Goal: Task Accomplishment & Management: Manage account settings

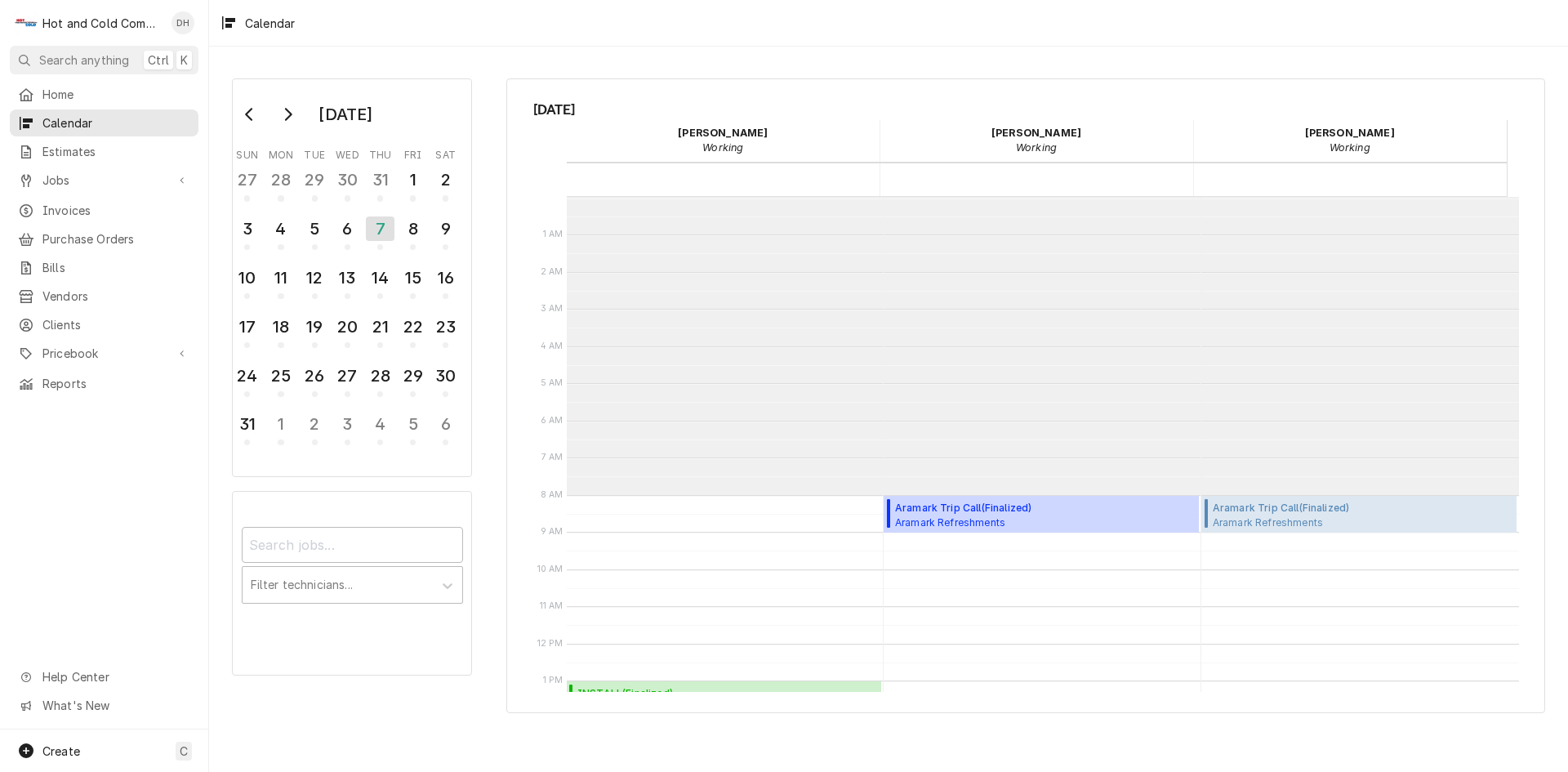
scroll to position [298, 0]
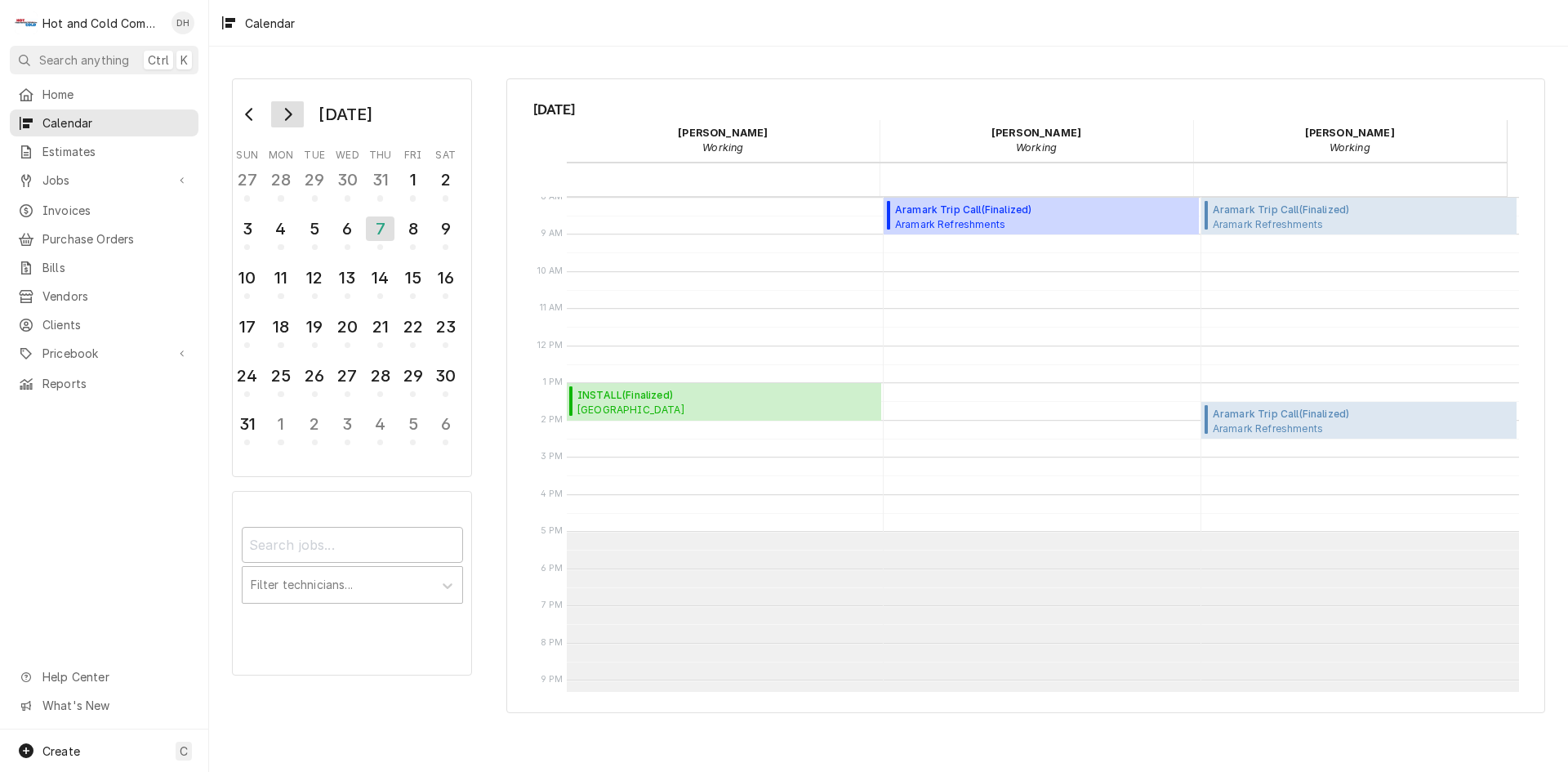
click at [293, 124] on button "Go to next month" at bounding box center [287, 114] width 32 height 26
click at [390, 287] on div "18" at bounding box center [379, 278] width 28 height 28
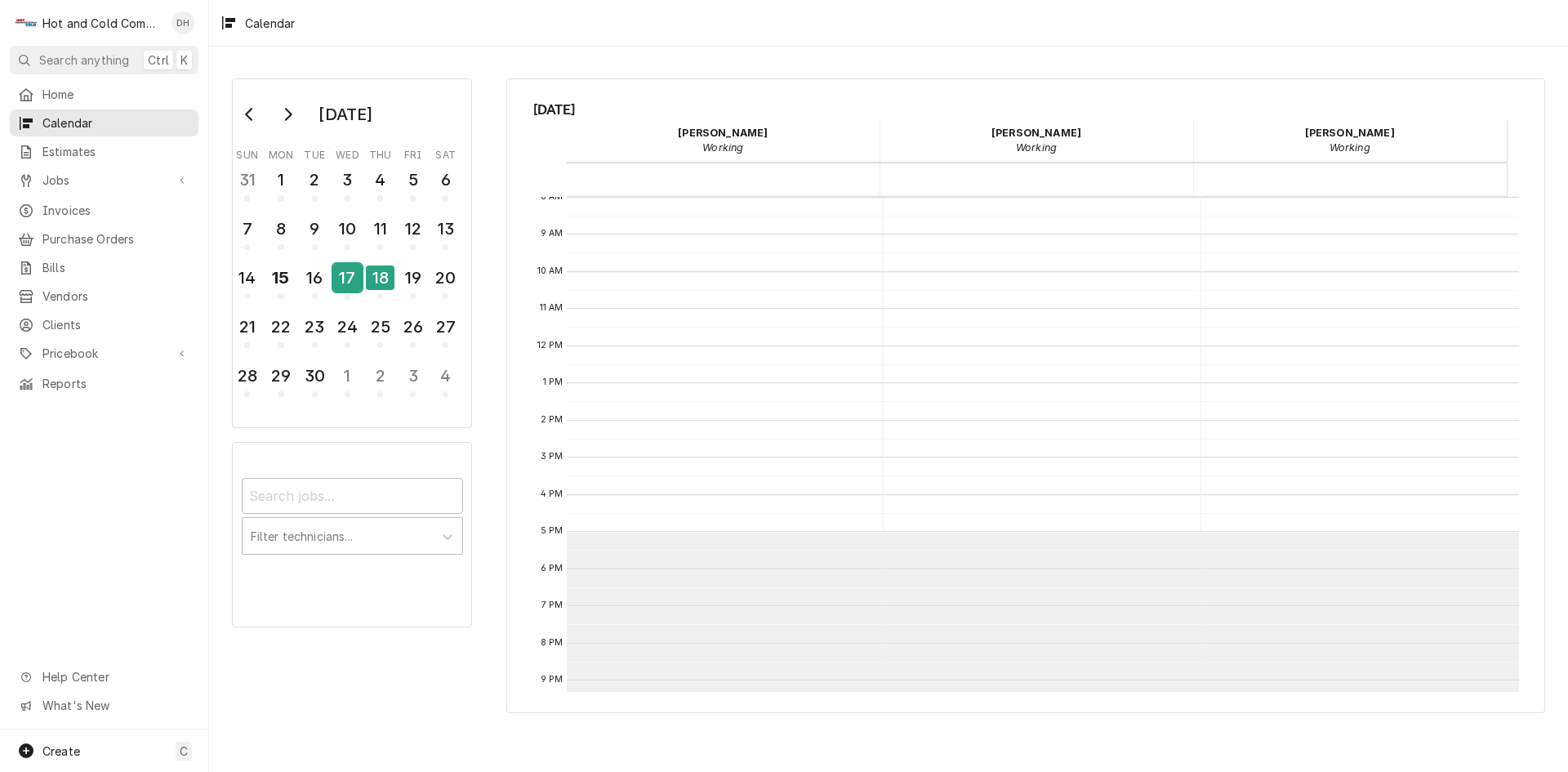
click at [359, 287] on div "17" at bounding box center [347, 278] width 28 height 28
click at [328, 295] on div "16" at bounding box center [314, 280] width 28 height 40
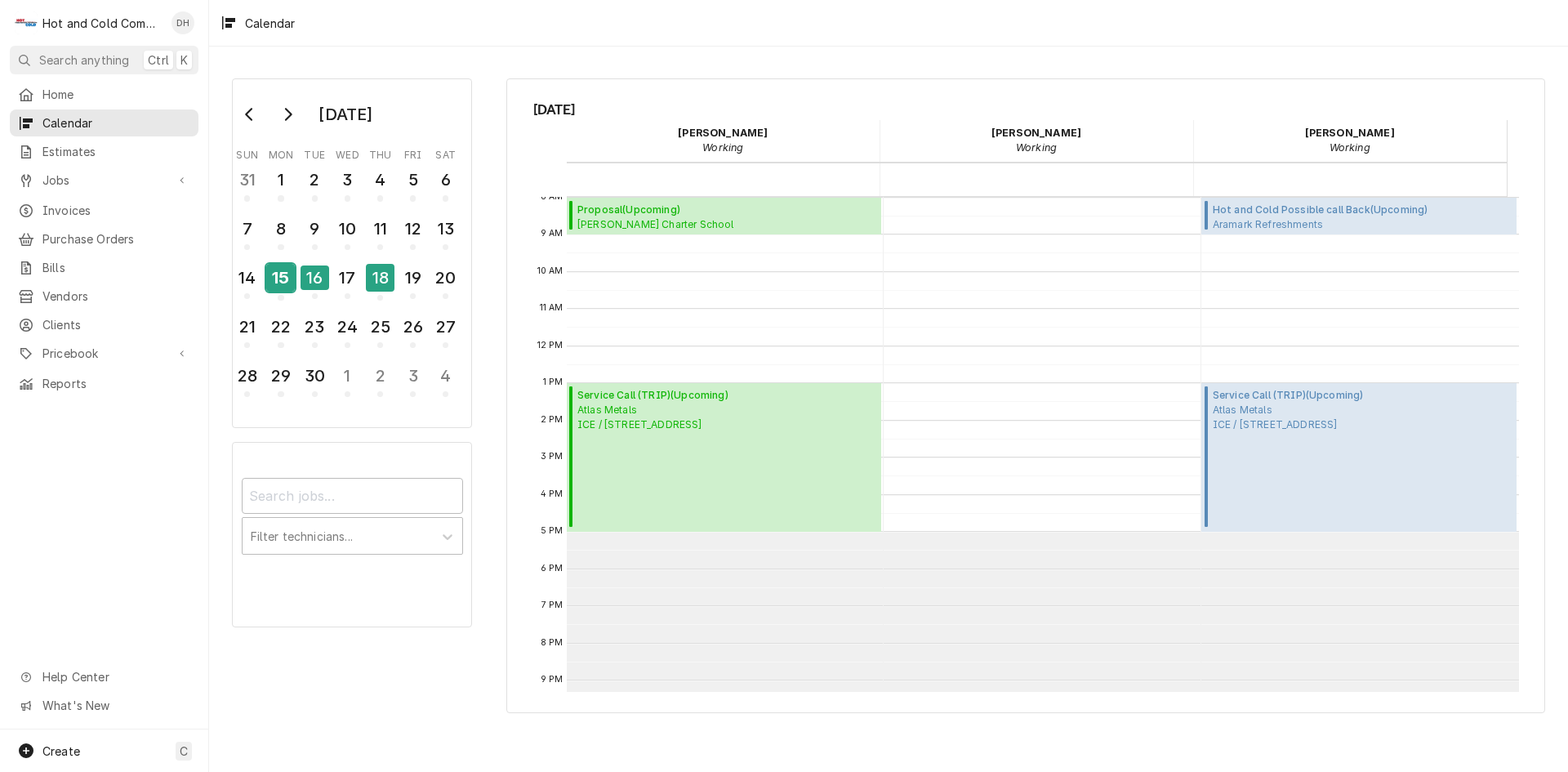
click at [288, 289] on div "15" at bounding box center [280, 278] width 28 height 28
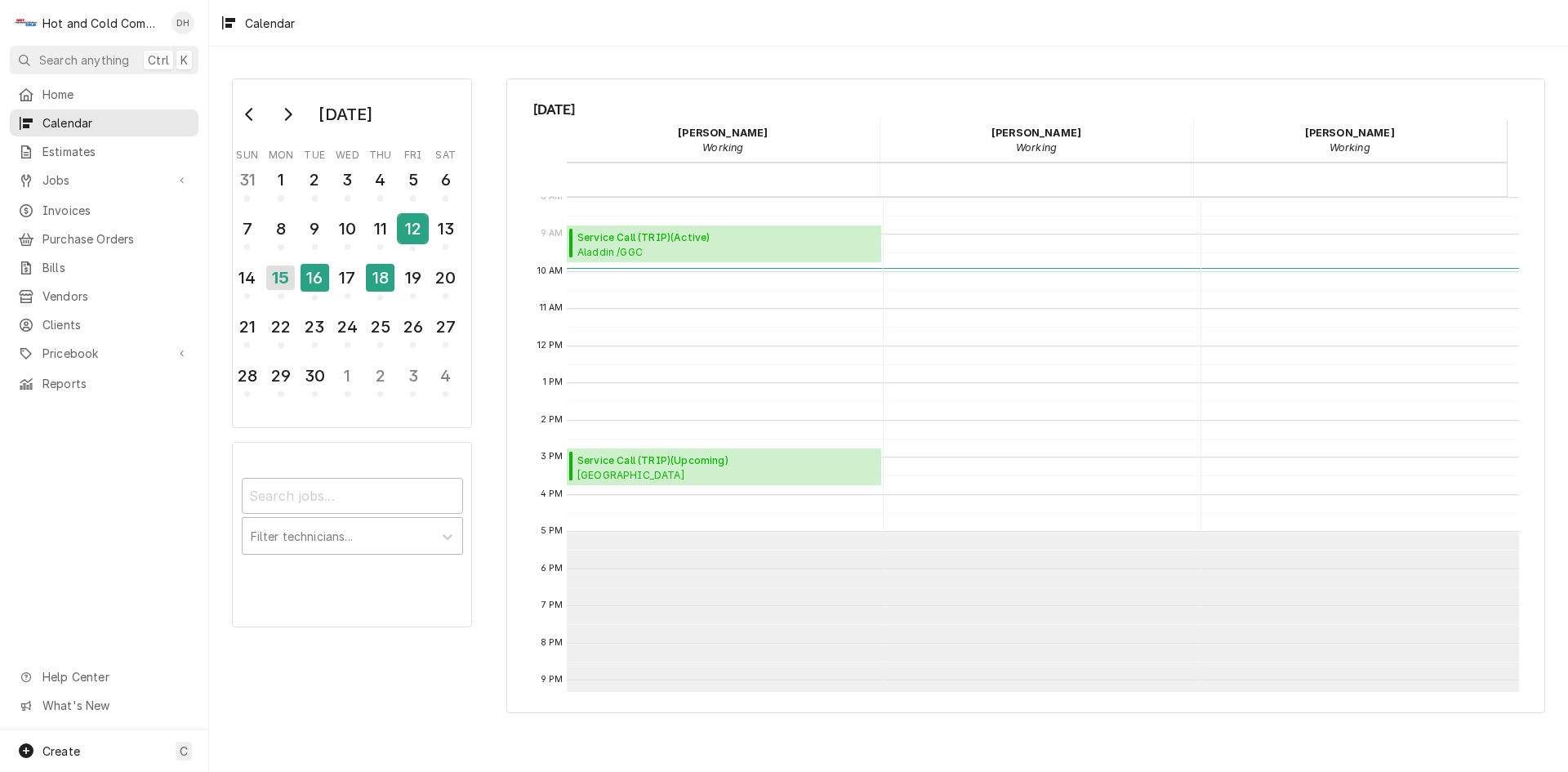
click at [417, 240] on div "12" at bounding box center [412, 228] width 28 height 28
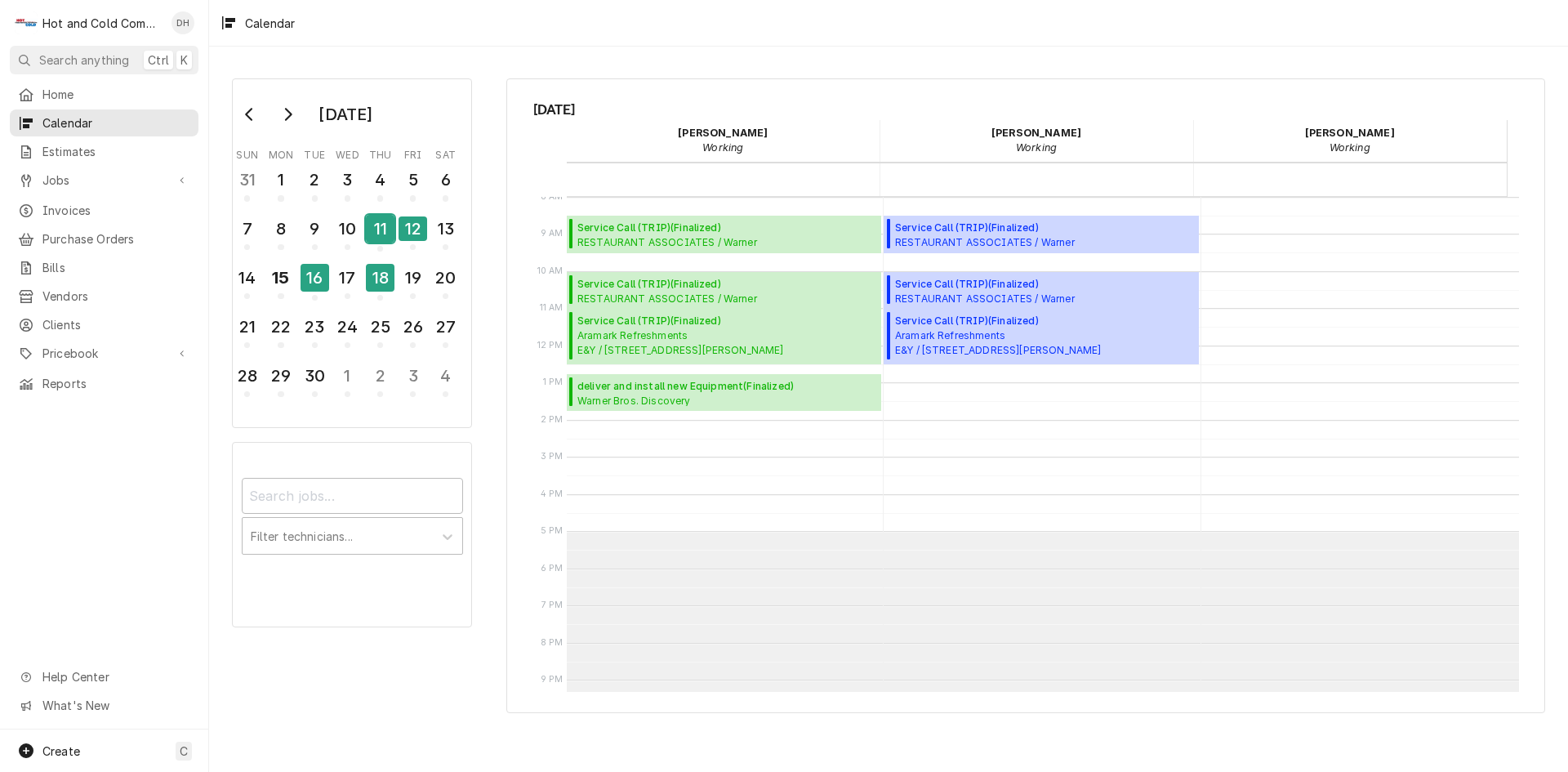
click at [383, 237] on div "11" at bounding box center [379, 228] width 28 height 28
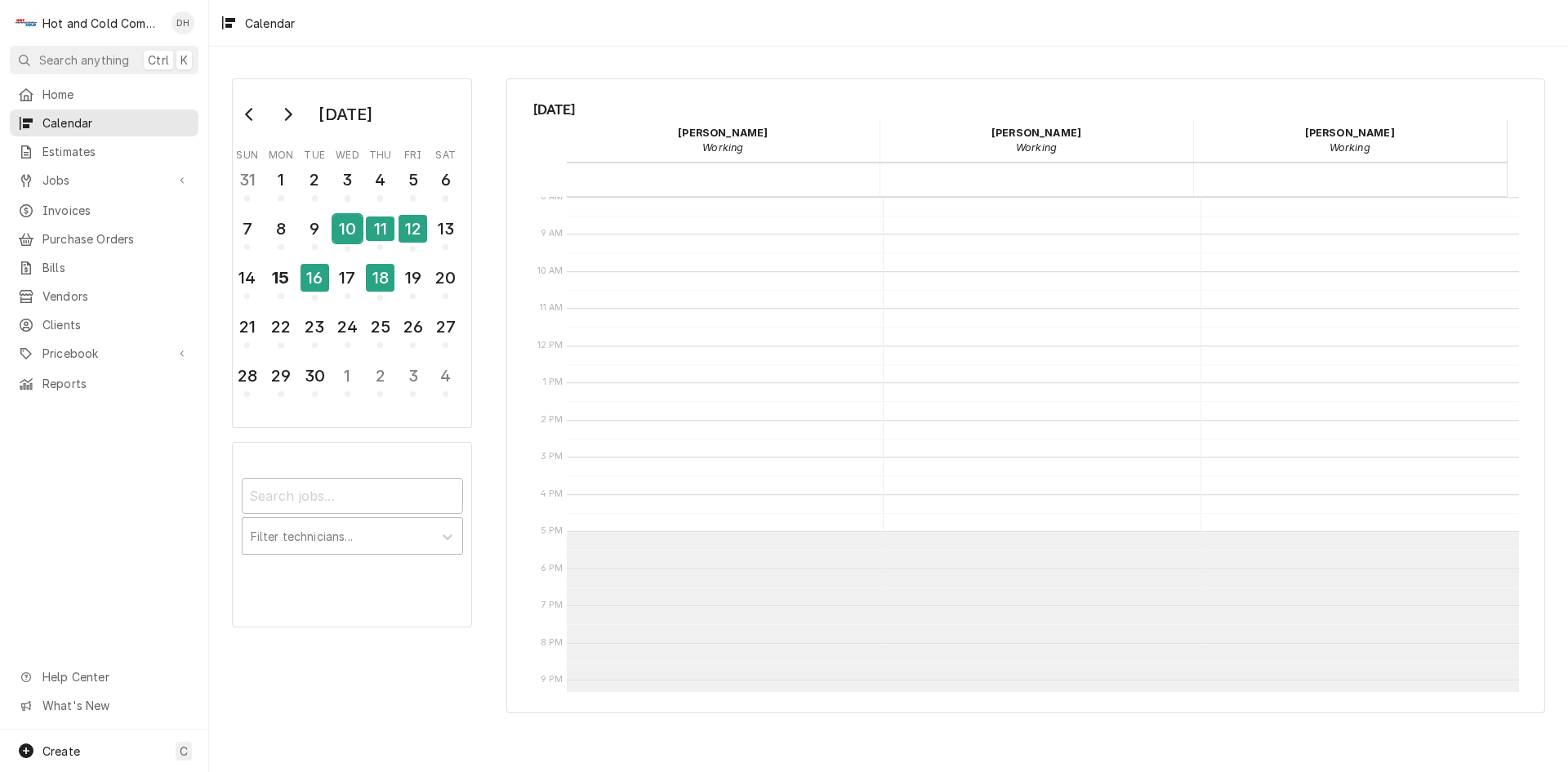
click at [347, 233] on div "10" at bounding box center [347, 228] width 28 height 28
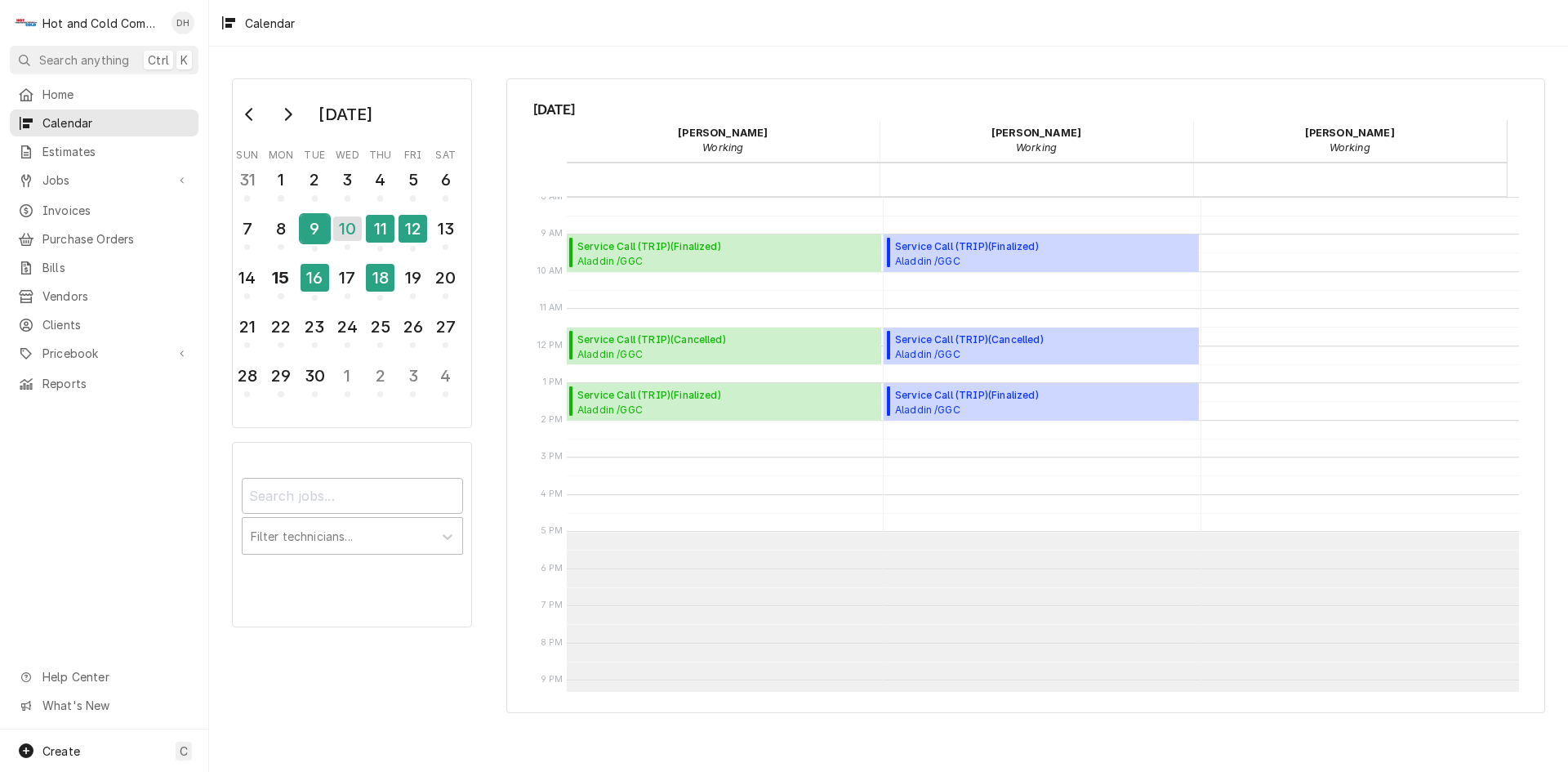
click at [316, 238] on div "9" at bounding box center [314, 228] width 28 height 28
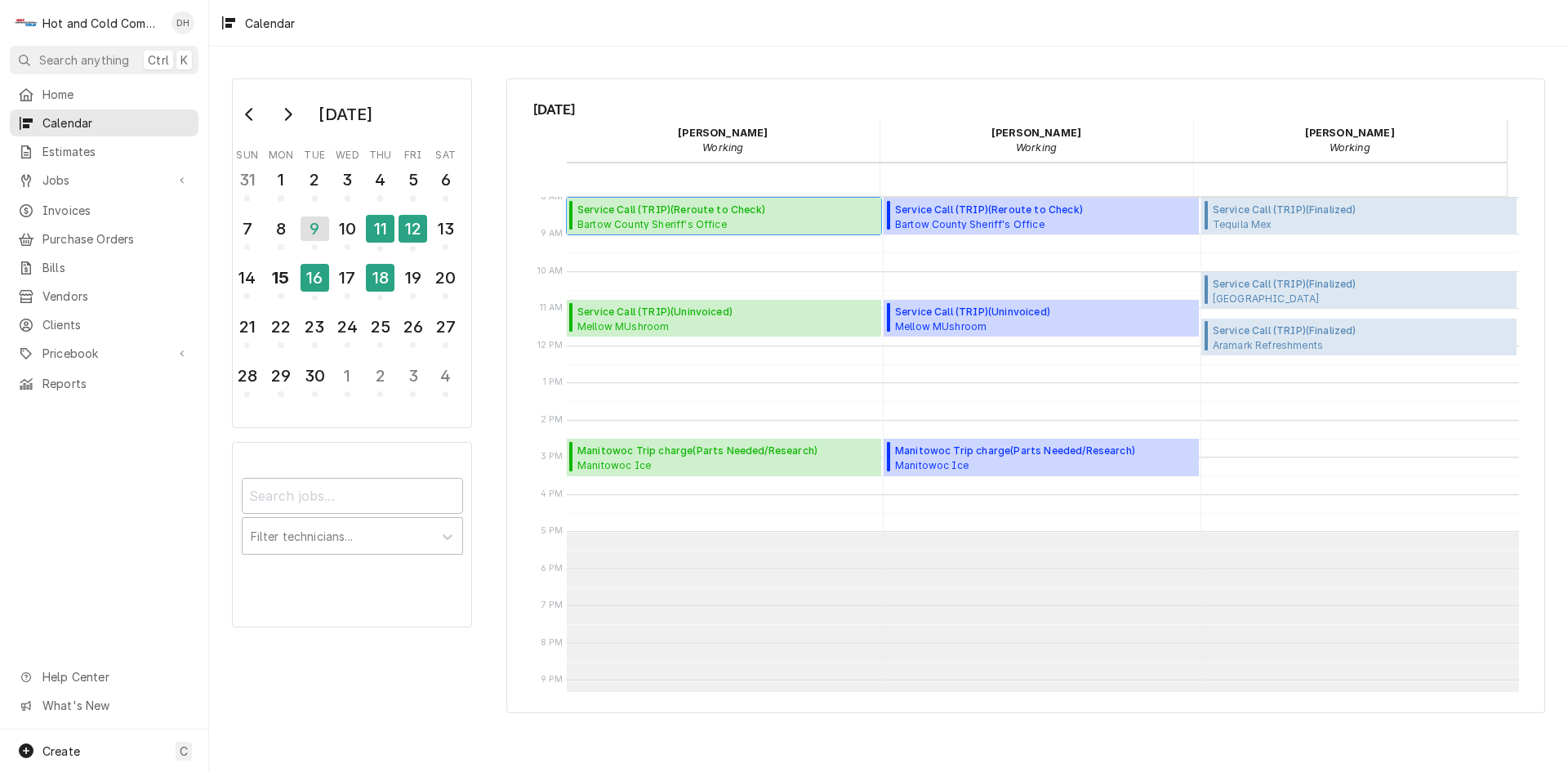
click at [670, 214] on span "Service Call (TRIP) ( Reroute to Check )" at bounding box center [671, 209] width 188 height 15
click at [281, 289] on div "15" at bounding box center [280, 278] width 28 height 28
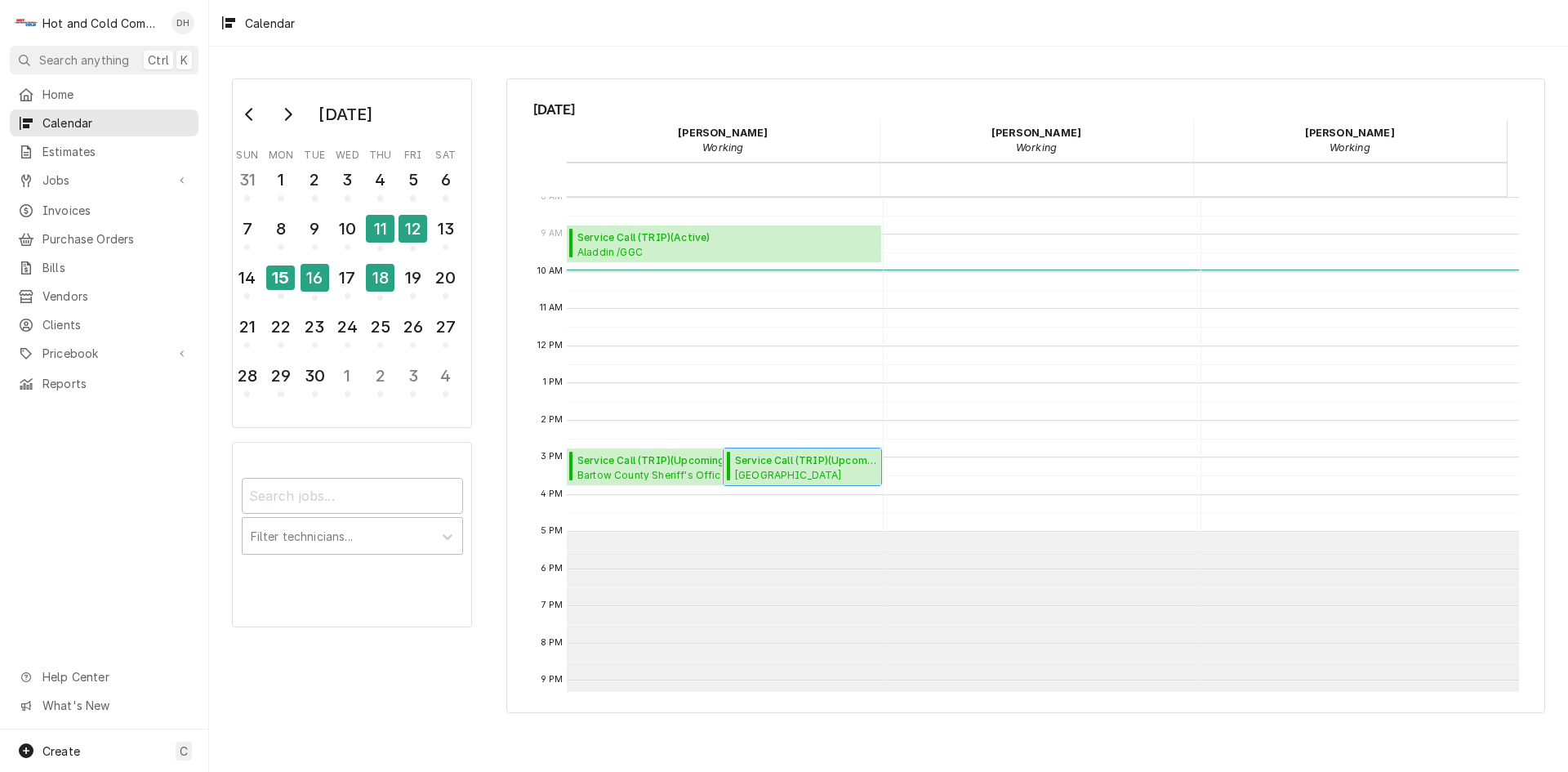
click at [812, 477] on span "Whitefield Academy Lower School / Whitefield Dr SE, Mableton, GA 30126" at bounding box center [805, 474] width 141 height 13
click at [333, 301] on button "17" at bounding box center [347, 283] width 32 height 44
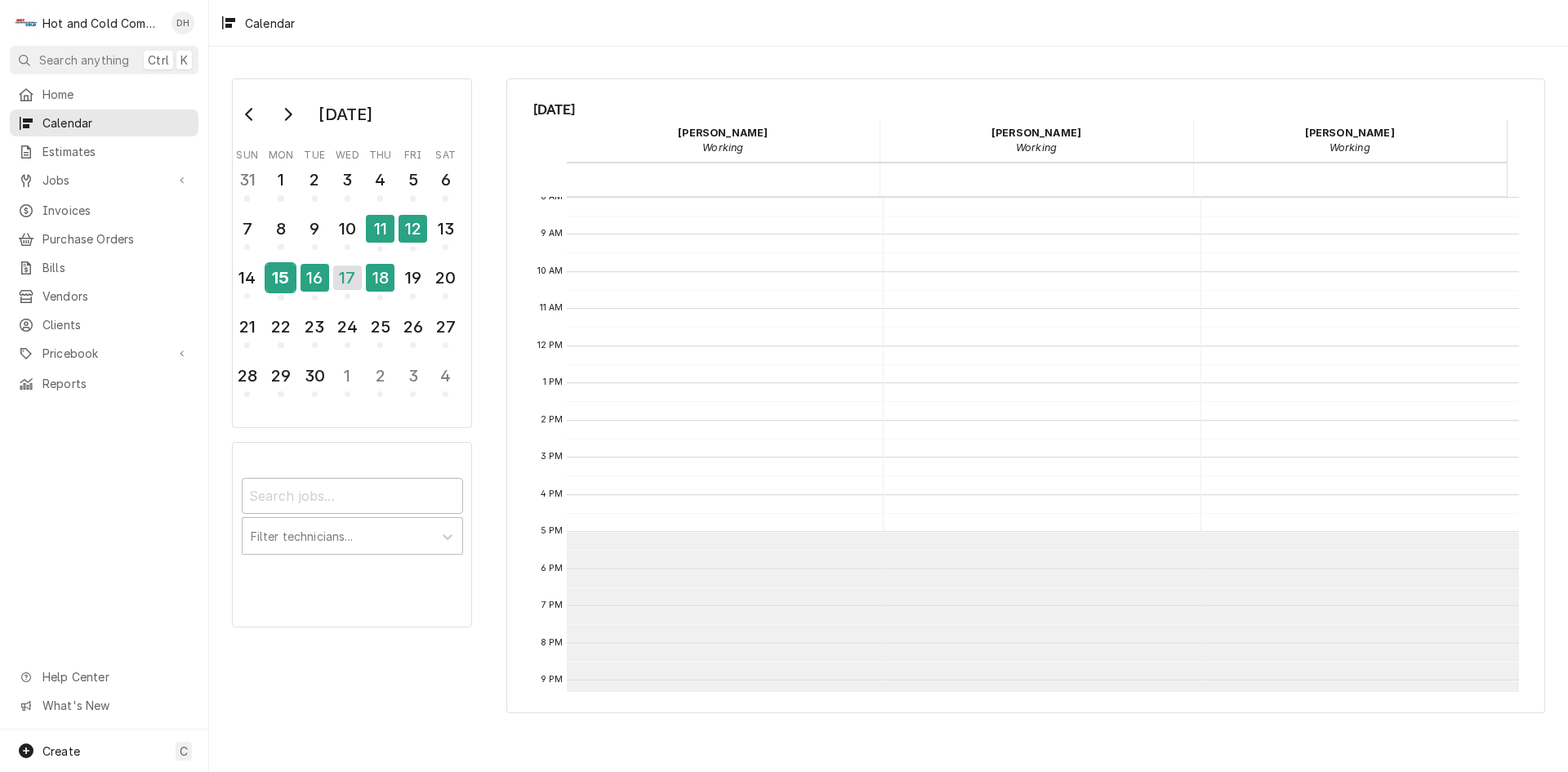
click at [283, 300] on span "Calendar Day Picker" at bounding box center [280, 297] width 6 height 6
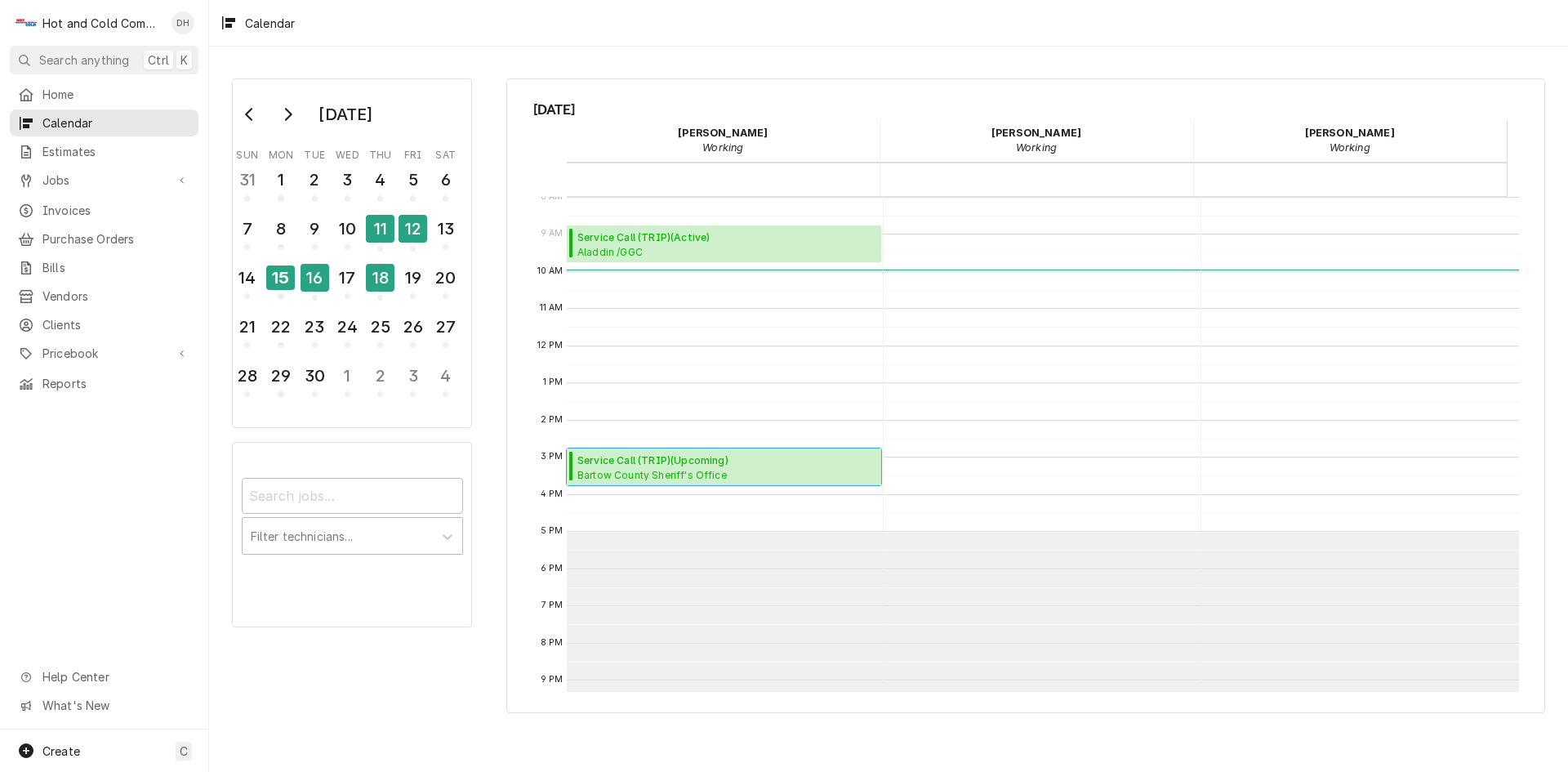
click at [728, 456] on span "Service Call (TRIP) ( Upcoming )" at bounding box center [652, 460] width 151 height 15
click at [645, 466] on span "Service Call (TRIP) ( Upcoming )" at bounding box center [652, 460] width 151 height 15
drag, startPoint x: 636, startPoint y: 459, endPoint x: 1258, endPoint y: 401, distance: 624.7
click at [1258, 401] on div "Calendar Calendar" at bounding box center [1359, 346] width 315 height 892
click at [798, 465] on div "Service Call (TRIP) ( Upcoming ) Bartow County Sheriff's Office Kitchen / 103 Z…" at bounding box center [724, 467] width 315 height 38
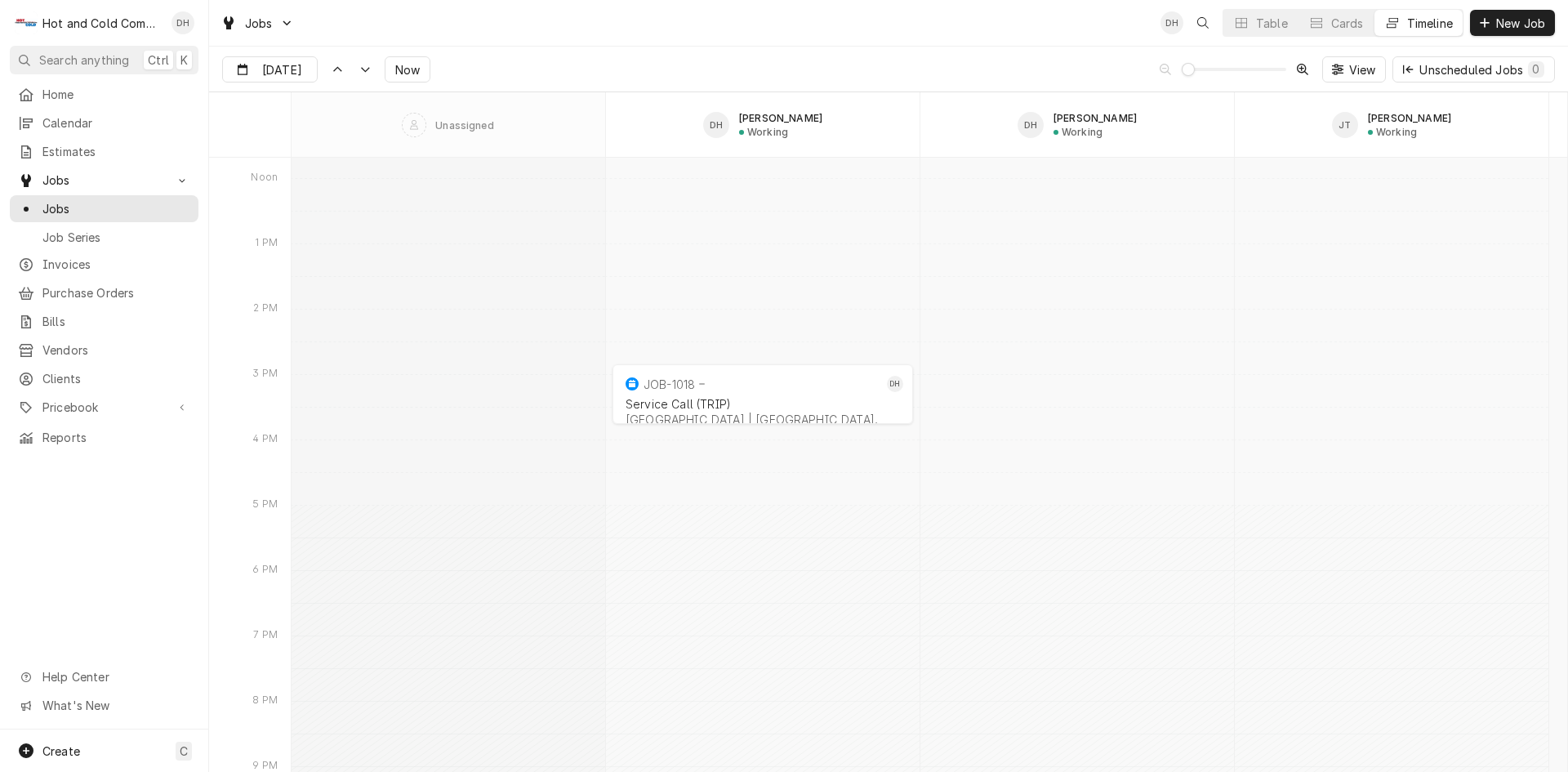
scroll to position [13056, 0]
click at [57, 747] on span "Create" at bounding box center [61, 751] width 38 height 14
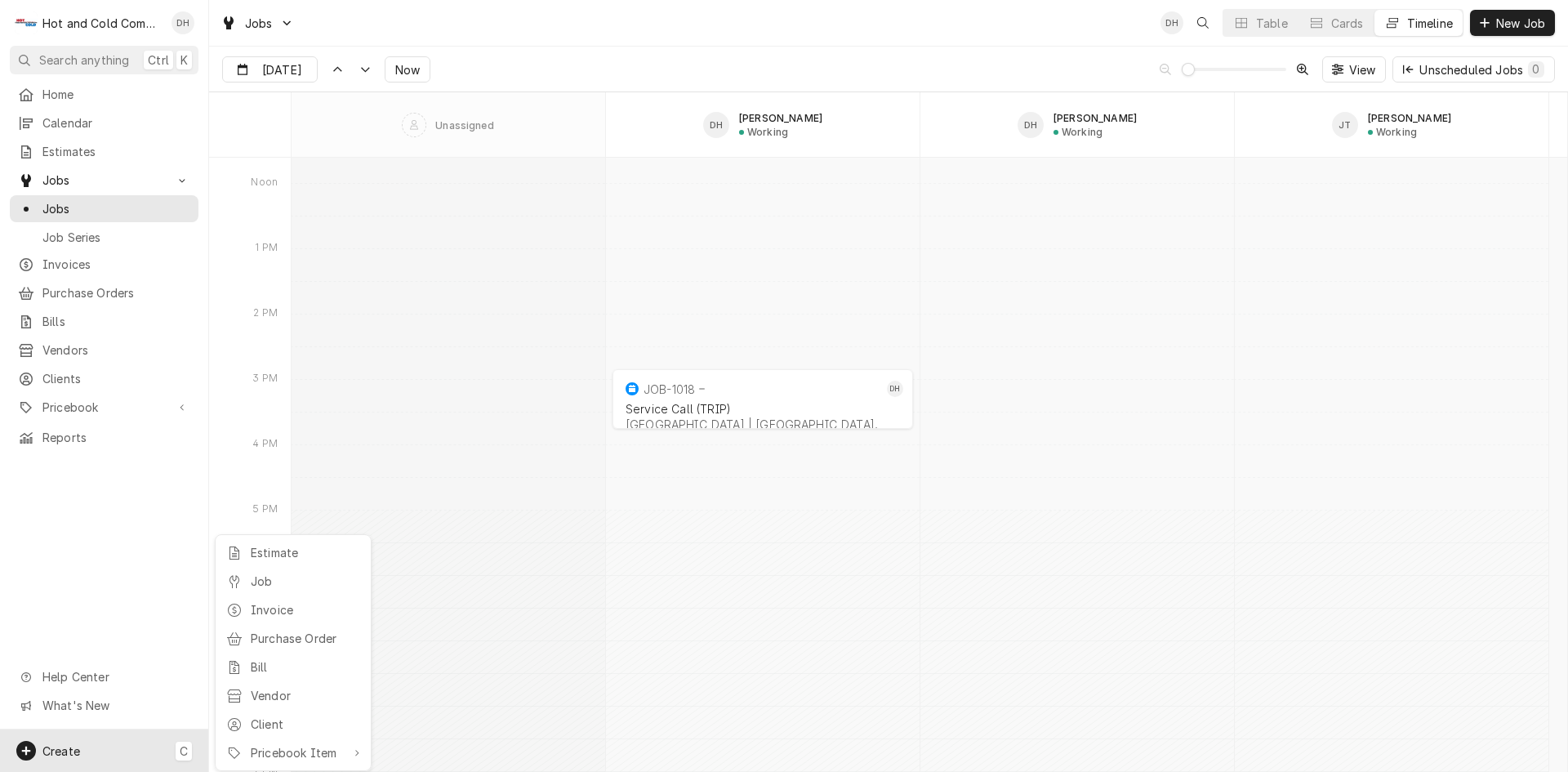
click at [681, 631] on html "H Hot and Cold Commercial Kitchens, Inc. DH Search anything Ctrl K Home Calenda…" at bounding box center [784, 386] width 1568 height 772
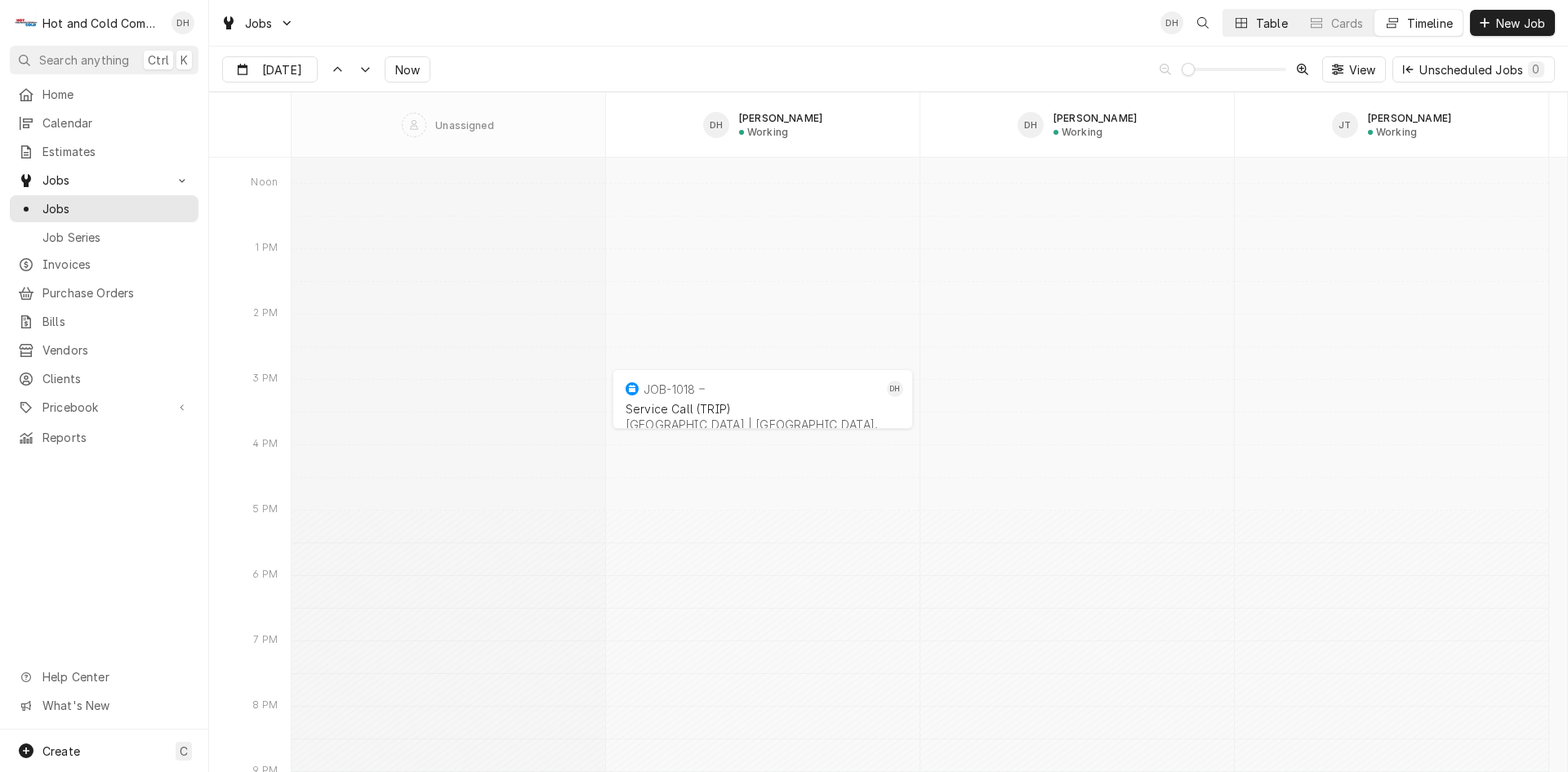
click at [1259, 15] on div "Table" at bounding box center [1272, 23] width 32 height 17
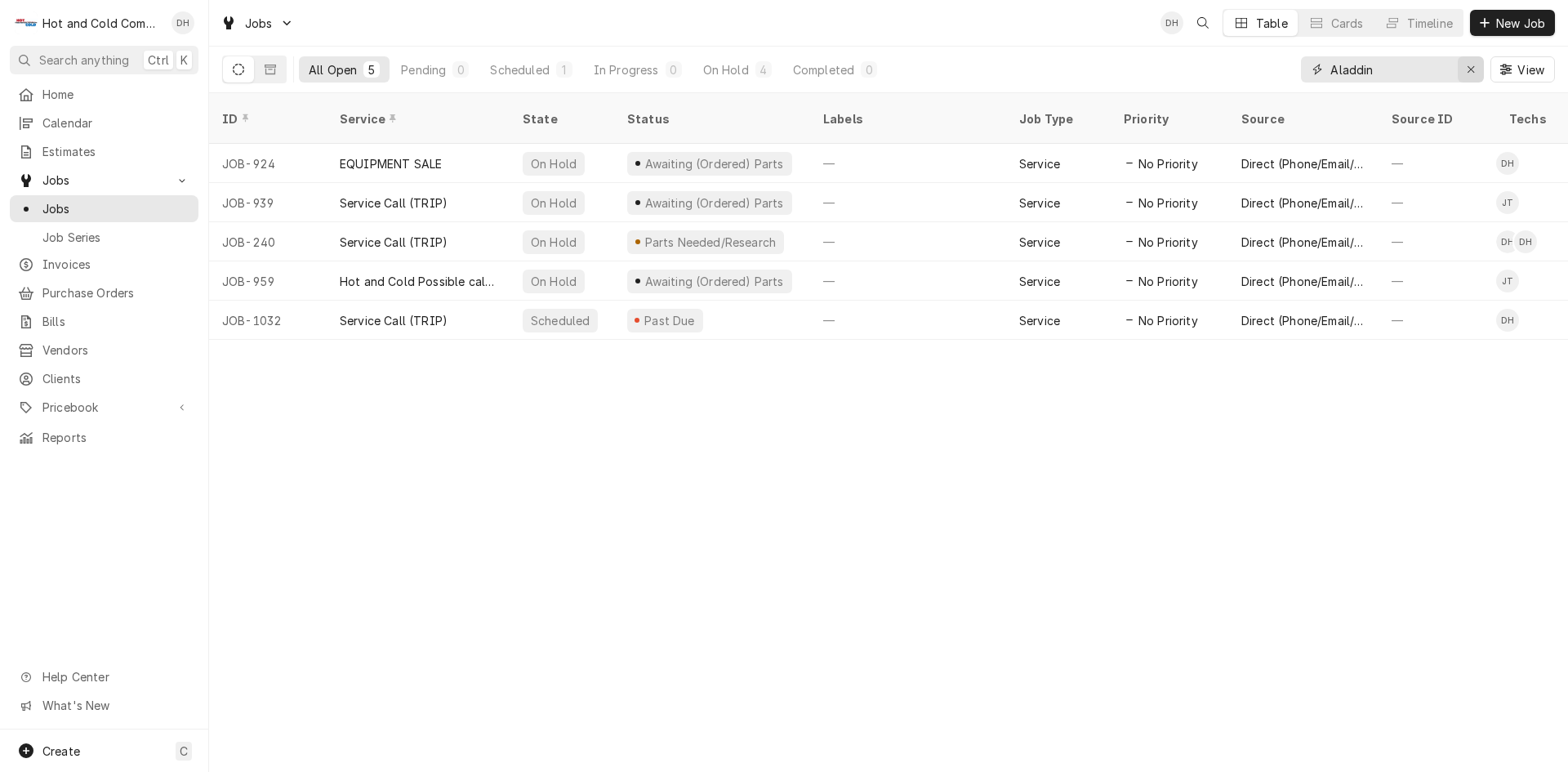
click at [1472, 79] on button "Erase input" at bounding box center [1471, 69] width 26 height 26
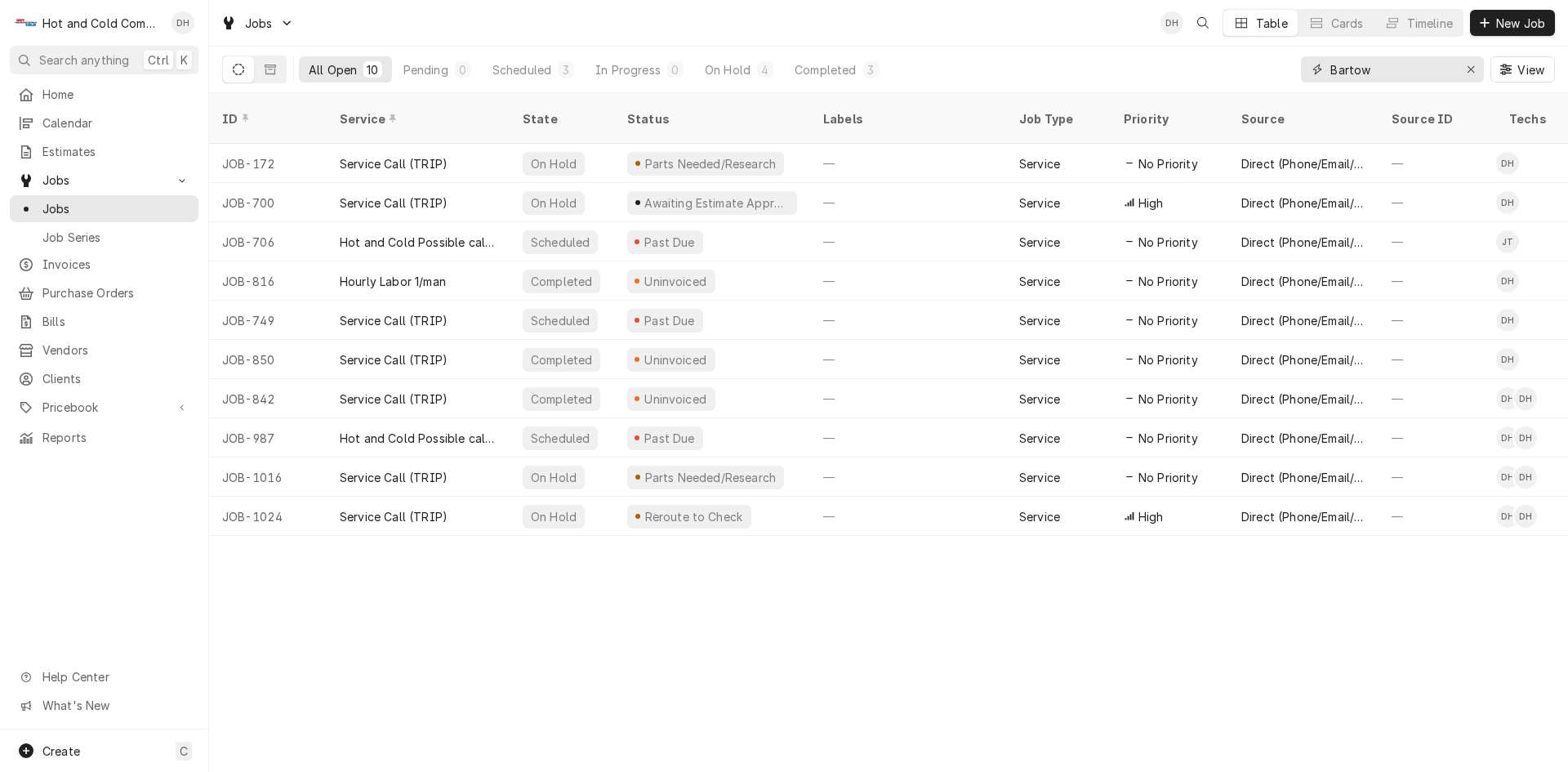
type input "Bartow"
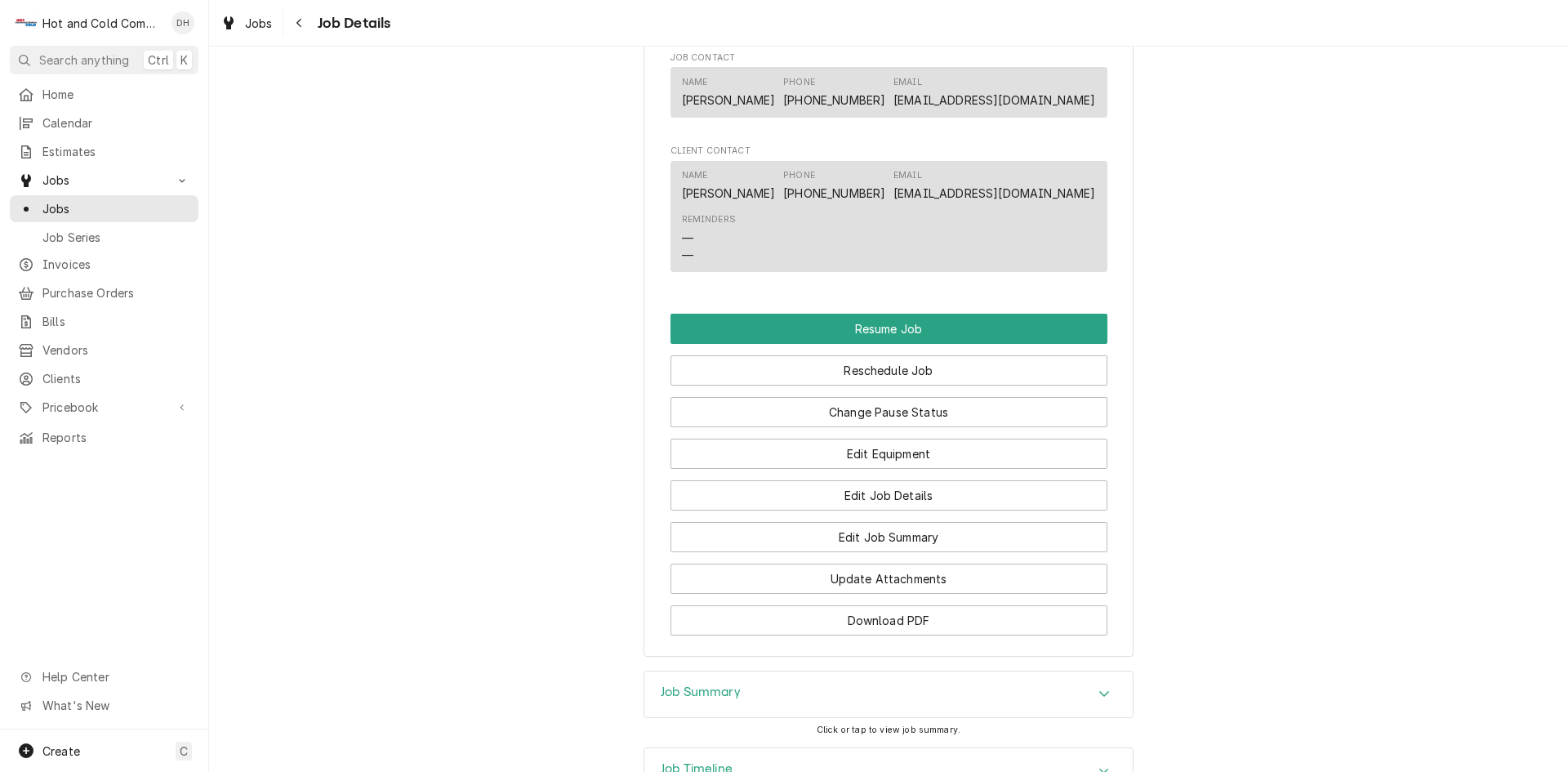
scroll to position [1625, 0]
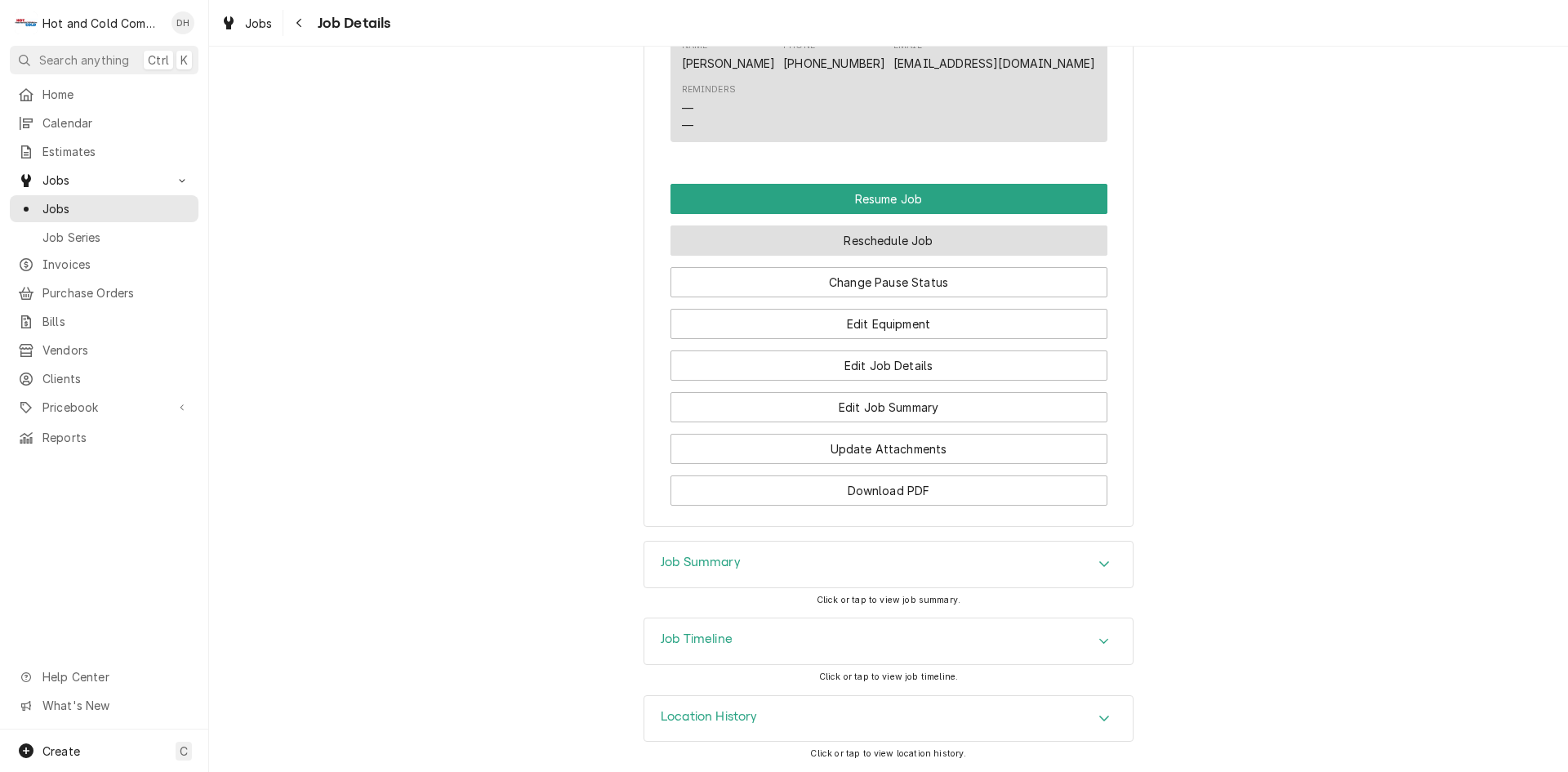
click at [829, 241] on button "Reschedule Job" at bounding box center [889, 240] width 437 height 30
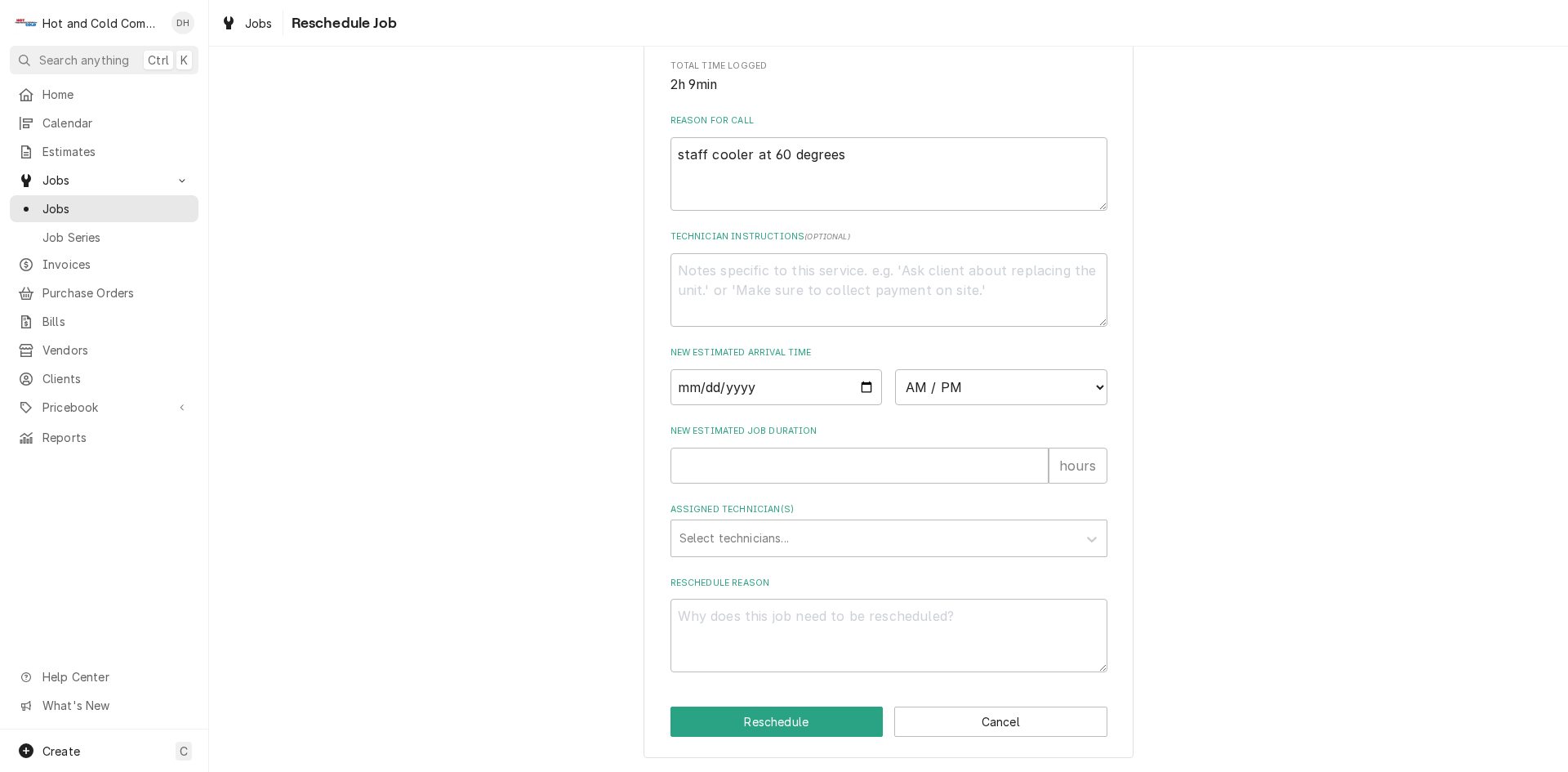
scroll to position [449, 0]
click at [863, 391] on input "Date" at bounding box center [776, 387] width 213 height 36
type textarea "x"
type input "2025-09-15"
click at [1090, 386] on select "AM / PM 6:00 AM 6:15 AM 6:30 AM 6:45 AM 7:00 AM 7:15 AM 7:30 AM 7:45 AM 8:00 AM…" at bounding box center [1001, 387] width 213 height 36
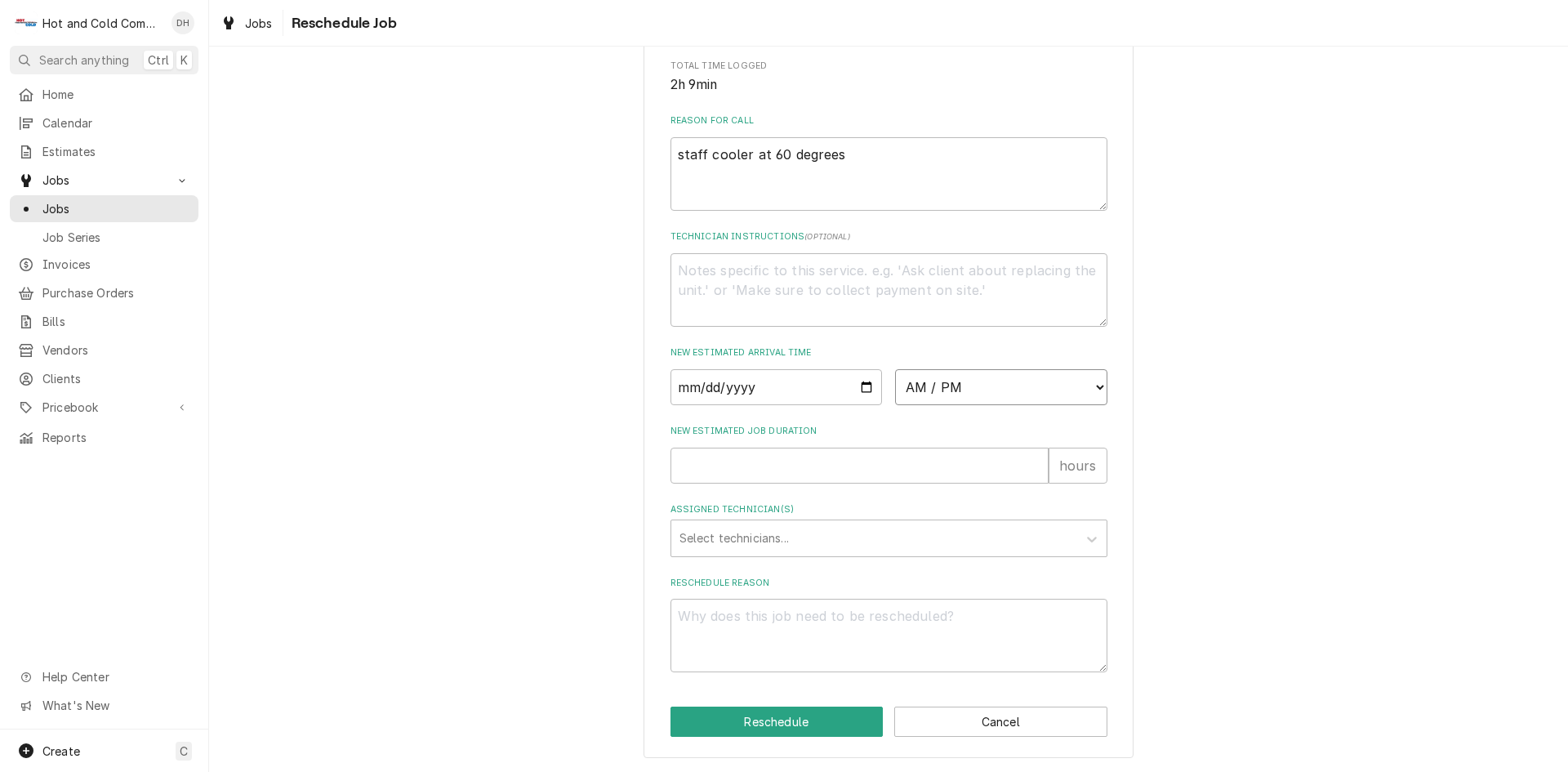
select select "14:45:00"
click at [895, 369] on select "AM / PM 6:00 AM 6:15 AM 6:30 AM 6:45 AM 7:00 AM 7:15 AM 7:30 AM 7:45 AM 8:00 AM…" at bounding box center [1001, 387] width 213 height 36
click at [781, 475] on input "New Estimated Job Duration" at bounding box center [859, 465] width 378 height 36
type textarea "x"
type input "1"
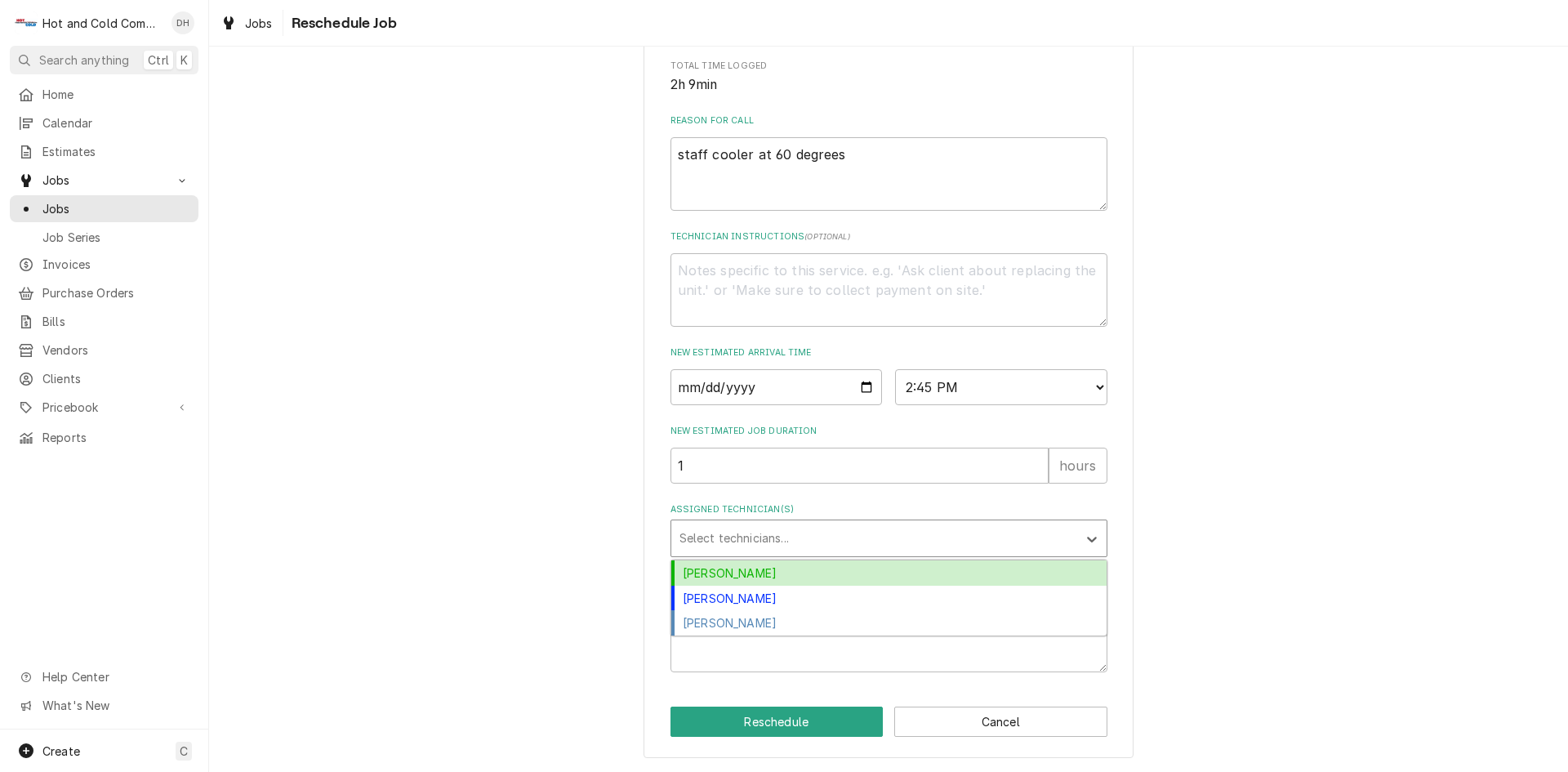
click at [764, 542] on div "Assigned Technician(s)" at bounding box center [875, 538] width 389 height 29
click at [778, 574] on div "Daryl Harris" at bounding box center [889, 573] width 436 height 26
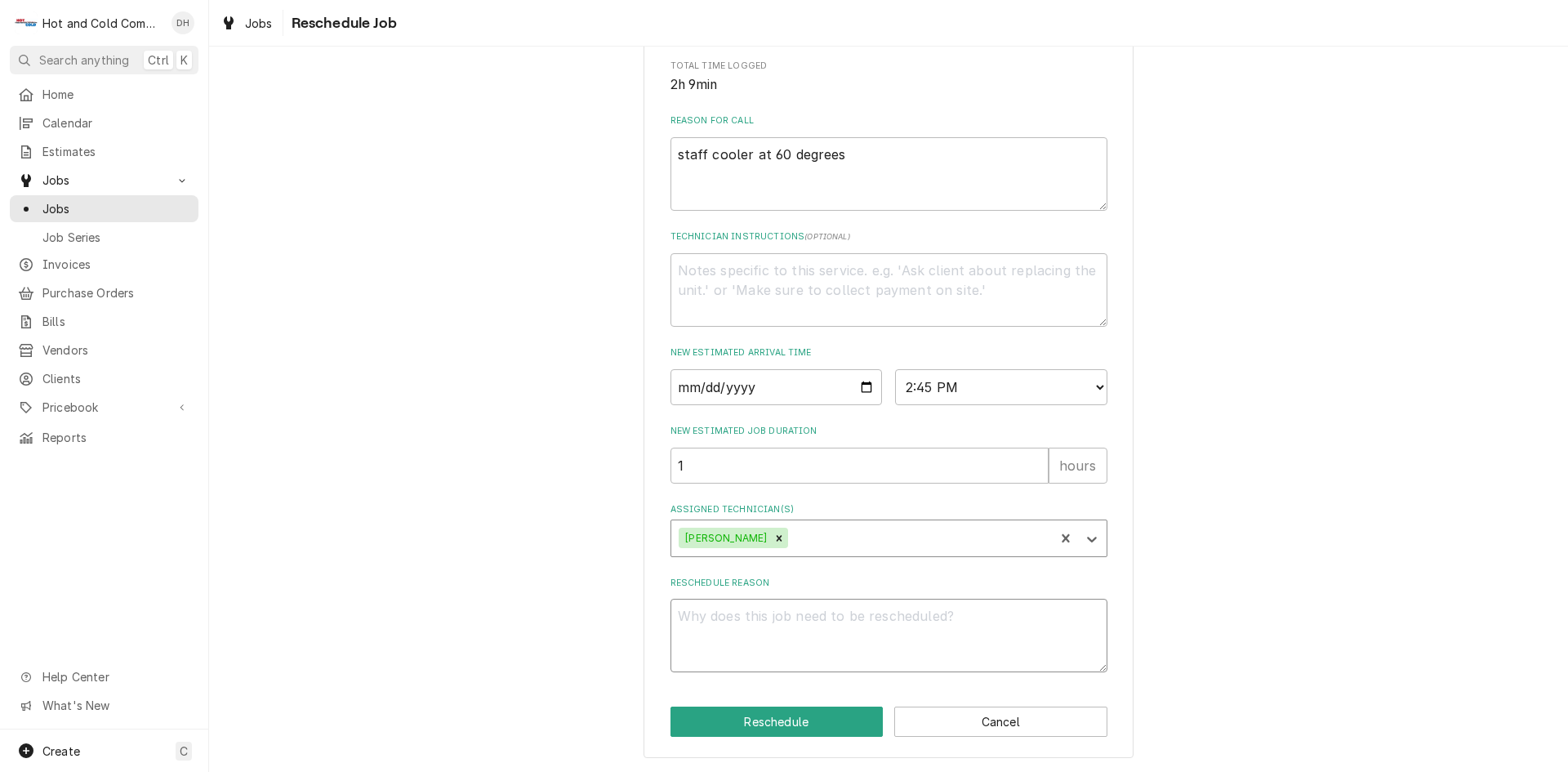
click at [743, 628] on textarea "Reschedule Reason" at bounding box center [889, 635] width 437 height 73
type textarea "x"
type textarea "D"
type textarea "x"
type textarea "Da"
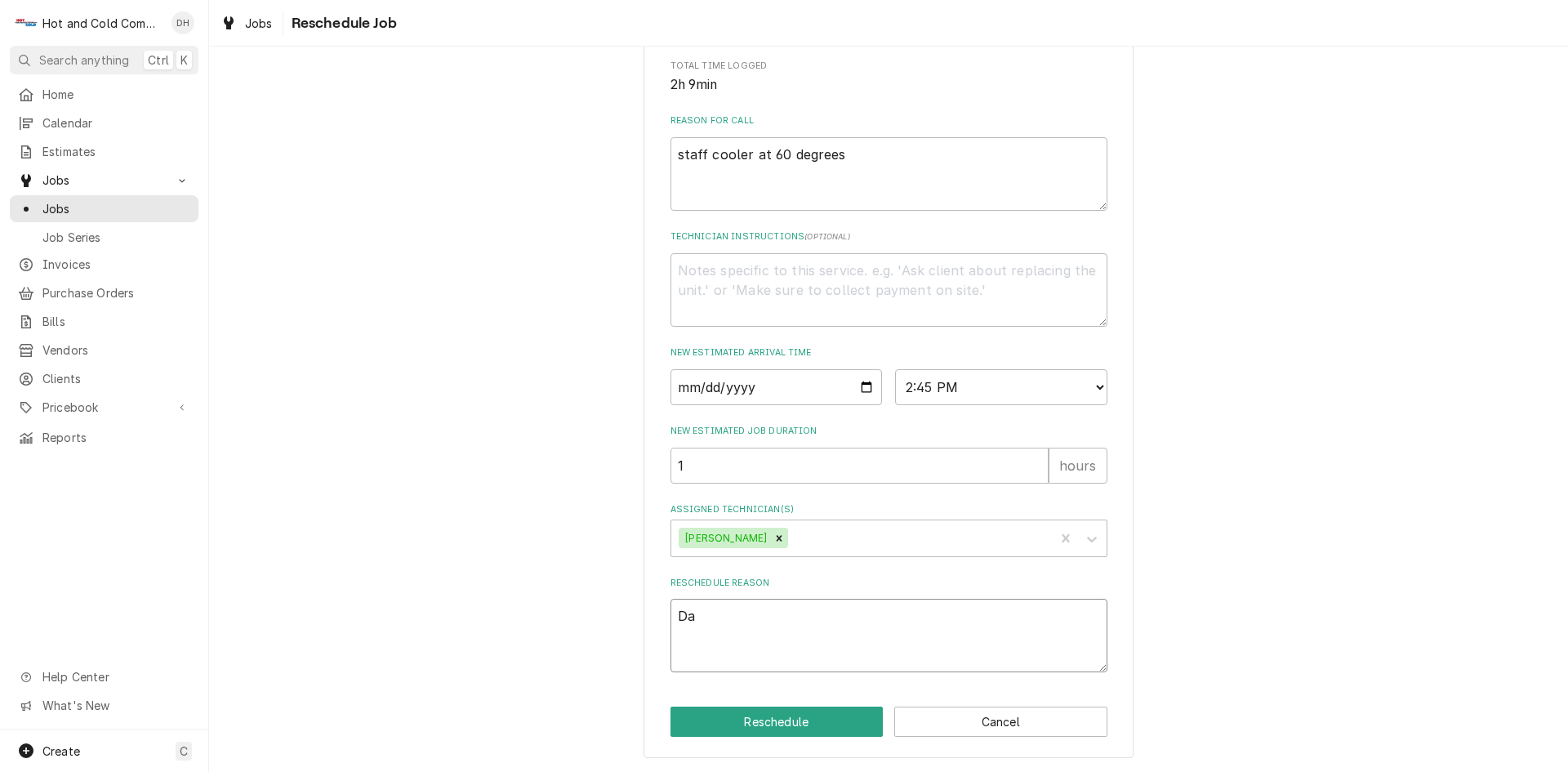
type textarea "x"
type textarea "Dan"
type textarea "x"
type textarea "Dann"
type textarea "x"
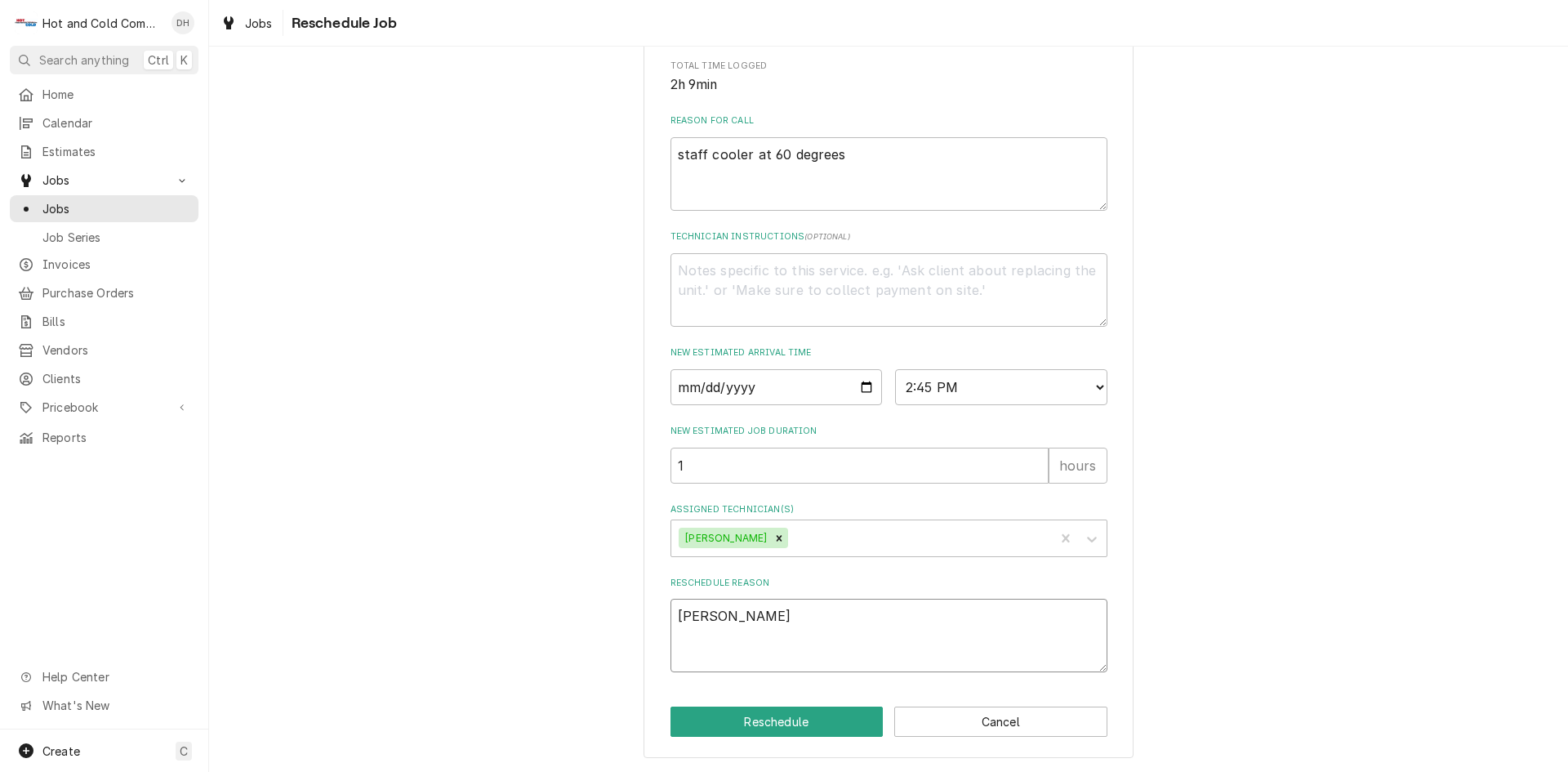
type textarea "Danny"
type textarea "x"
type textarea "Danny"
type textarea "x"
type textarea "Danny c"
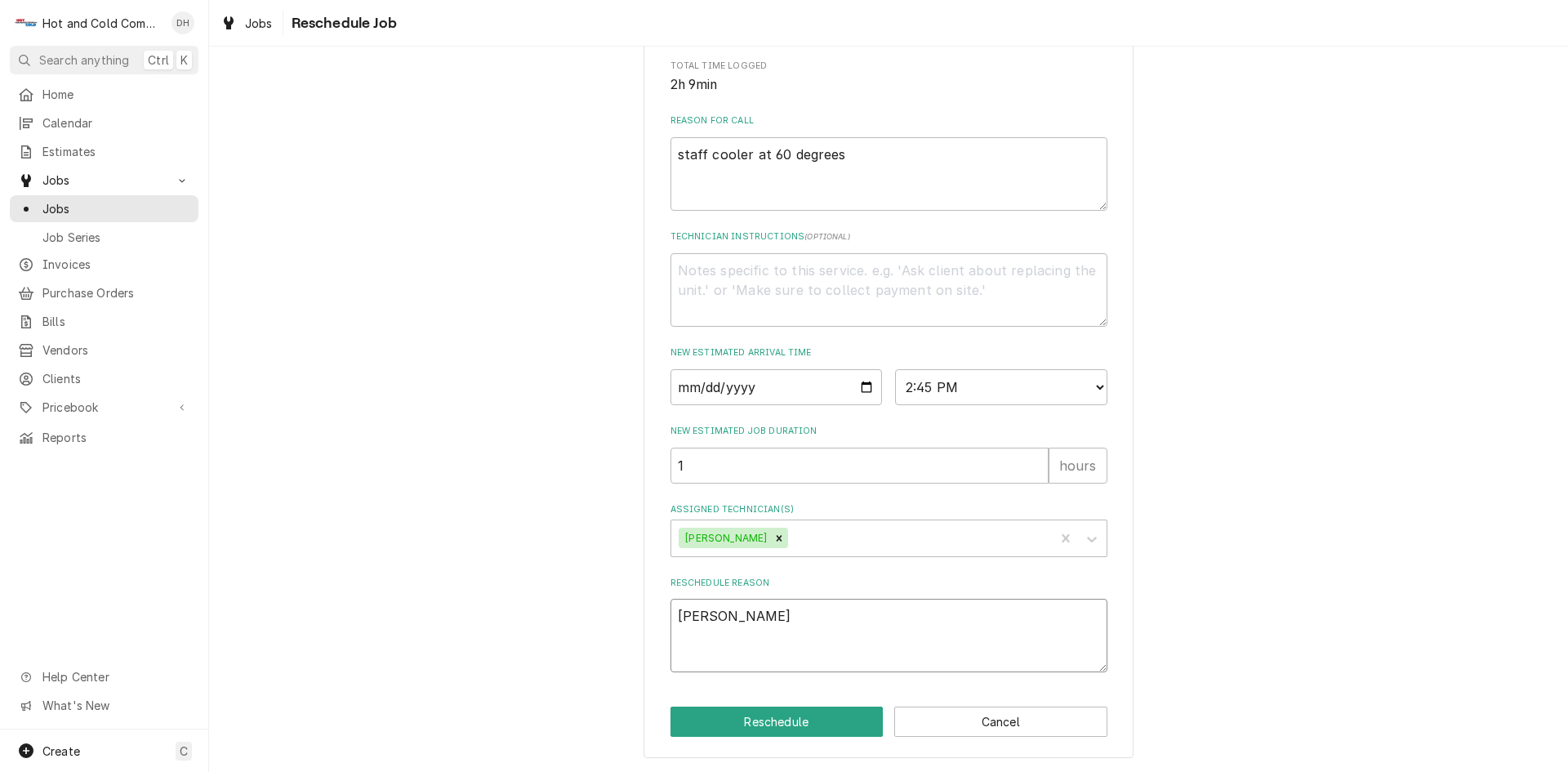
type textarea "x"
type textarea "Danny ca"
type textarea "x"
type textarea "Danny cal"
type textarea "x"
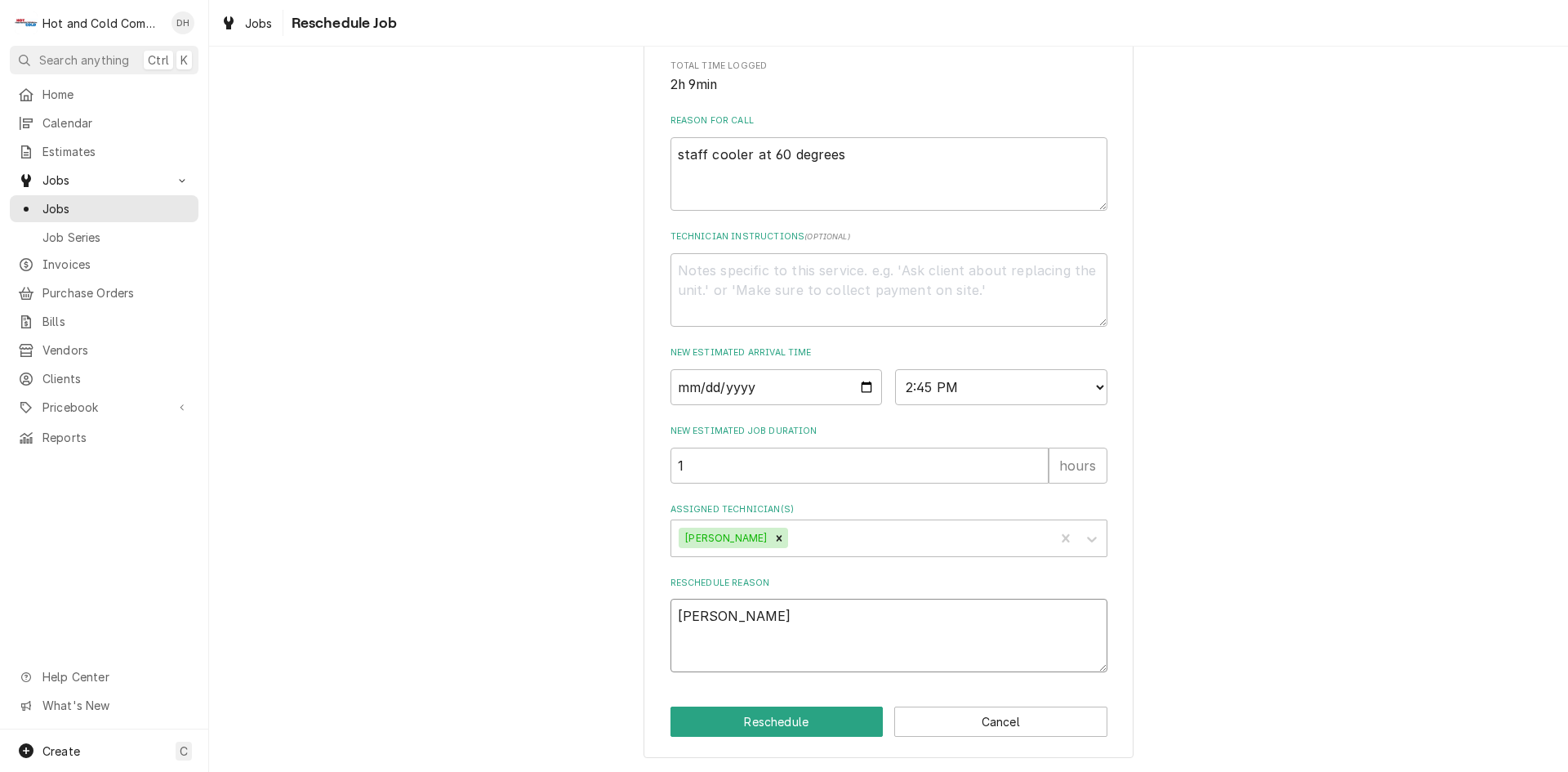
type textarea "Danny call"
type textarea "x"
type textarea "Danny calle"
type textarea "x"
type textarea "Danny called"
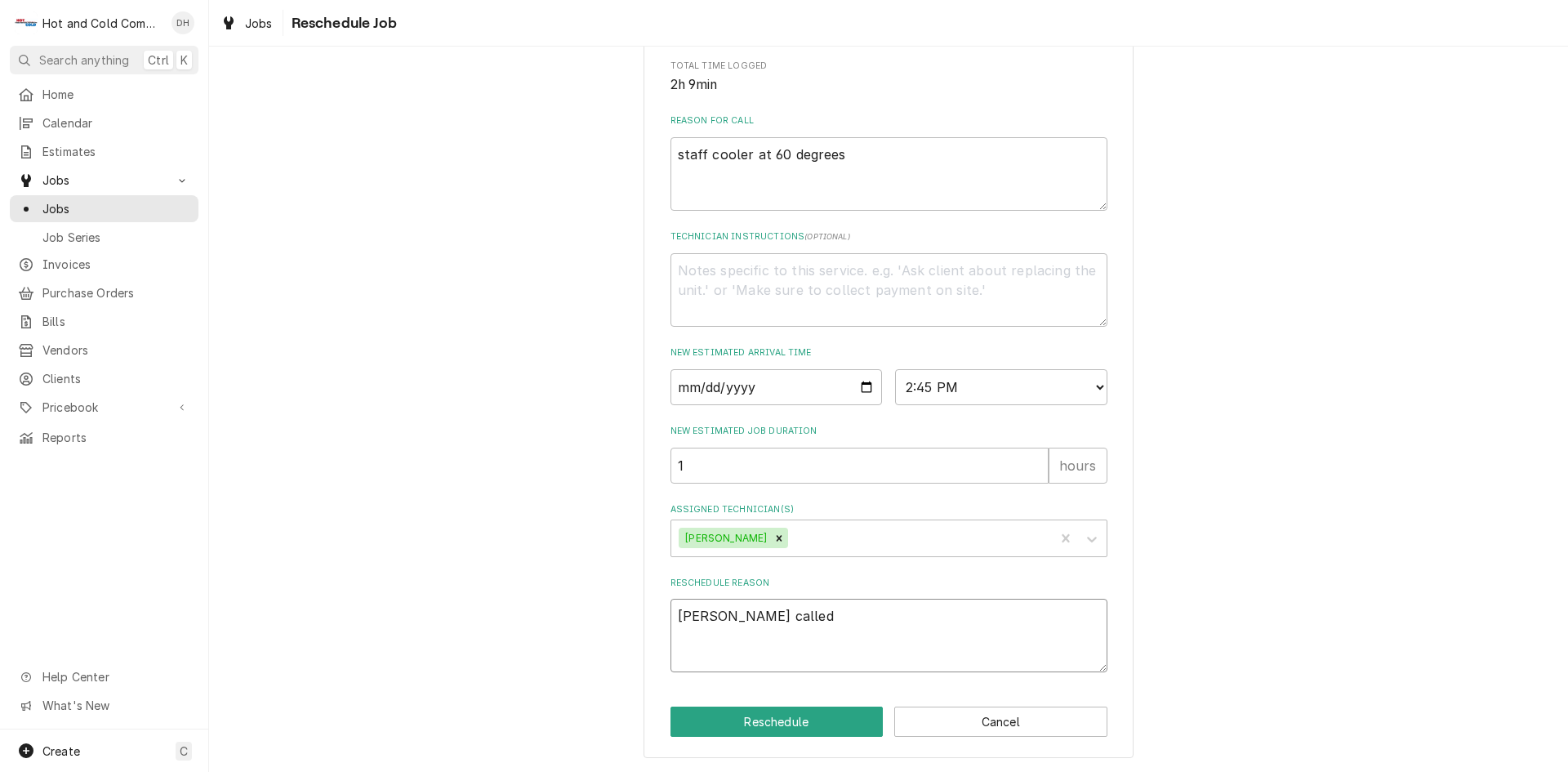
type textarea "x"
type textarea "Danny called"
type textarea "x"
type textarea "Danny called s"
type textarea "x"
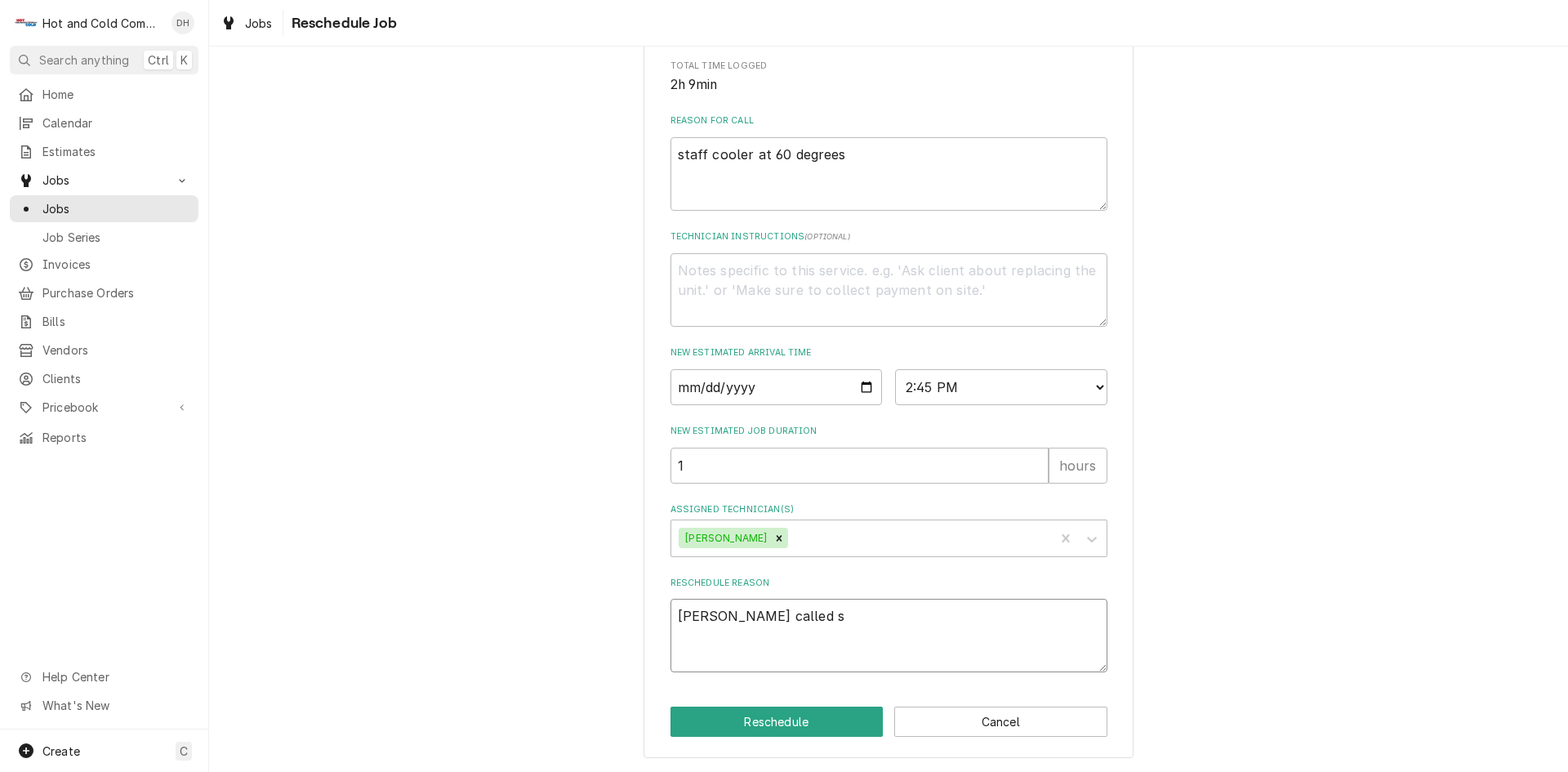
type textarea "Danny called sa"
type textarea "x"
type textarea "Danny called sai"
type textarea "x"
type textarea "Danny called said"
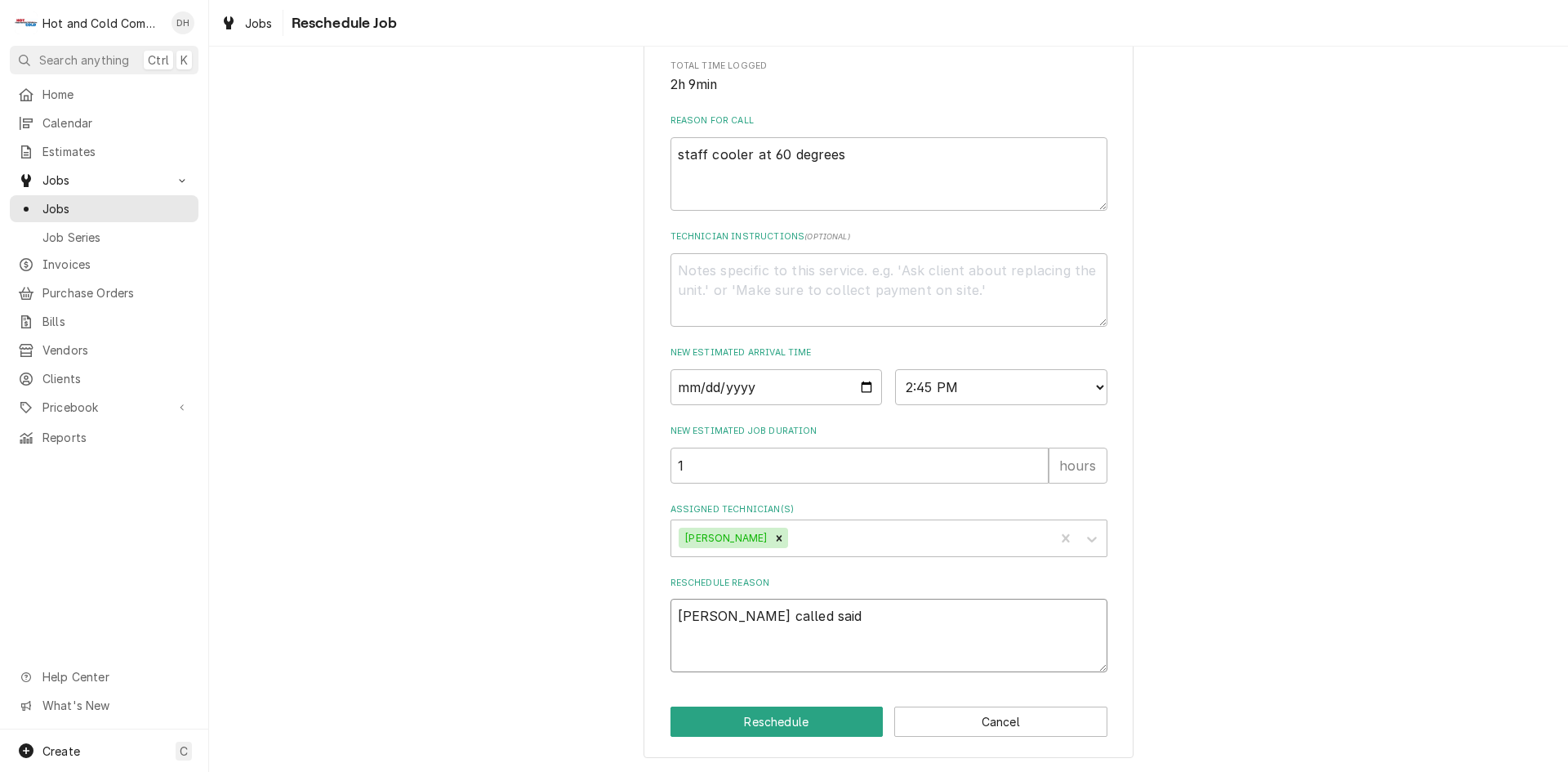
type textarea "x"
type textarea "Danny called said"
type textarea "x"
type textarea "Danny called said s"
type textarea "x"
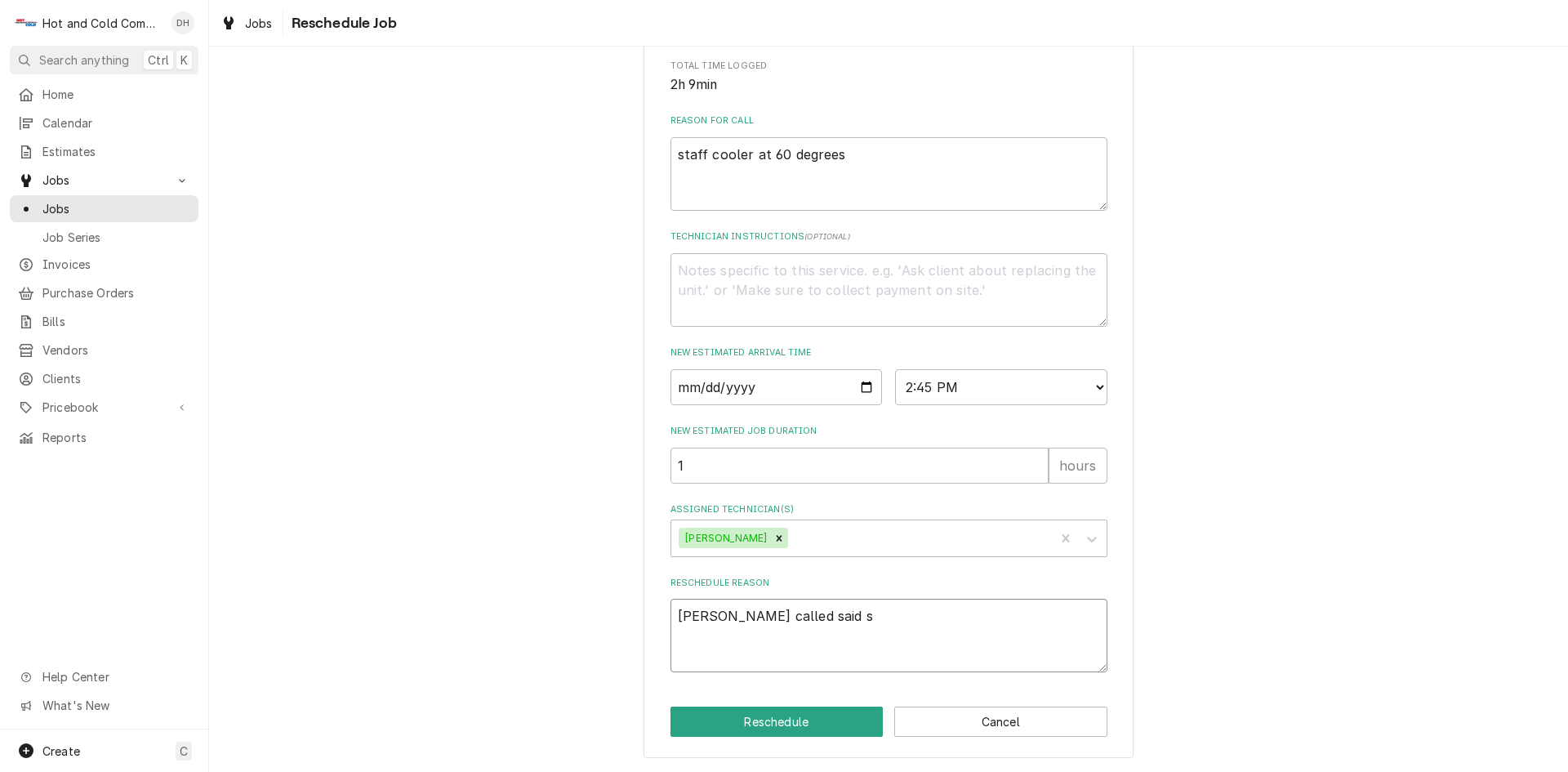
type textarea "Danny called said st"
type textarea "x"
type textarea "Danny called said sta"
type textarea "x"
type textarea "Danny called said staf"
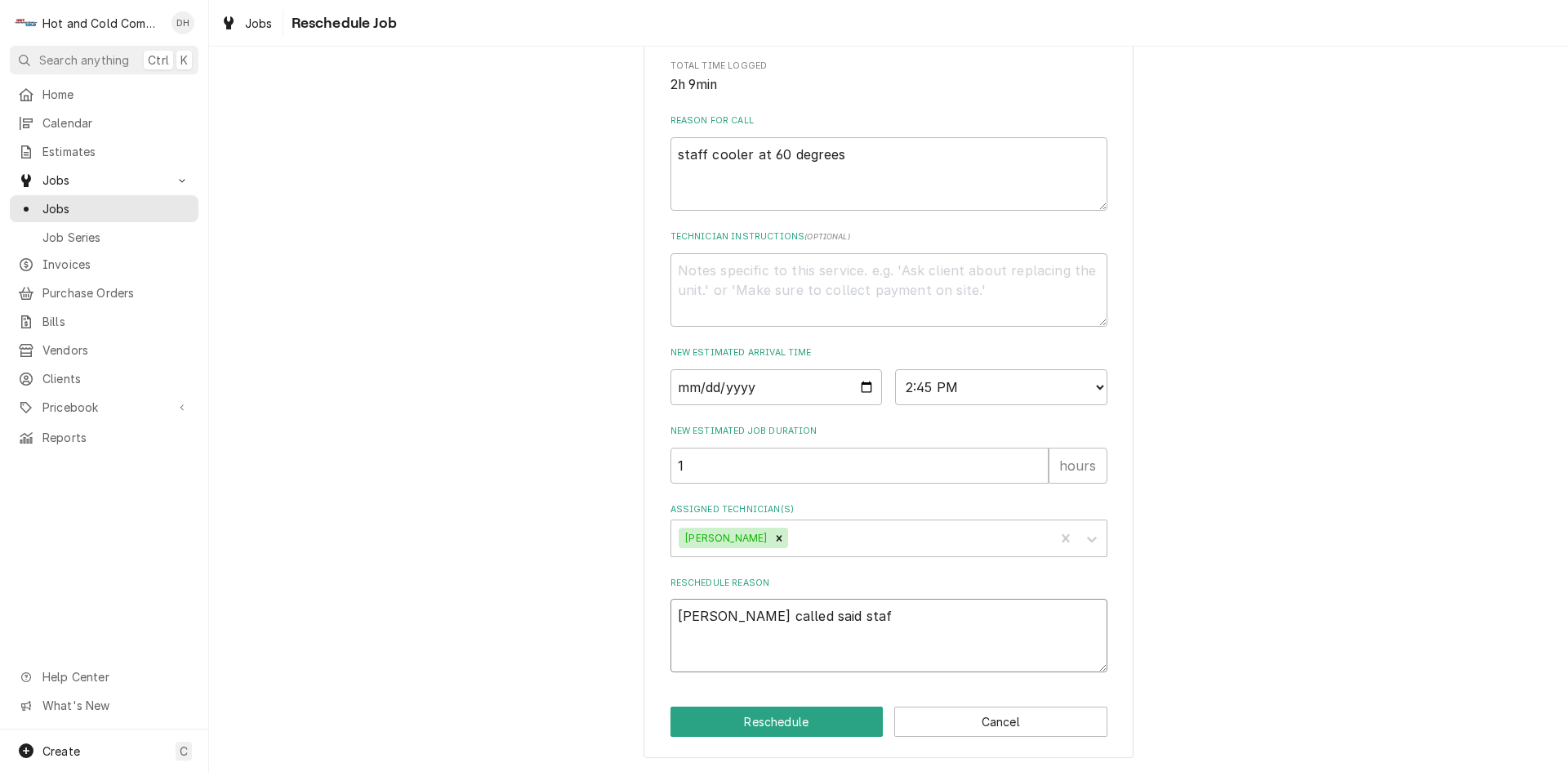
type textarea "x"
type textarea "Danny called said staff"
type textarea "x"
type textarea "Danny called said staff"
type textarea "x"
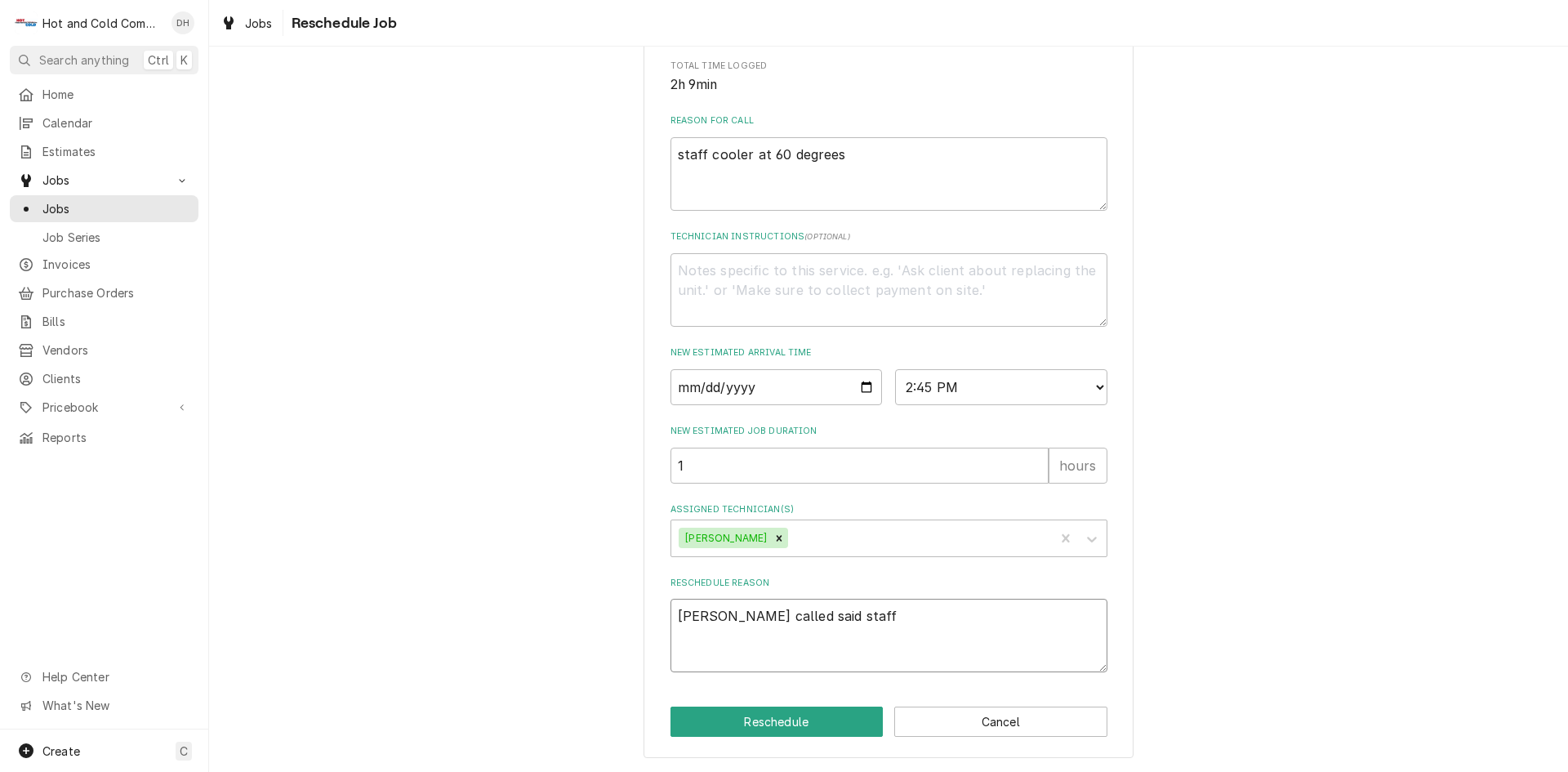
type textarea "Danny called said staff w"
type textarea "x"
type textarea "Danny called said staff wa"
type textarea "x"
type textarea "Danny called said staff wal"
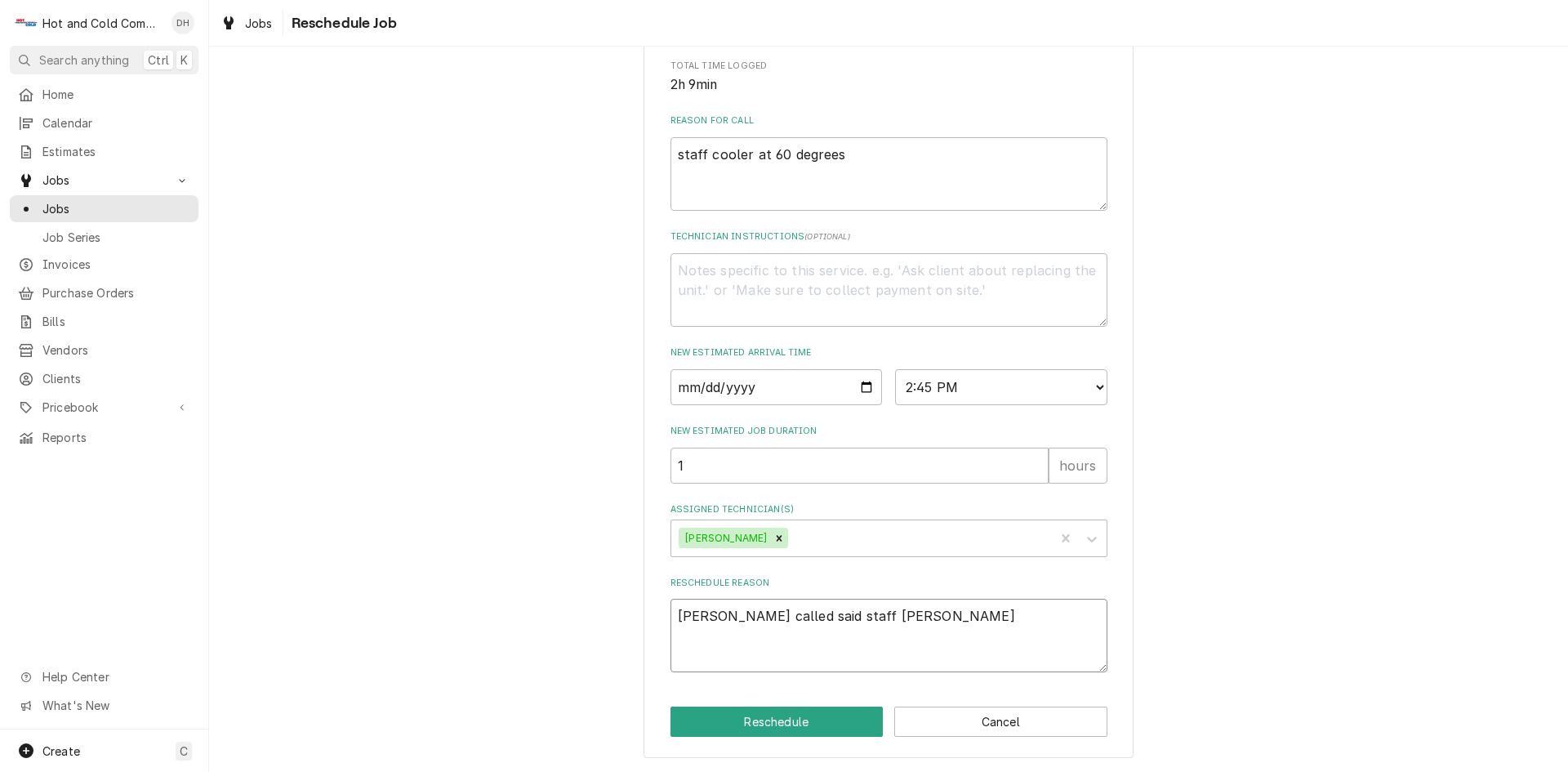
type textarea "x"
type textarea "Danny called said staff walk"
type textarea "x"
type textarea "Danny called said staff walk"
type textarea "x"
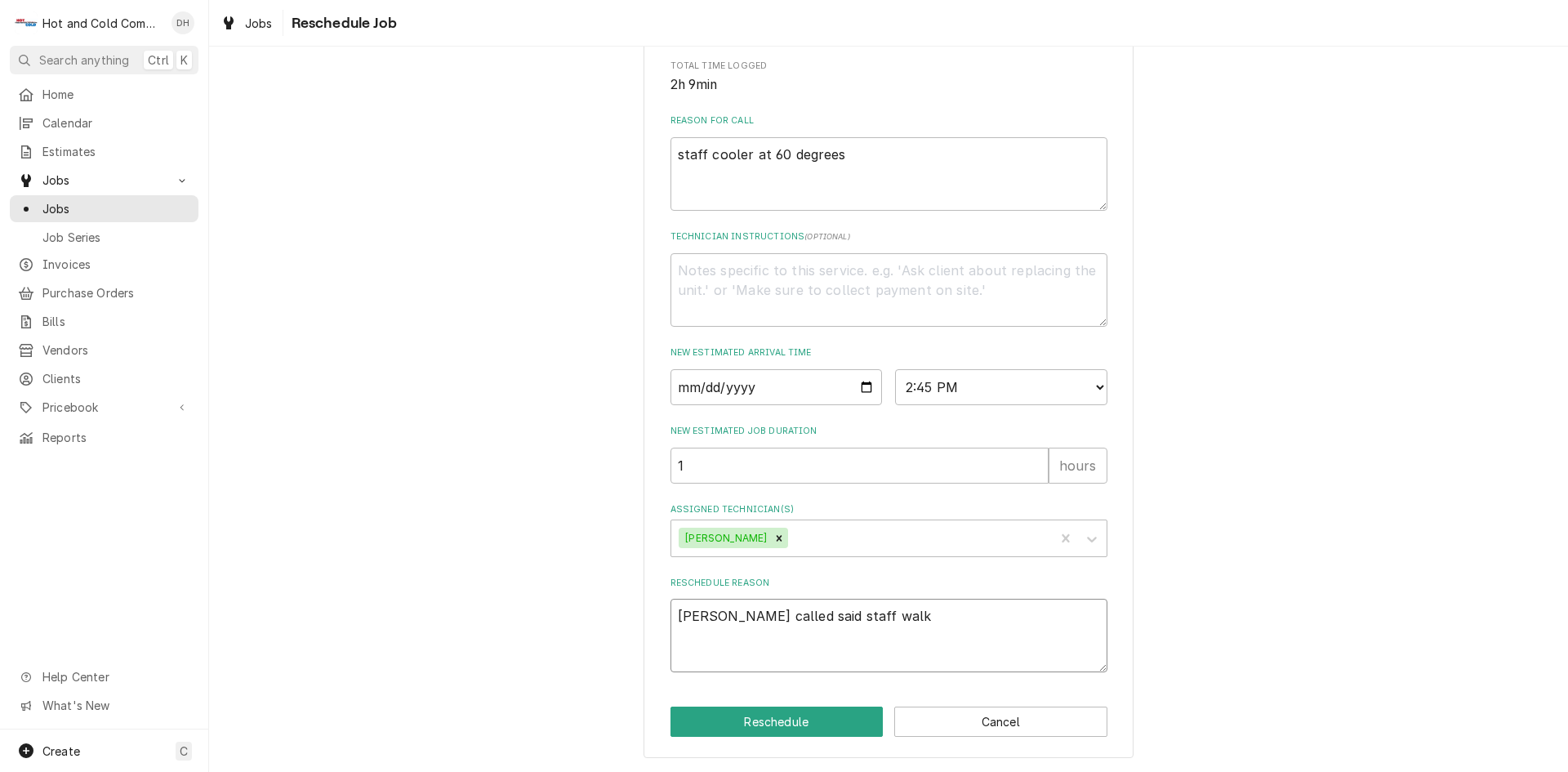
type textarea "Danny called said staff walk i"
type textarea "x"
type textarea "Danny called said staff walk in"
type textarea "x"
type textarea "Danny called said staff walk in"
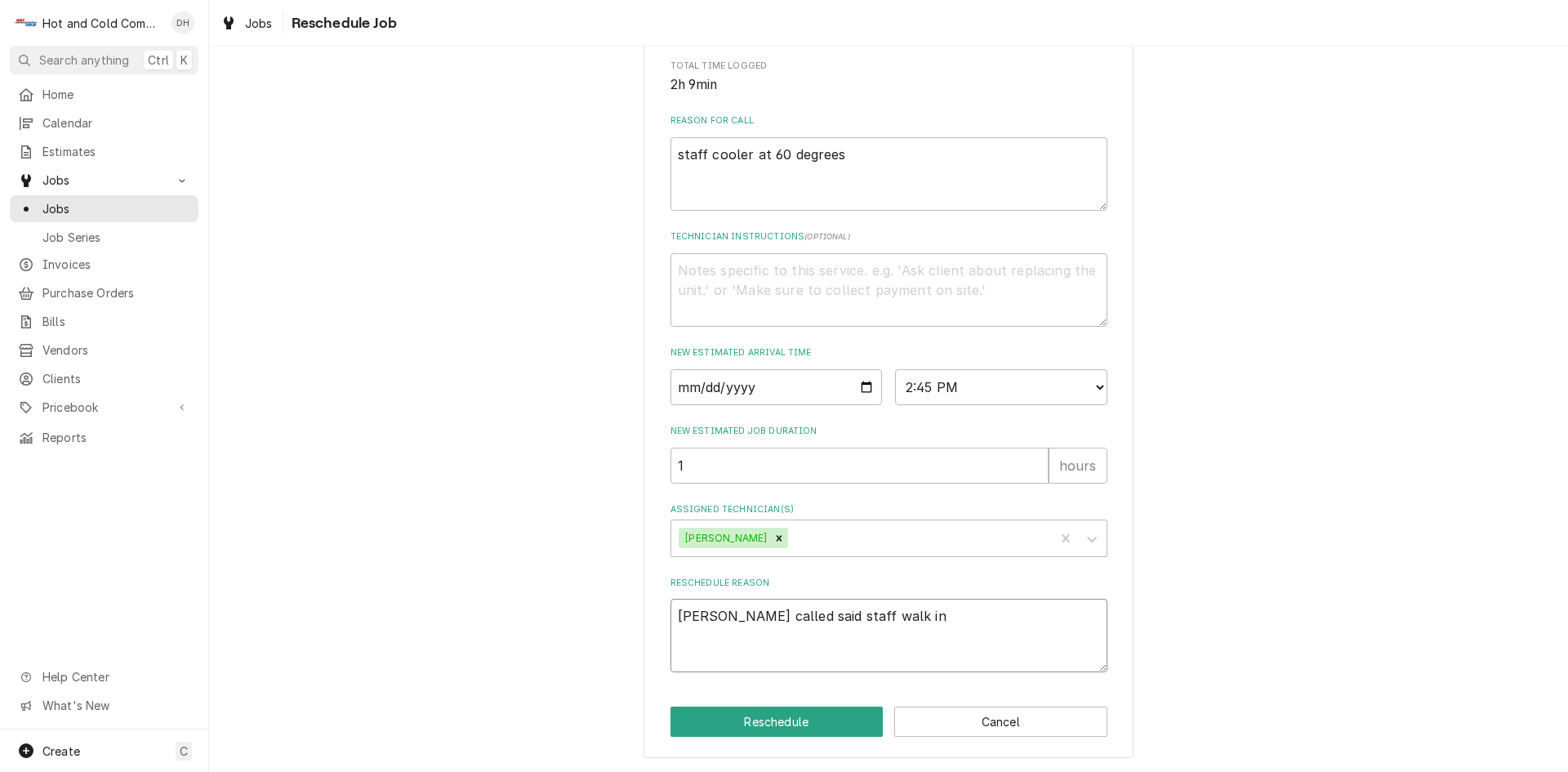
type textarea "x"
type textarea "Danny called said staff walk in c"
type textarea "x"
type textarea "Danny called said staff walk in co"
type textarea "x"
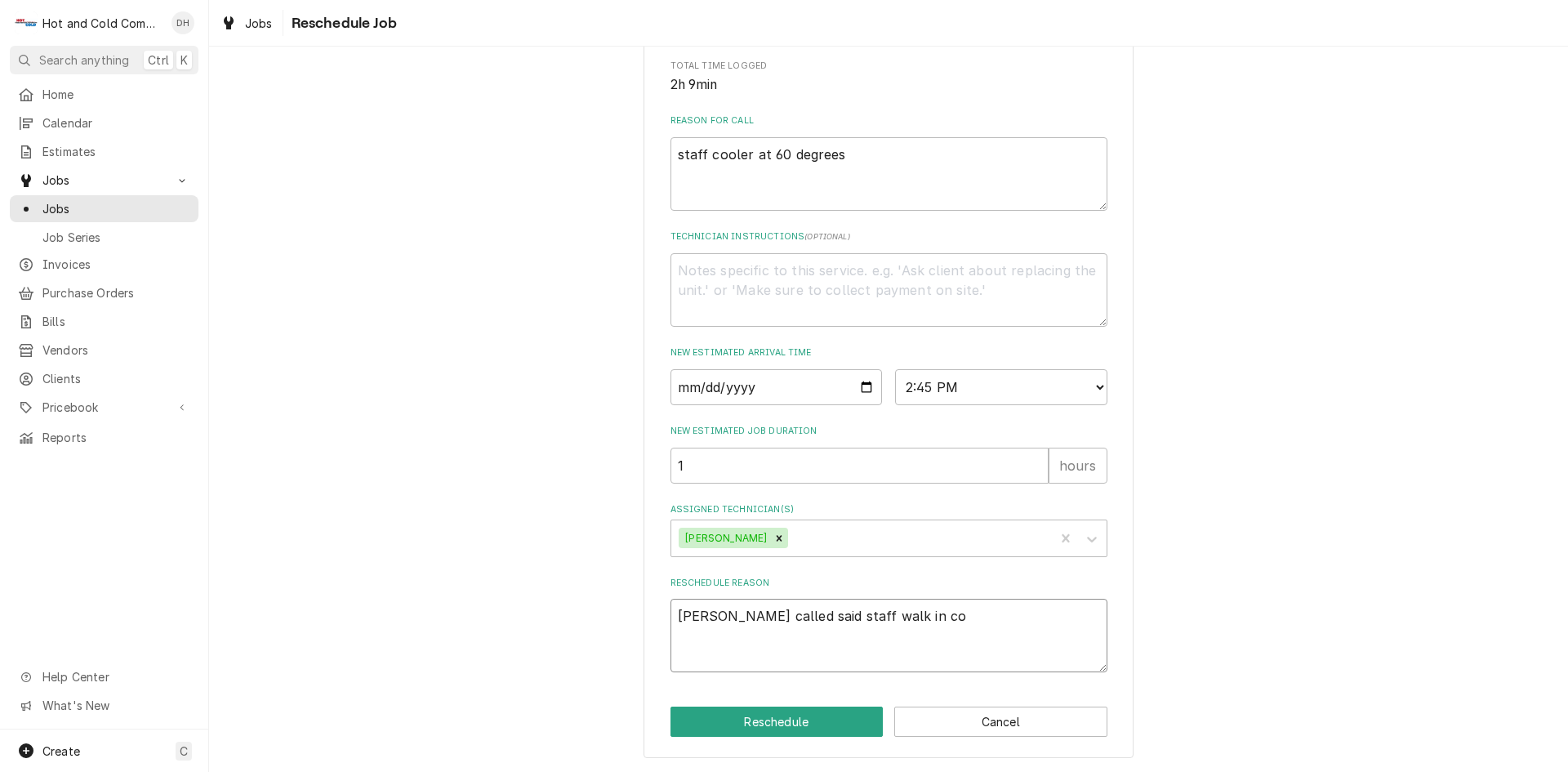
type textarea "Danny called said staff walk in coo"
type textarea "x"
type textarea "Danny called said staff walk in cool"
type textarea "x"
type textarea "Danny called said staff walk in coole"
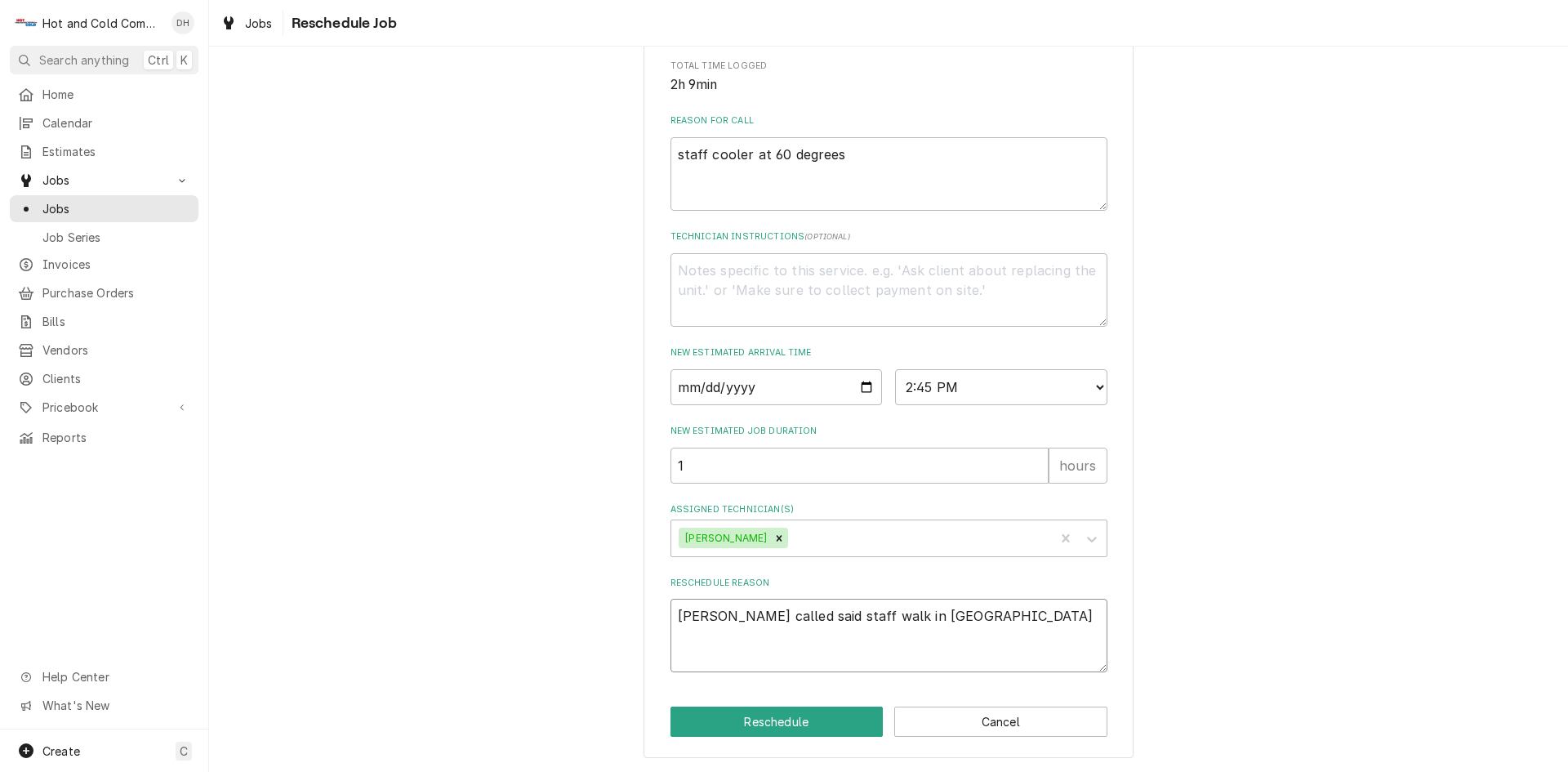
type textarea "x"
type textarea "Danny called said staff walk in cooler"
type textarea "x"
type textarea "Danny called said staff walk in cooler"
type textarea "x"
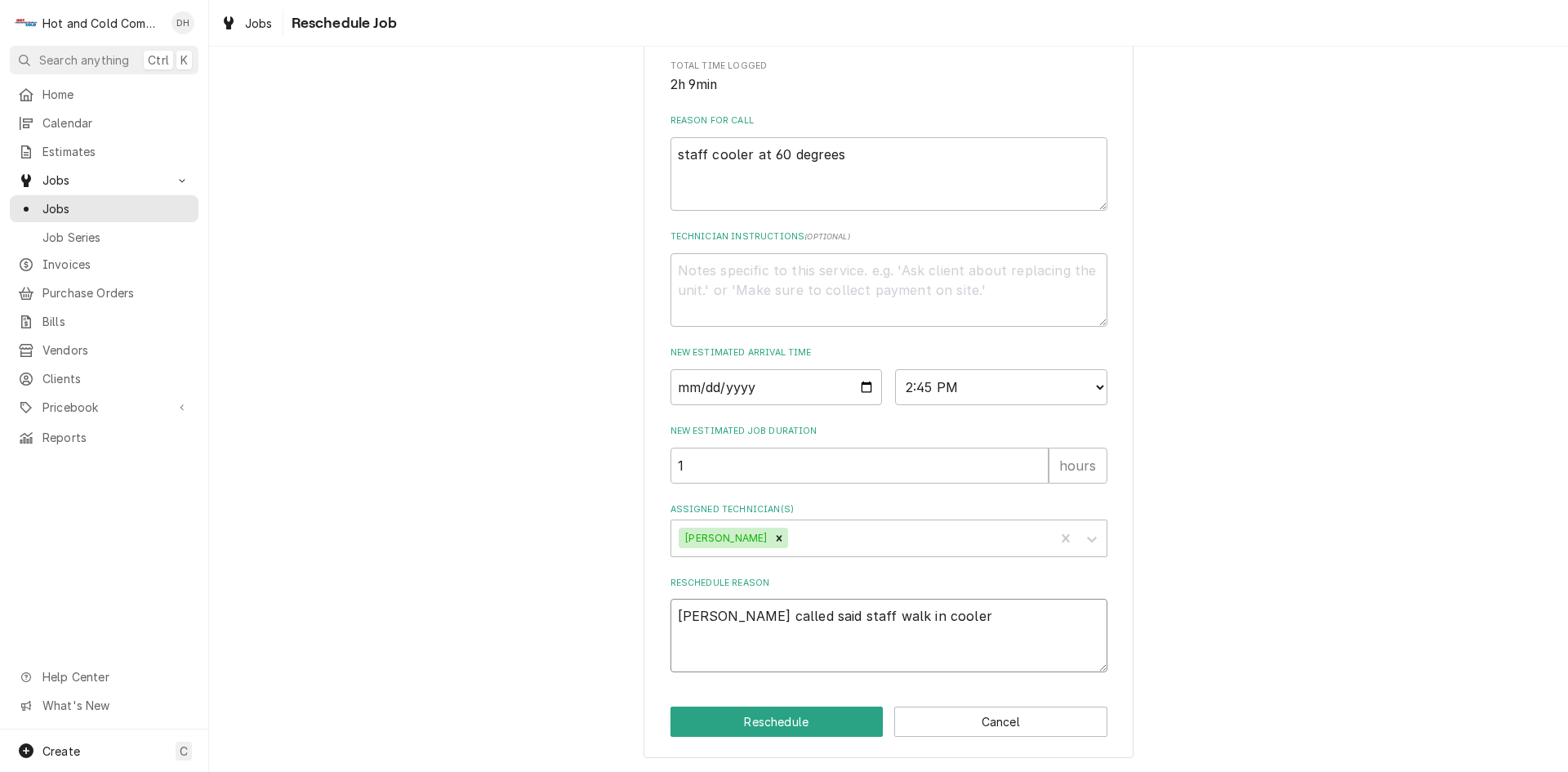
type textarea "Danny called said staff walk in cooler i"
type textarea "x"
type textarea "Danny called said staff walk in cooler is"
type textarea "x"
type textarea "Danny called said staff walk in cooler is"
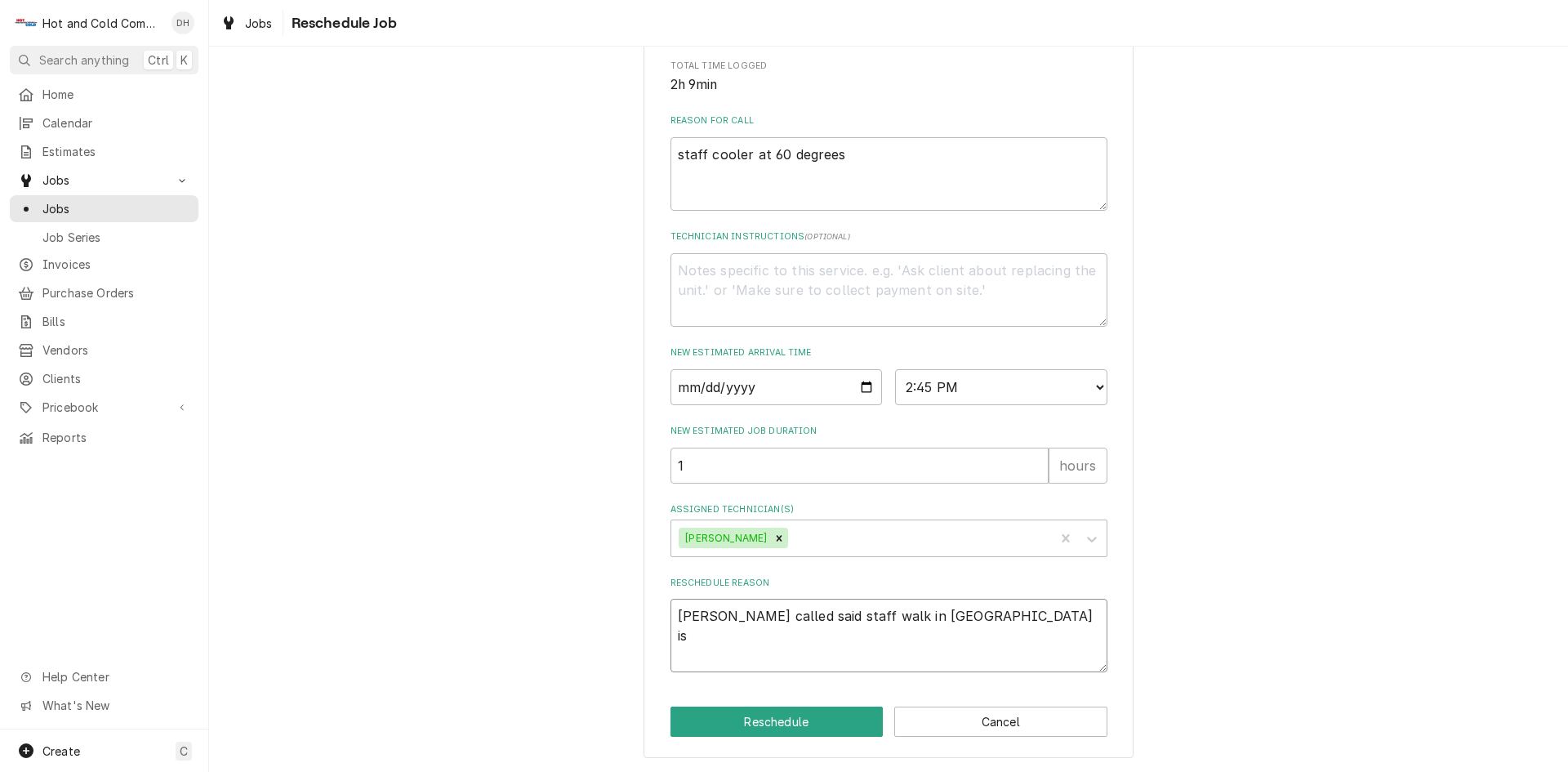
type textarea "x"
type textarea "Danny called said staff walk in cooler is a"
type textarea "x"
type textarea "Danny called said staff walk in cooler is at"
type textarea "x"
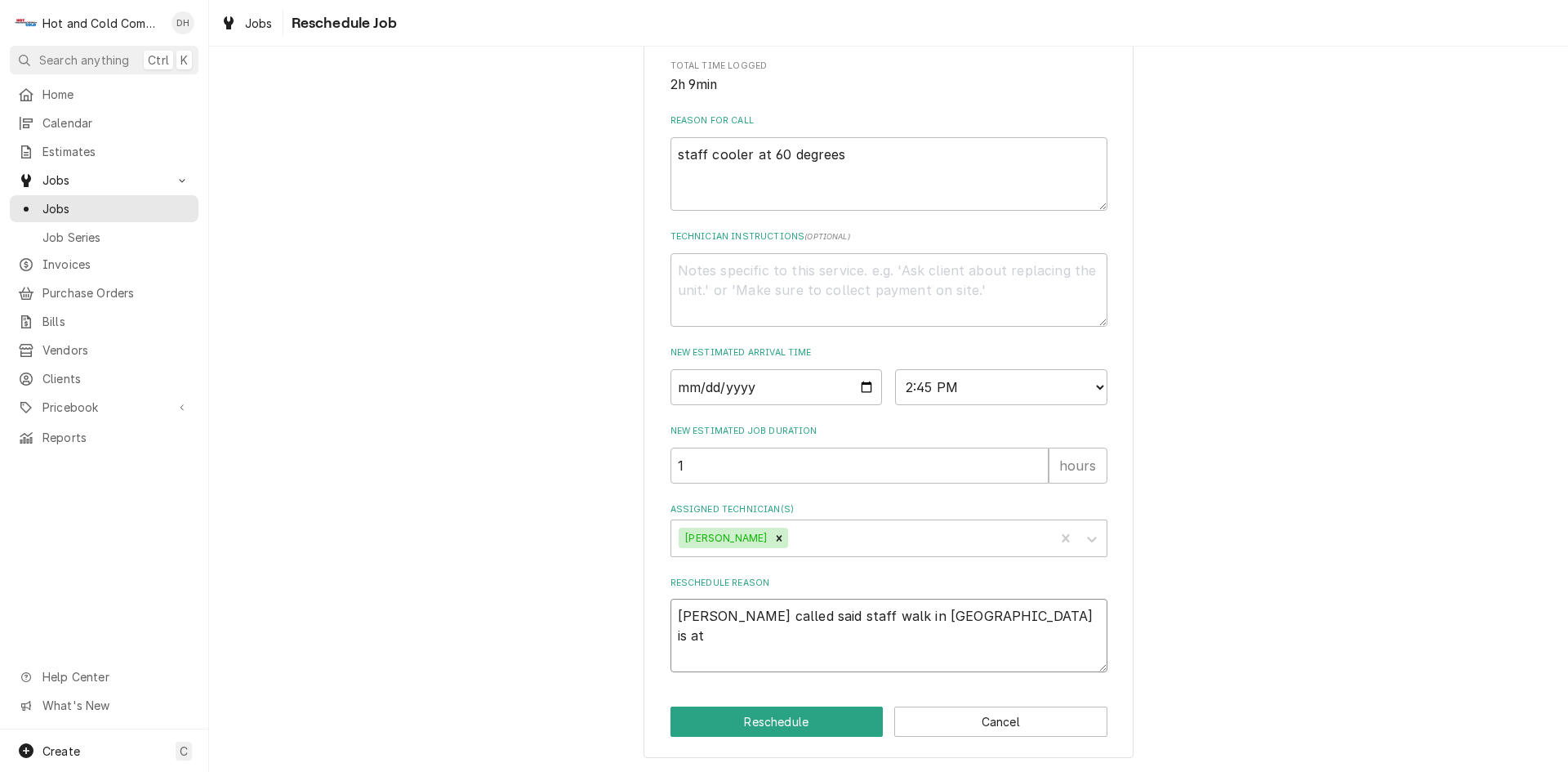
type textarea "Danny called said staff walk in cooler is at"
type textarea "x"
type textarea "Danny called said staff walk in cooler is at 4"
type textarea "x"
type textarea "Danny called said staff walk in cooler is at 45"
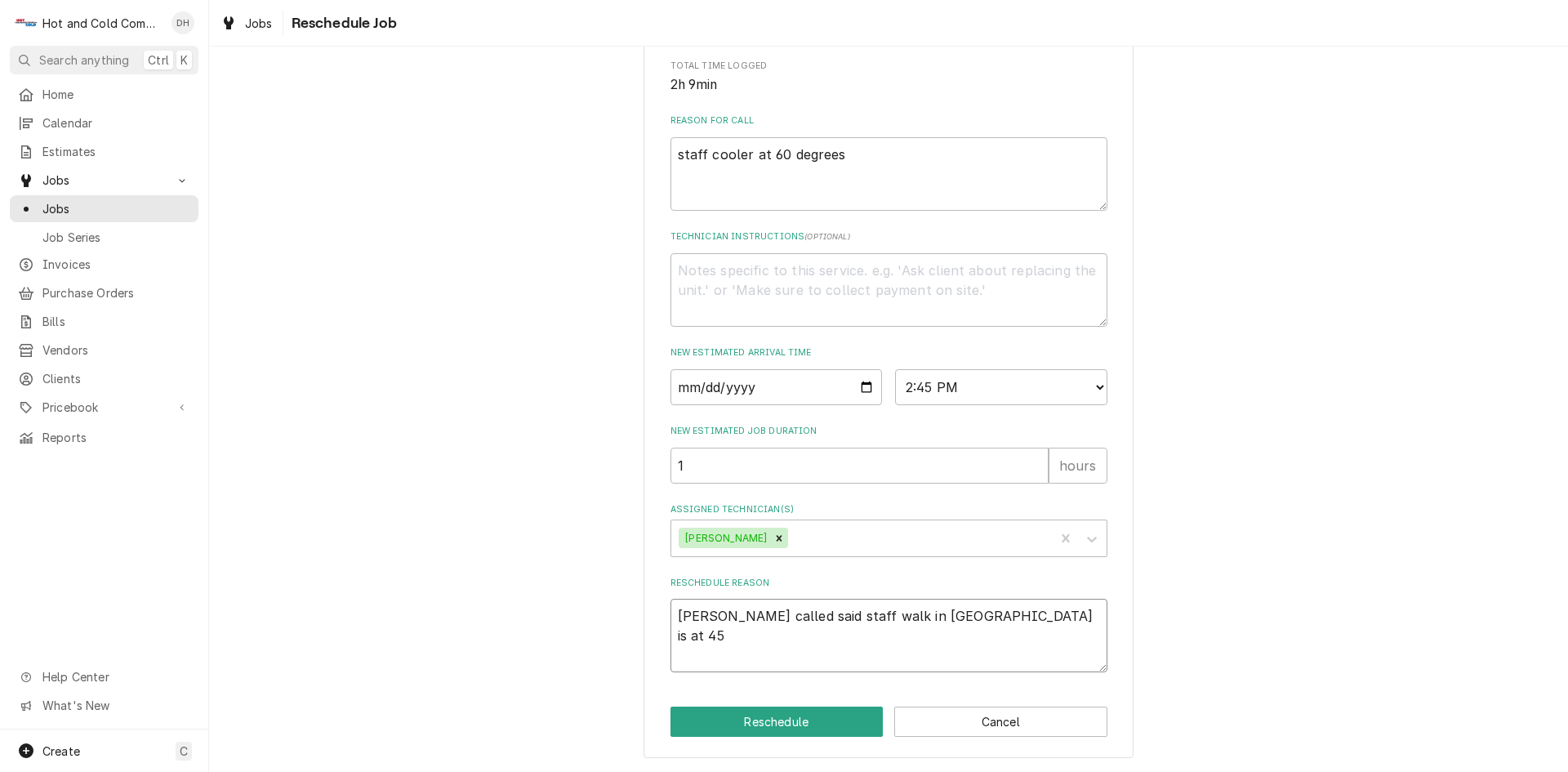
type textarea "x"
type textarea "Danny called said staff walk in cooler is at 4"
type textarea "x"
type textarea "Danny called said staff walk in cooler is at 46"
type textarea "x"
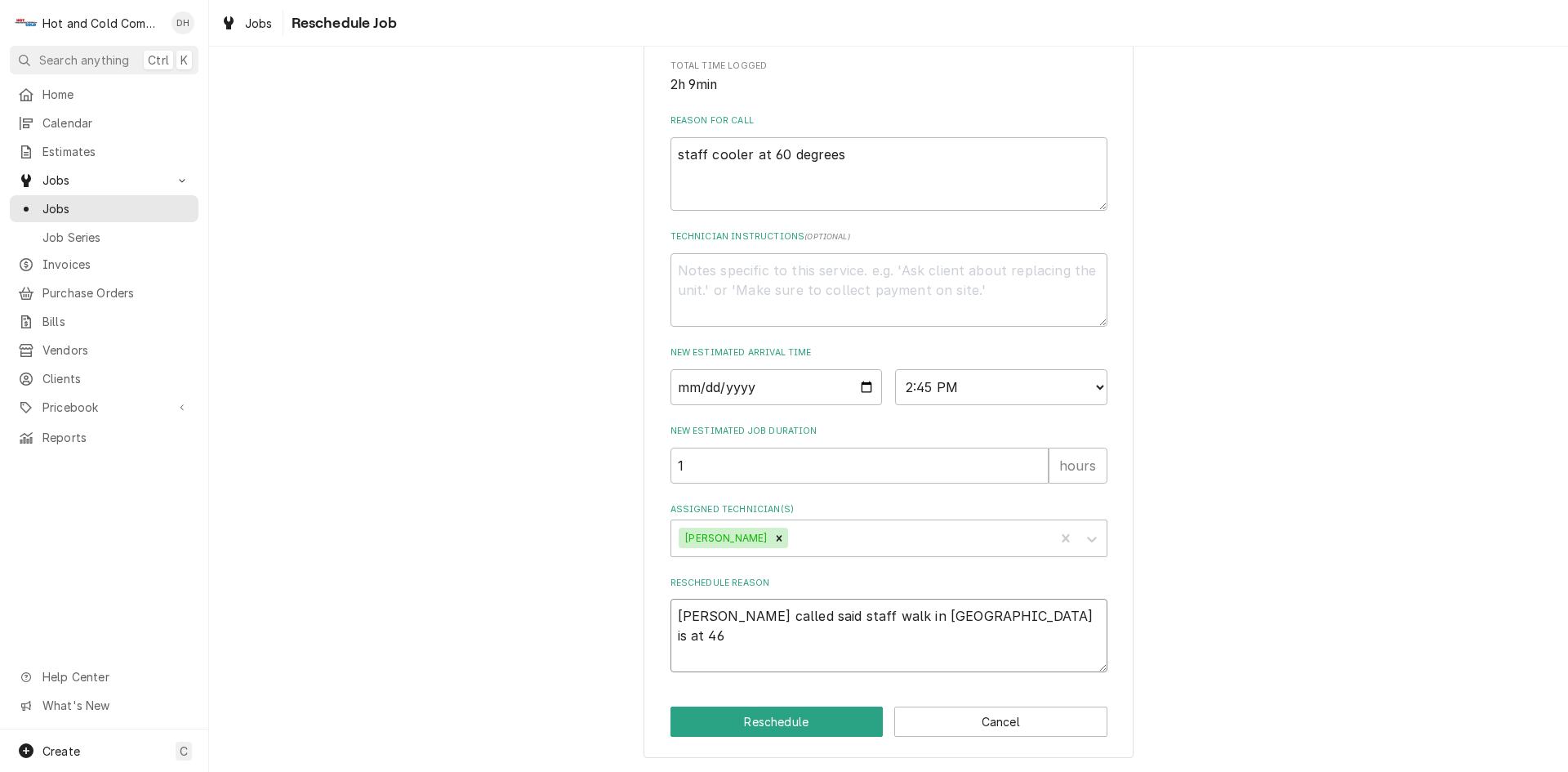
type textarea "Danny called said staff walk in cooler is at 46"
type textarea "x"
type textarea "Danny called said staff walk in cooler is at 46 d"
type textarea "x"
type textarea "Danny called said staff walk in cooler is at 46 de"
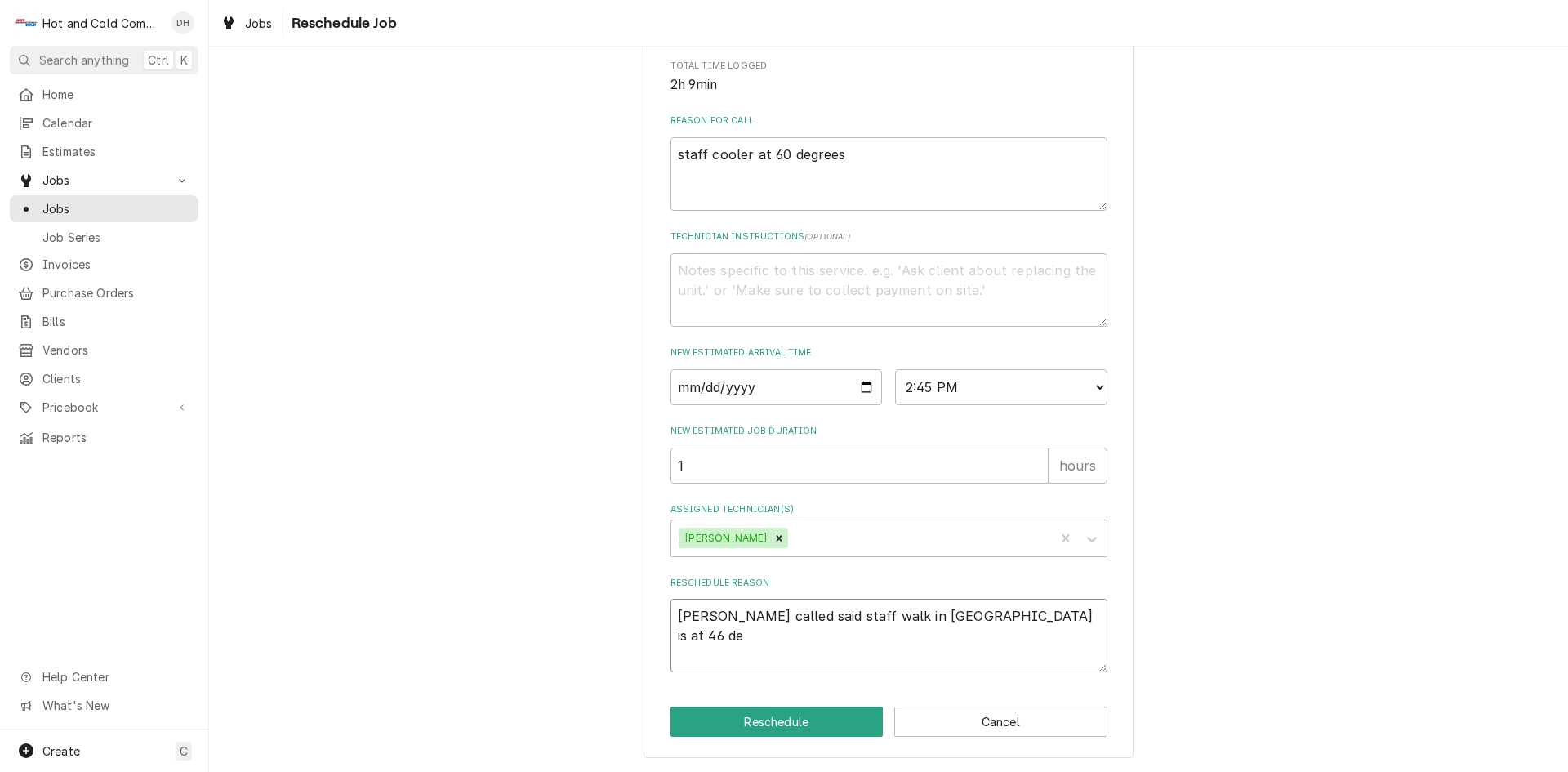
type textarea "x"
type textarea "Danny called said staff walk in cooler is at 46 deg"
type textarea "x"
type textarea "Danny called said staff walk in cooler is at 46 degr"
type textarea "x"
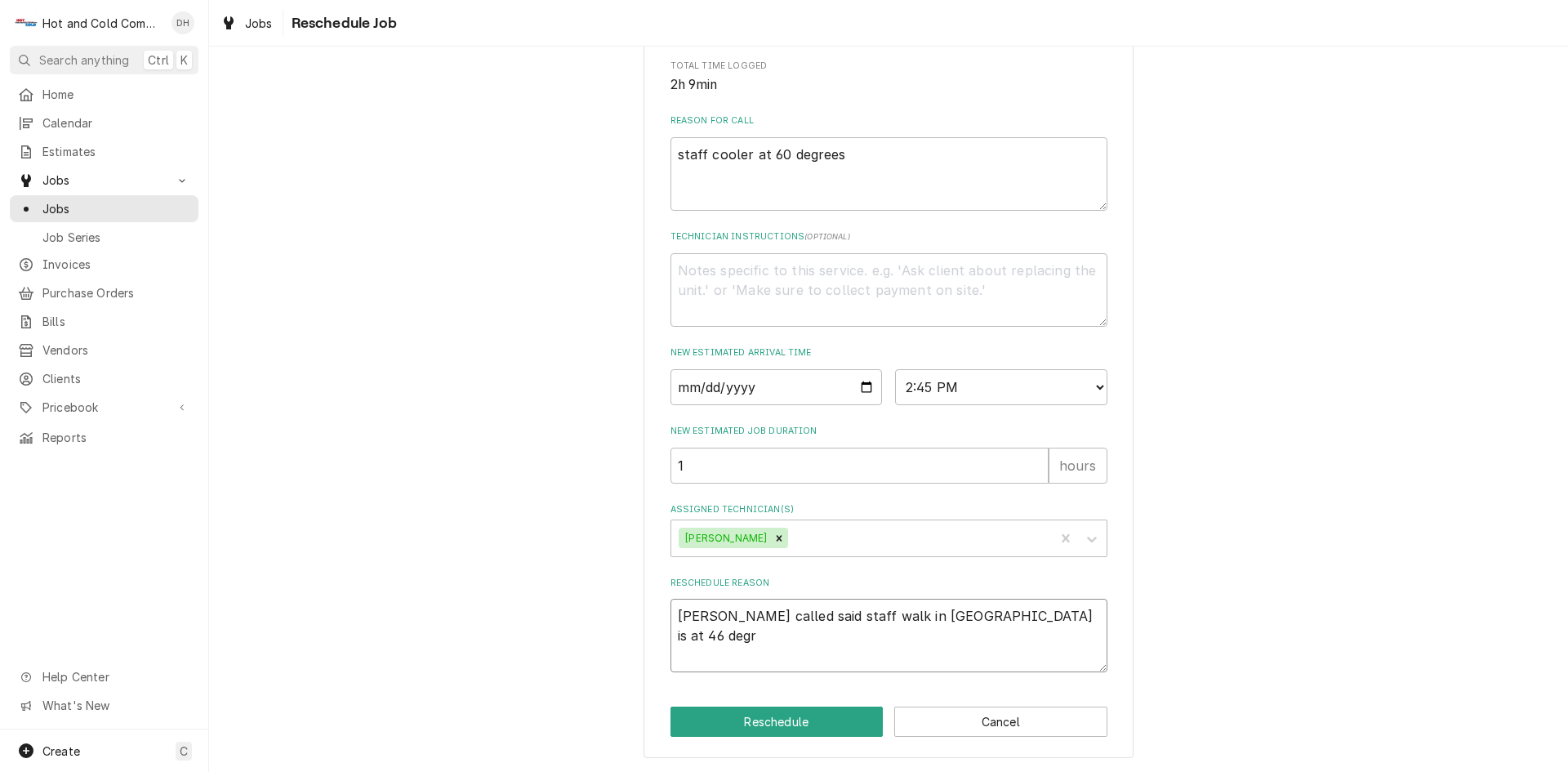
type textarea "Danny called said staff walk in cooler is at 46 degre"
type textarea "x"
type textarea "Danny called said staff walk in cooler is at 46 degree"
type textarea "x"
type textarea "Danny called said staff walk in cooler is at 46 degrees"
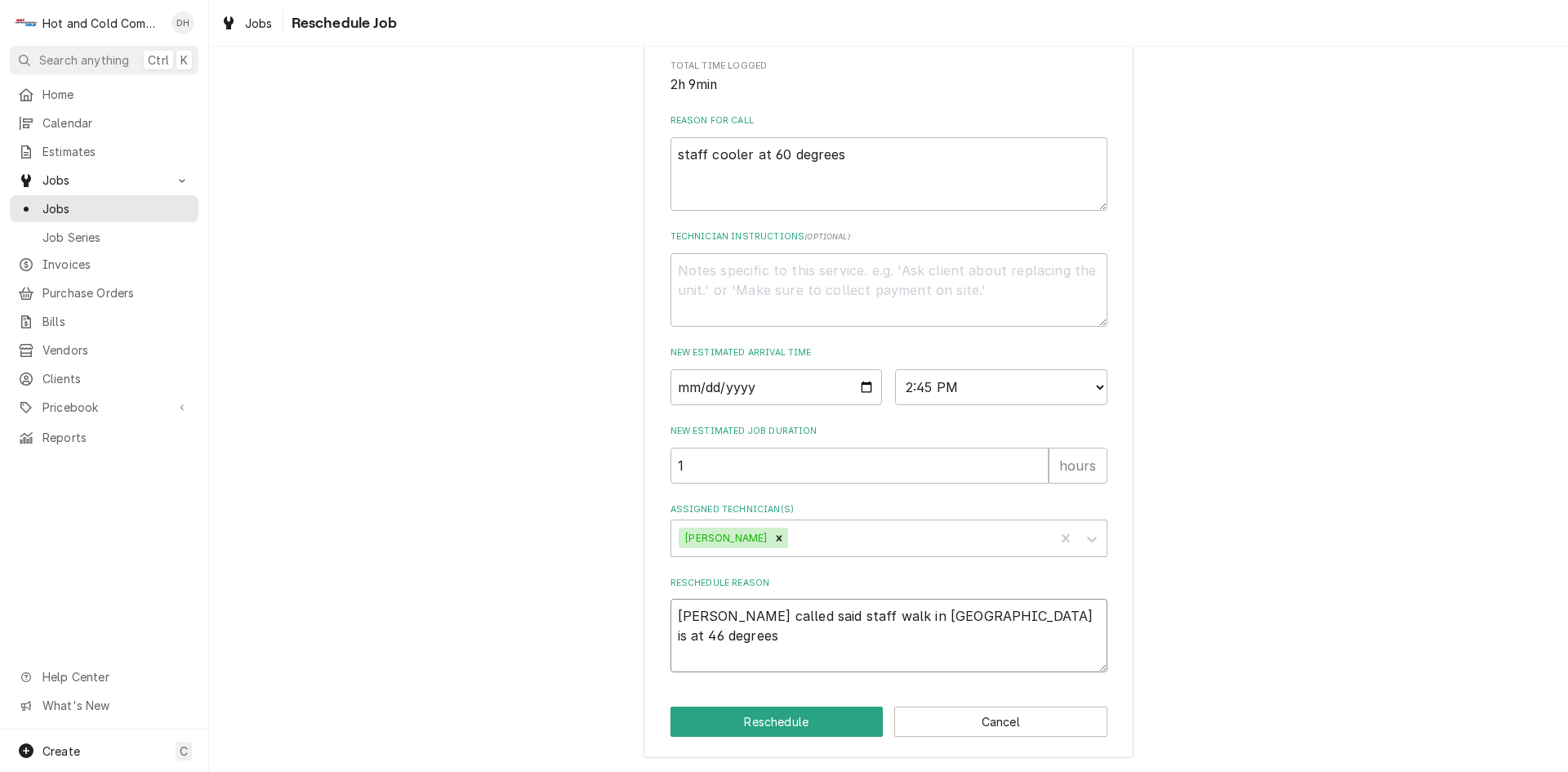
type textarea "x"
type textarea "Danny called said staff walk in cooler is at 46 degrees"
type textarea "x"
type textarea "Danny called said staff walk in cooler is at 46 degrees a"
type textarea "x"
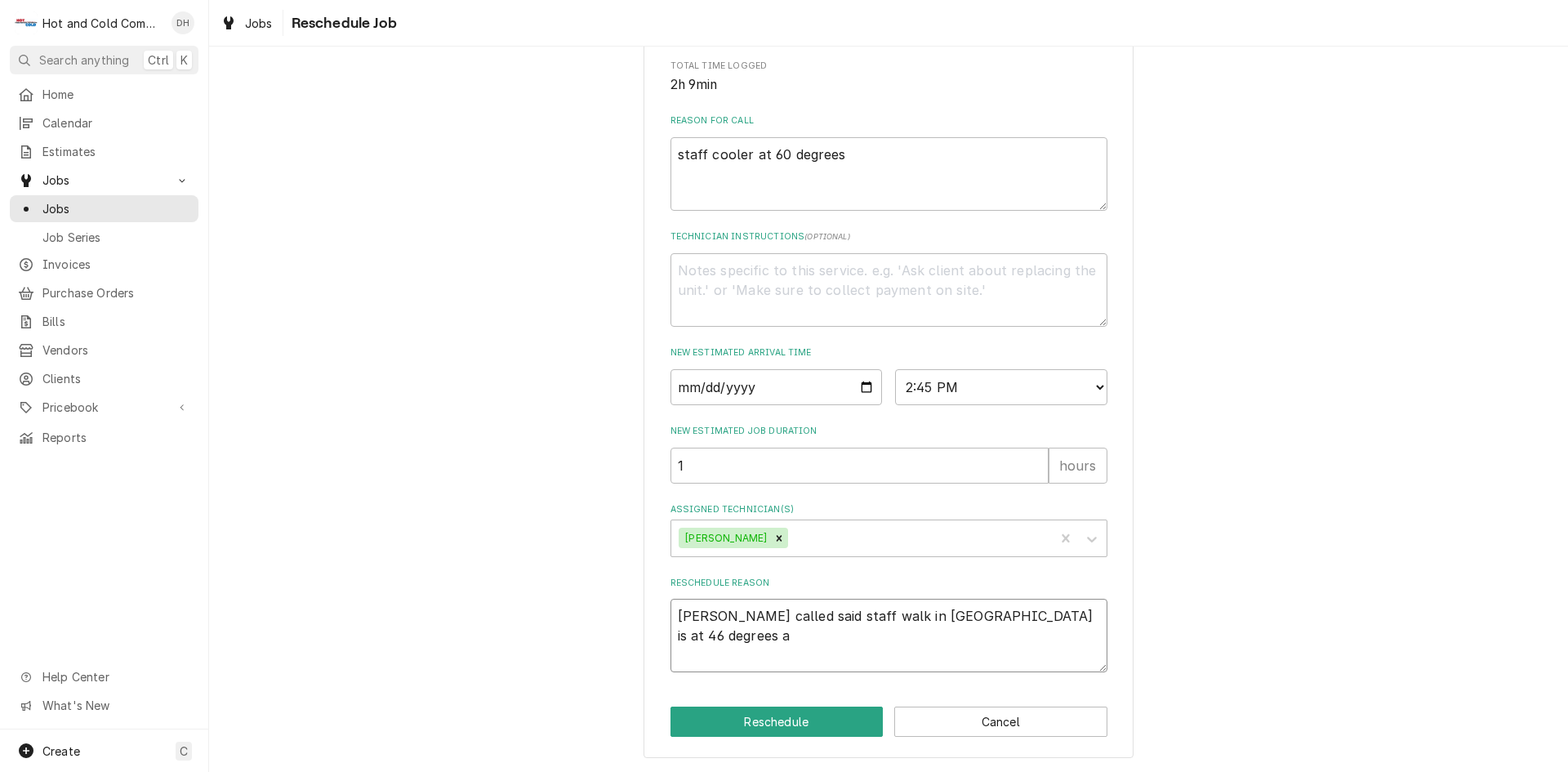
type textarea "Danny called said staff walk in cooler is at 46 degrees an"
type textarea "x"
type textarea "Danny called said staff walk in cooler is at 46 degrees and"
type textarea "x"
type textarea "Danny called said staff walk in cooler is at 46 degrees and"
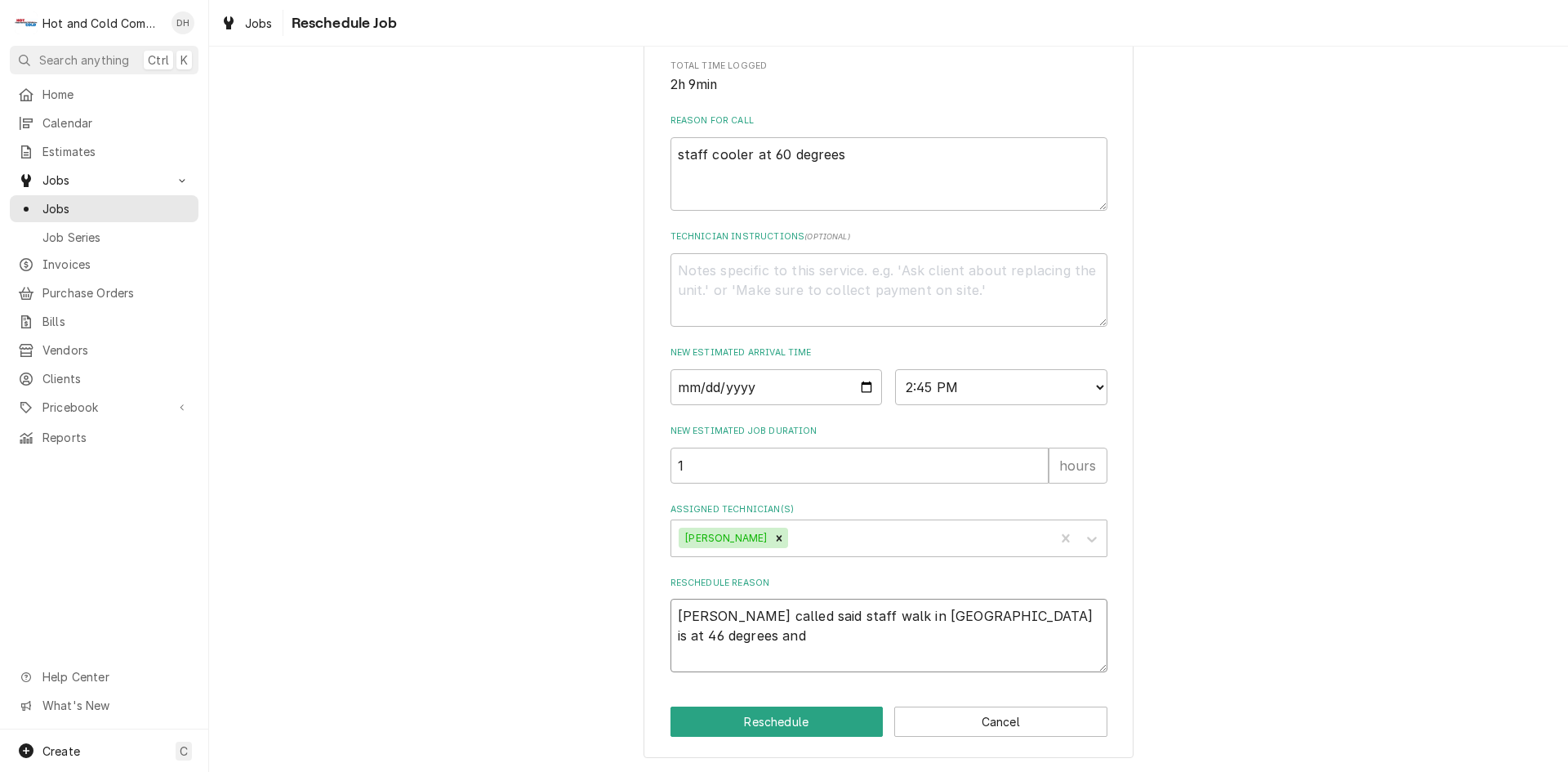
type textarea "x"
type textarea "Danny called said staff walk in cooler is at 46 degrees and i"
type textarea "x"
type textarea "Danny called said staff walk in cooler is at 46 degrees and ic"
type textarea "x"
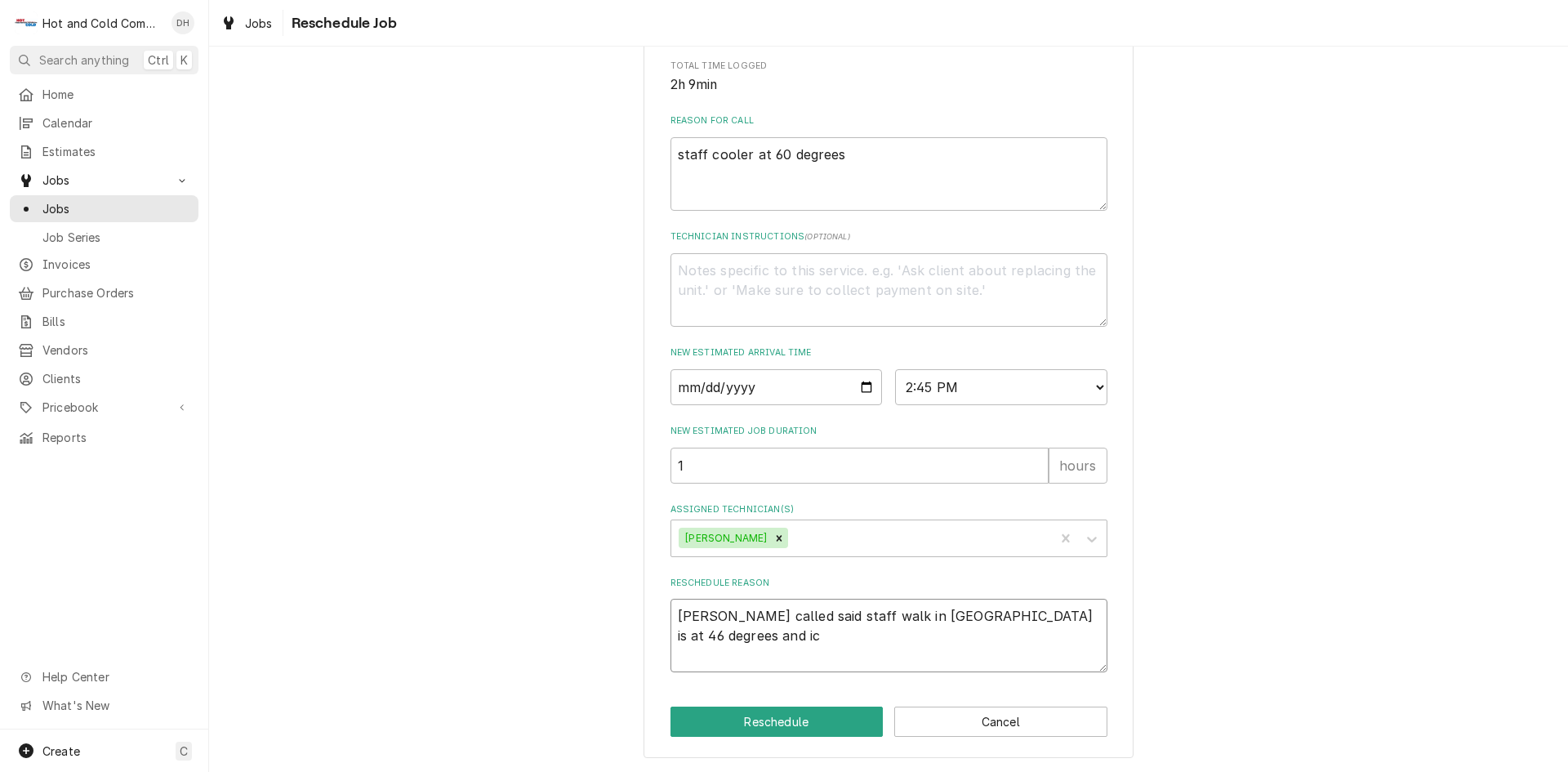
type textarea "Danny called said staff walk in cooler is at 46 degrees and ice"
type textarea "x"
type textarea "Danny called said staff walk in cooler is at 46 degrees and ice/"
type textarea "x"
type textarea "Danny called said staff walk in cooler is at 46 degrees and ice/f"
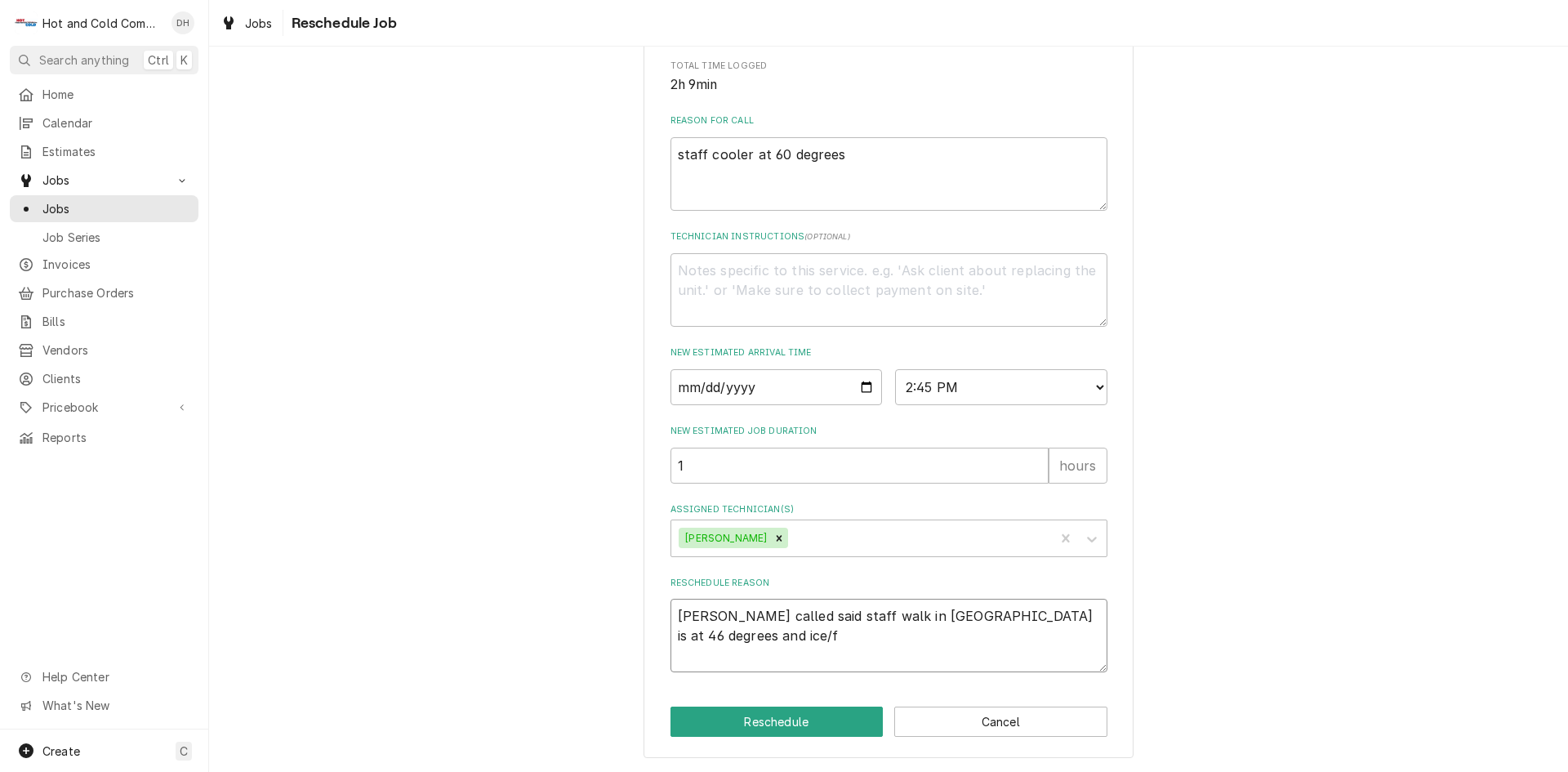
type textarea "x"
type textarea "Danny called said staff walk in cooler is at 46 degrees and ice/fr"
type textarea "x"
type textarea "Danny called said staff walk in cooler is at 46 degrees and ice/fro"
type textarea "x"
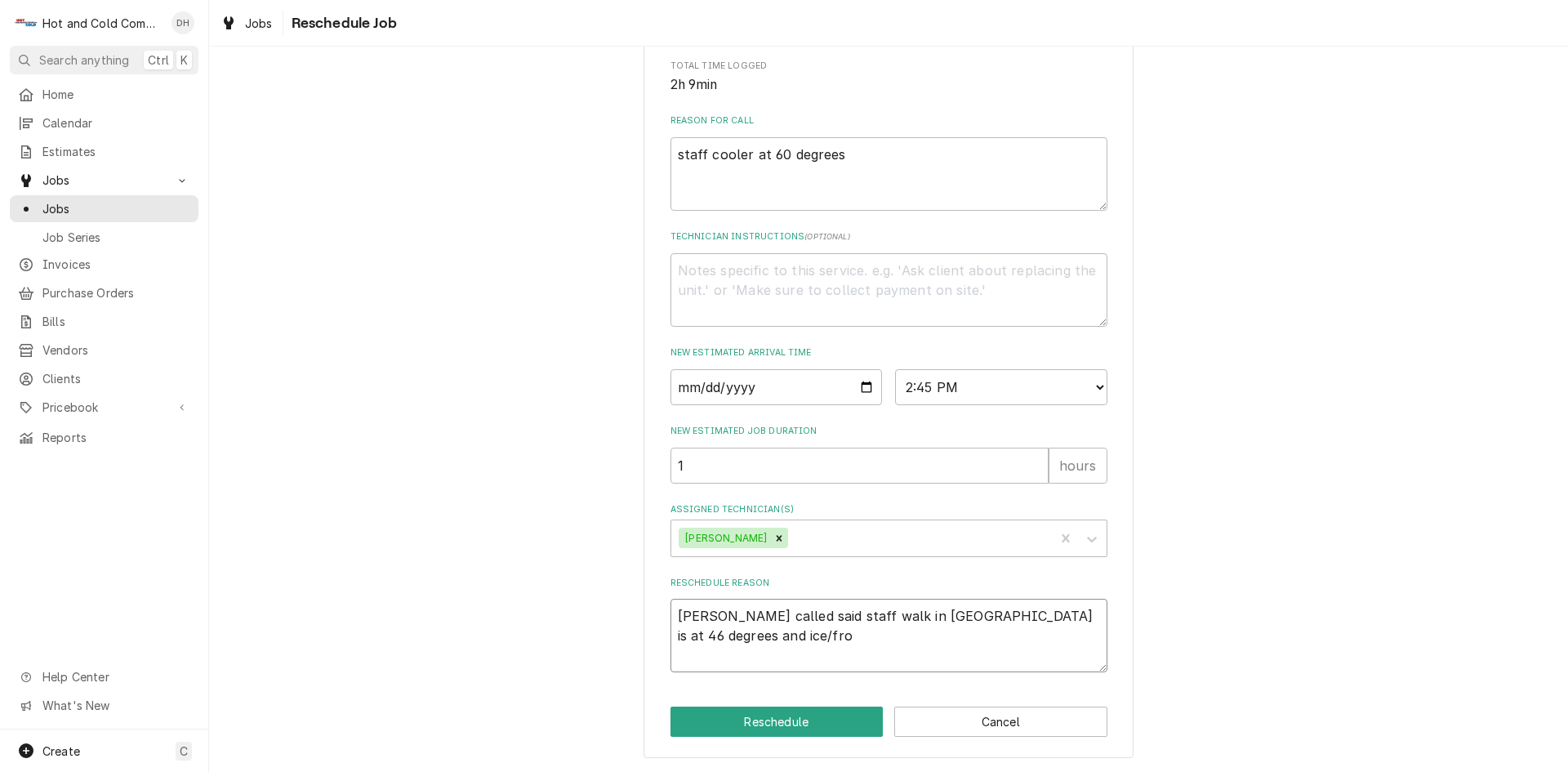
type textarea "Danny called said staff walk in cooler is at 46 degrees and ice/fros"
type textarea "x"
type textarea "Danny called said staff walk in cooler is at 46 degrees and ice/frost"
type textarea "x"
type textarea "Danny called said staff walk in cooler is at 46 degrees and ice/frost"
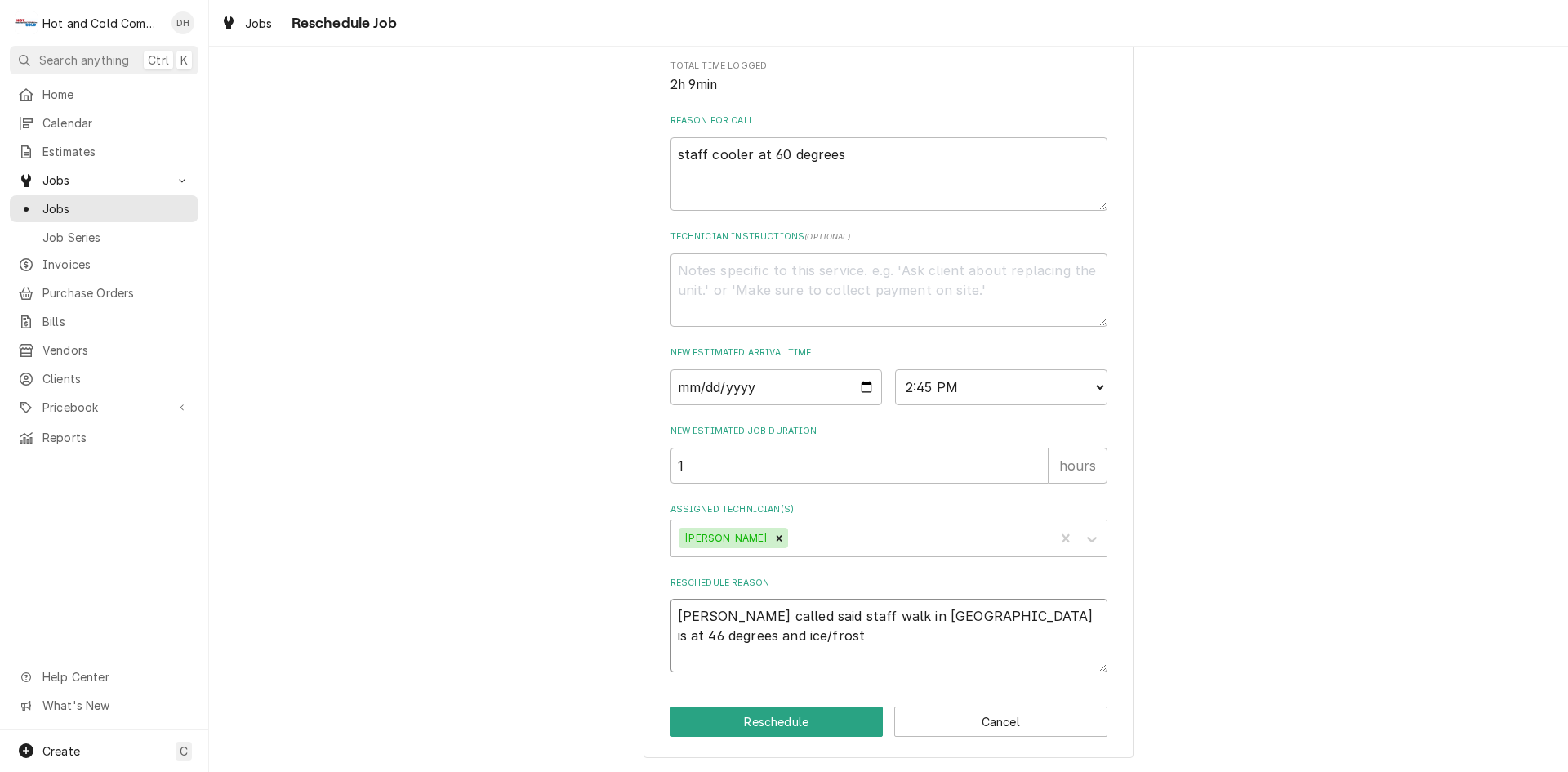
type textarea "x"
type textarea "Danny called said staff walk in cooler is at 46 degrees and ice/frost o"
type textarea "x"
type textarea "Danny called said staff walk in cooler is at 46 degrees and ice/frost on"
type textarea "x"
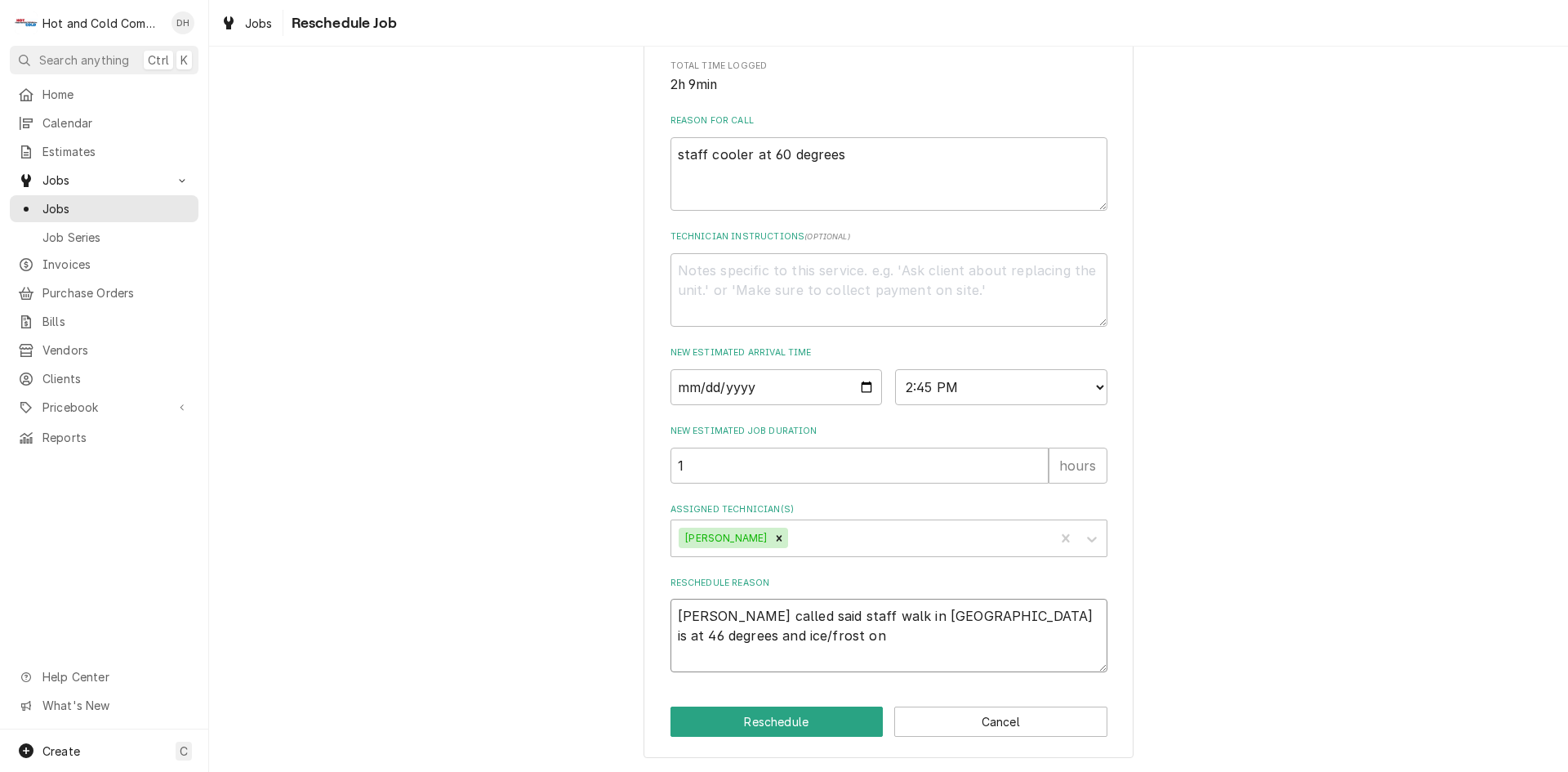
type textarea "Danny called said staff walk in cooler is at 46 degrees and ice/frost on"
type textarea "x"
type textarea "Danny called said staff walk in cooler is at 46 degrees and ice/frost on b"
type textarea "x"
type textarea "Danny called said staff walk in cooler is at 46 degrees and ice/frost on ba"
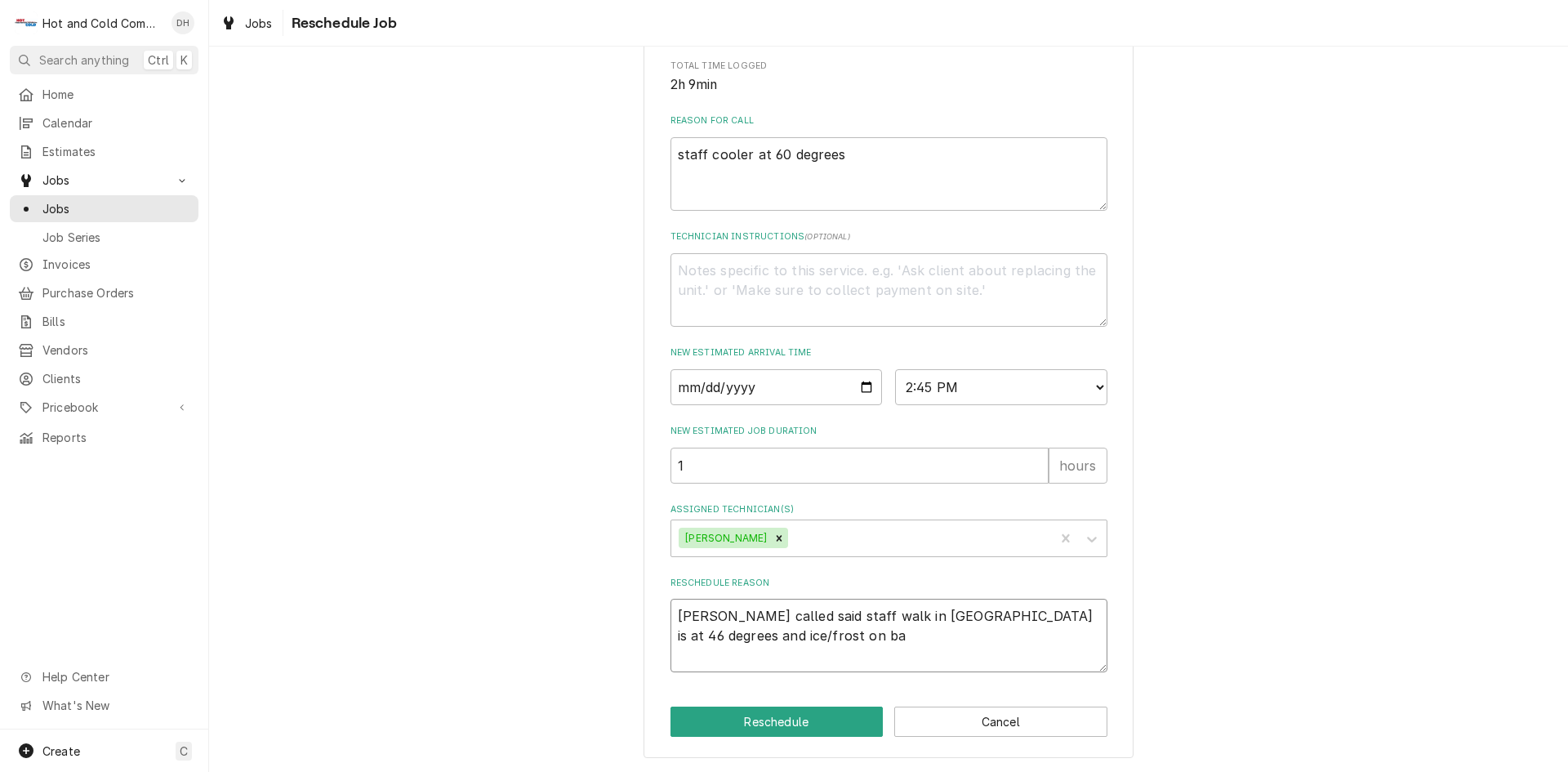
type textarea "x"
type textarea "Danny called said staff walk in cooler is at 46 degrees and ice/frost on bac"
type textarea "x"
type textarea "Danny called said staff walk in cooler is at 46 degrees and ice/frost on back"
type textarea "x"
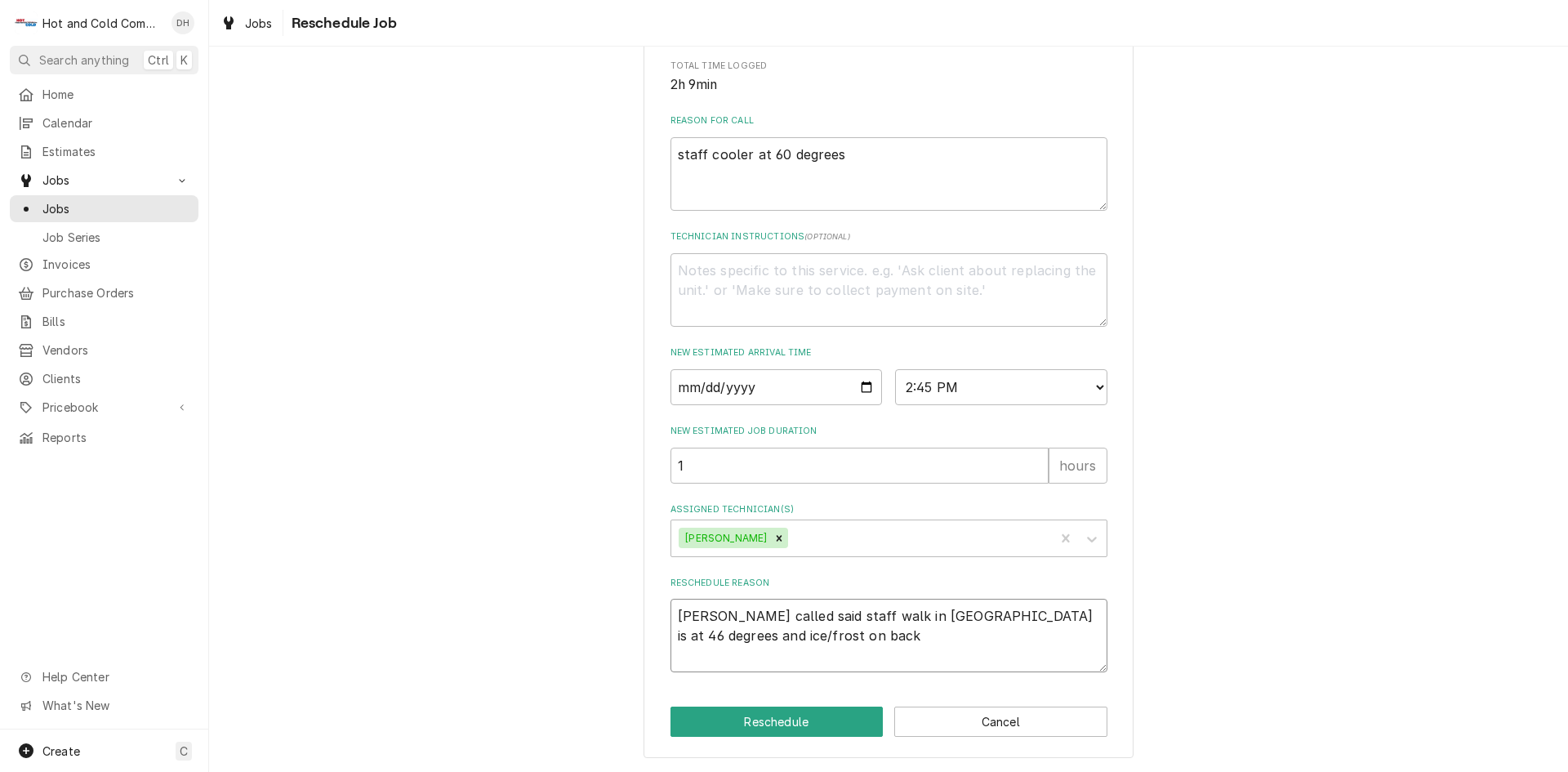
type textarea "Danny called said staff walk in cooler is at 46 degrees and ice/frost on back"
type textarea "x"
type textarea "Danny called said staff walk in cooler is at 46 degrees and ice/frost on back o"
type textarea "x"
type textarea "Danny called said staff walk in cooler is at 46 degrees and ice/frost on back of"
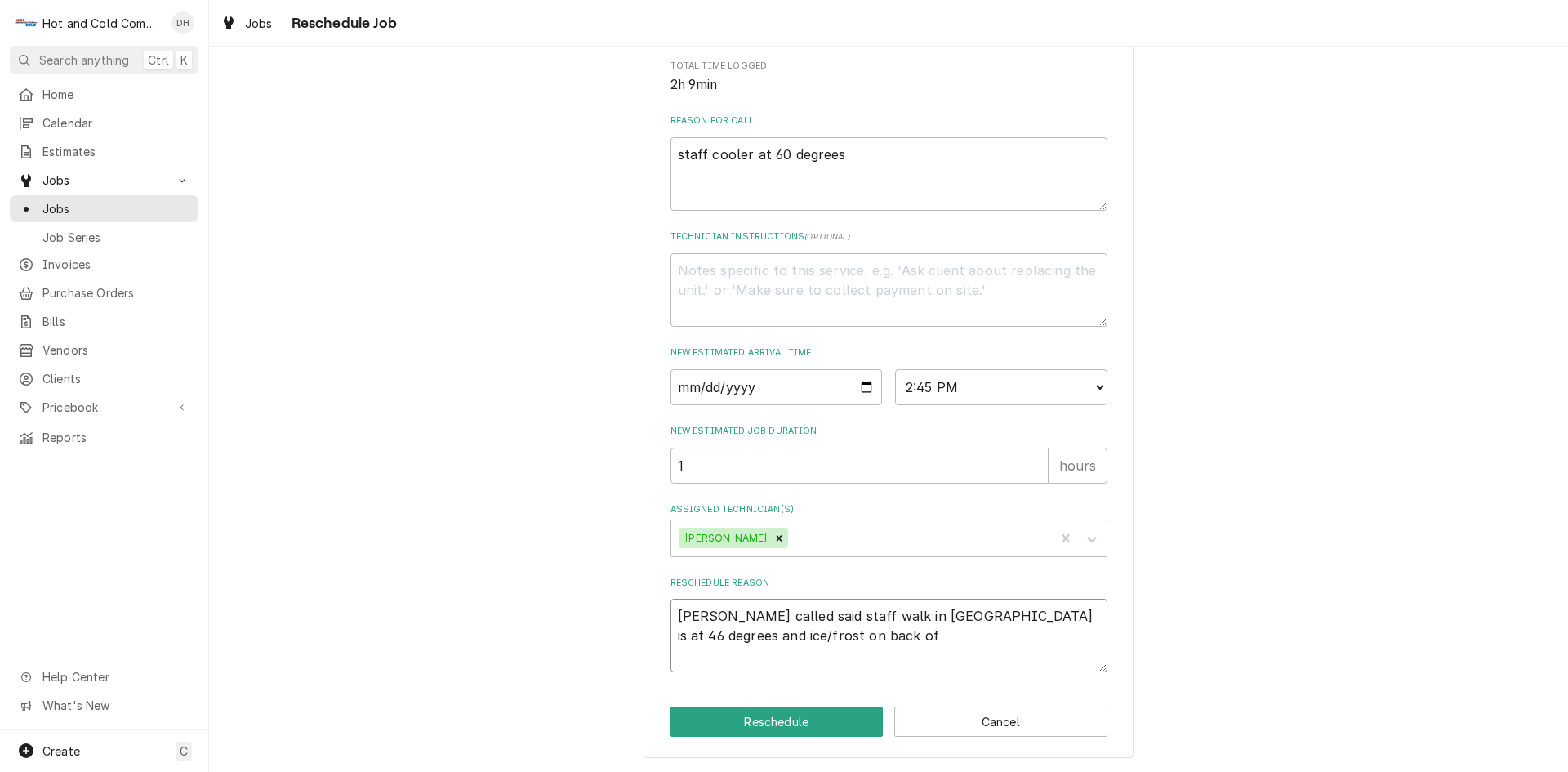
type textarea "x"
type textarea "Danny called said staff walk in cooler is at 46 degrees and ice/frost on back of"
type textarea "x"
type textarea "Danny called said staff walk in cooler is at 46 degrees and ice/frost on back o…"
type textarea "x"
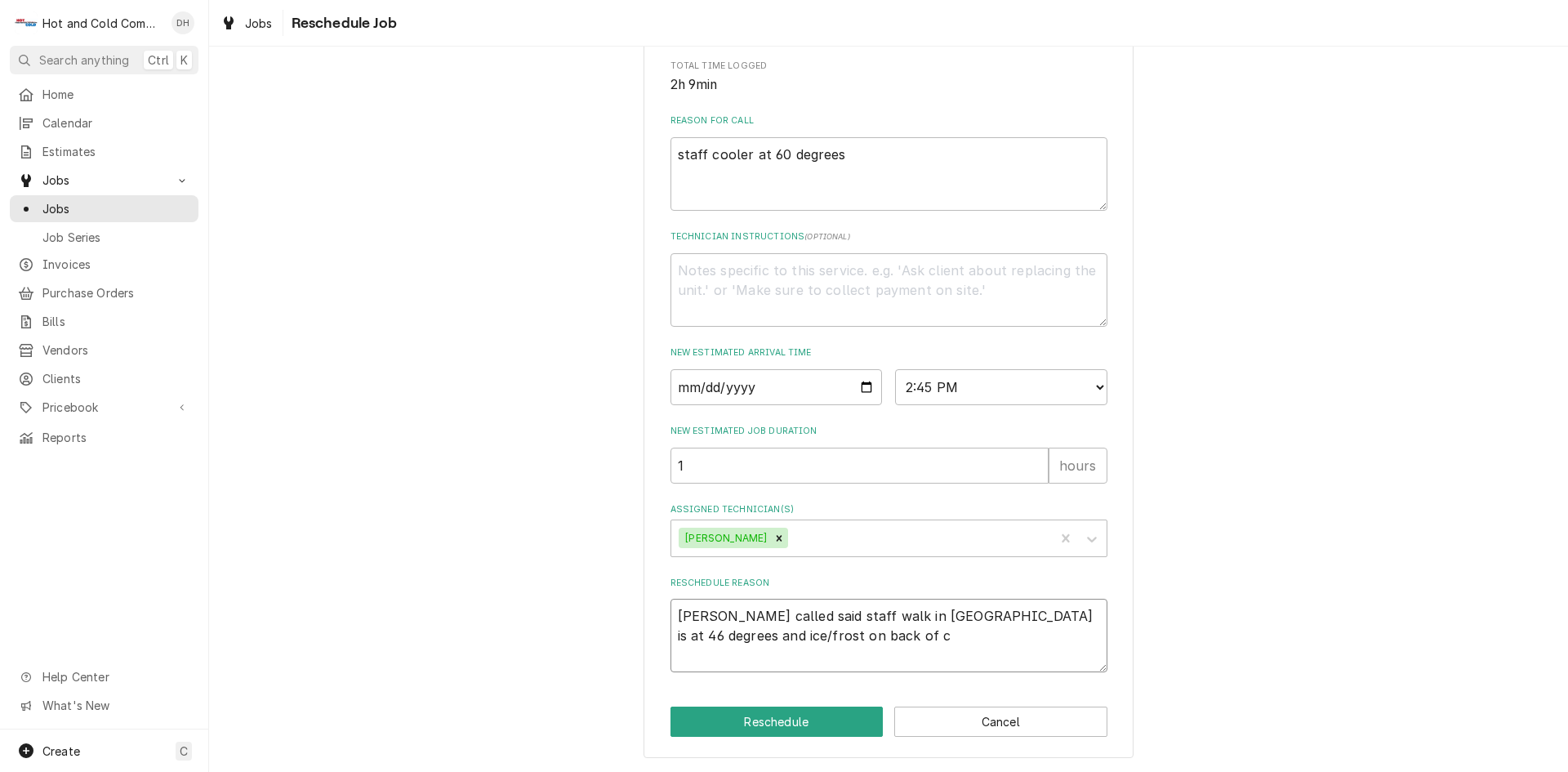
type textarea "Danny called said staff walk in cooler is at 46 degrees and ice/frost on back o…"
type textarea "x"
type textarea "Danny called said staff walk in cooler is at 46 degrees and ice/frost on back o…"
type textarea "x"
type textarea "Danny called said staff walk in cooler is at 46 degrees and ice/frost on back o…"
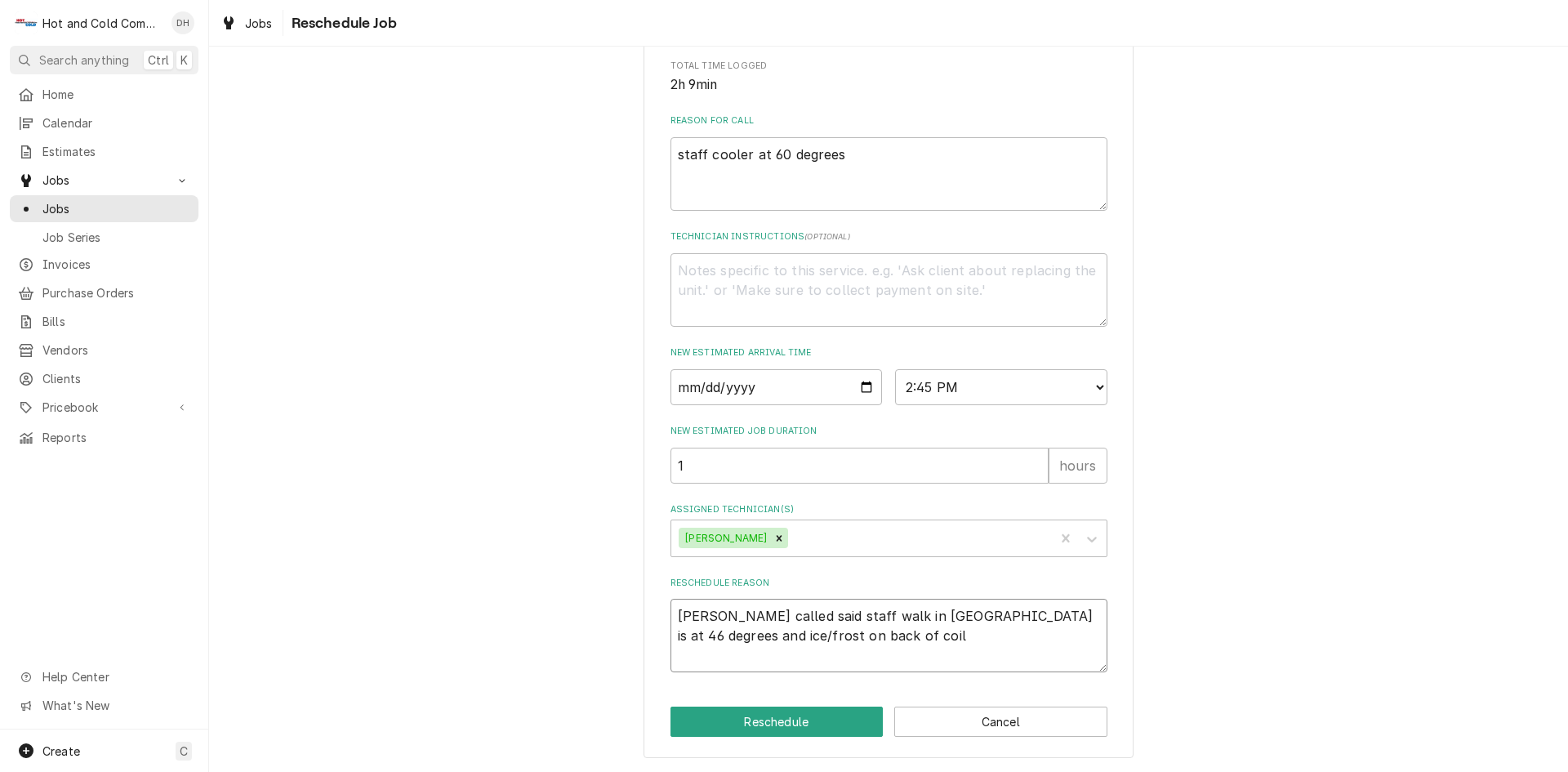
type textarea "x"
type textarea "[PERSON_NAME] called said staff walk in [GEOGRAPHIC_DATA] is at 46 degrees and …"
click at [736, 720] on button "Reschedule" at bounding box center [777, 721] width 214 height 30
type textarea "x"
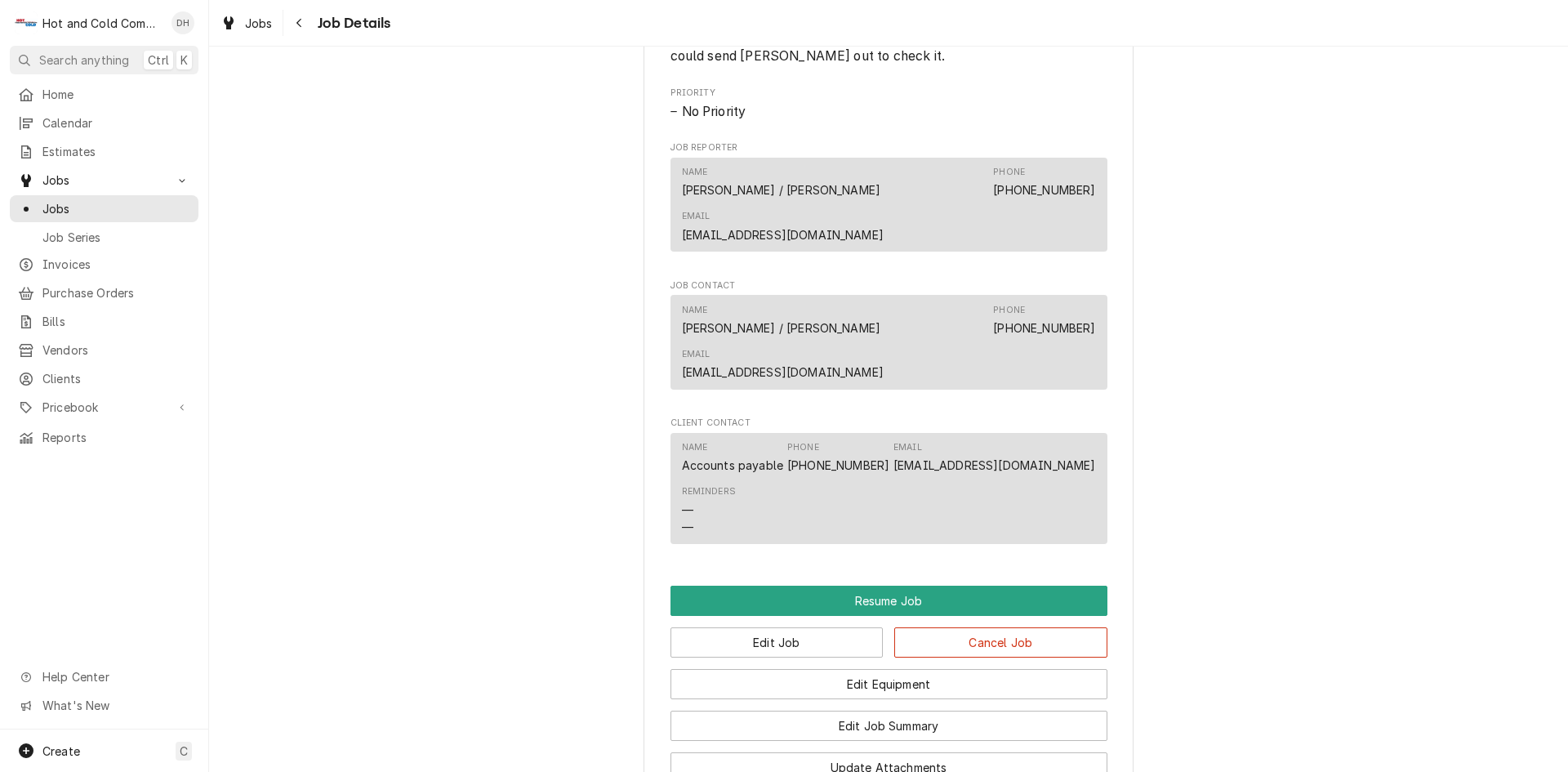
scroll to position [1361, 0]
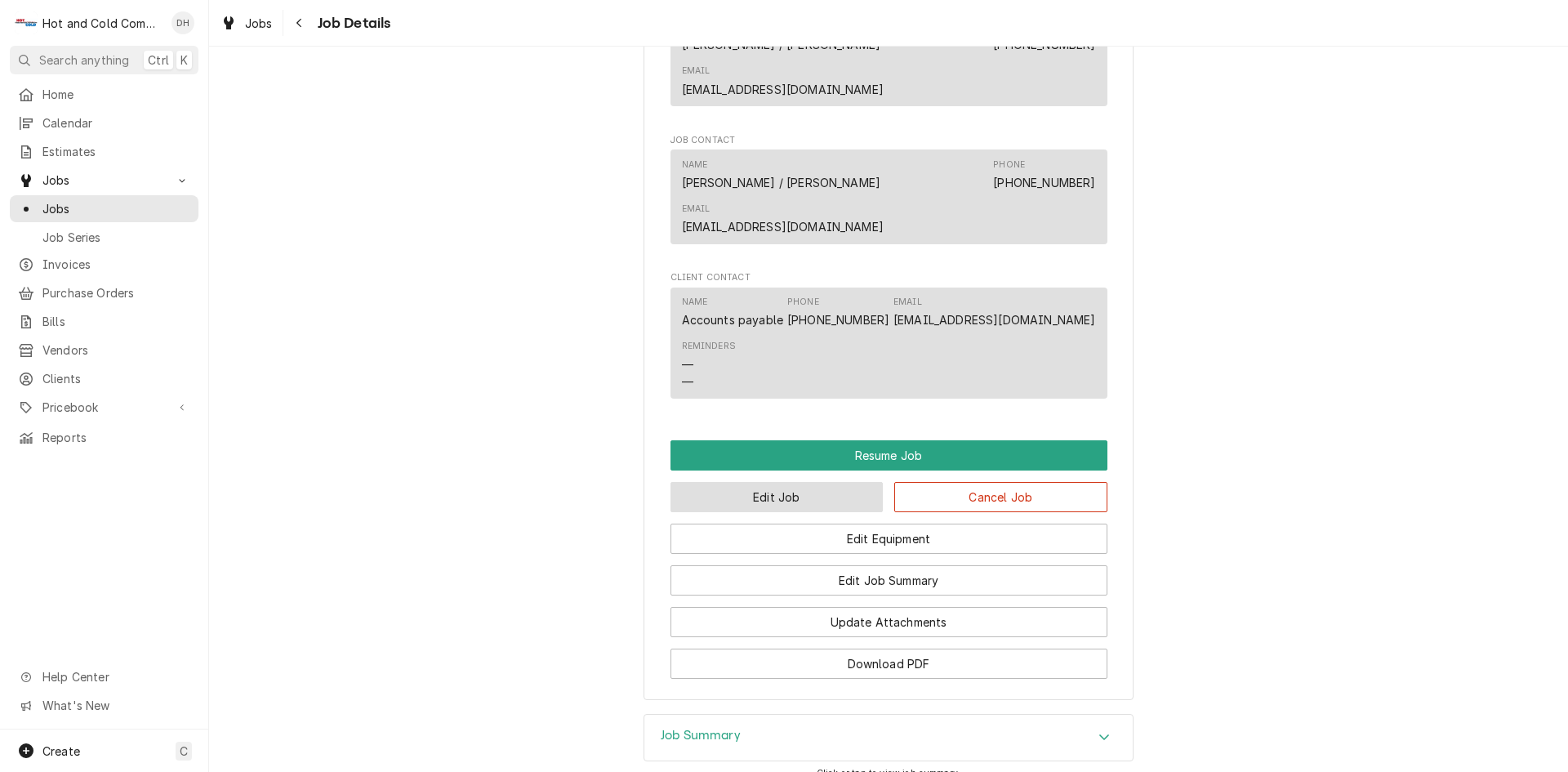
click at [774, 486] on button "Edit Job" at bounding box center [777, 496] width 214 height 30
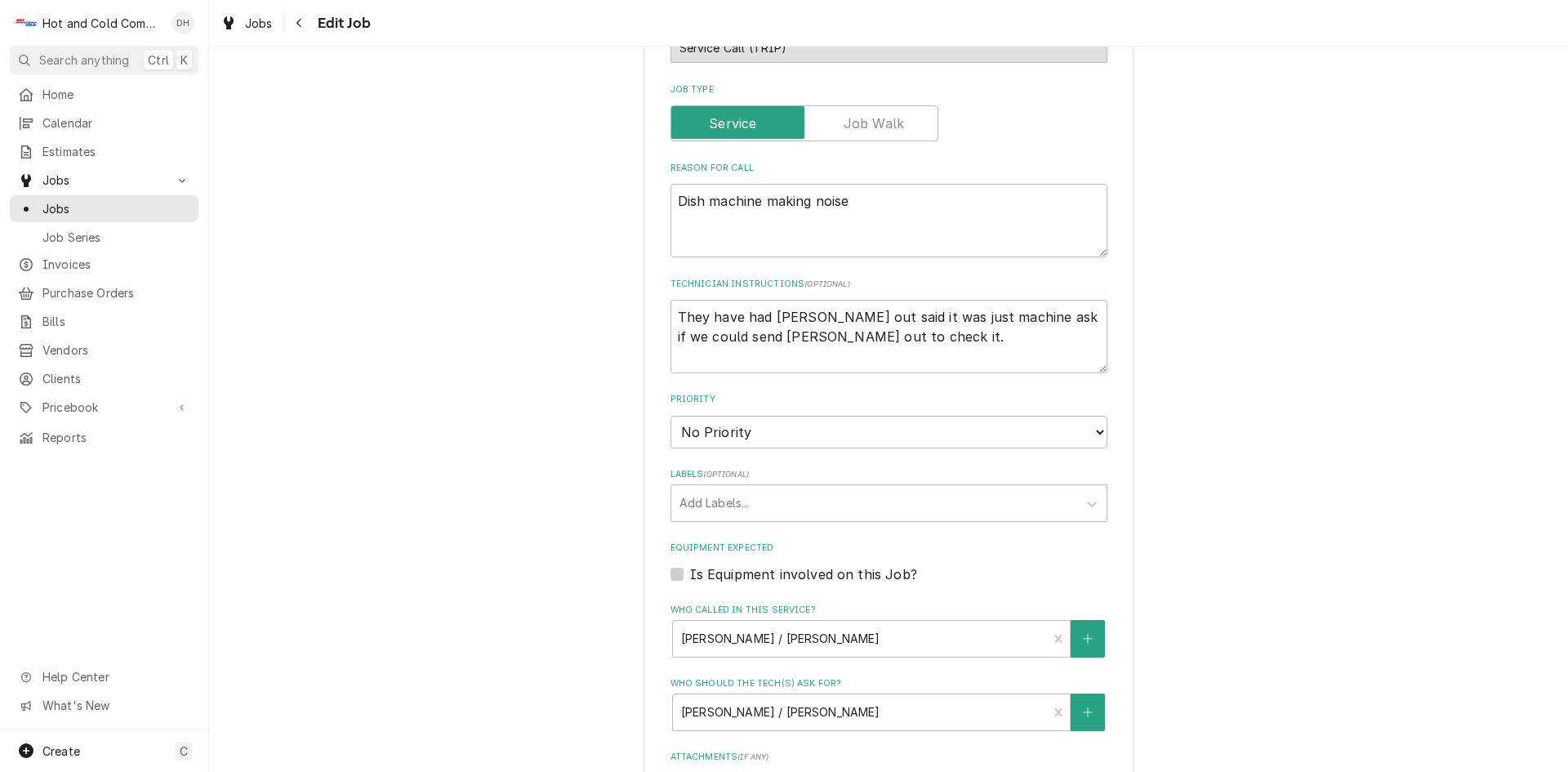
scroll to position [816, 0]
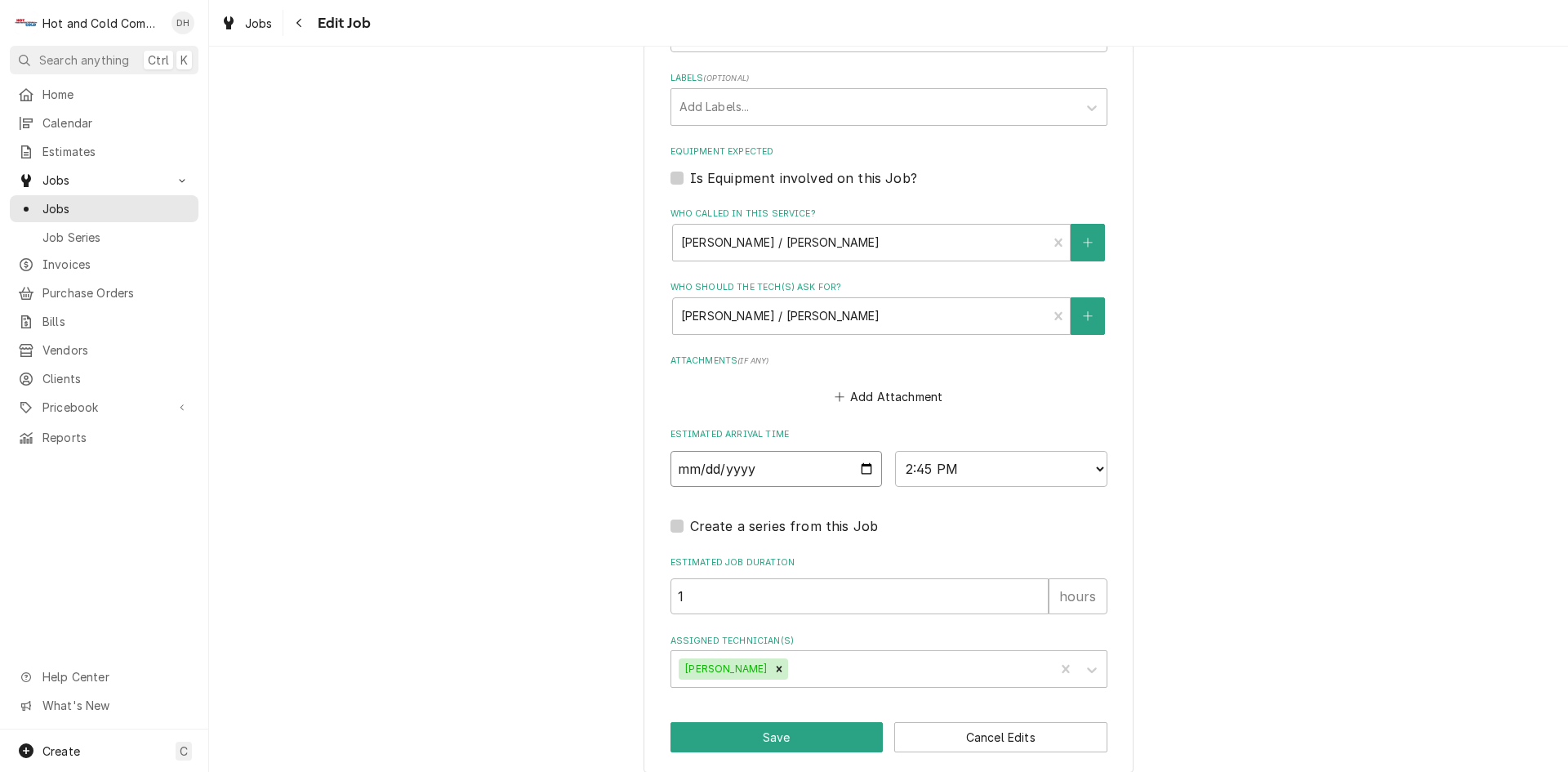
click at [859, 469] on input "[DATE]" at bounding box center [776, 469] width 213 height 36
type textarea "x"
type input "[DATE]"
type textarea "x"
click at [1094, 466] on select "AM / PM 6:00 AM 6:15 AM 6:30 AM 6:45 AM 7:00 AM 7:15 AM 7:30 AM 7:45 AM 8:00 AM…" at bounding box center [1001, 469] width 213 height 36
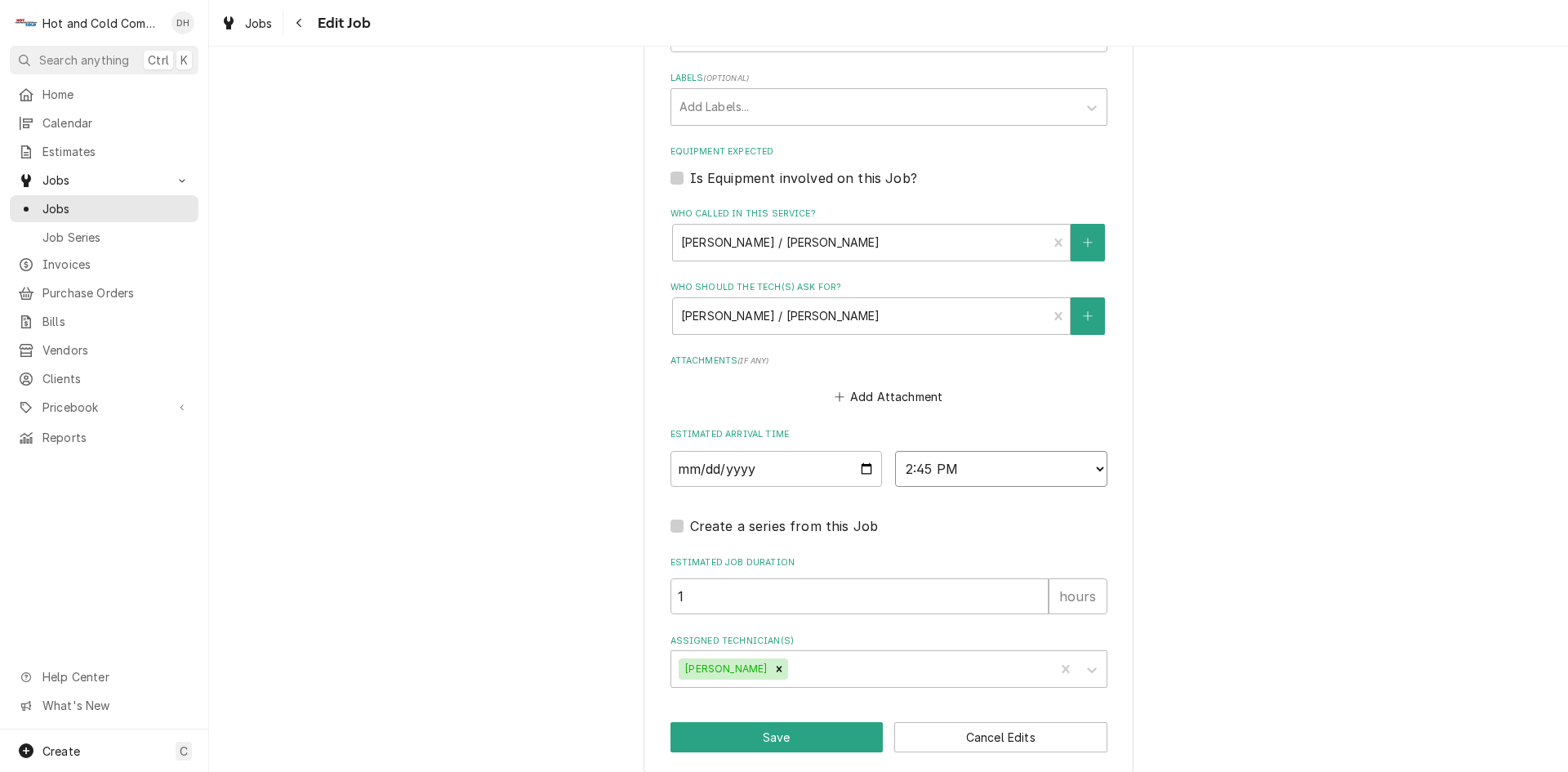
select select "09:00:00"
click at [895, 451] on select "AM / PM 6:00 AM 6:15 AM 6:30 AM 6:45 AM 7:00 AM 7:15 AM 7:30 AM 7:45 AM 8:00 AM…" at bounding box center [1001, 469] width 213 height 36
click at [743, 733] on button "Save" at bounding box center [777, 736] width 214 height 30
type textarea "x"
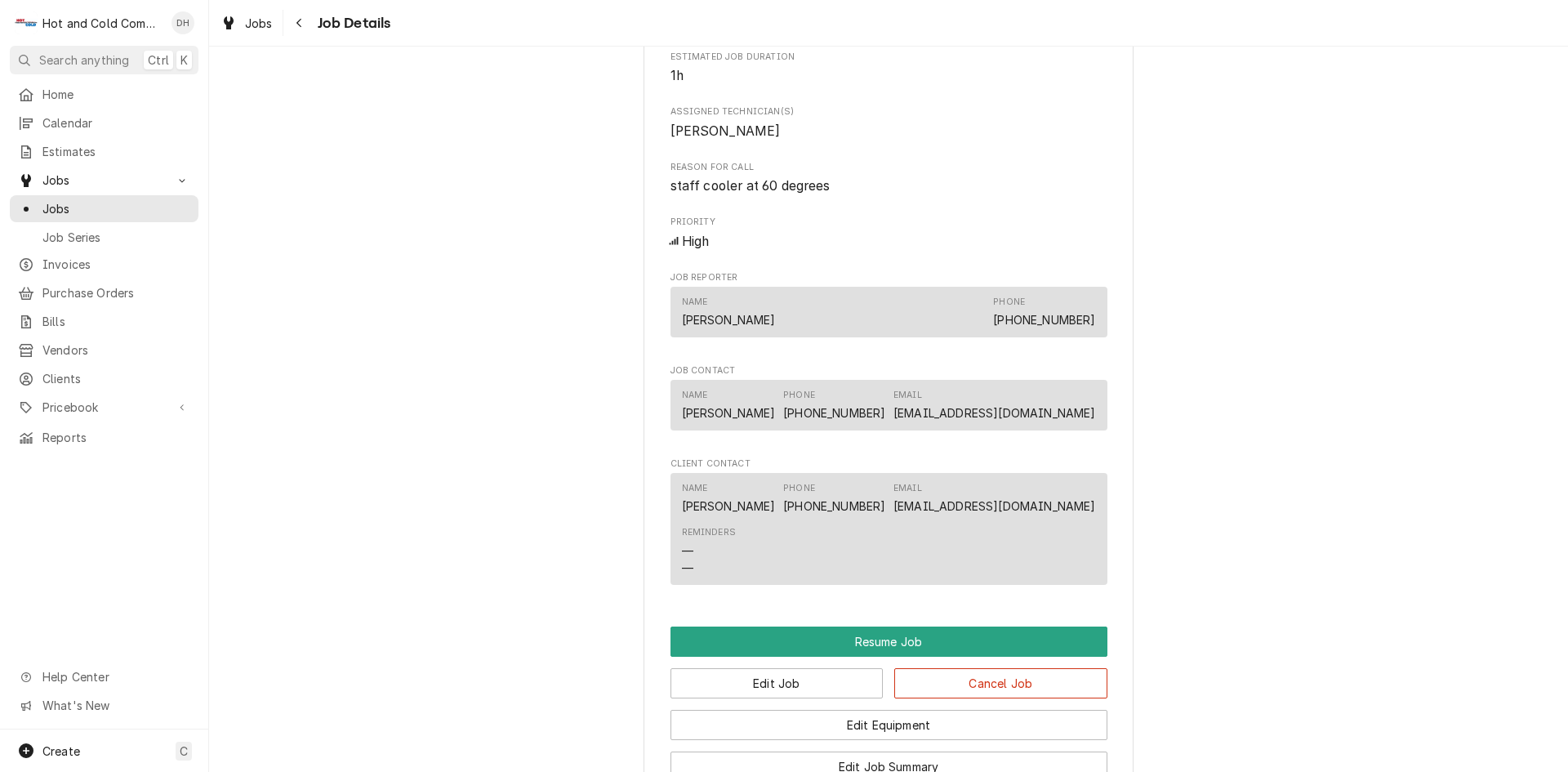
scroll to position [1361, 0]
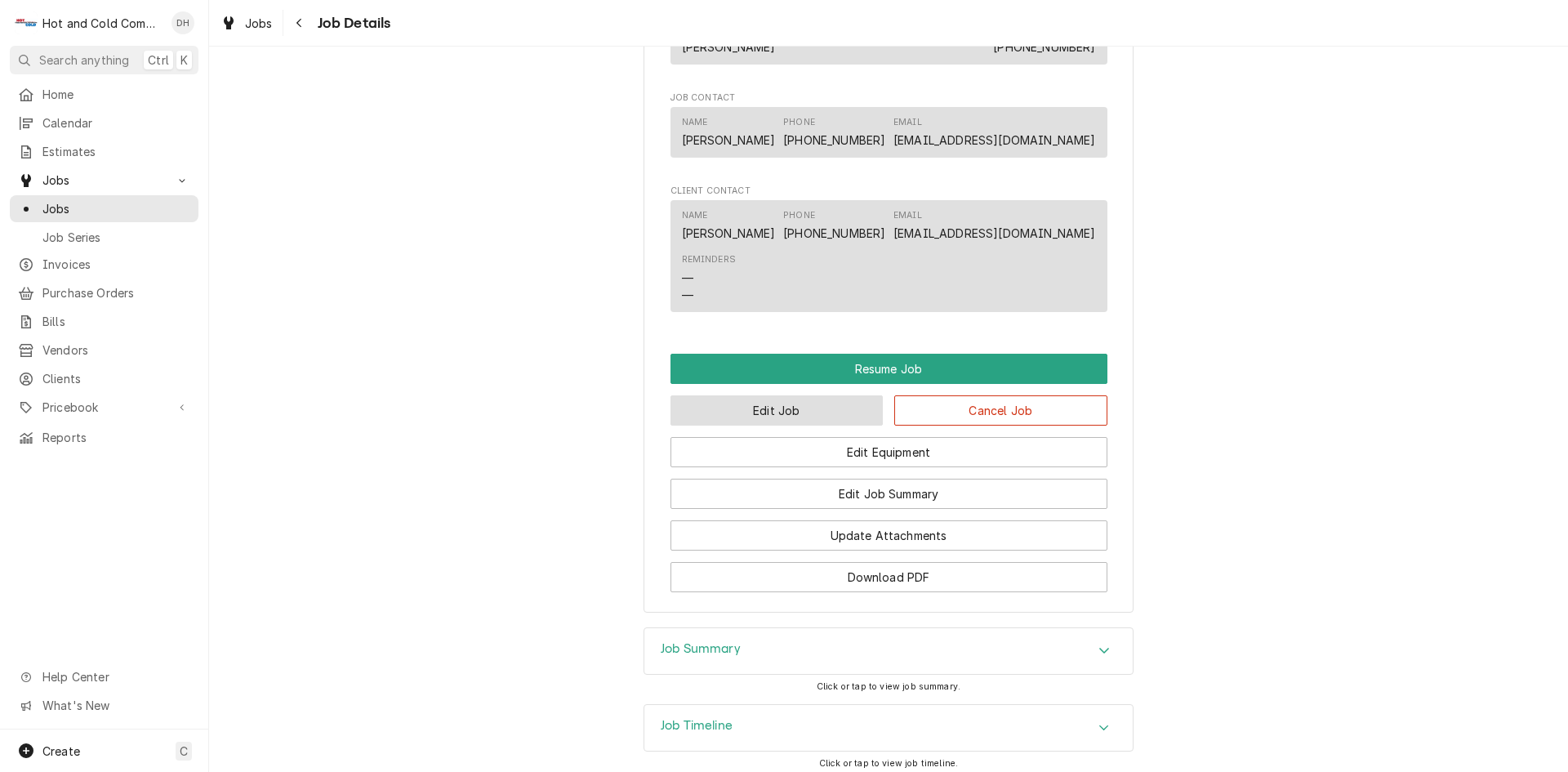
click at [782, 425] on button "Edit Job" at bounding box center [777, 410] width 214 height 30
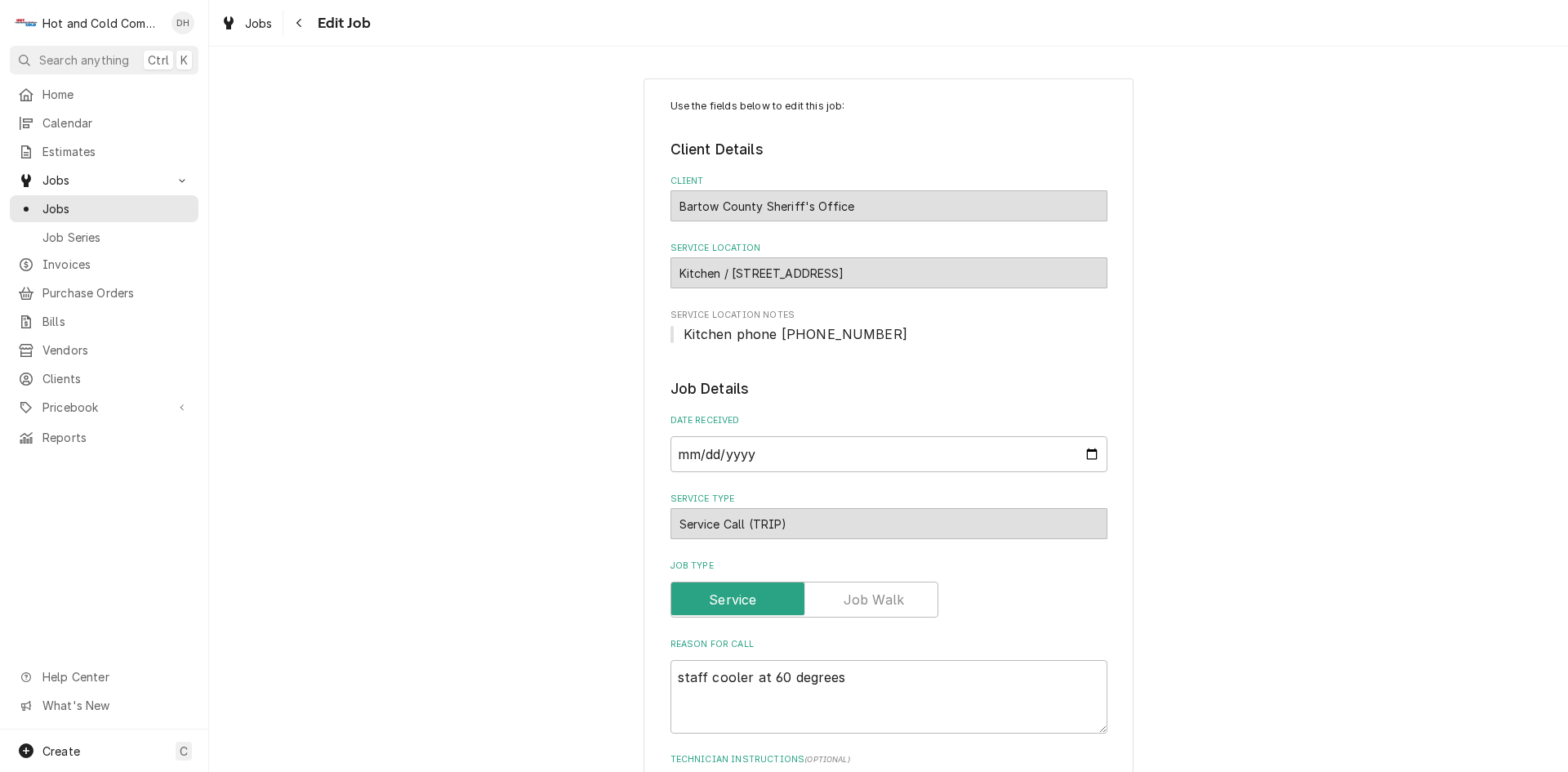
type textarea "x"
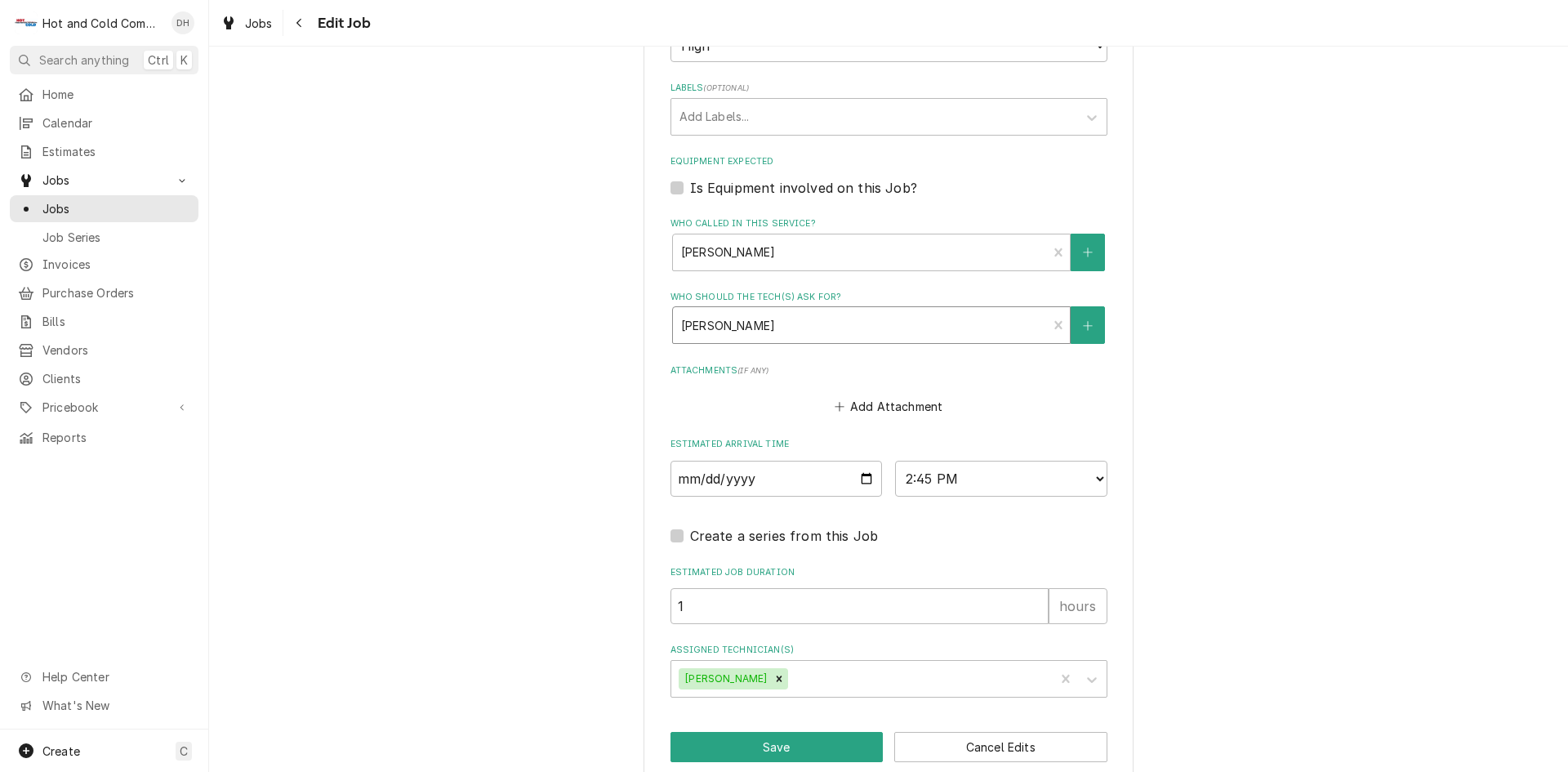
scroll to position [887, 0]
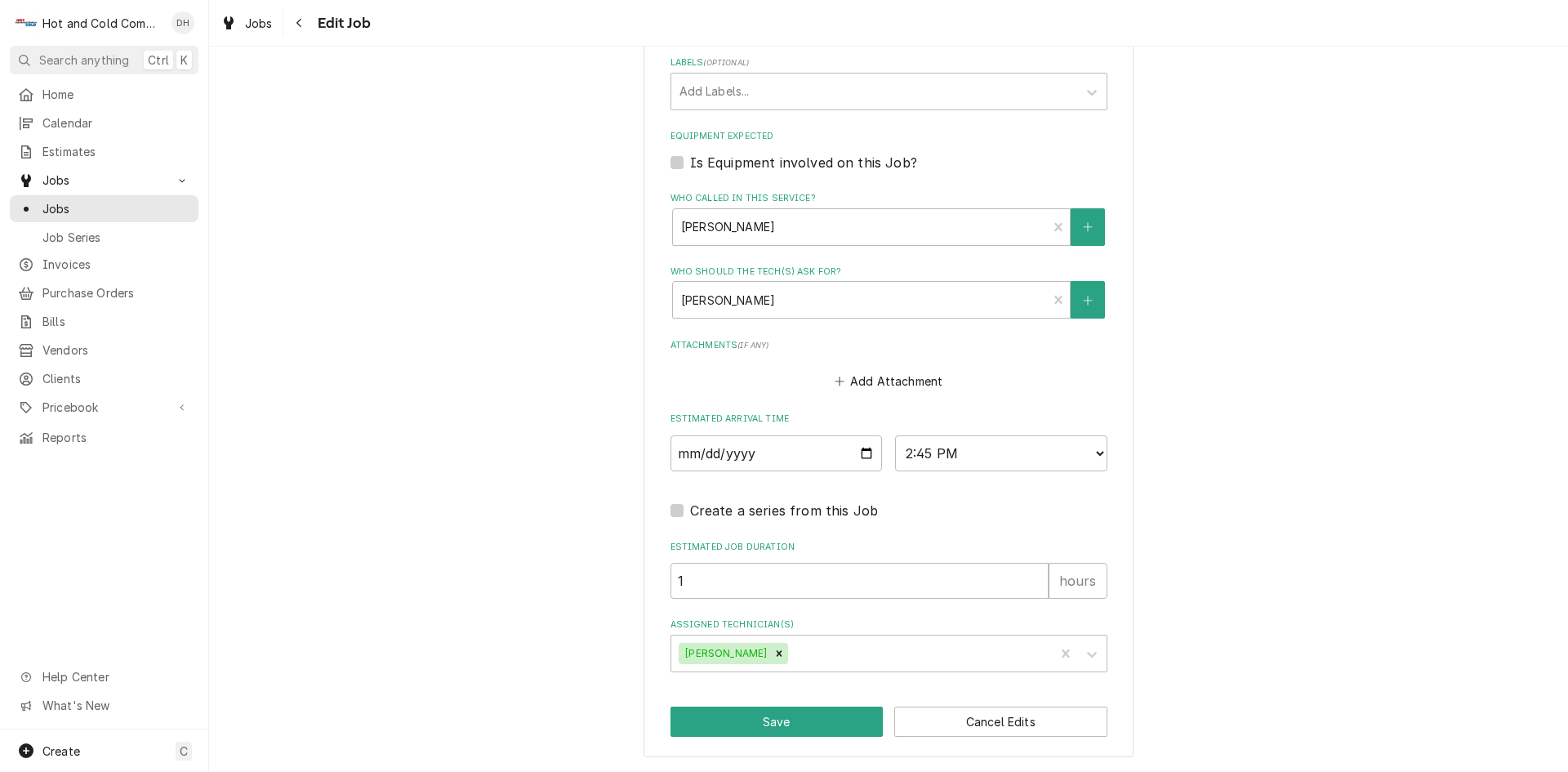
click at [690, 512] on label "Create a series from this Job" at bounding box center [784, 510] width 189 height 20
click at [690, 512] on input "Job Create/Update Form" at bounding box center [909, 518] width 437 height 36
checkbox input "true"
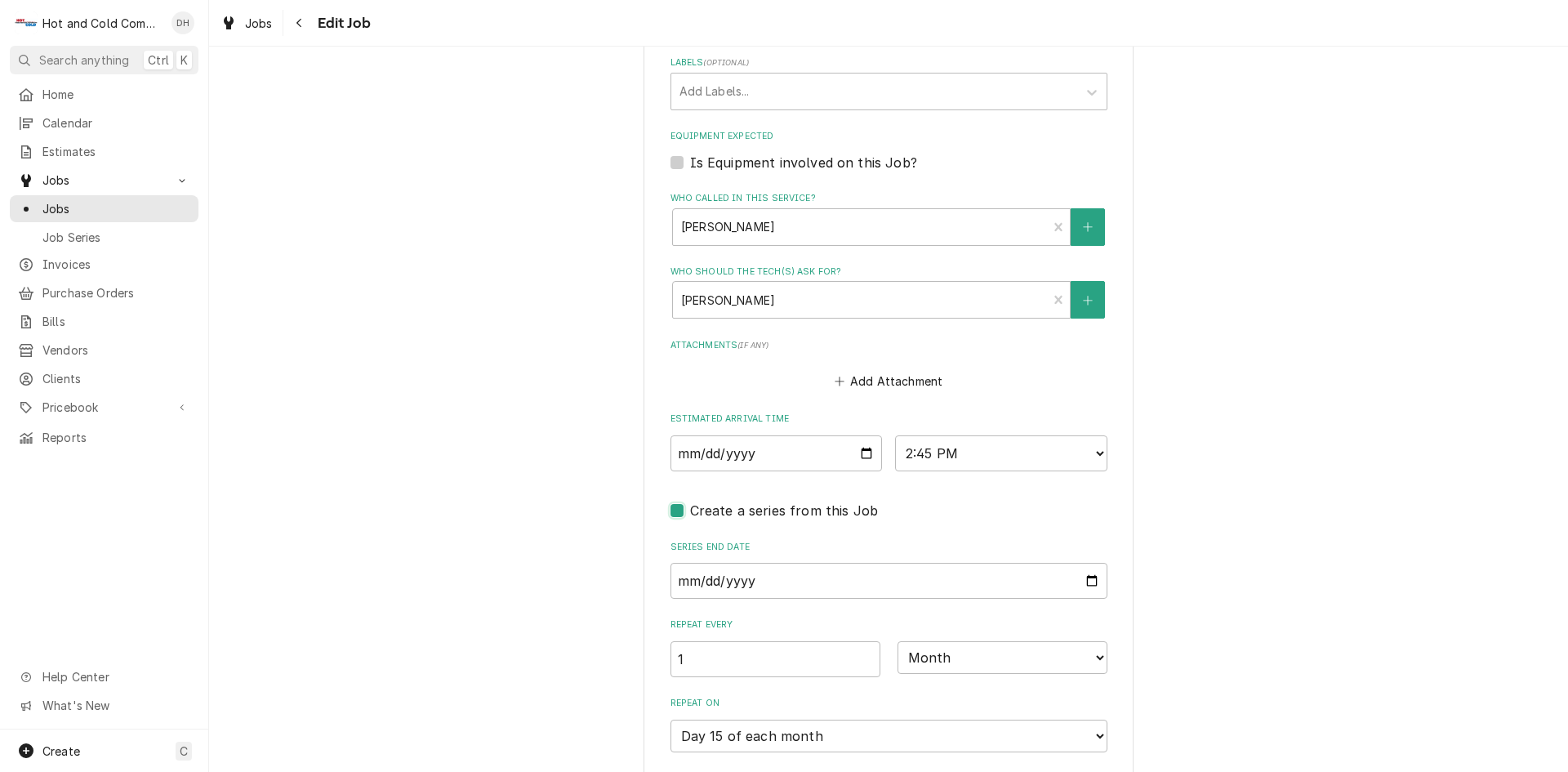
type textarea "x"
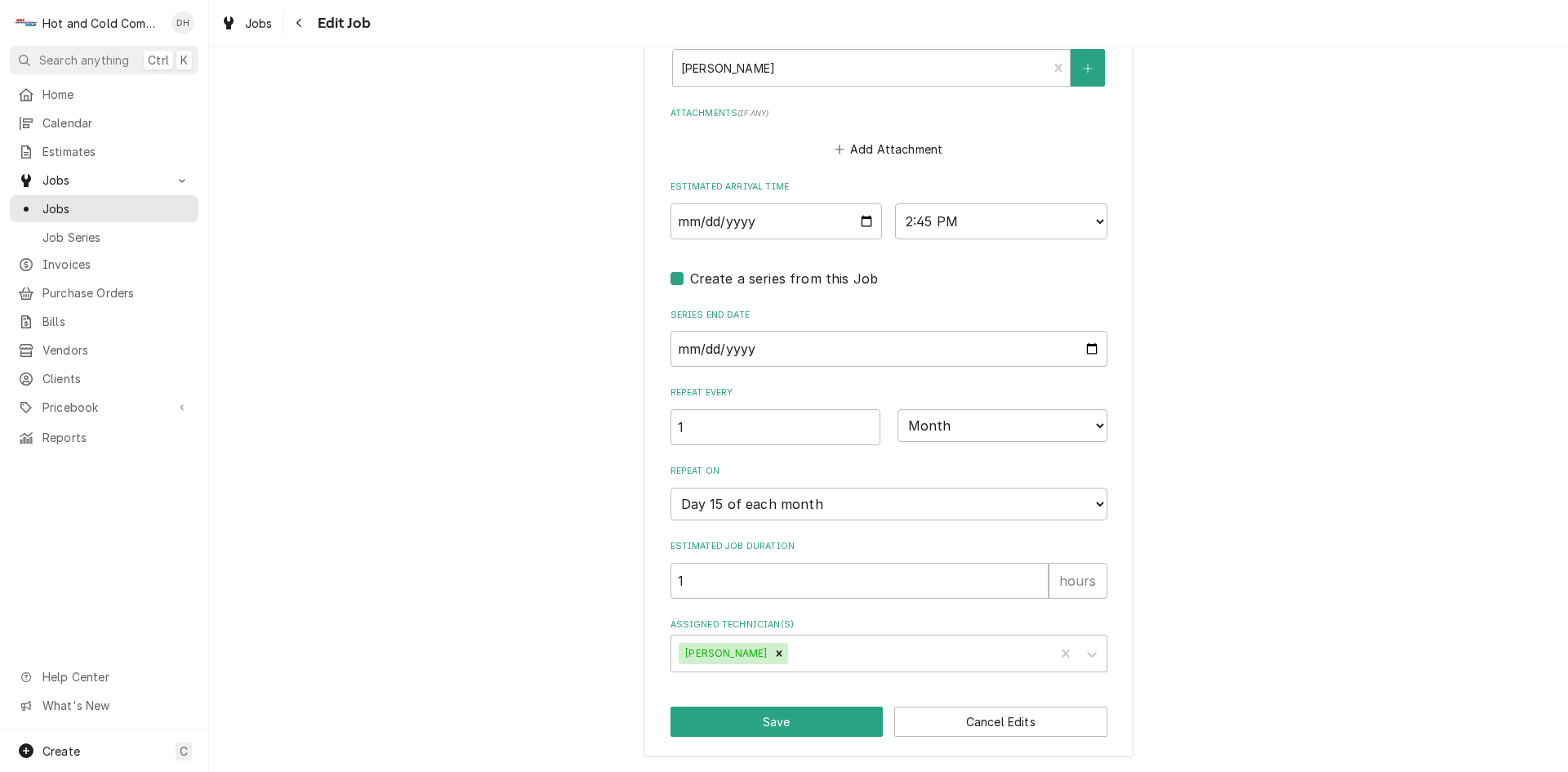
click at [690, 281] on label "Create a series from this Job" at bounding box center [784, 278] width 189 height 20
click at [690, 281] on input "Job Create/Update Form" at bounding box center [909, 287] width 437 height 36
checkbox input "false"
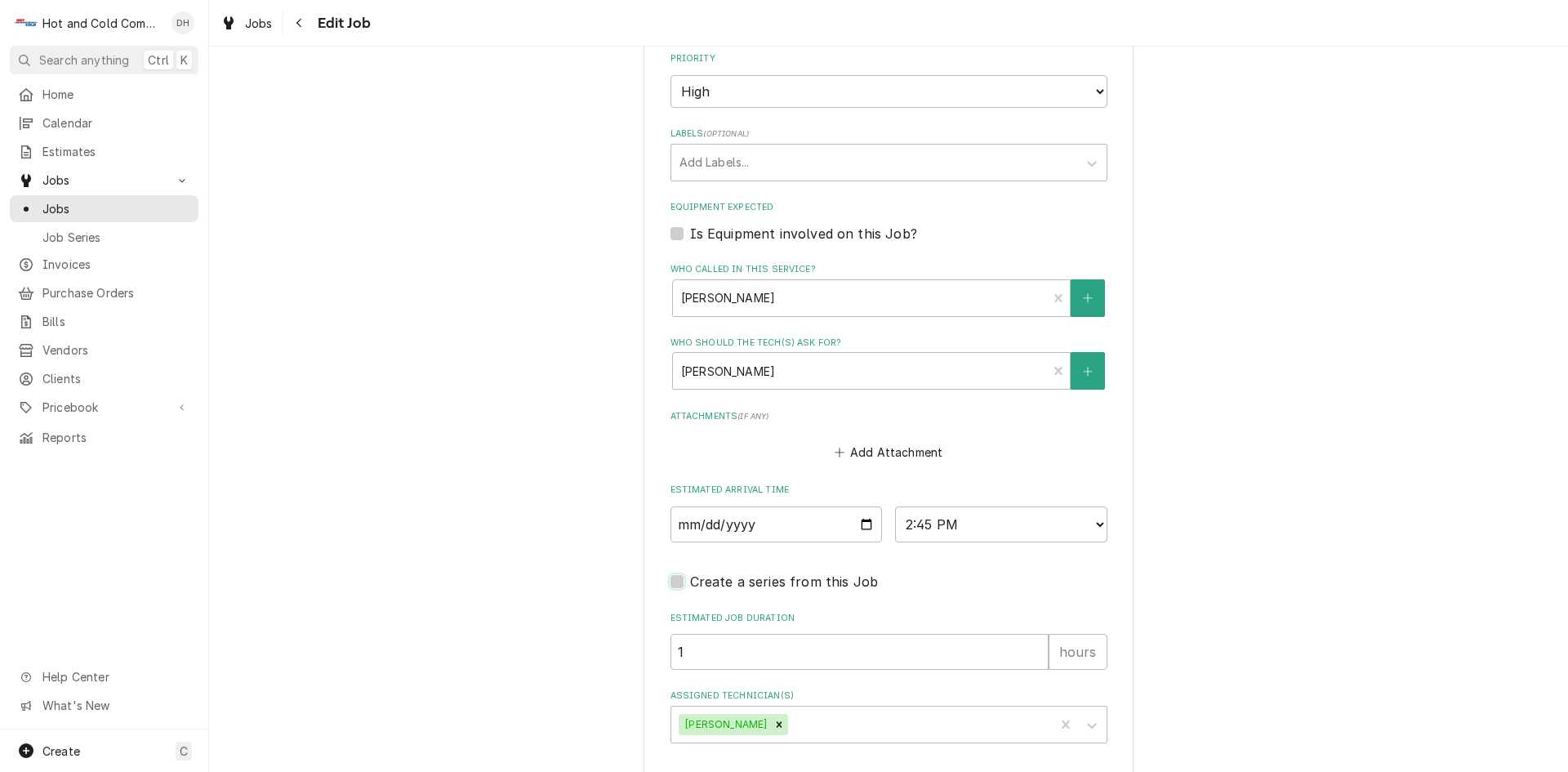
scroll to position [887, 0]
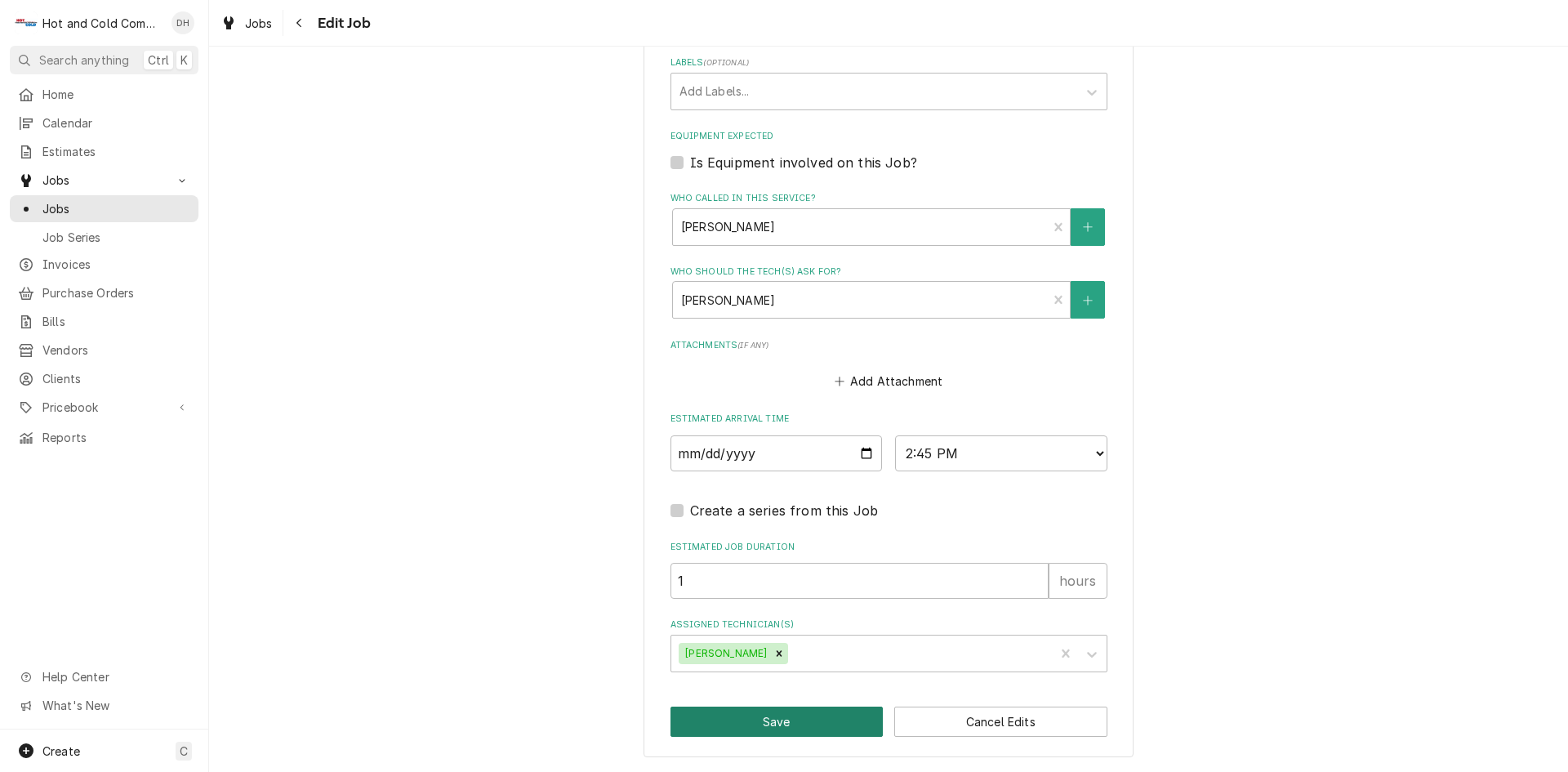
click at [775, 716] on button "Save" at bounding box center [777, 721] width 214 height 30
type textarea "x"
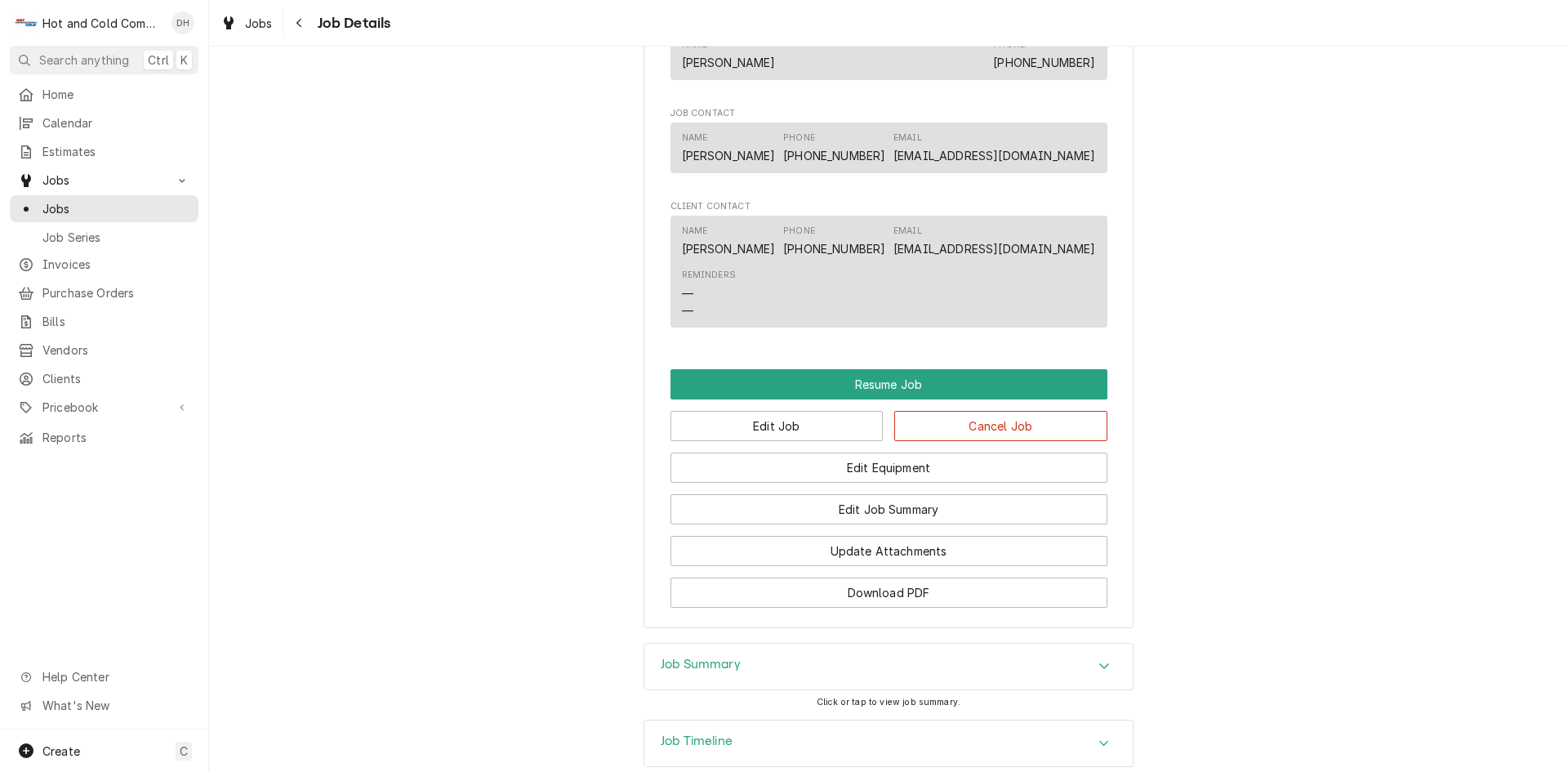
scroll to position [1361, 0]
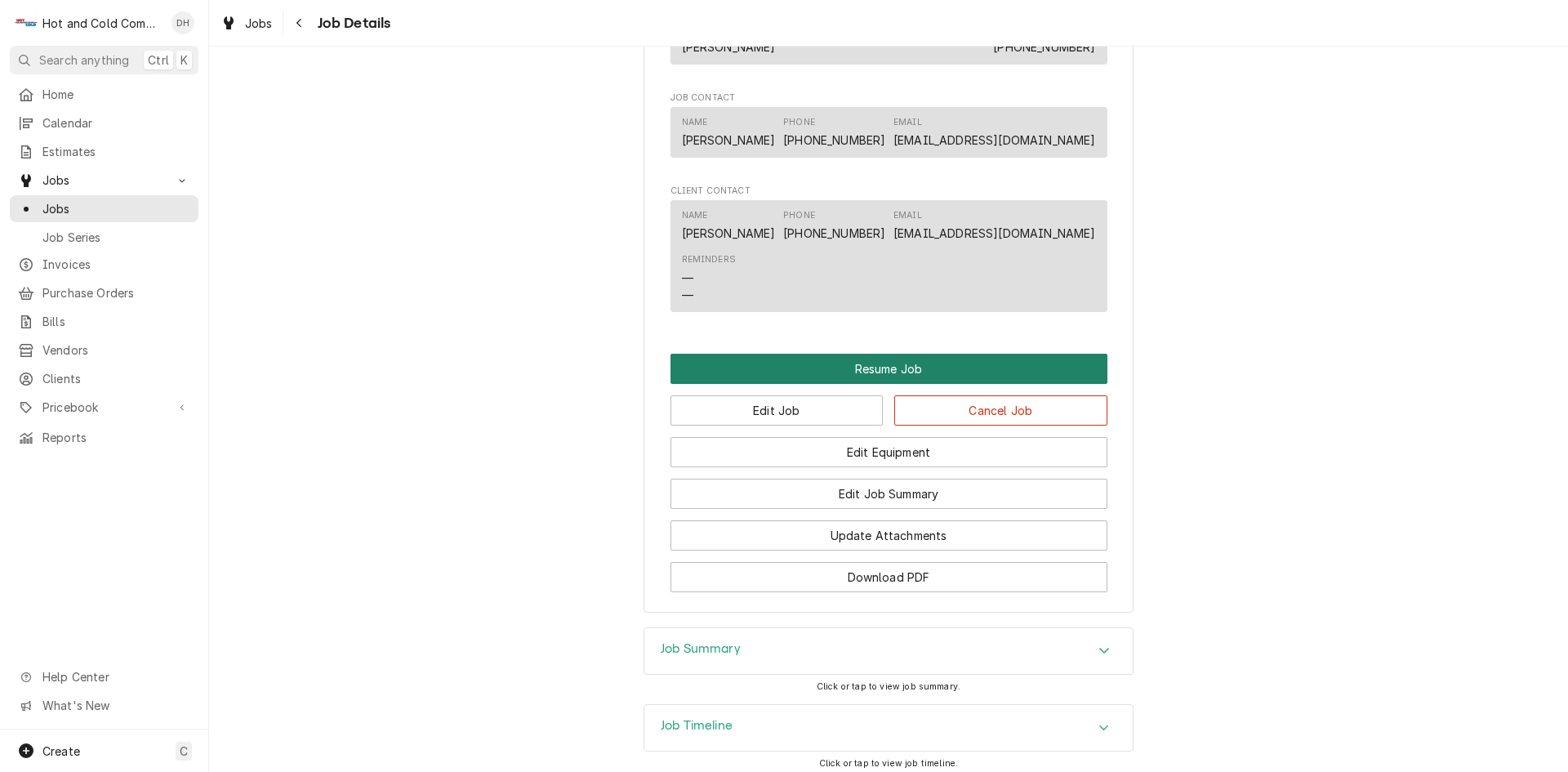
click at [904, 383] on button "Resume Job" at bounding box center [889, 368] width 437 height 30
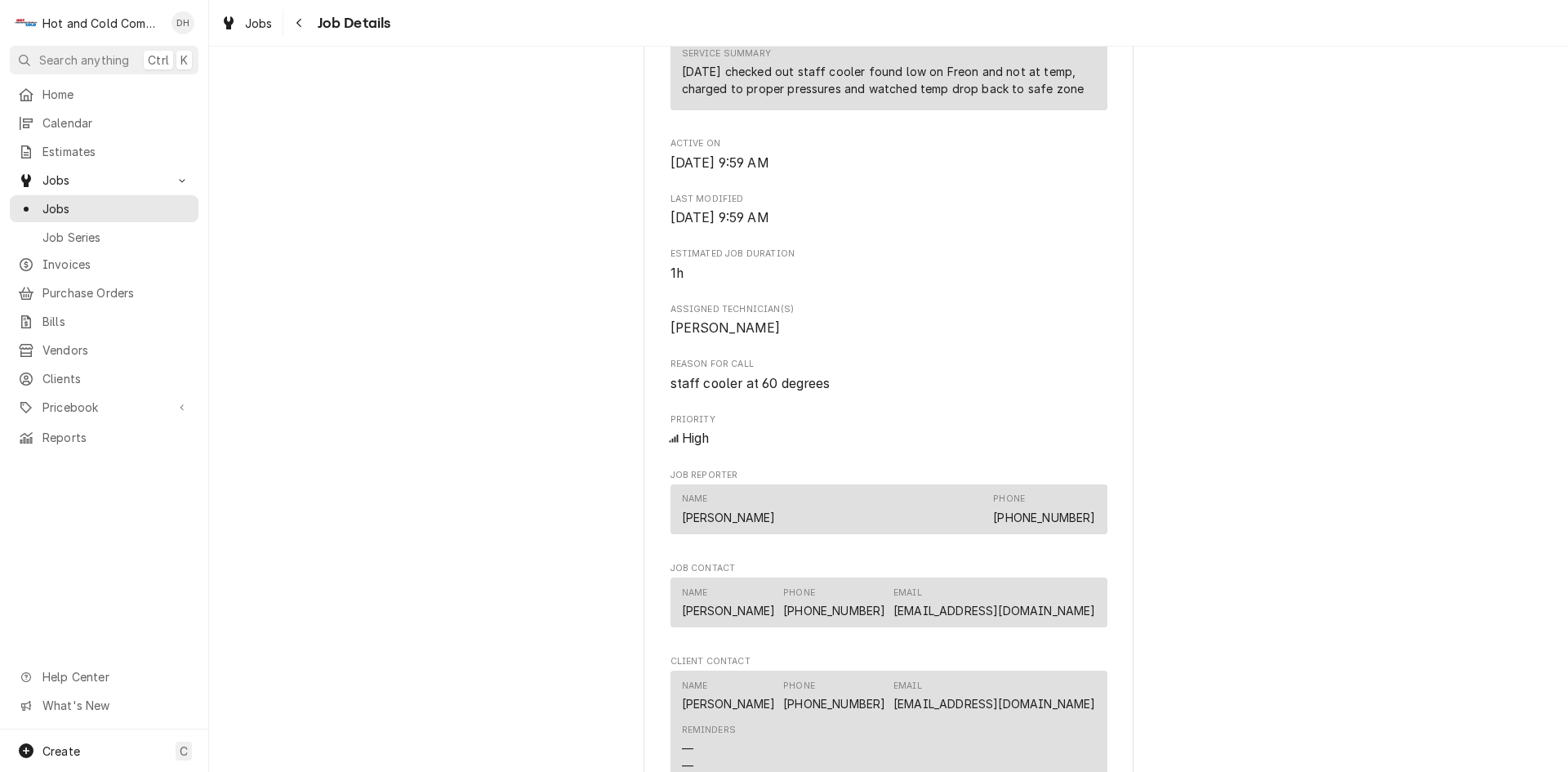
scroll to position [1089, 0]
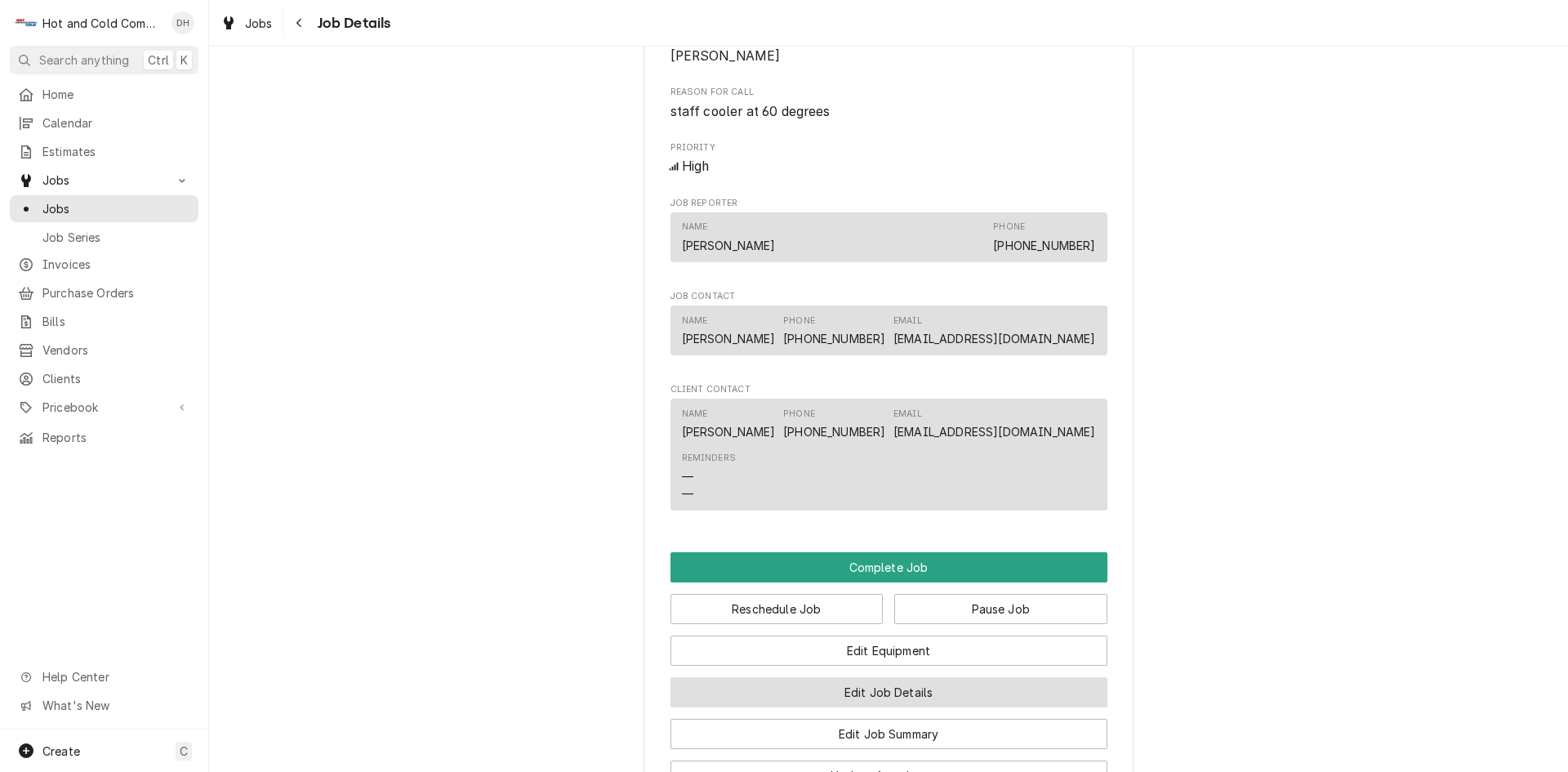
click at [977, 707] on button "Edit Job Details" at bounding box center [889, 692] width 437 height 30
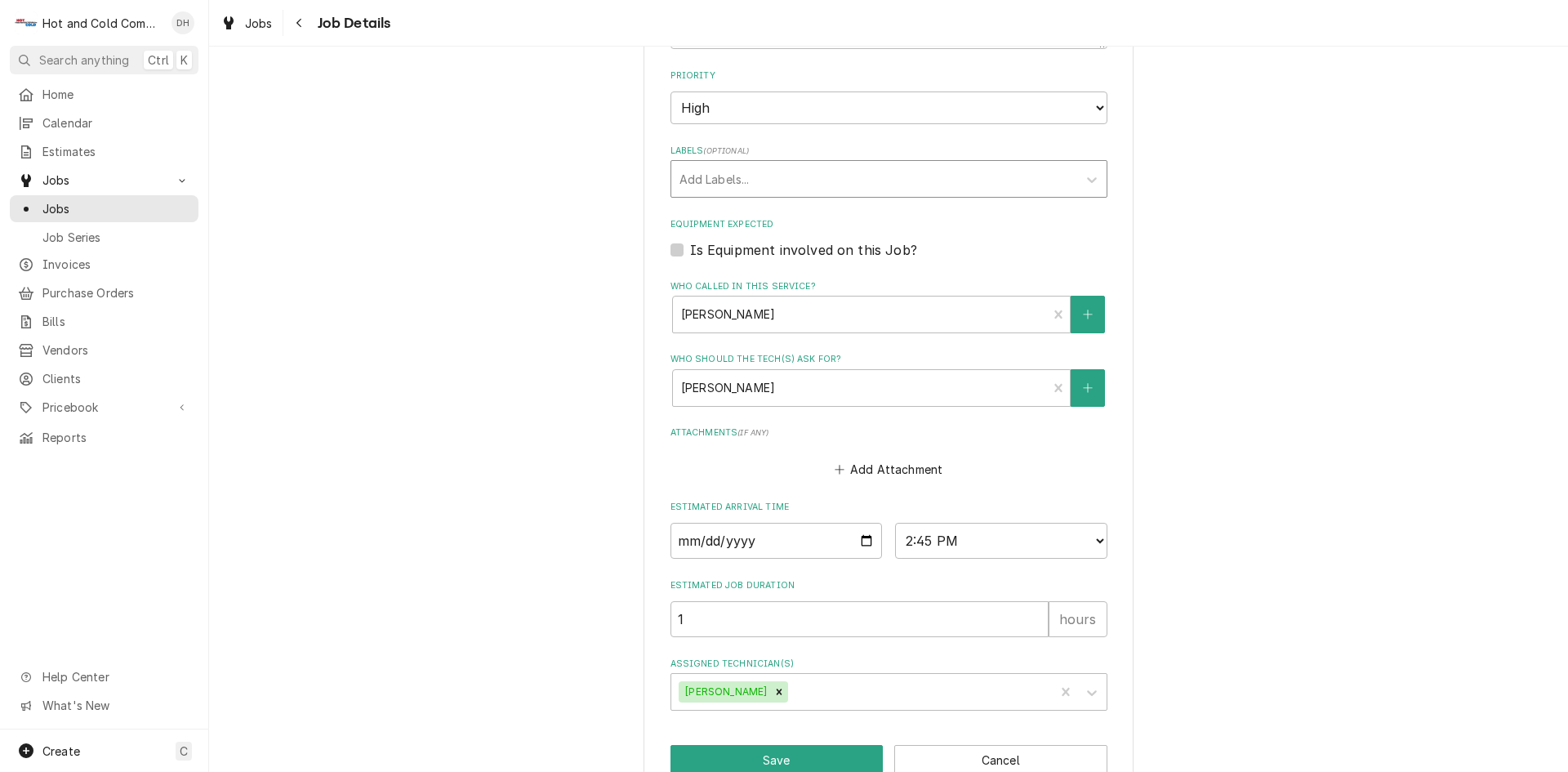
scroll to position [599, 0]
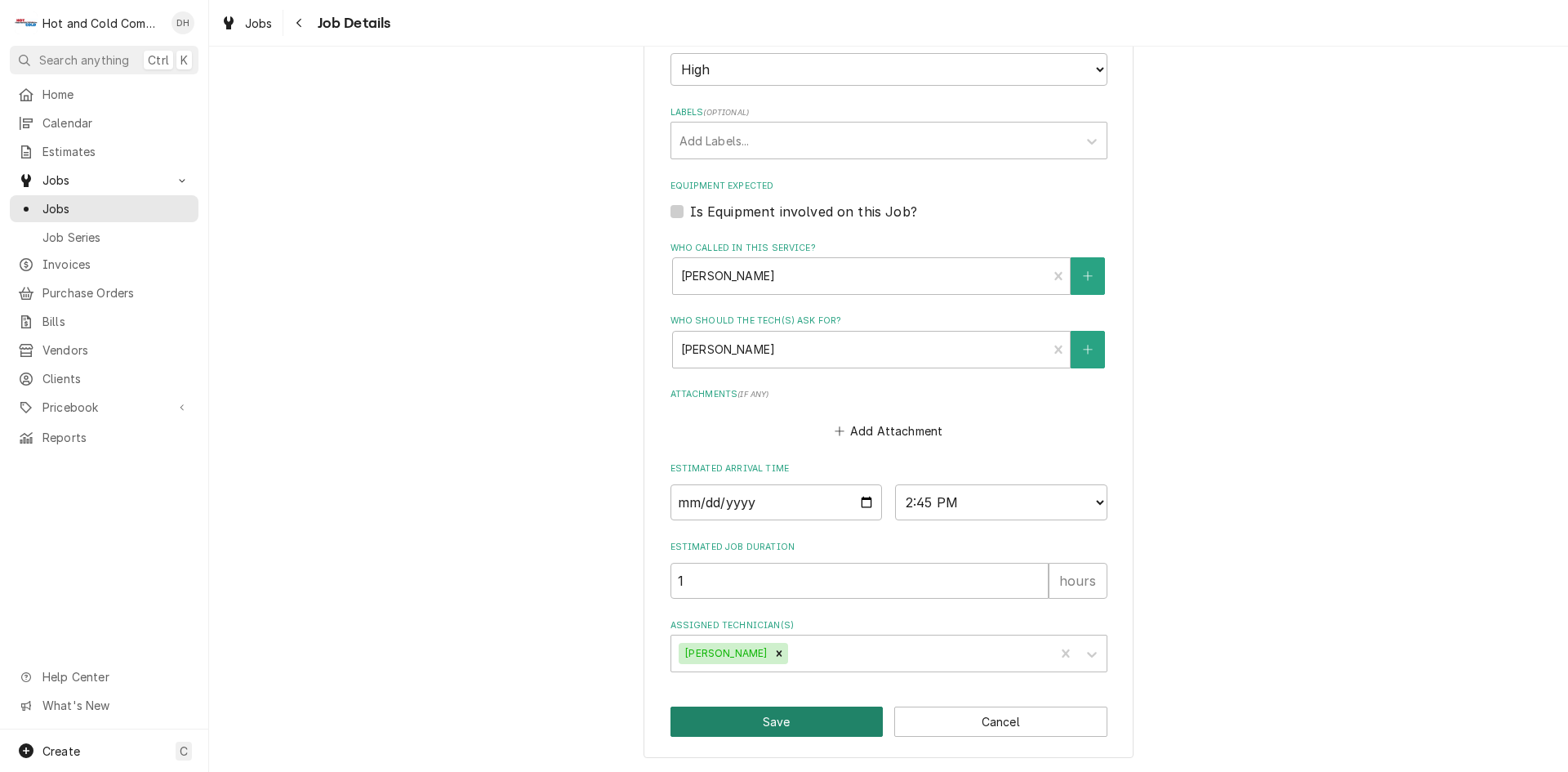
click at [785, 717] on button "Save" at bounding box center [777, 721] width 214 height 30
type textarea "x"
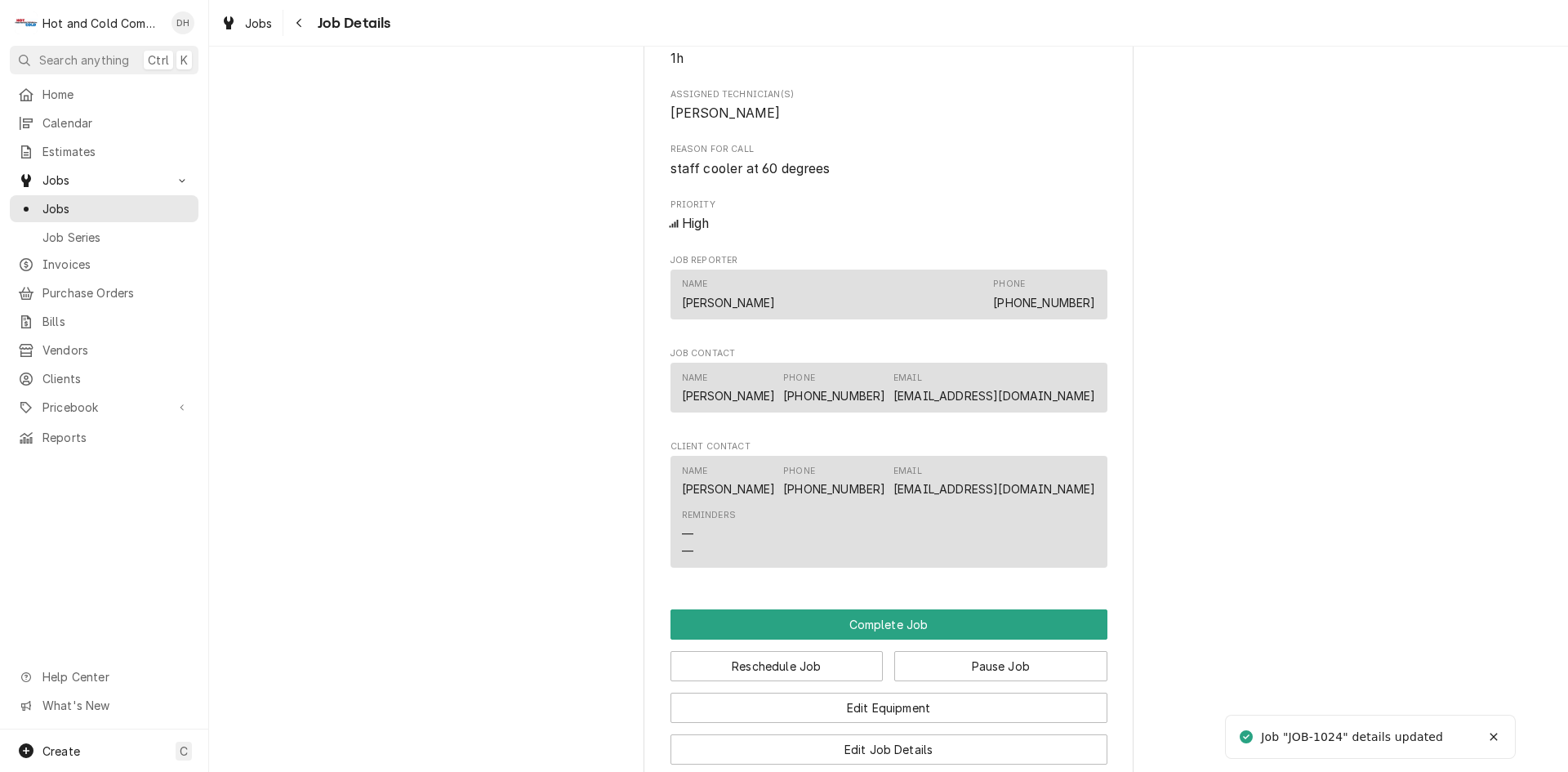
scroll to position [1089, 0]
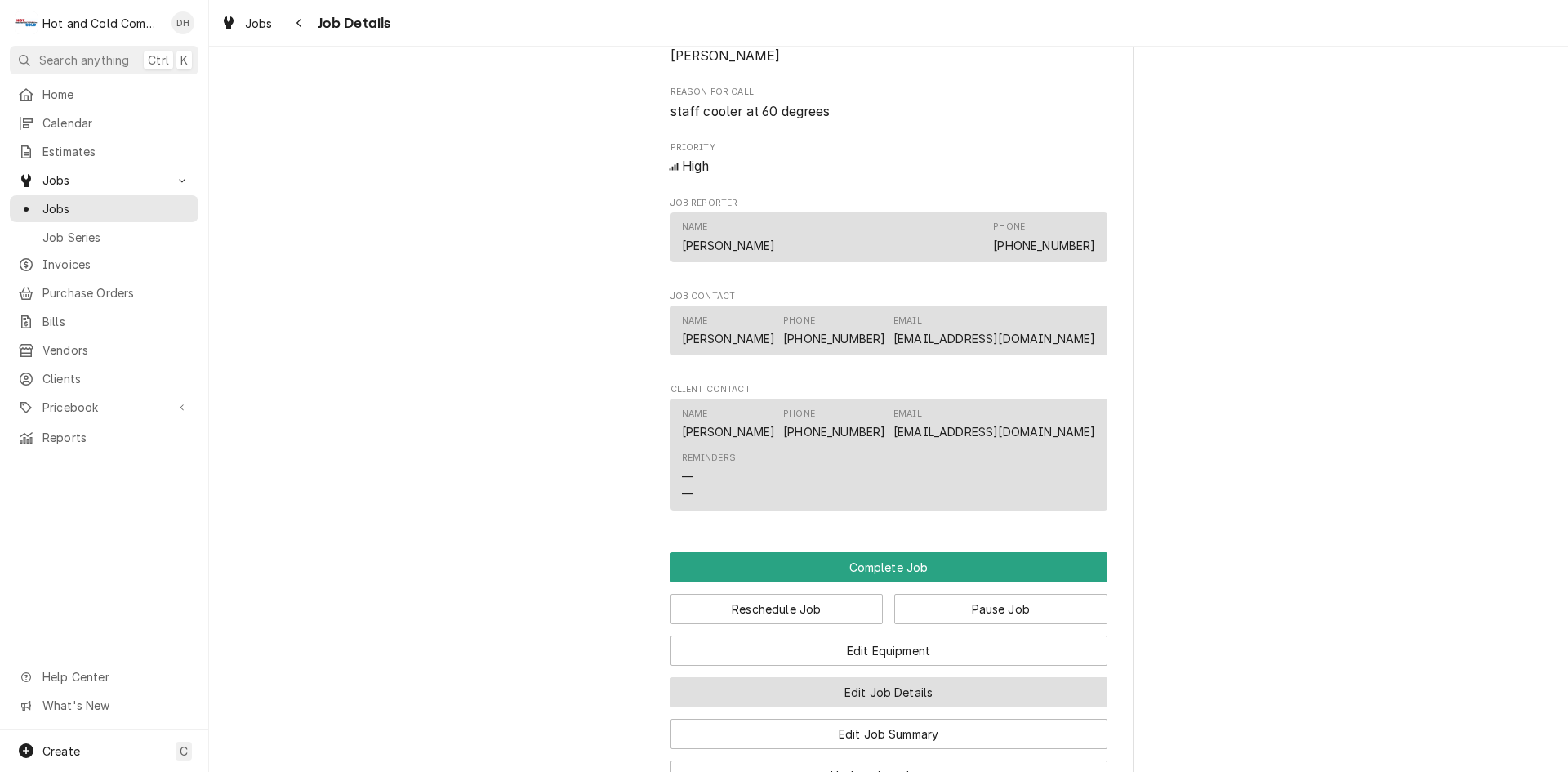
click at [781, 707] on button "Edit Job Details" at bounding box center [889, 692] width 437 height 30
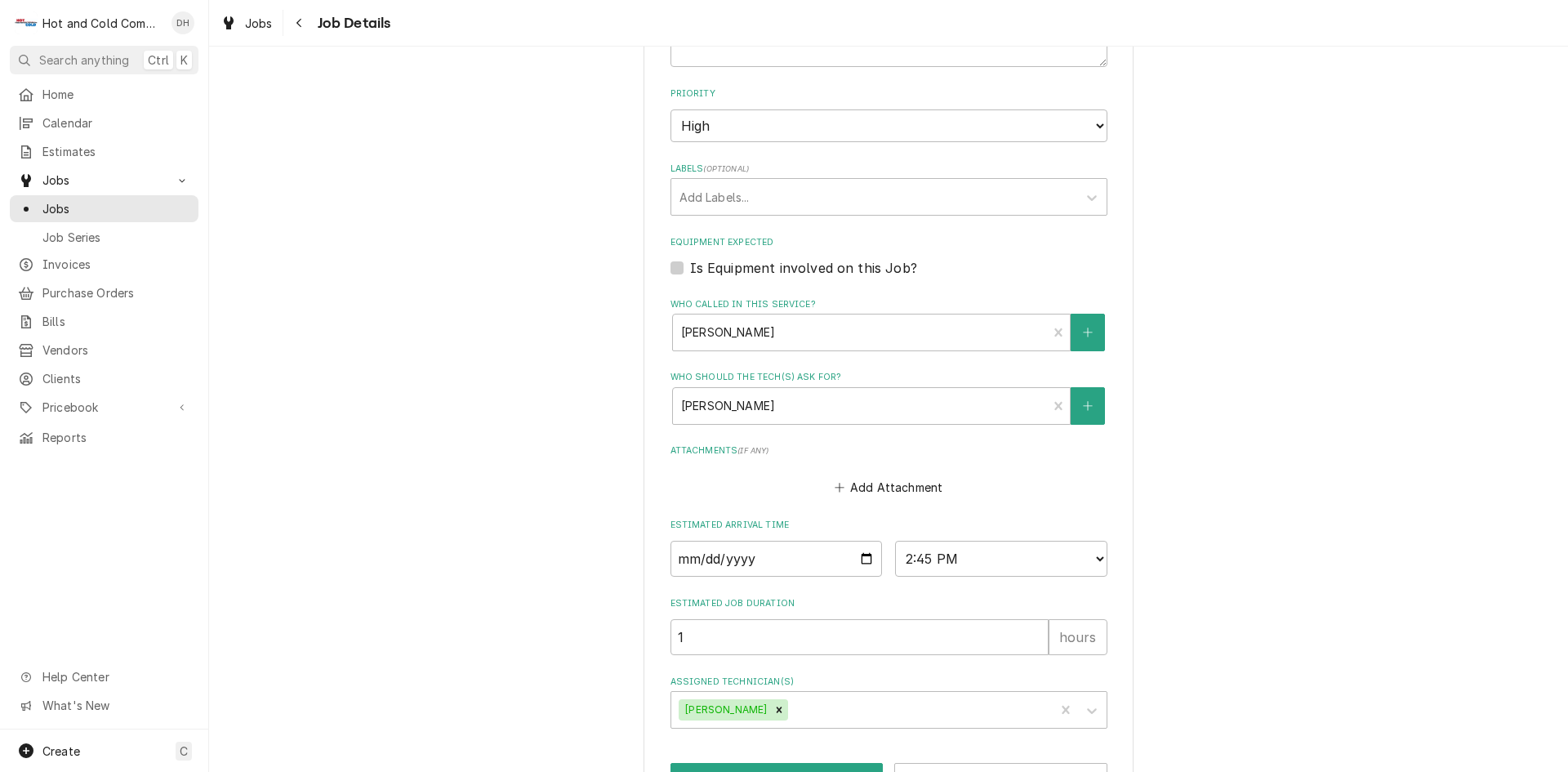
scroll to position [599, 0]
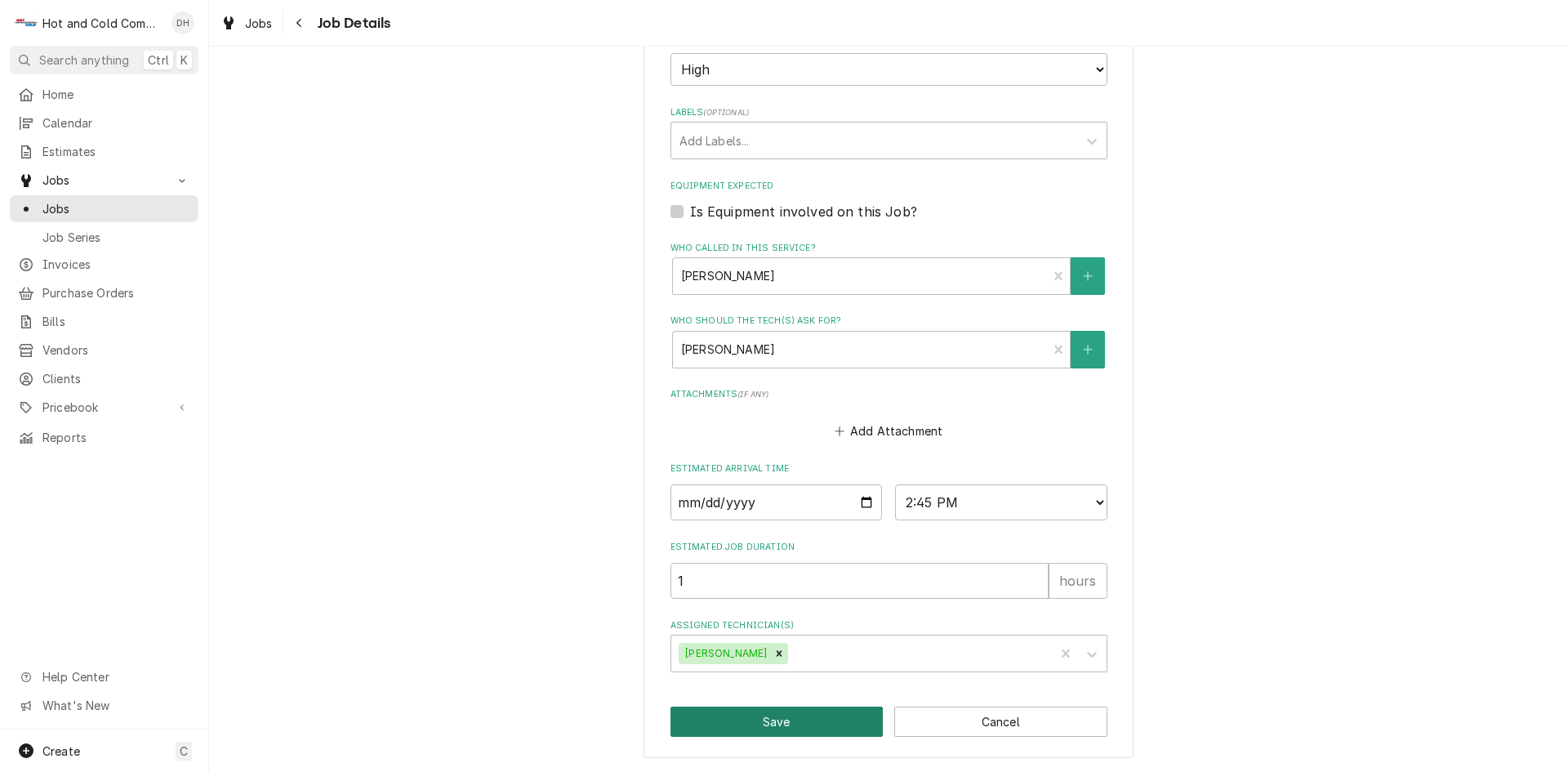
click at [787, 724] on button "Save" at bounding box center [777, 721] width 214 height 30
type textarea "x"
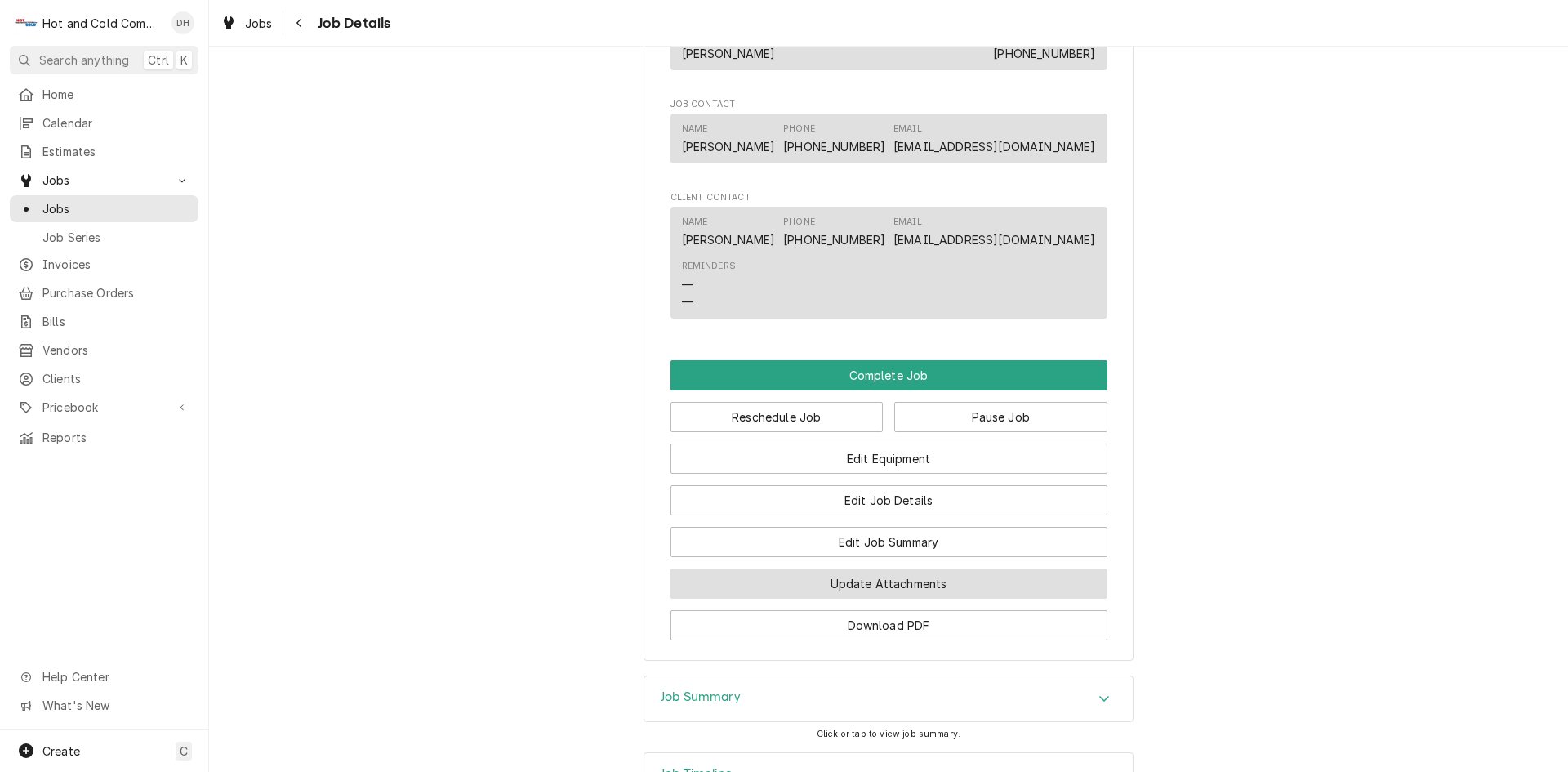
scroll to position [1361, 0]
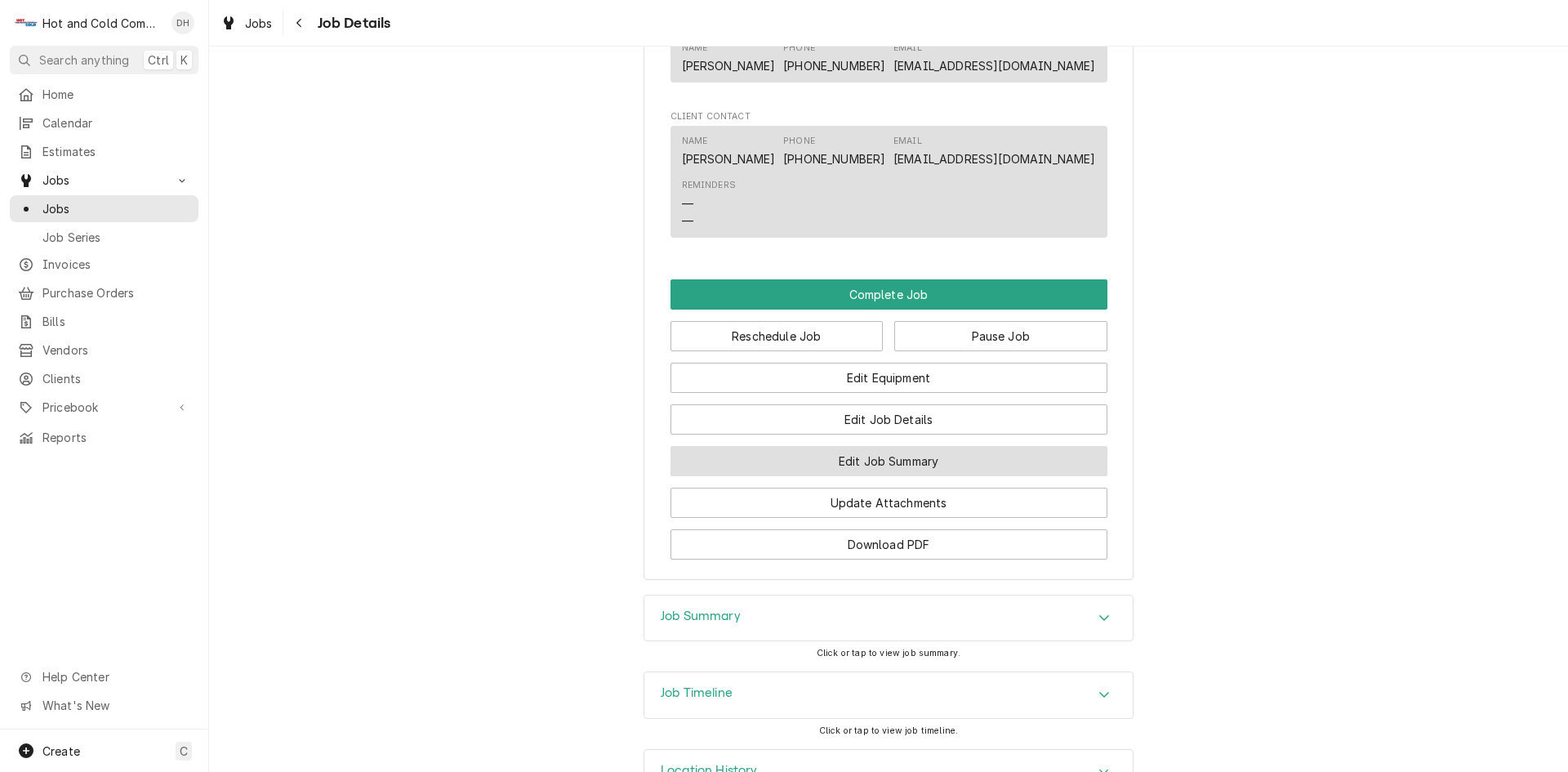
click at [923, 476] on button "Edit Job Summary" at bounding box center [889, 460] width 437 height 30
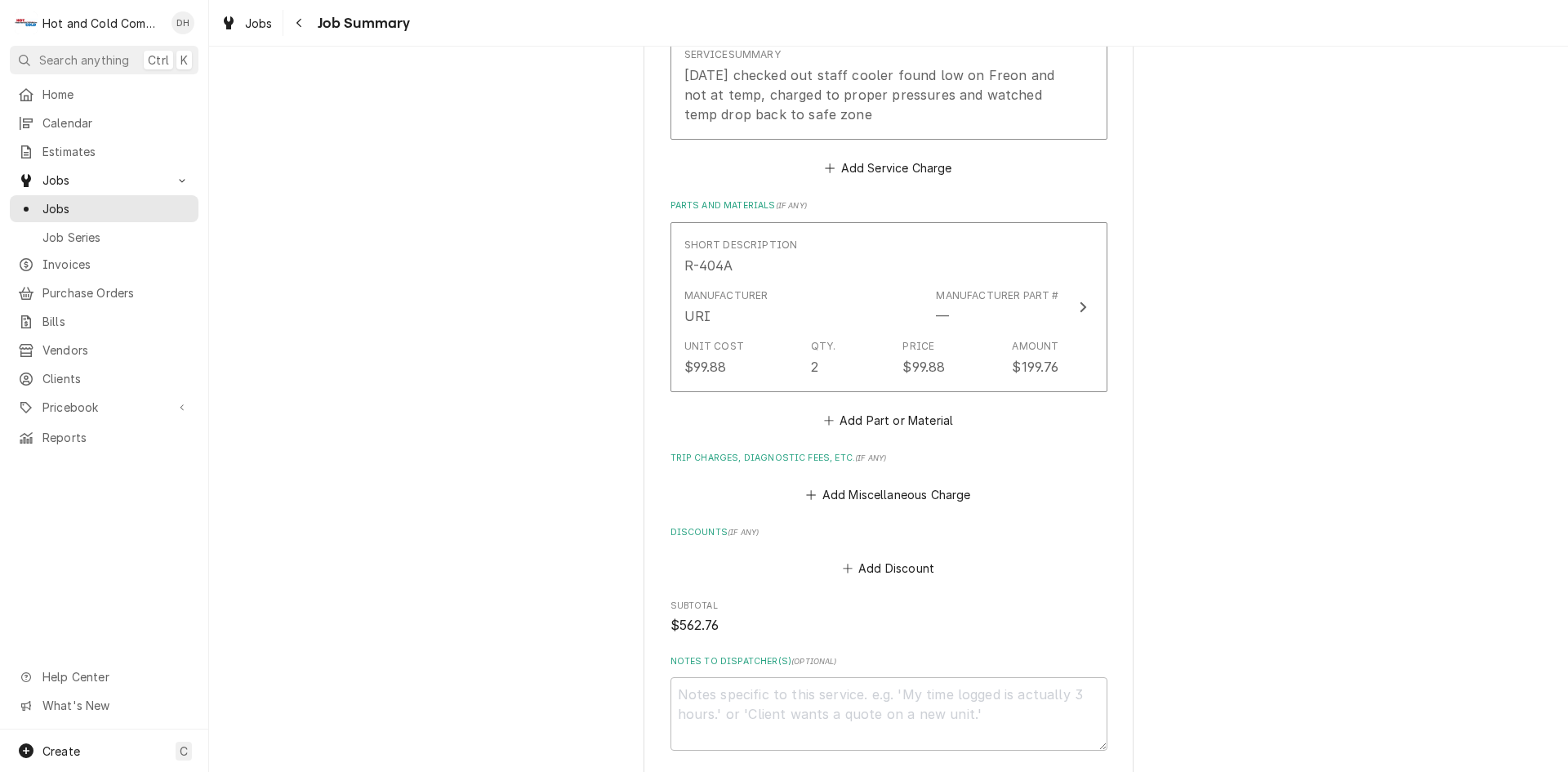
scroll to position [1046, 0]
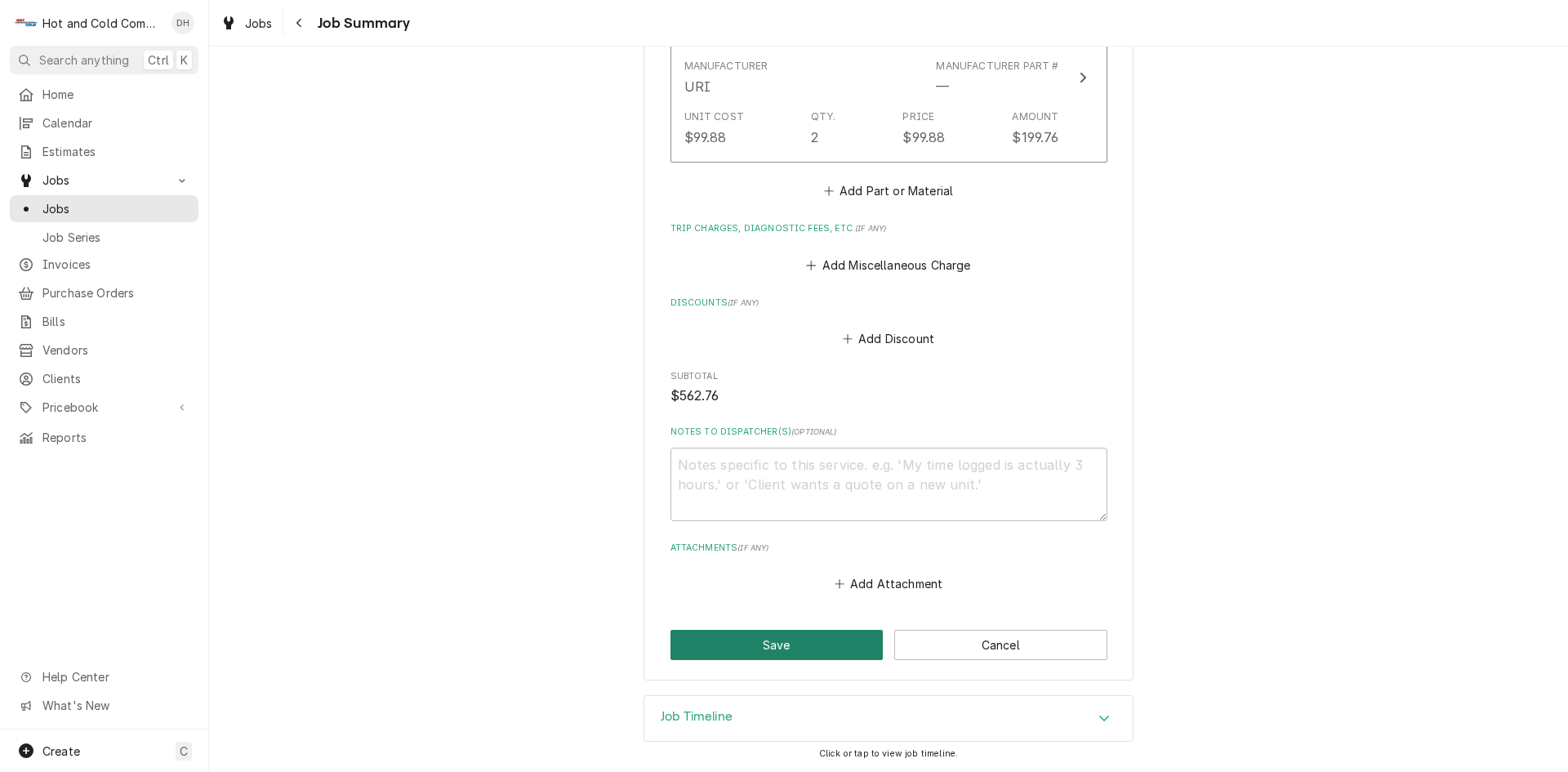
click at [788, 643] on button "Save" at bounding box center [777, 644] width 214 height 30
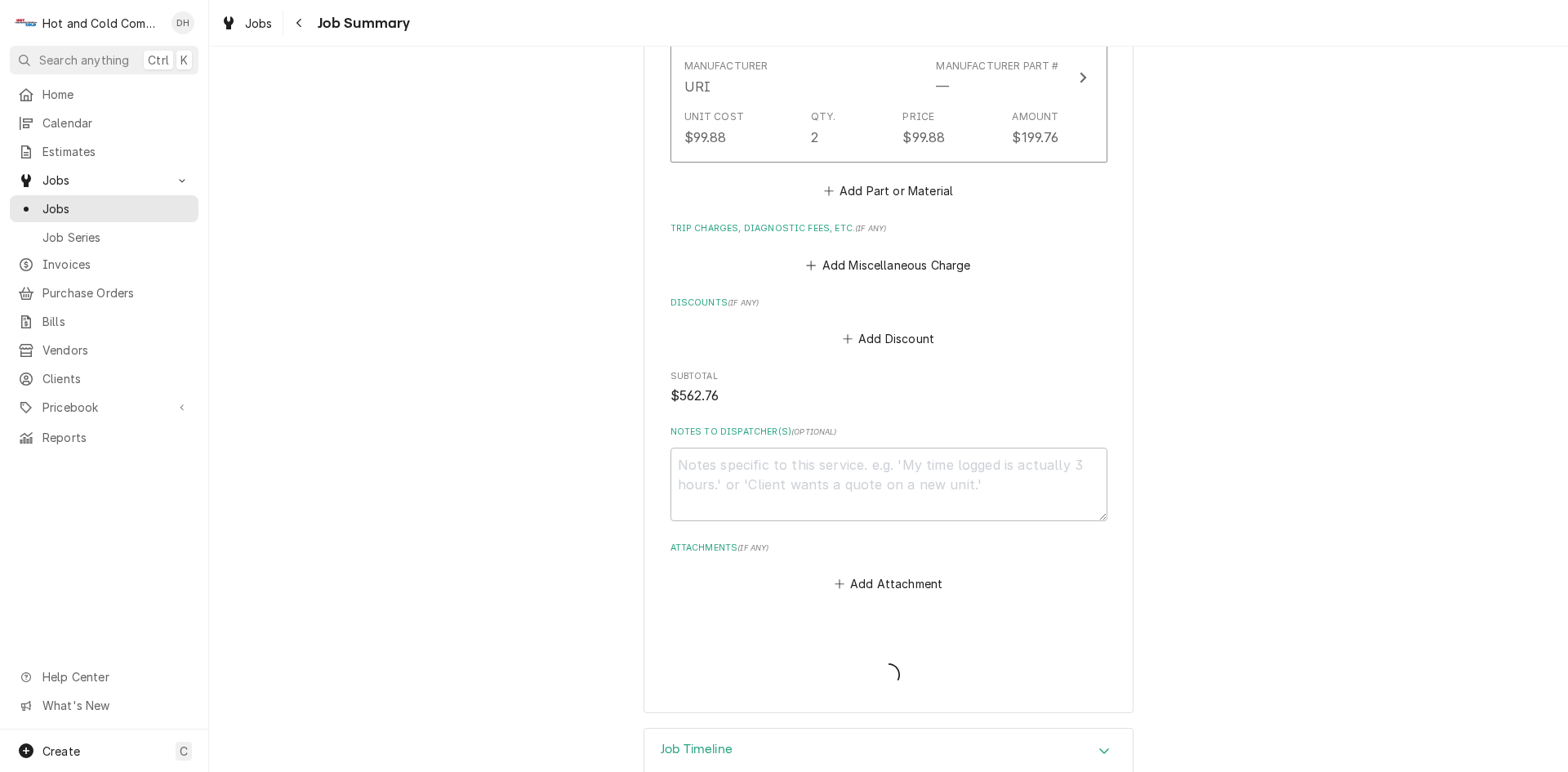
type textarea "x"
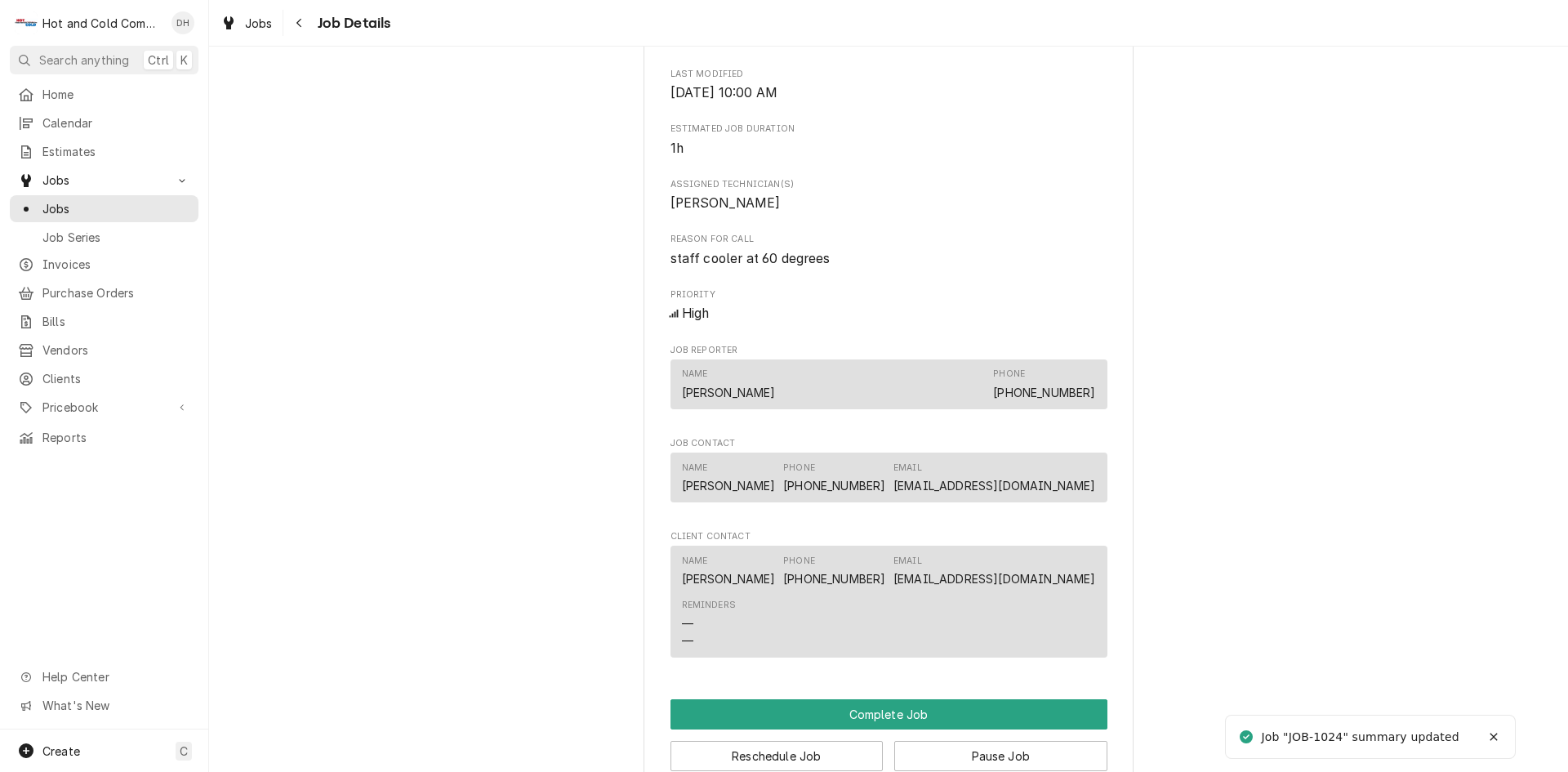
scroll to position [1089, 0]
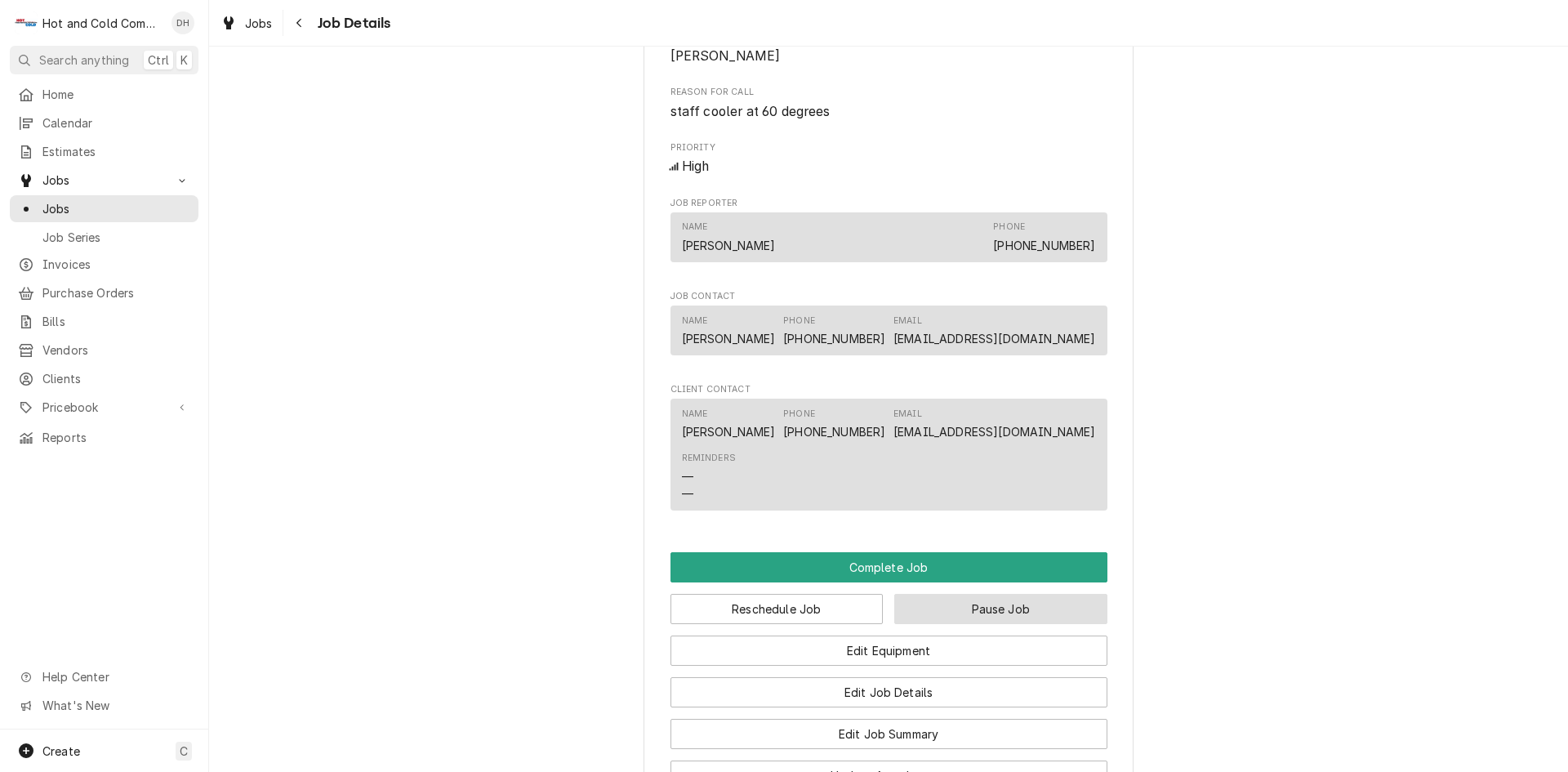
click at [998, 624] on button "Pause Job" at bounding box center [1001, 608] width 214 height 30
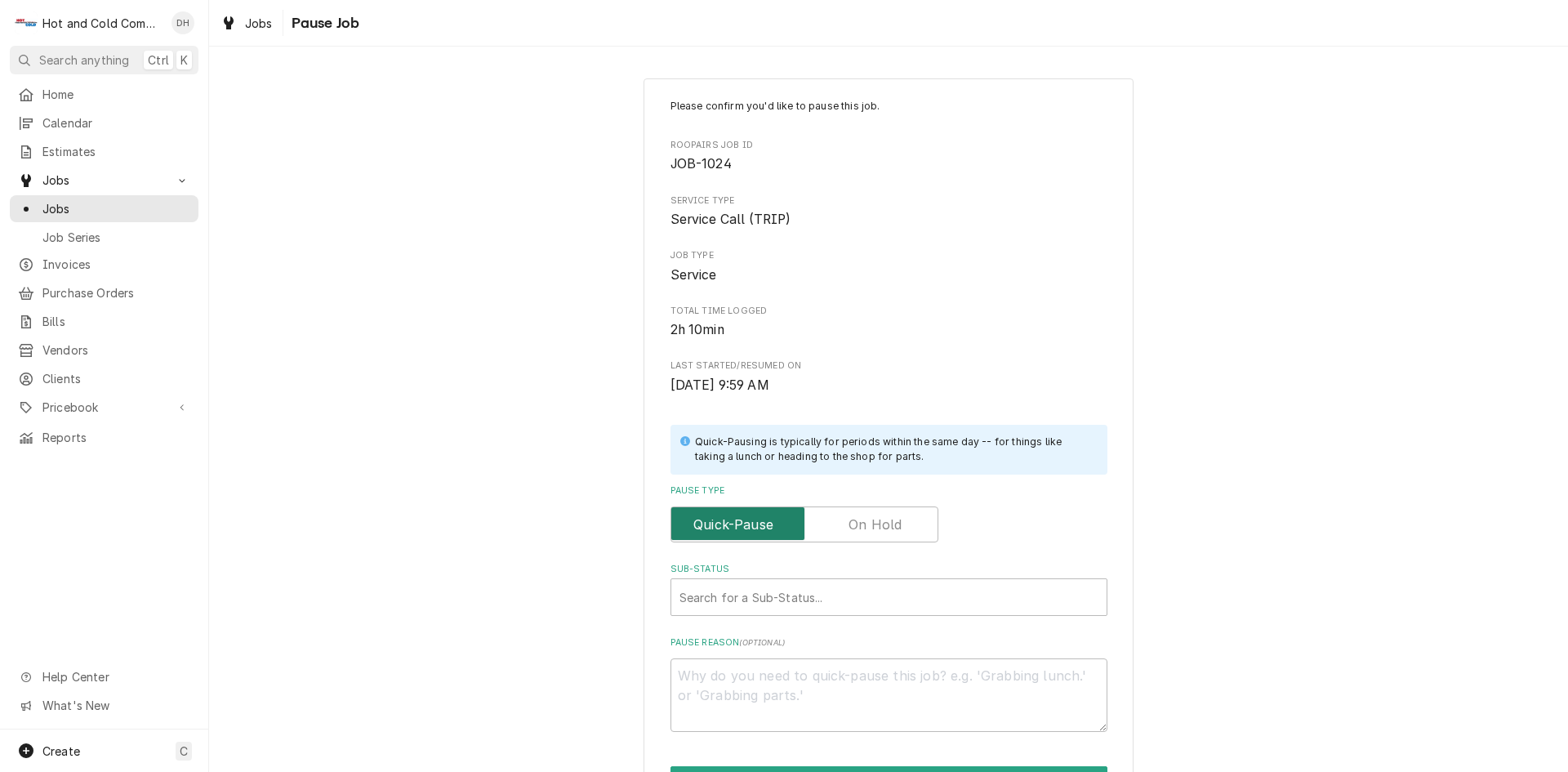
click at [901, 523] on input "Pause Type" at bounding box center [804, 524] width 253 height 36
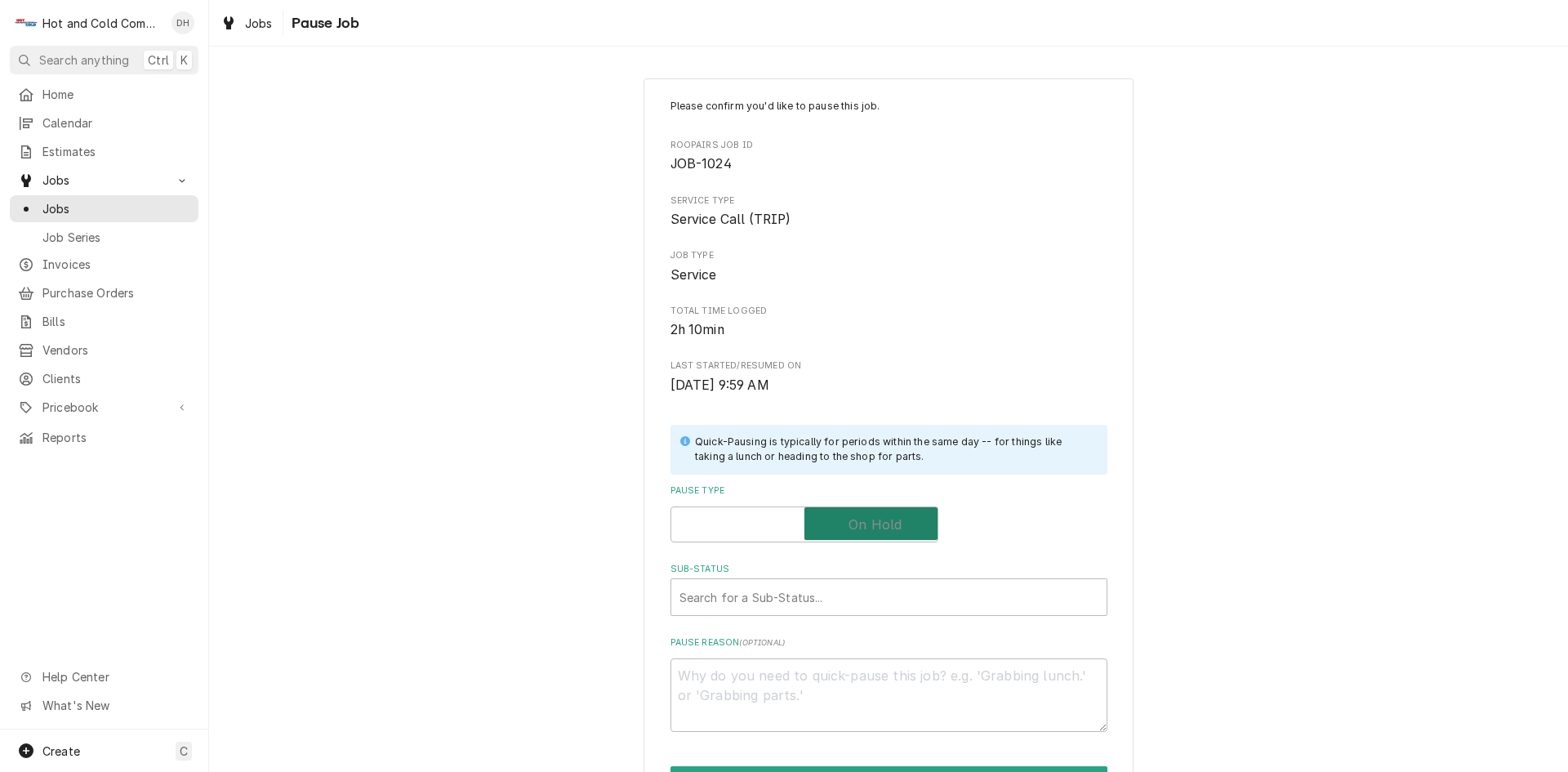
checkbox input "true"
click at [909, 594] on div "Sub-Status" at bounding box center [889, 597] width 419 height 29
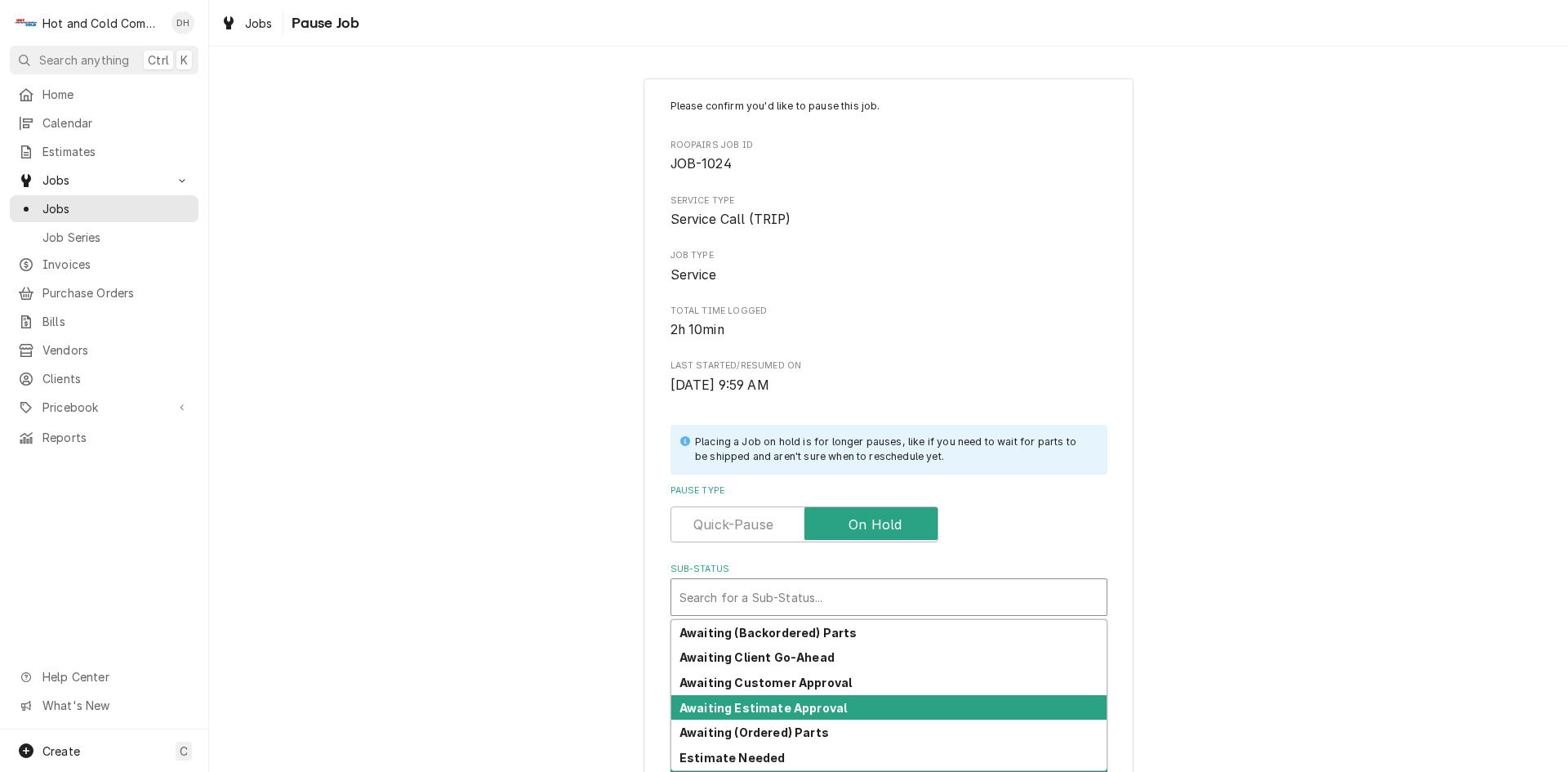
scroll to position [75, 0]
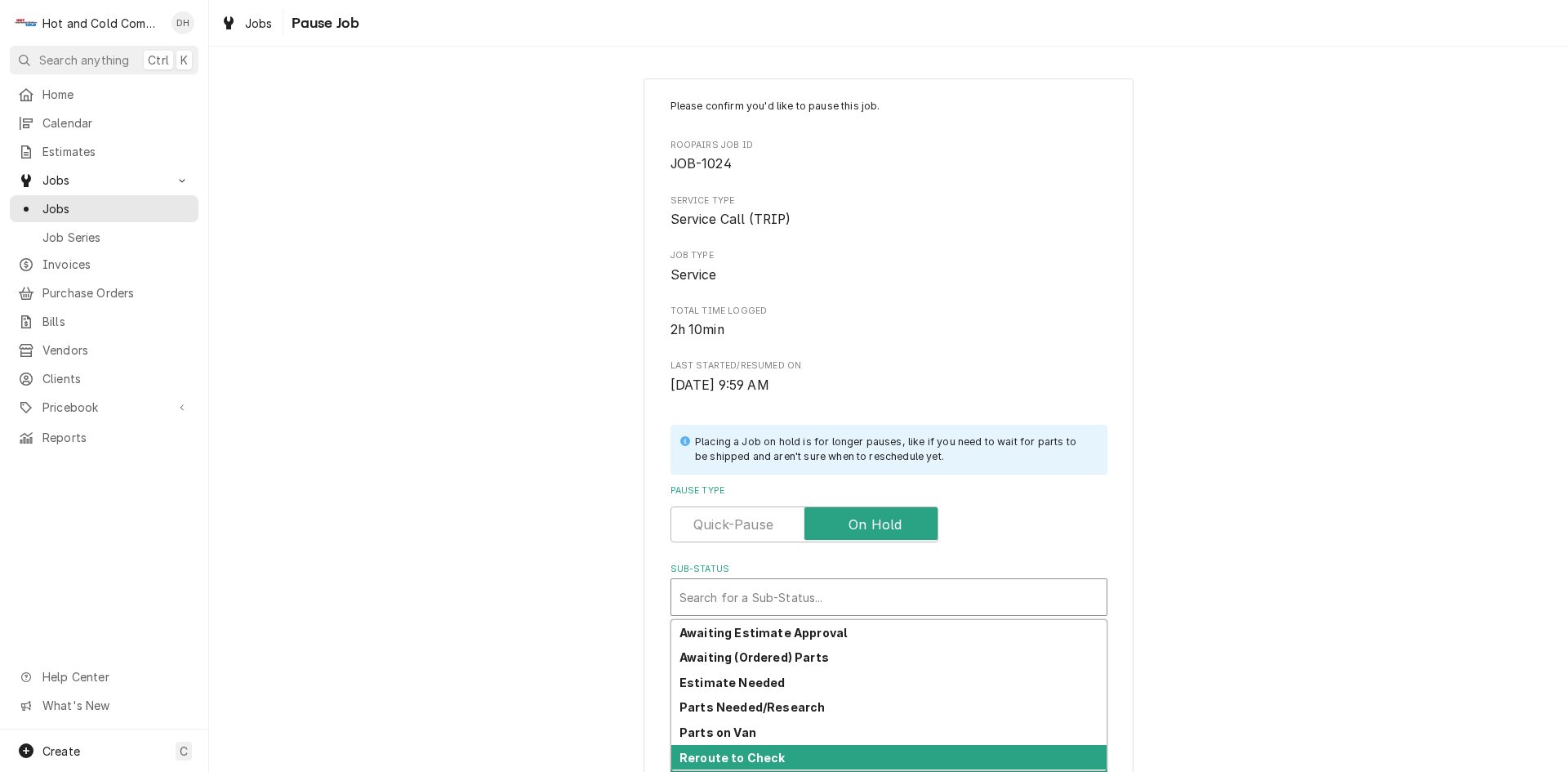
click at [848, 754] on div "Reroute to Check" at bounding box center [889, 757] width 436 height 26
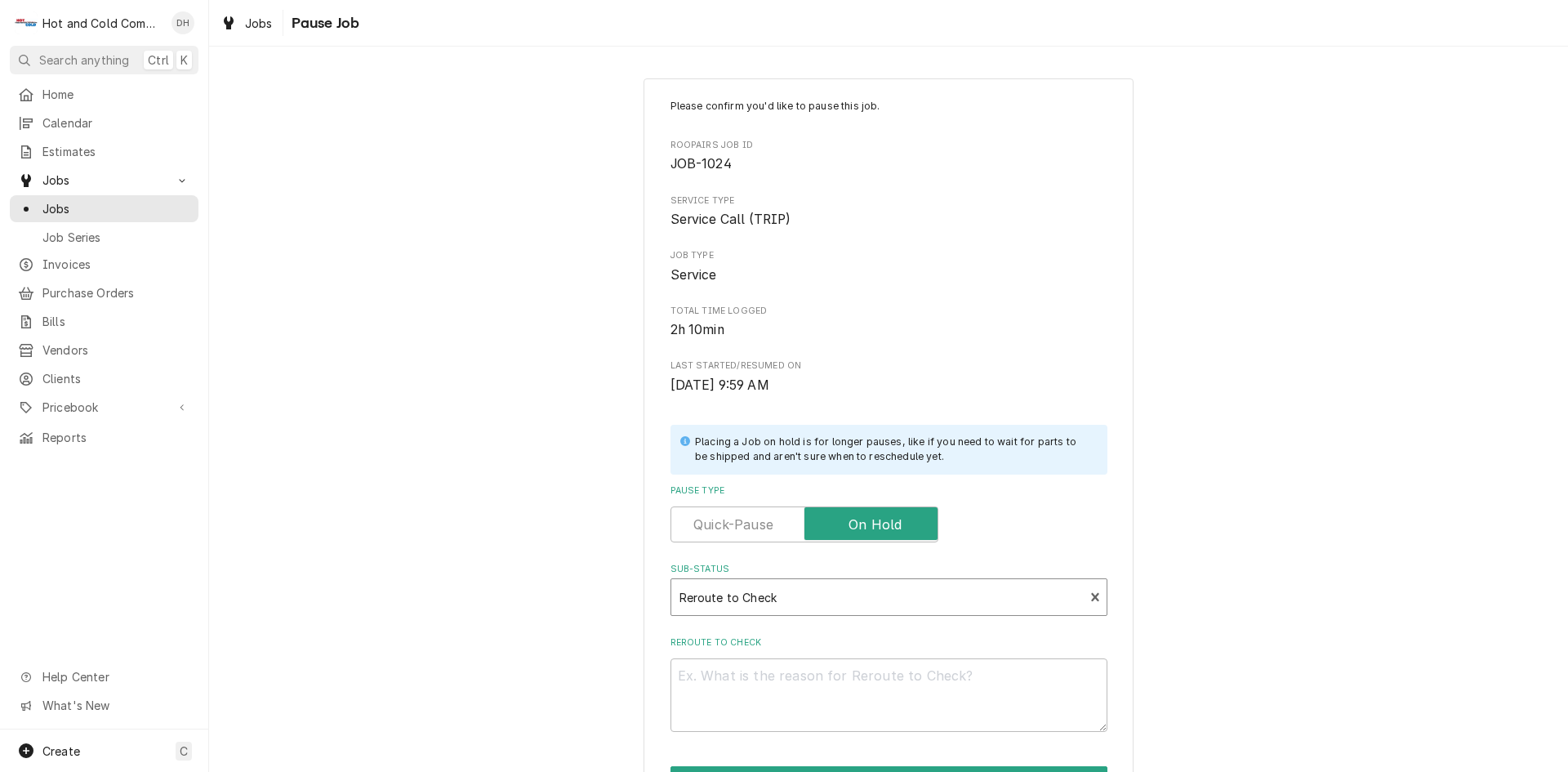
scroll to position [143, 0]
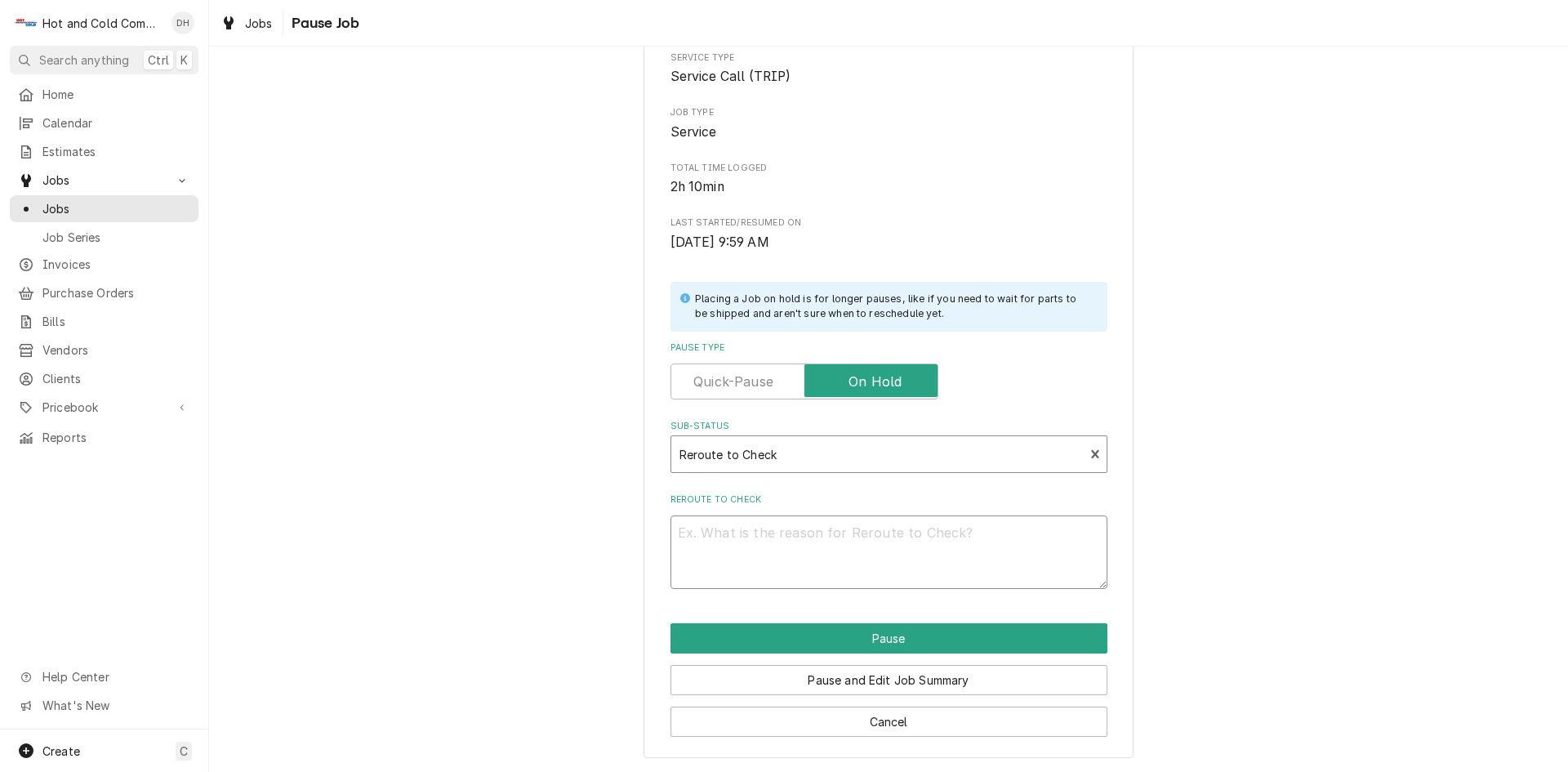
click at [780, 521] on textarea "Reroute to Check" at bounding box center [889, 552] width 437 height 73
type textarea "x"
type textarea "W"
type textarea "x"
type textarea "WI"
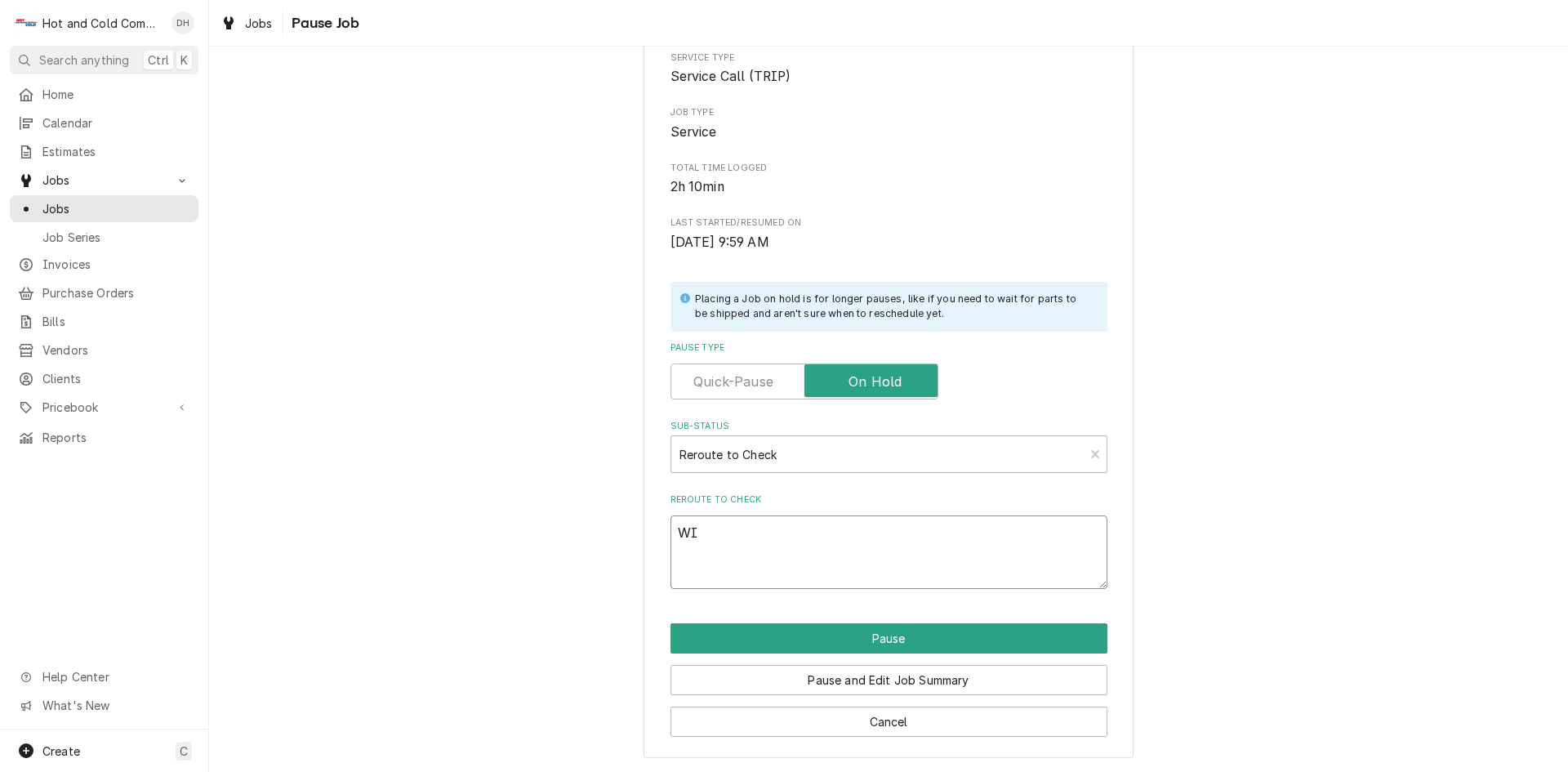
type textarea "x"
type textarea "WIC"
click at [874, 675] on button "Pause and Edit Job Summary" at bounding box center [889, 679] width 437 height 30
type textarea "x"
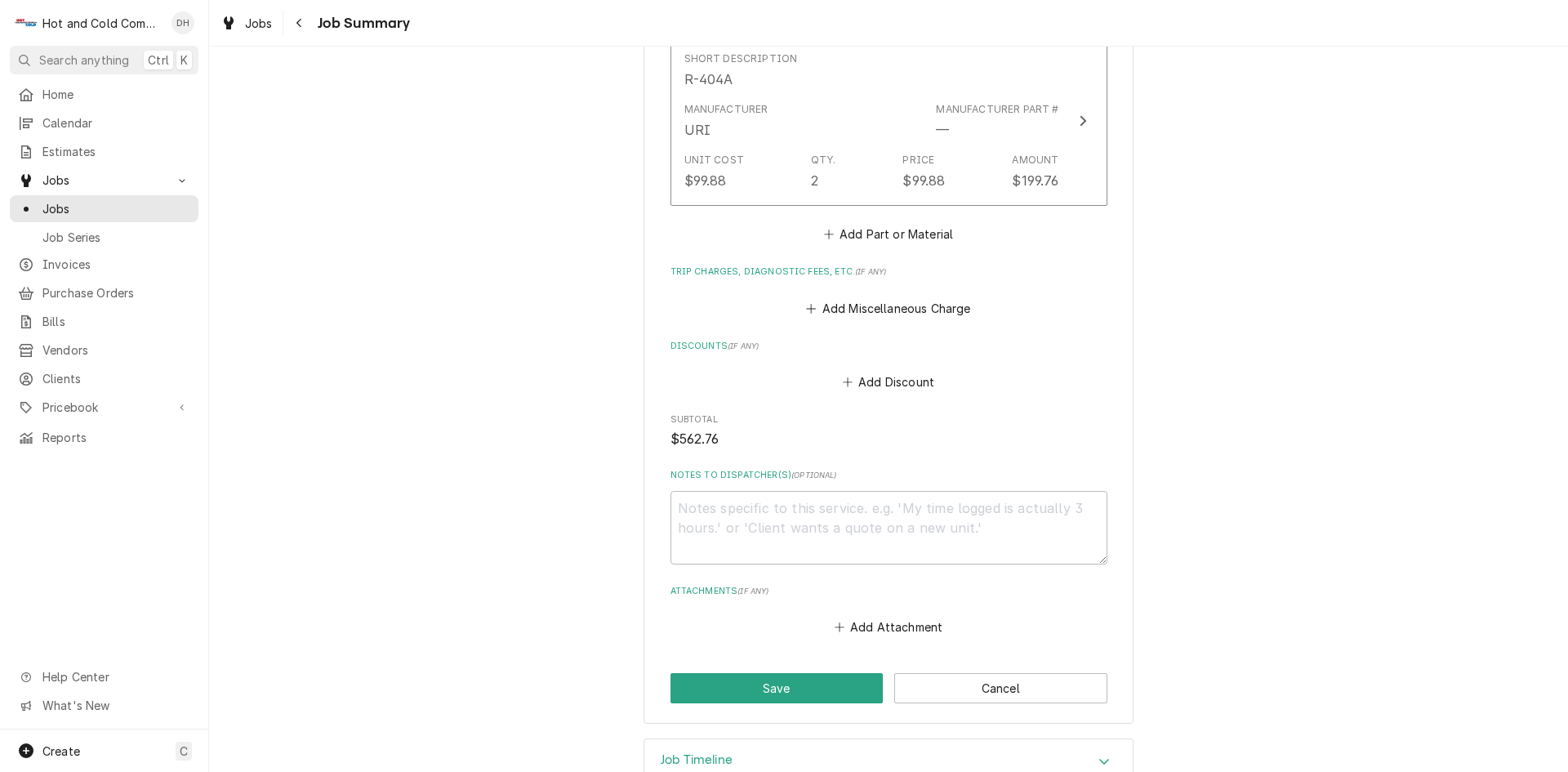
scroll to position [1046, 0]
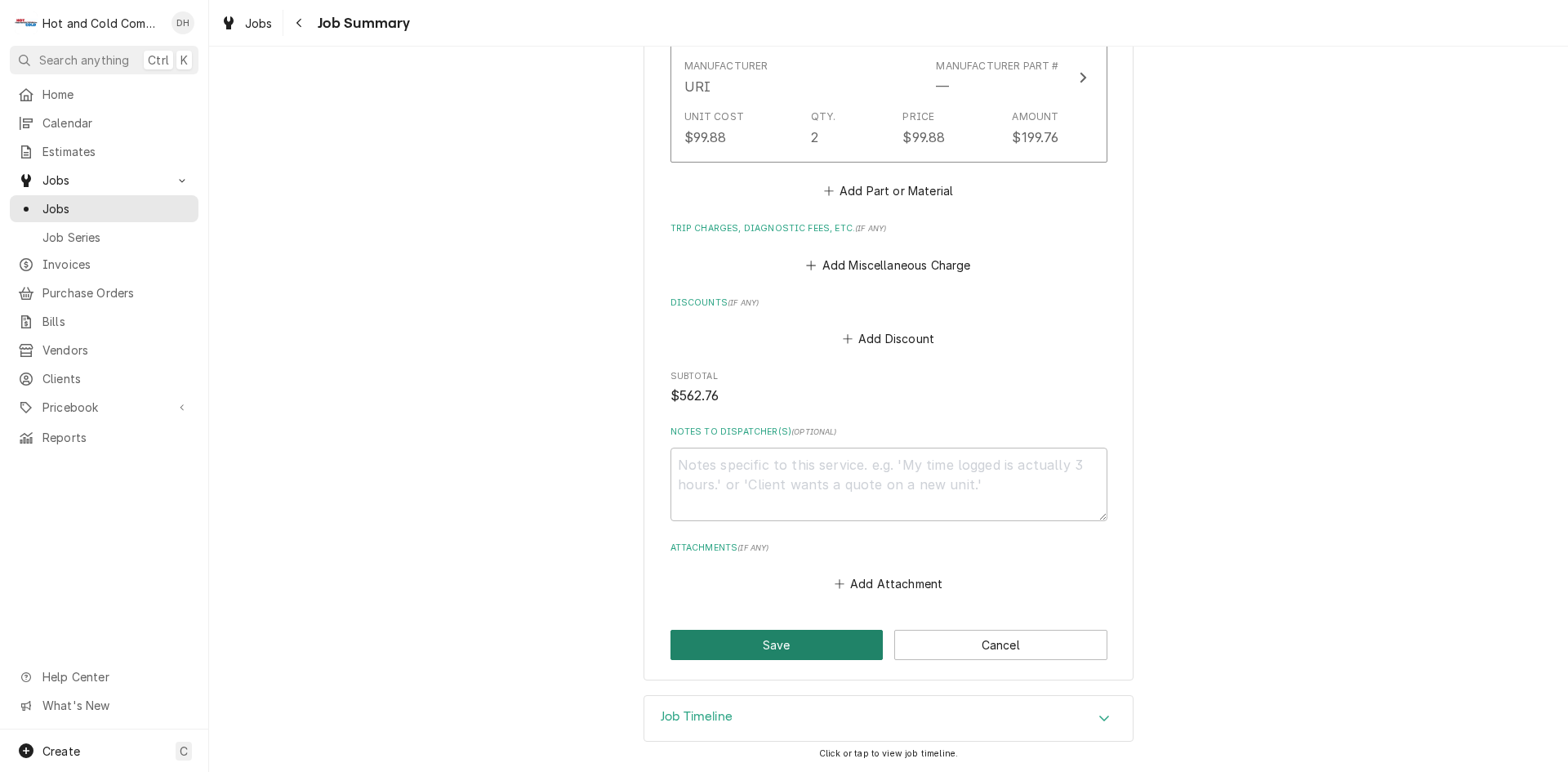
click at [774, 640] on button "Save" at bounding box center [777, 644] width 214 height 30
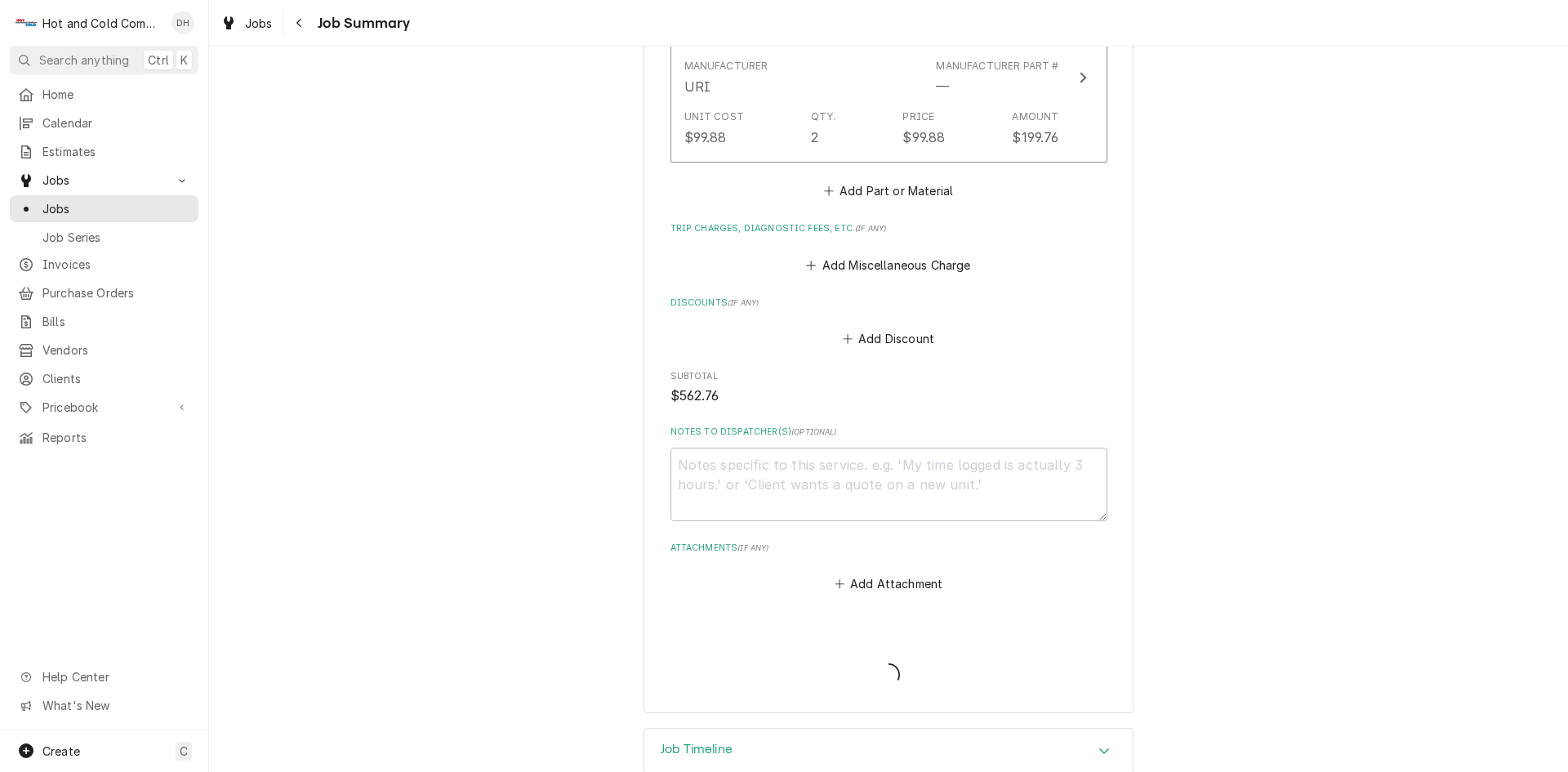
type textarea "x"
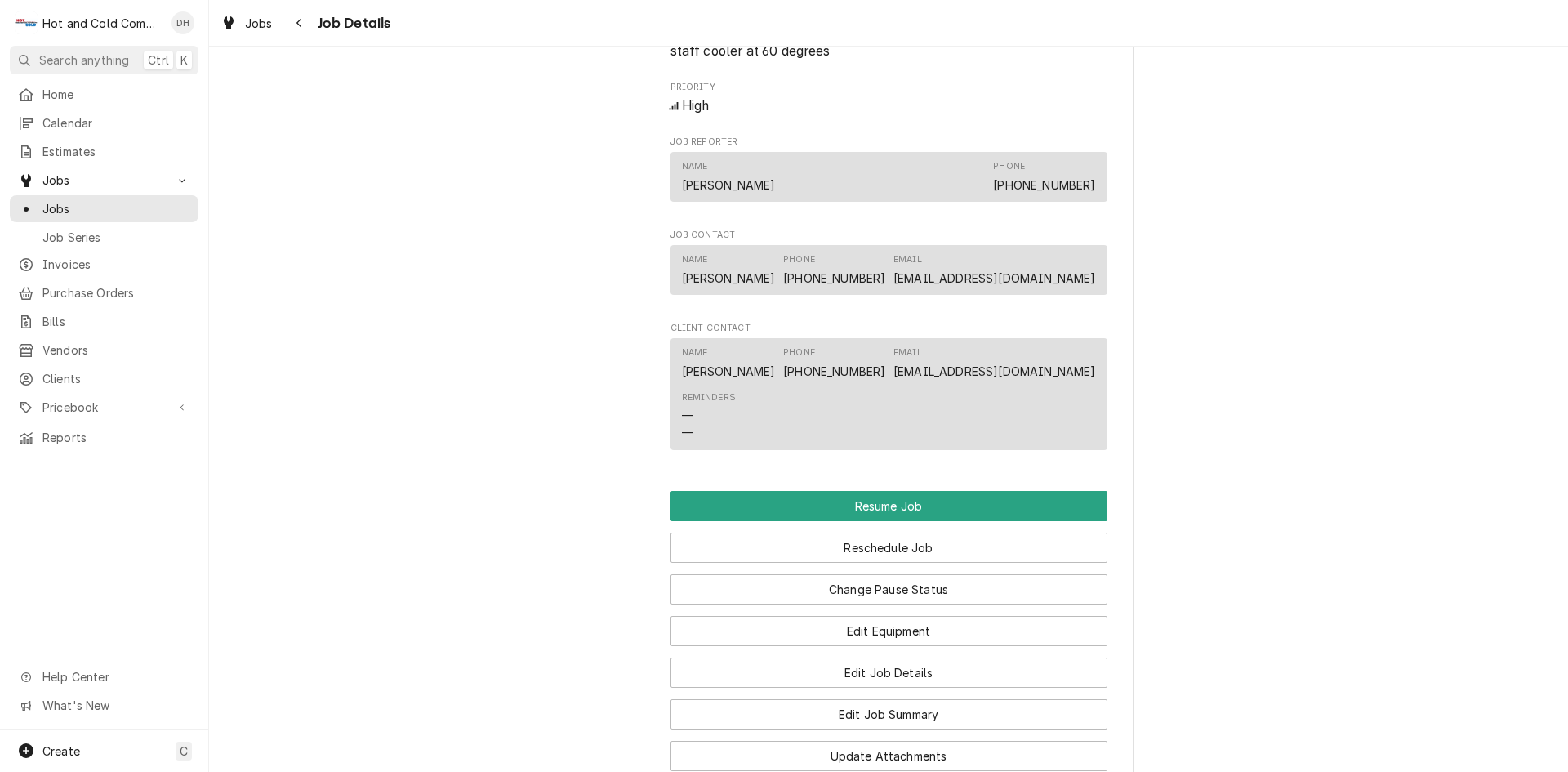
scroll to position [1361, 0]
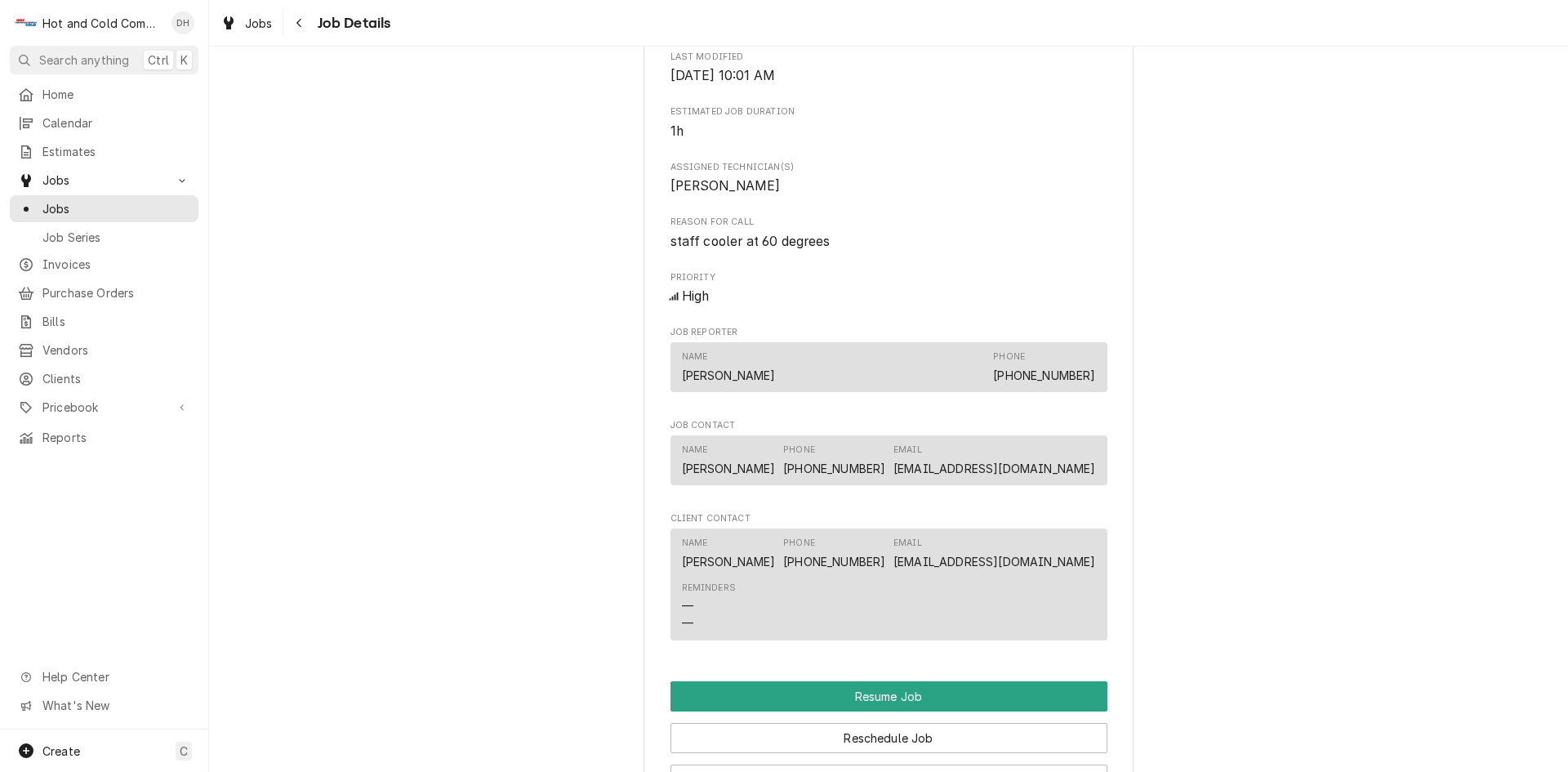
scroll to position [1361, 0]
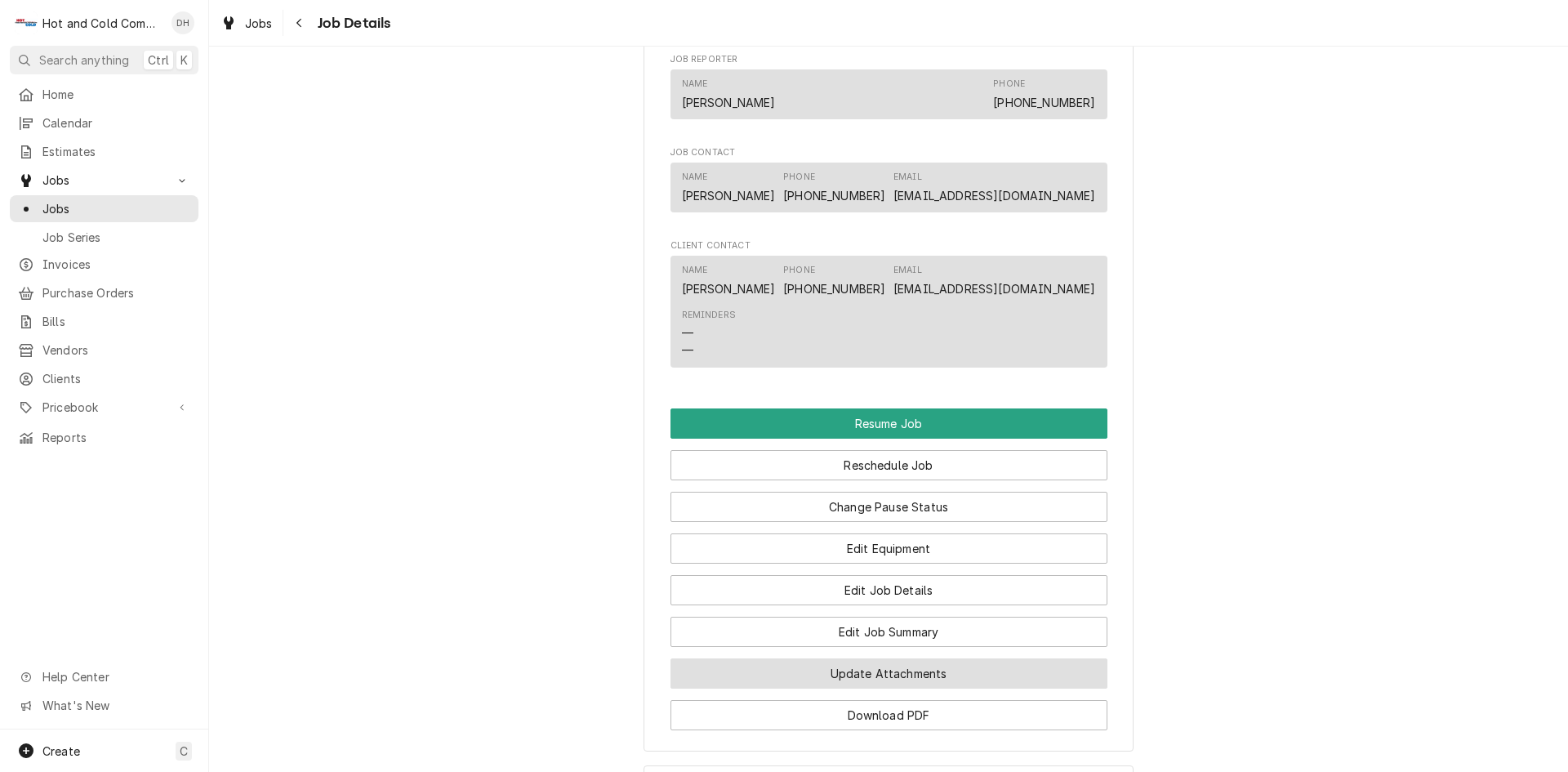
click at [997, 688] on button "Update Attachments" at bounding box center [889, 673] width 437 height 30
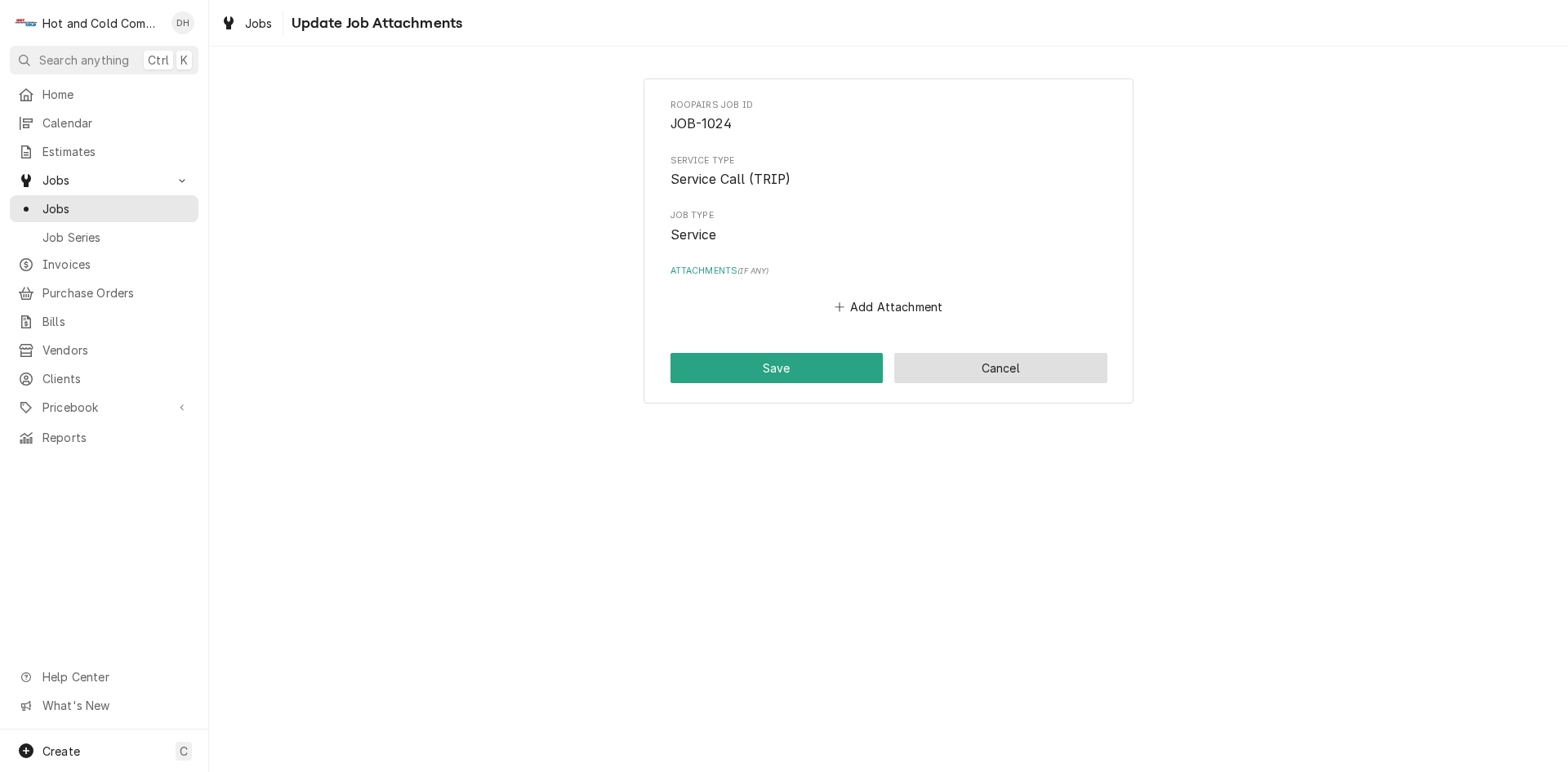
click at [1019, 366] on button "Cancel" at bounding box center [1001, 367] width 214 height 30
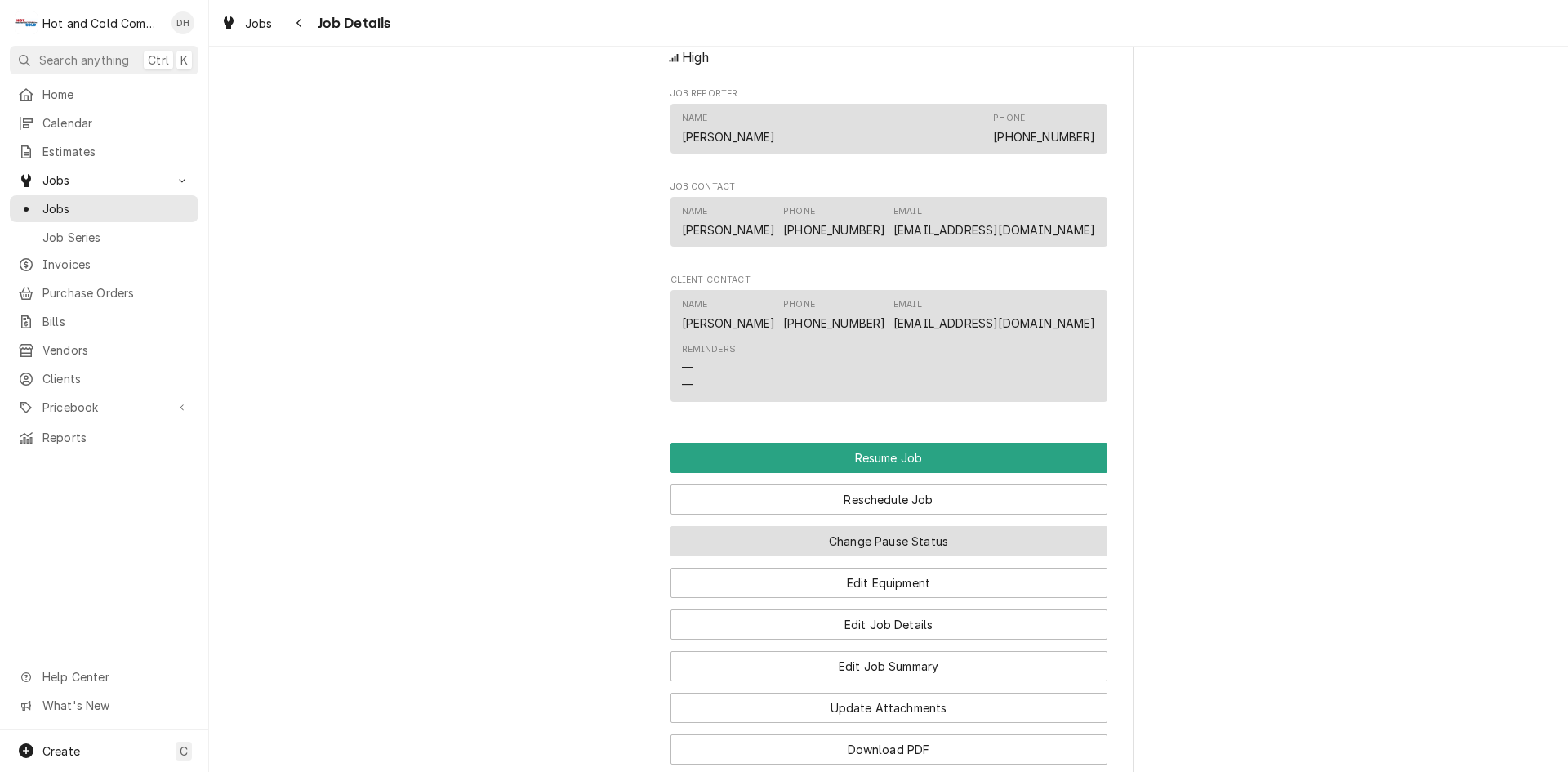
click at [717, 556] on button "Change Pause Status" at bounding box center [889, 541] width 437 height 30
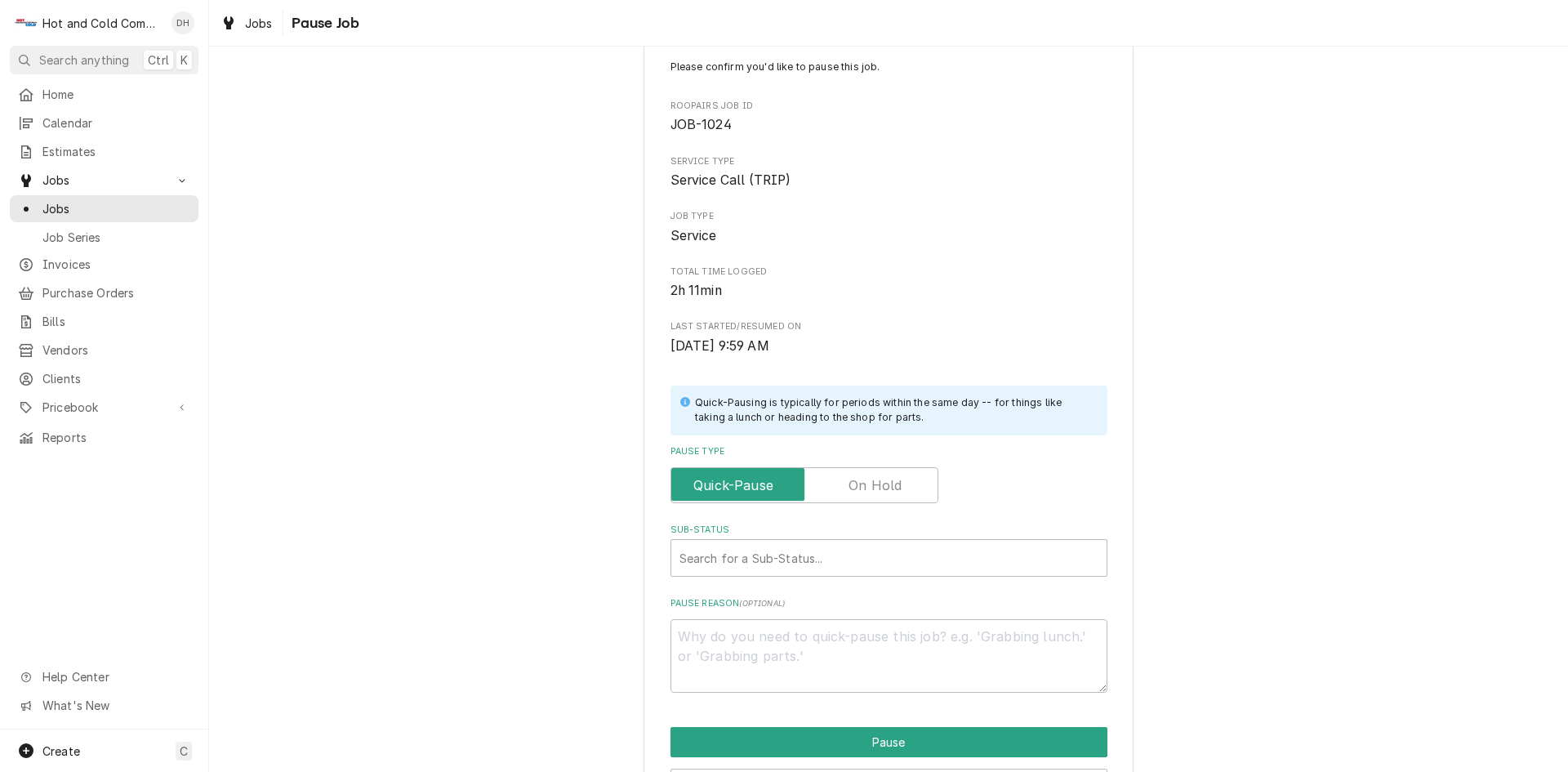
scroll to position [143, 0]
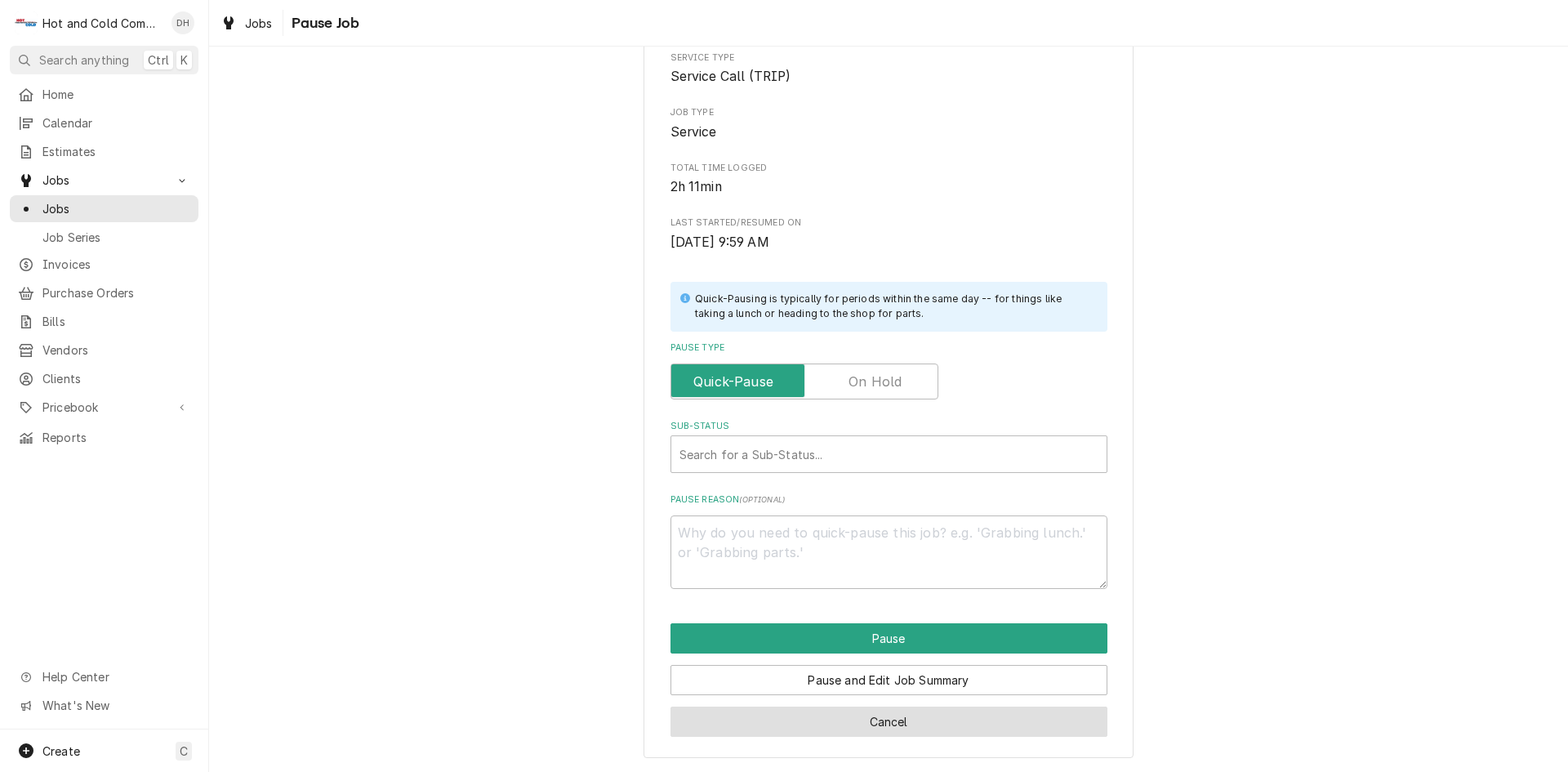
click at [875, 722] on button "Cancel" at bounding box center [889, 721] width 437 height 30
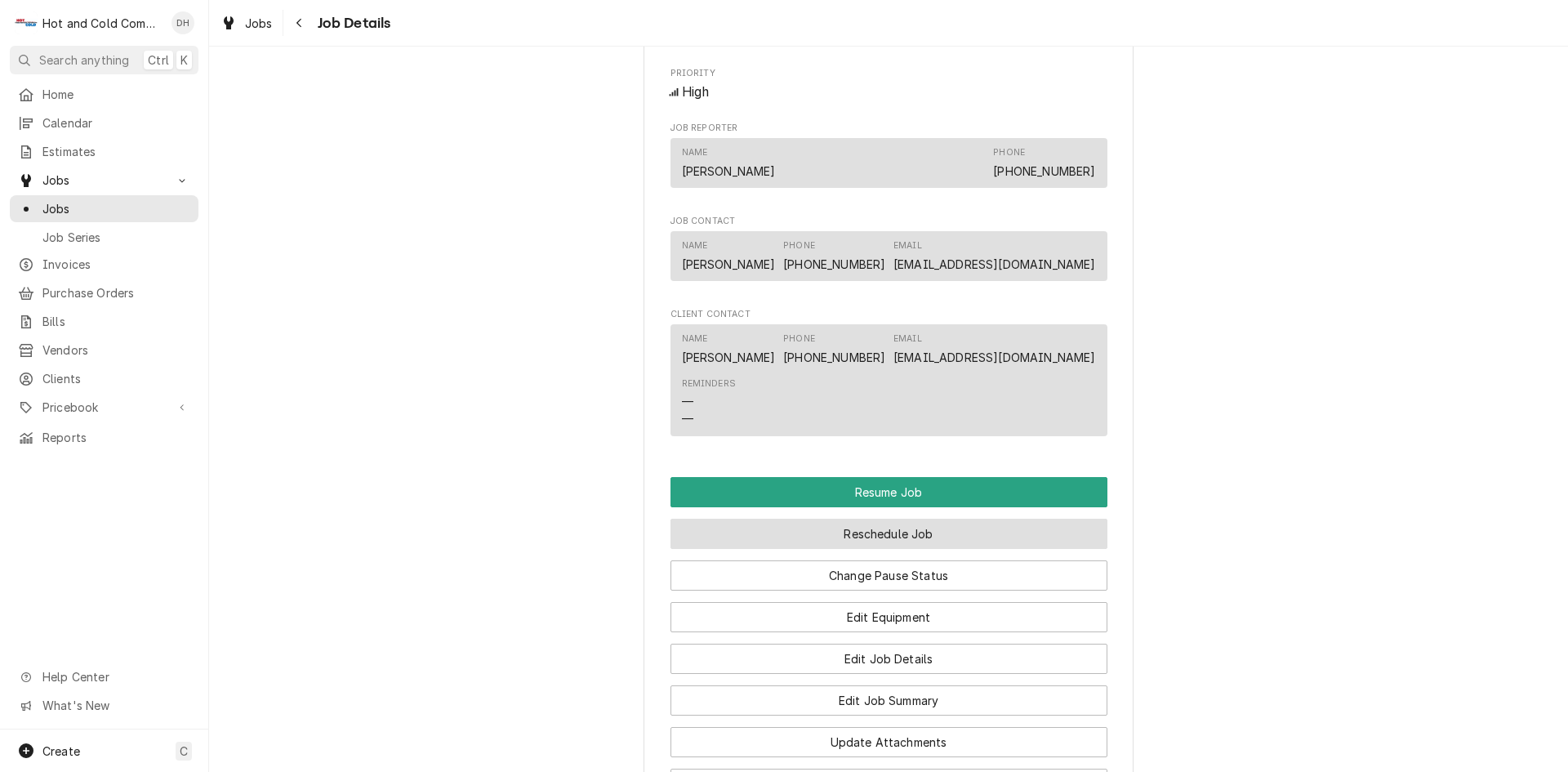
click at [750, 549] on button "Reschedule Job" at bounding box center [889, 533] width 437 height 30
type textarea "x"
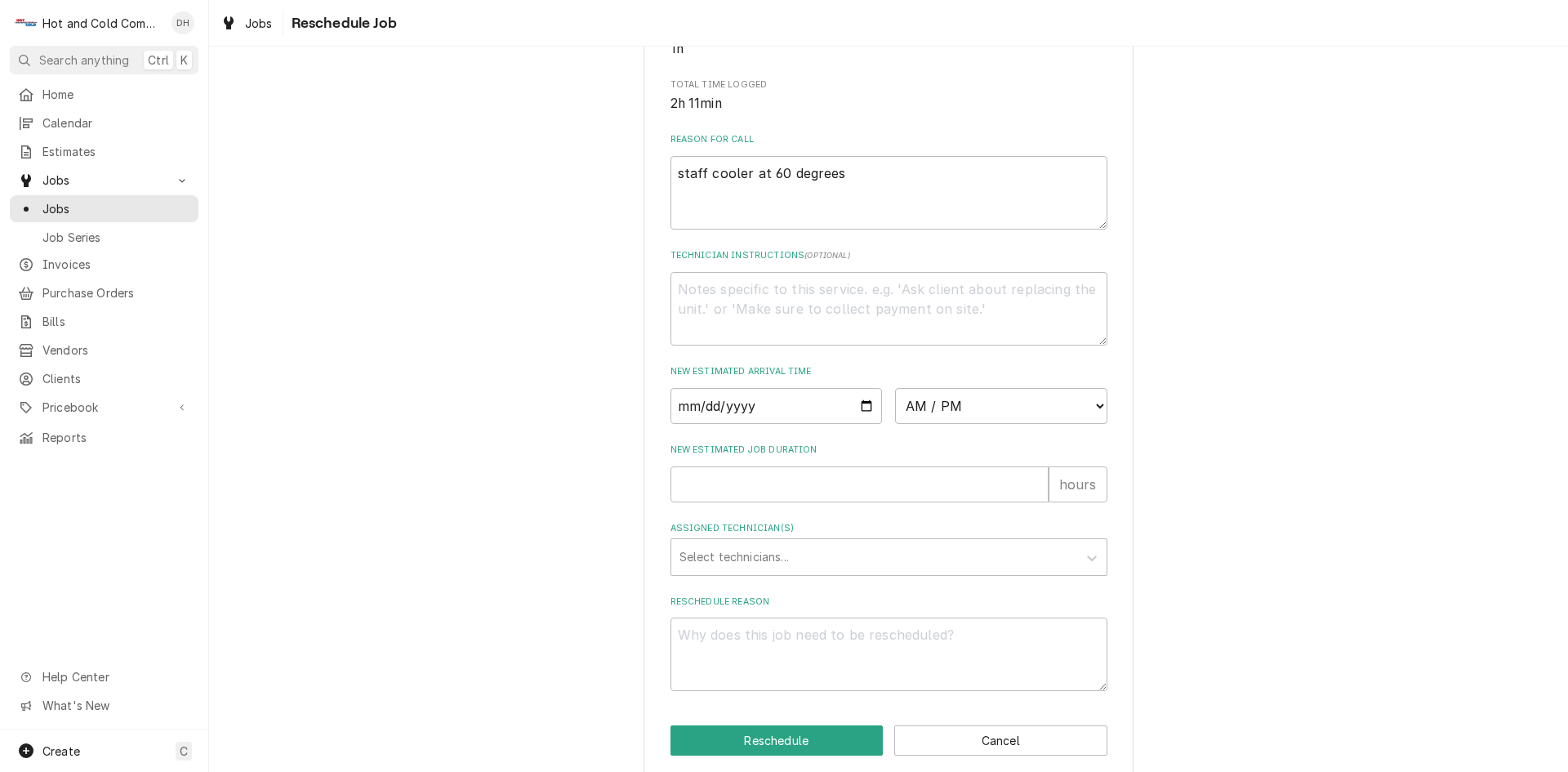
scroll to position [449, 0]
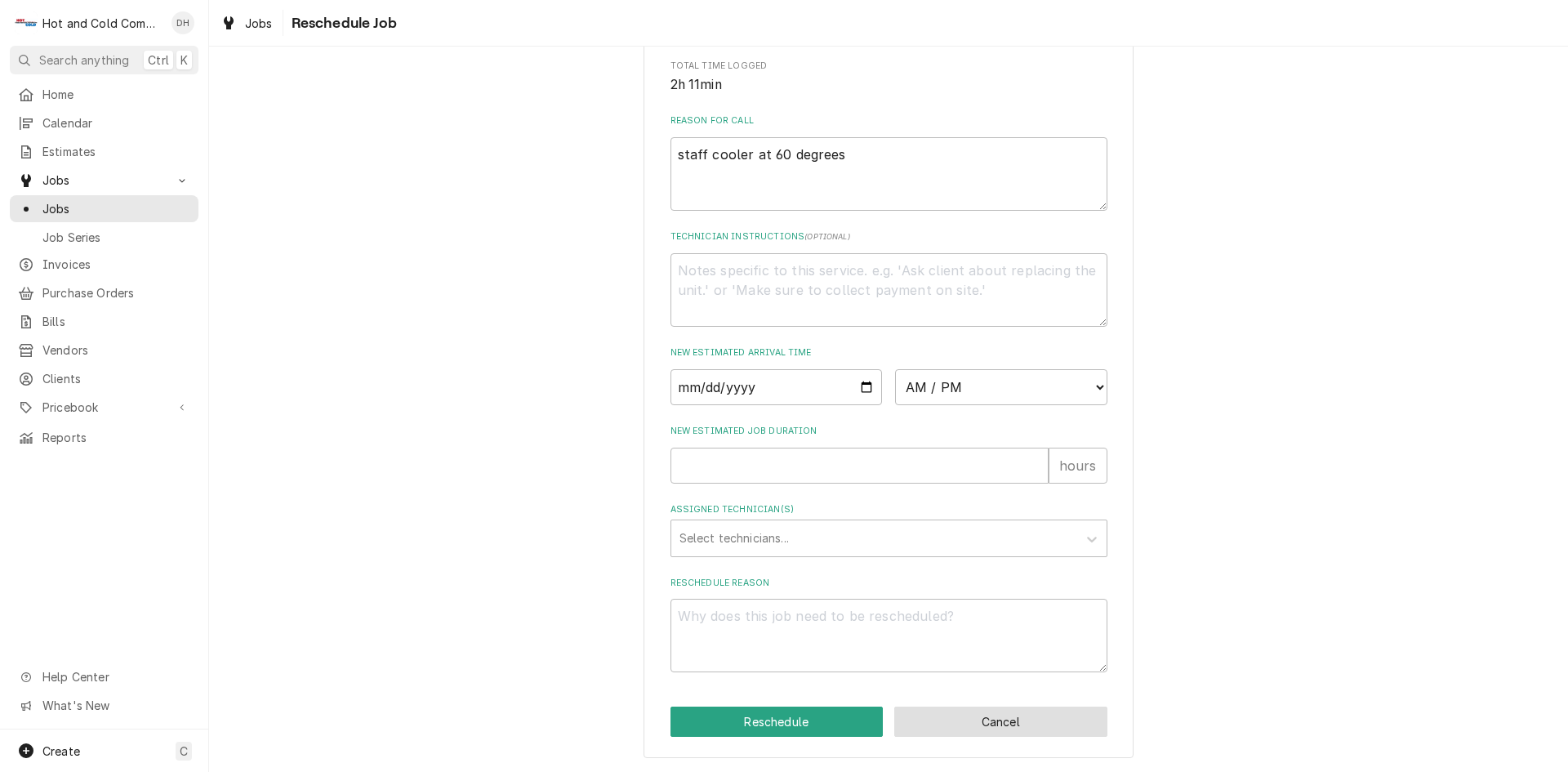
click at [1033, 724] on button "Cancel" at bounding box center [1001, 721] width 214 height 30
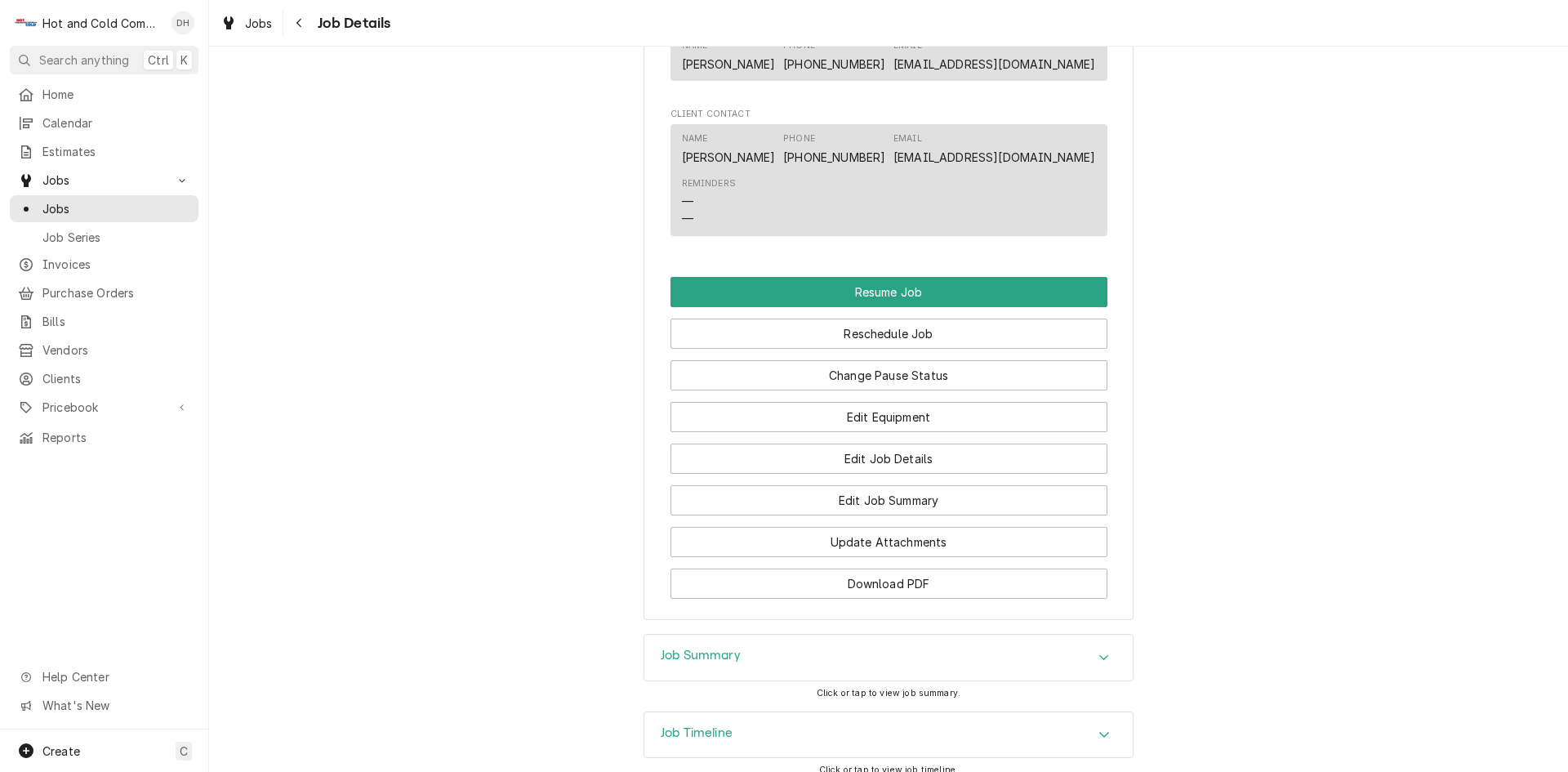
scroll to position [1530, 0]
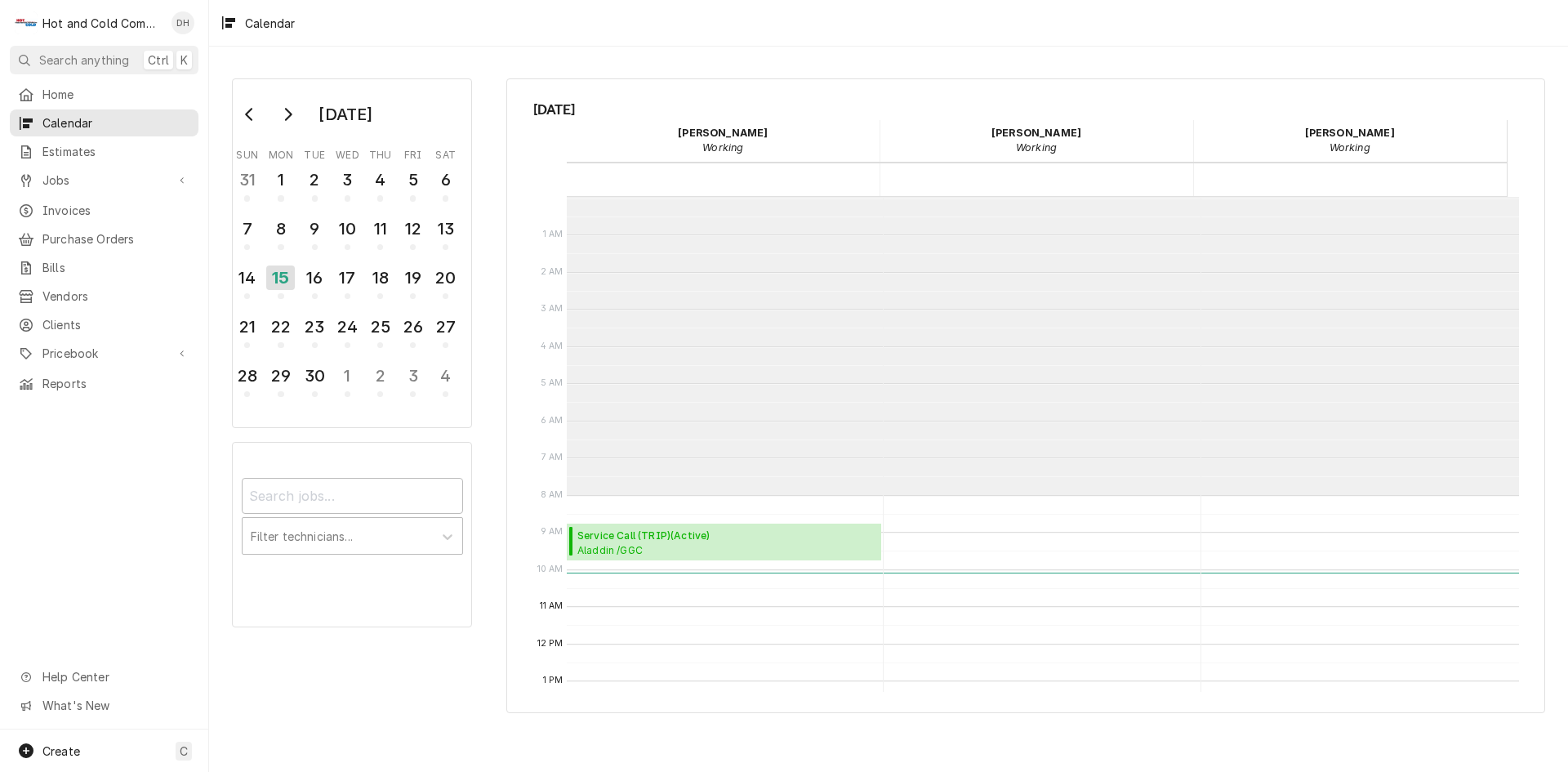
scroll to position [298, 0]
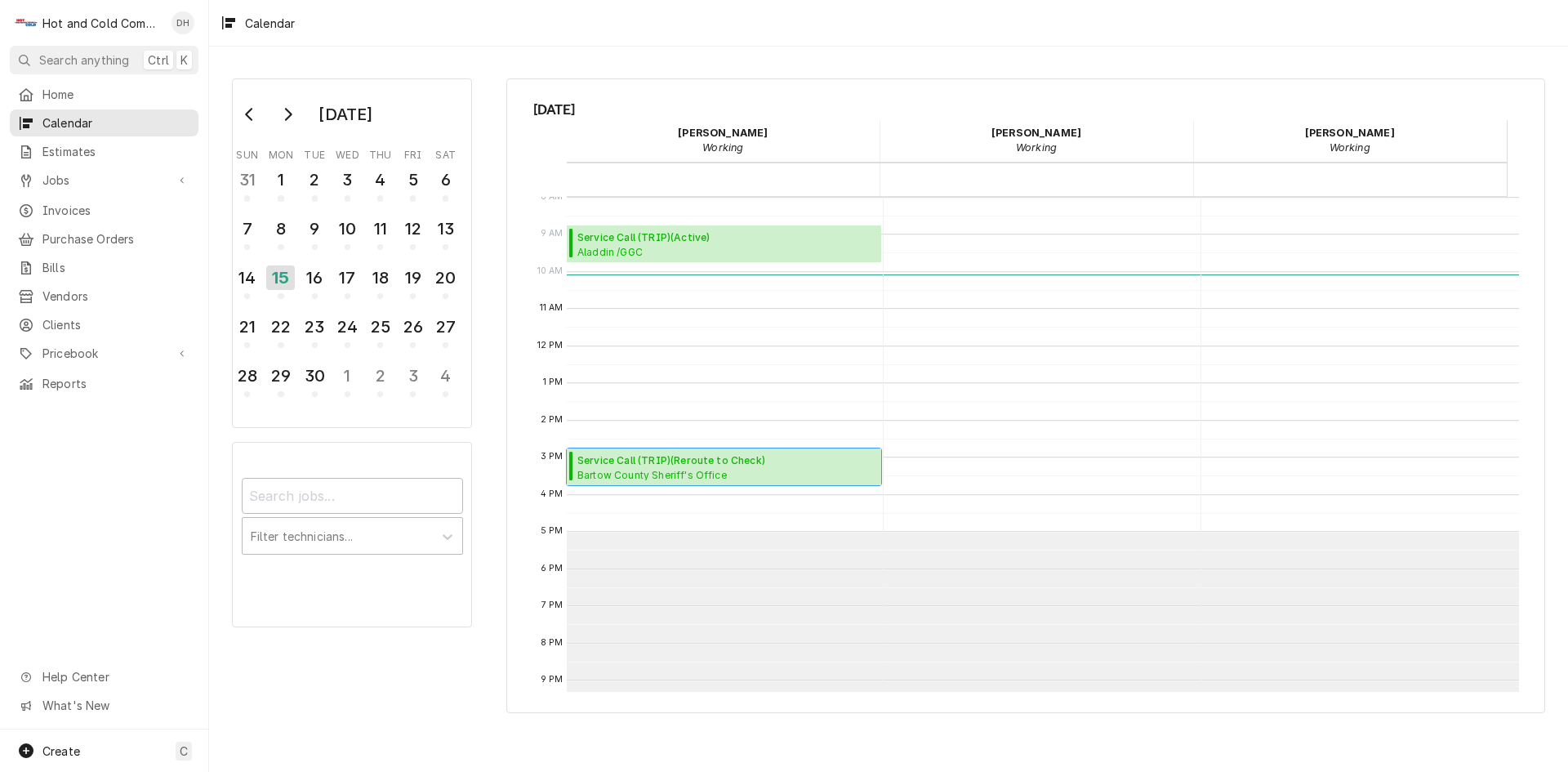
click at [717, 476] on span "Bartow County Sheriff's Office Kitchen / 103 Zena Dr, Cartersville, GA 30121" at bounding box center [671, 474] width 188 height 13
click at [322, 294] on div "16" at bounding box center [314, 280] width 28 height 40
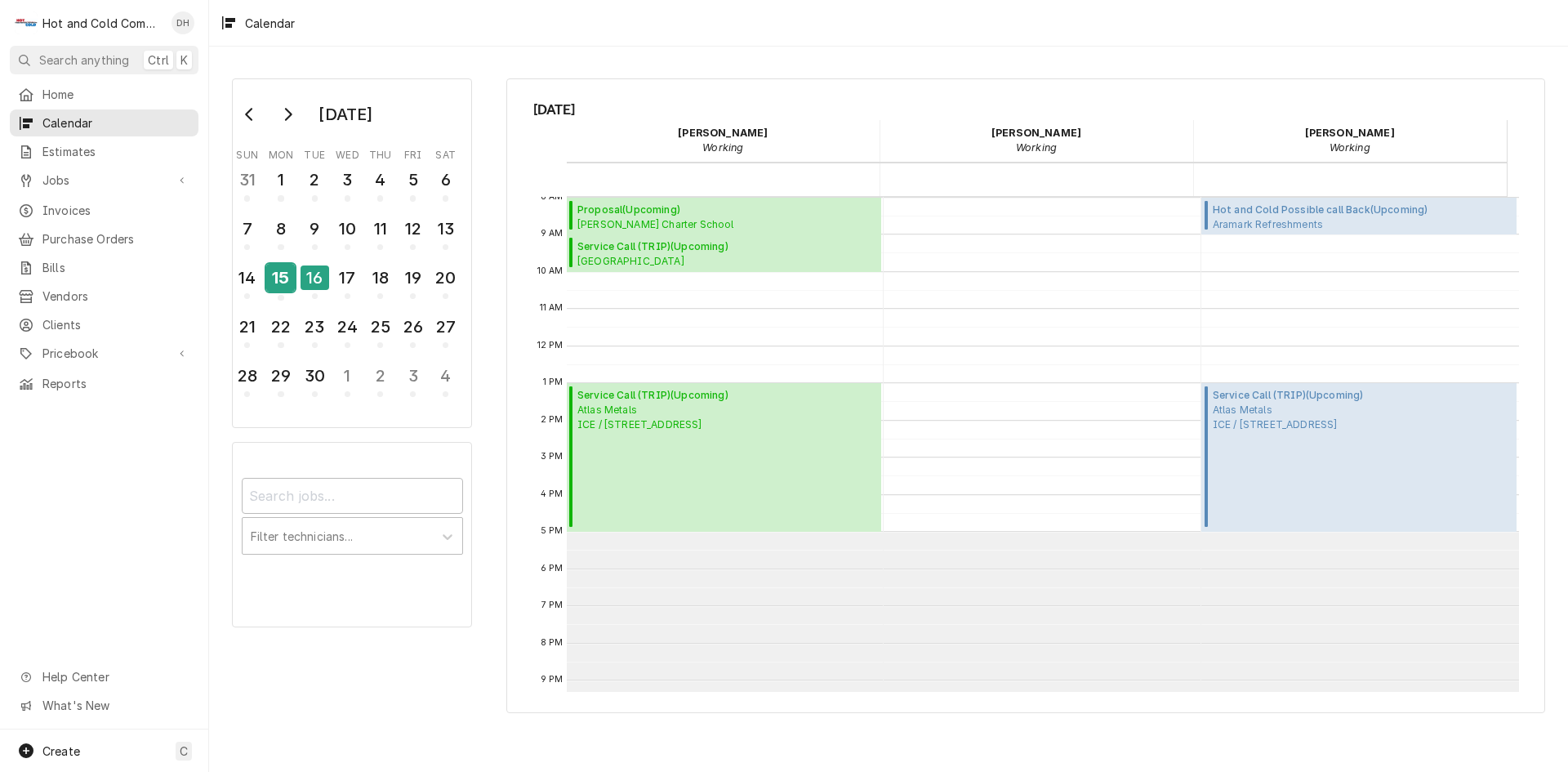
click at [289, 286] on div "15" at bounding box center [280, 278] width 28 height 28
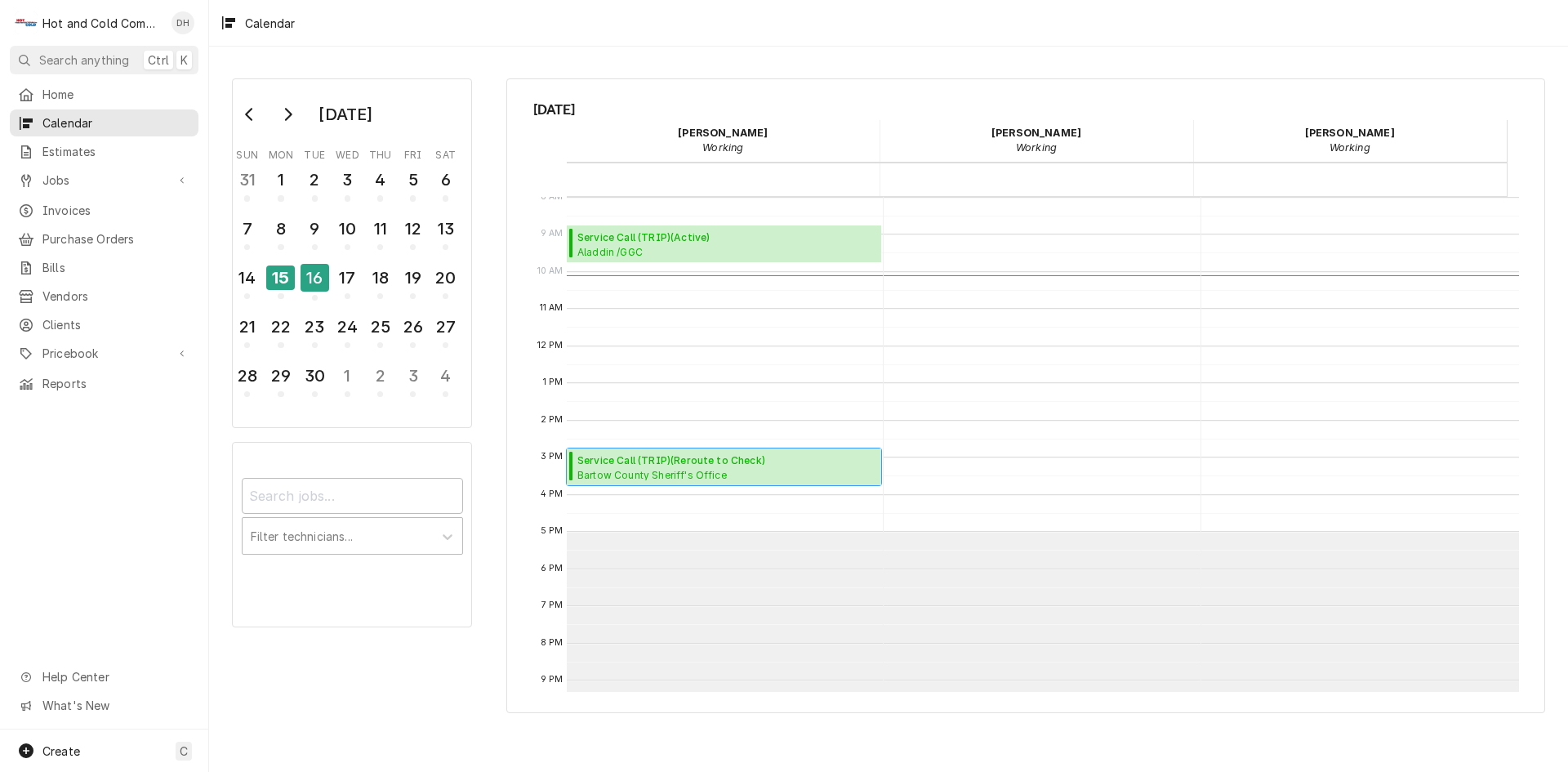
click at [691, 470] on span "Bartow County Sheriff's Office Kitchen / 103 Zena Dr, Cartersville, GA 30121" at bounding box center [671, 474] width 188 height 13
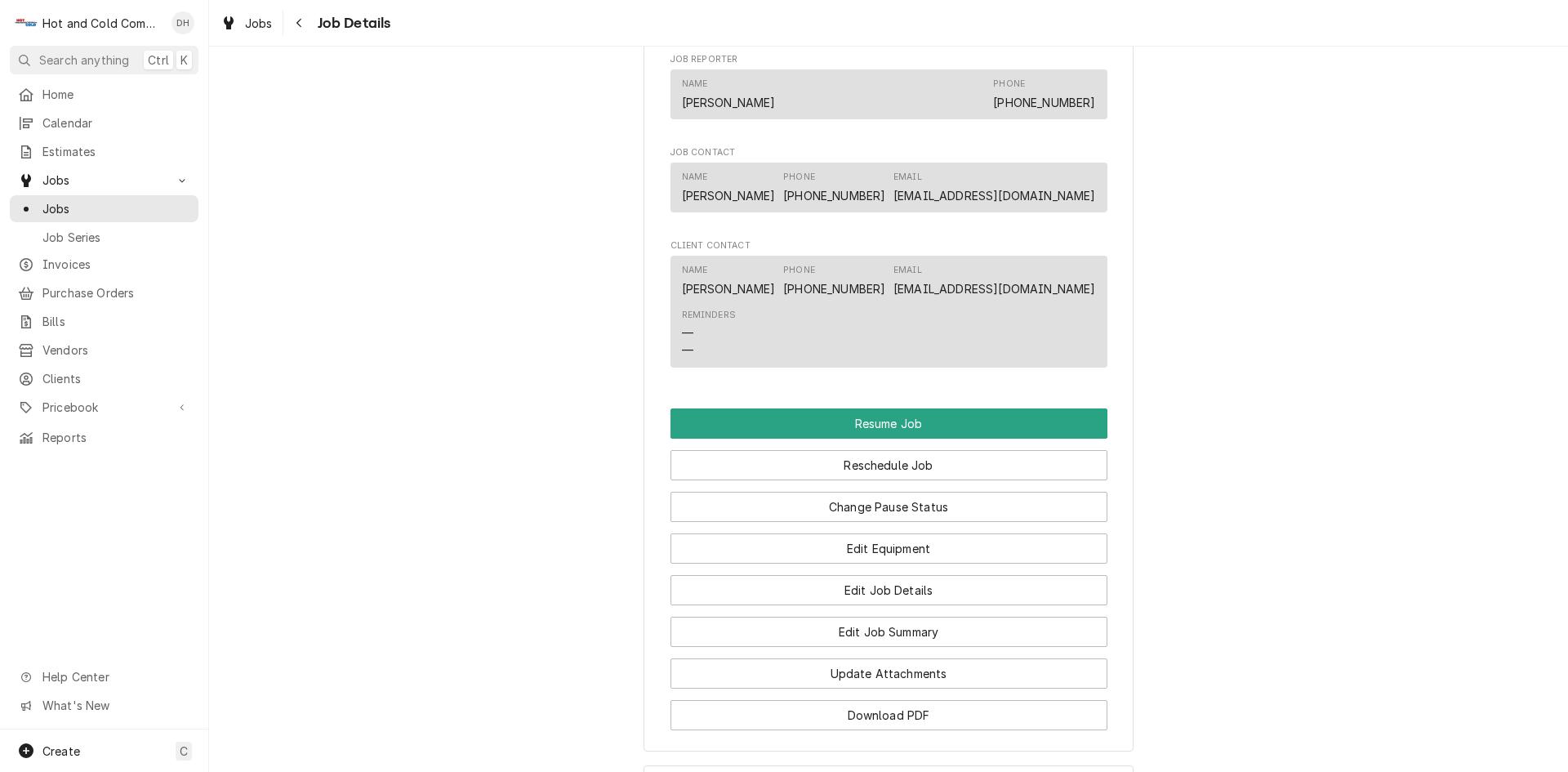
scroll to position [1605, 0]
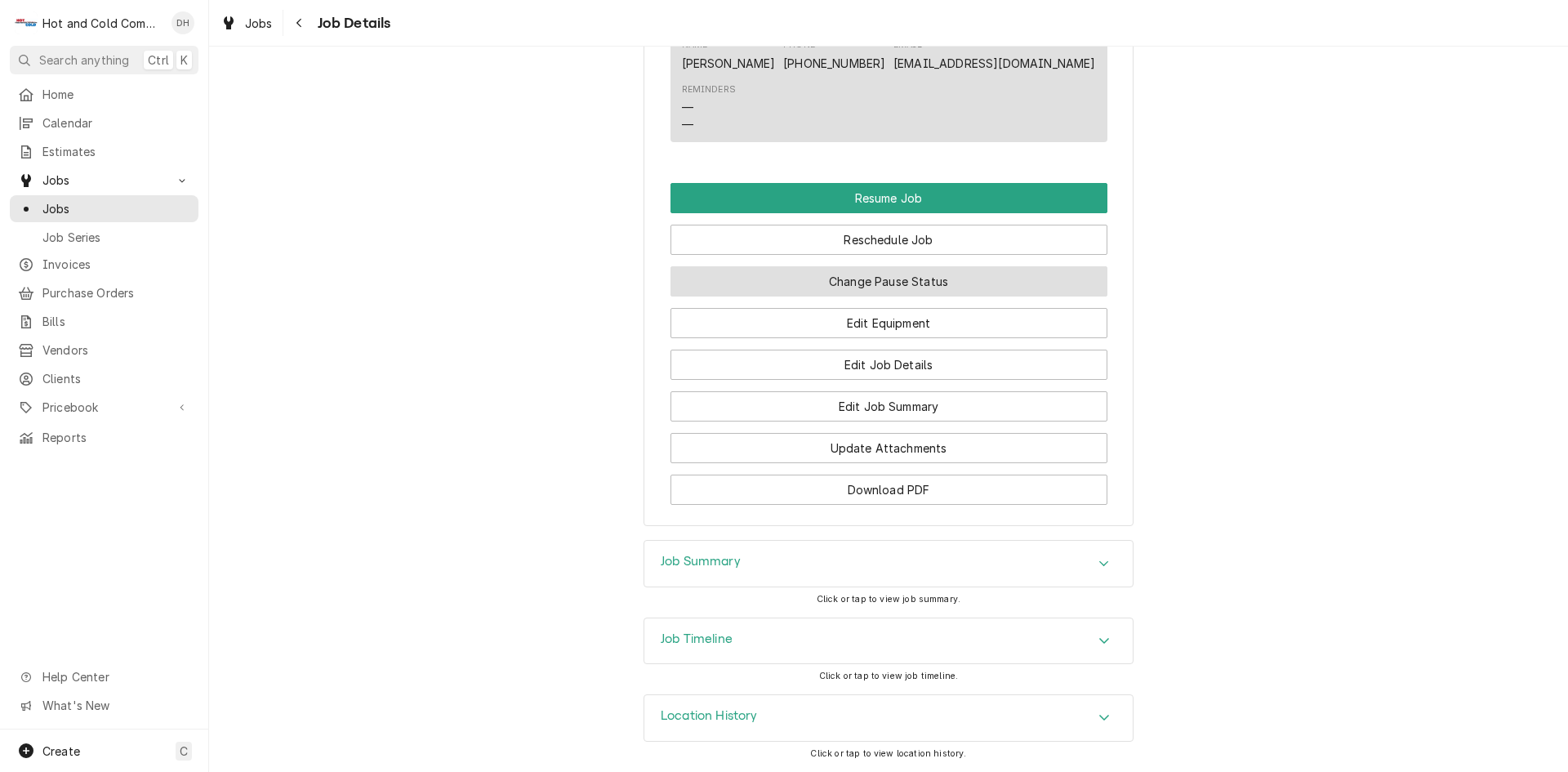
click at [896, 282] on button "Change Pause Status" at bounding box center [889, 281] width 437 height 30
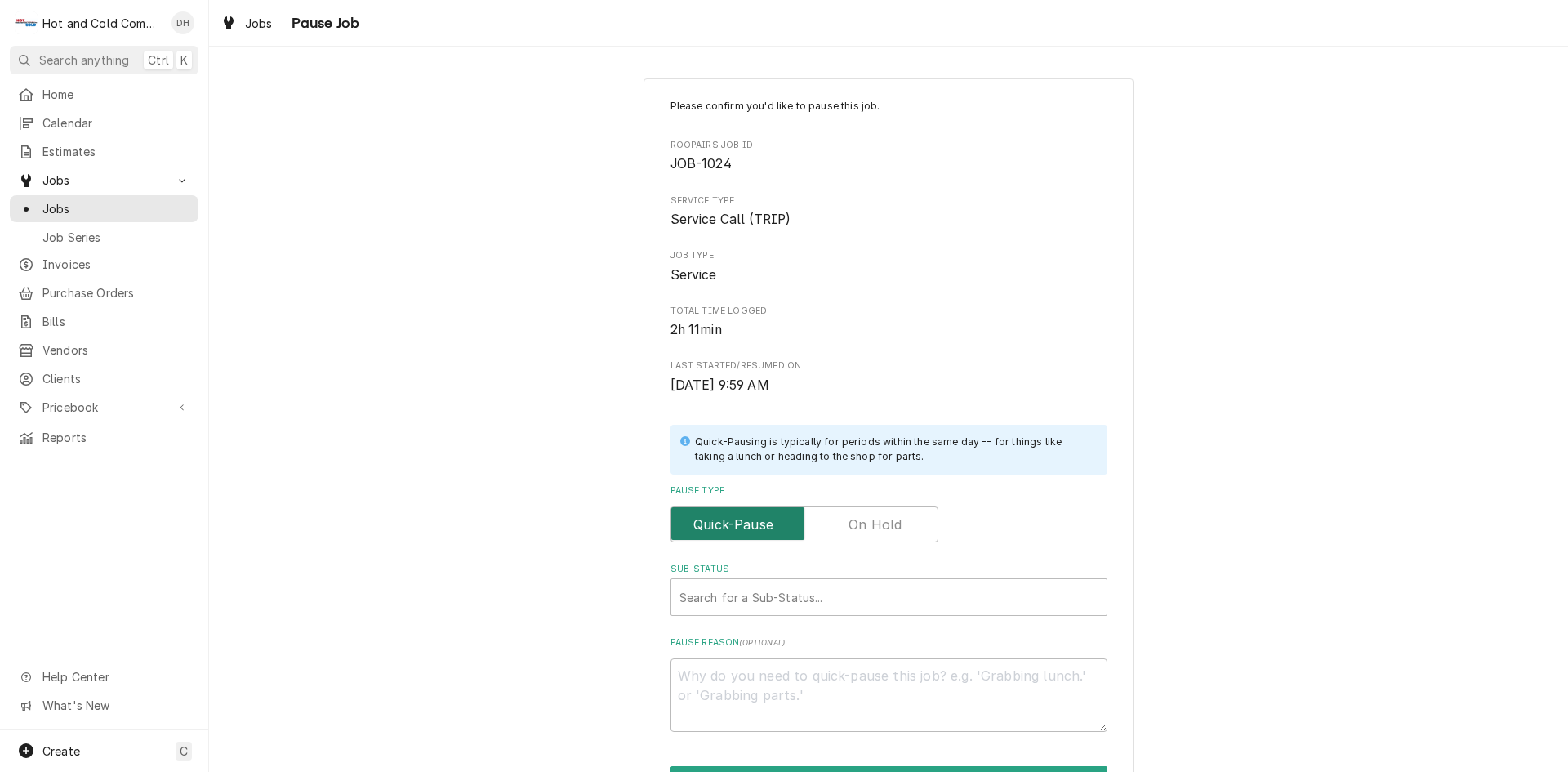
click at [903, 521] on input "Pause Type" at bounding box center [804, 524] width 253 height 36
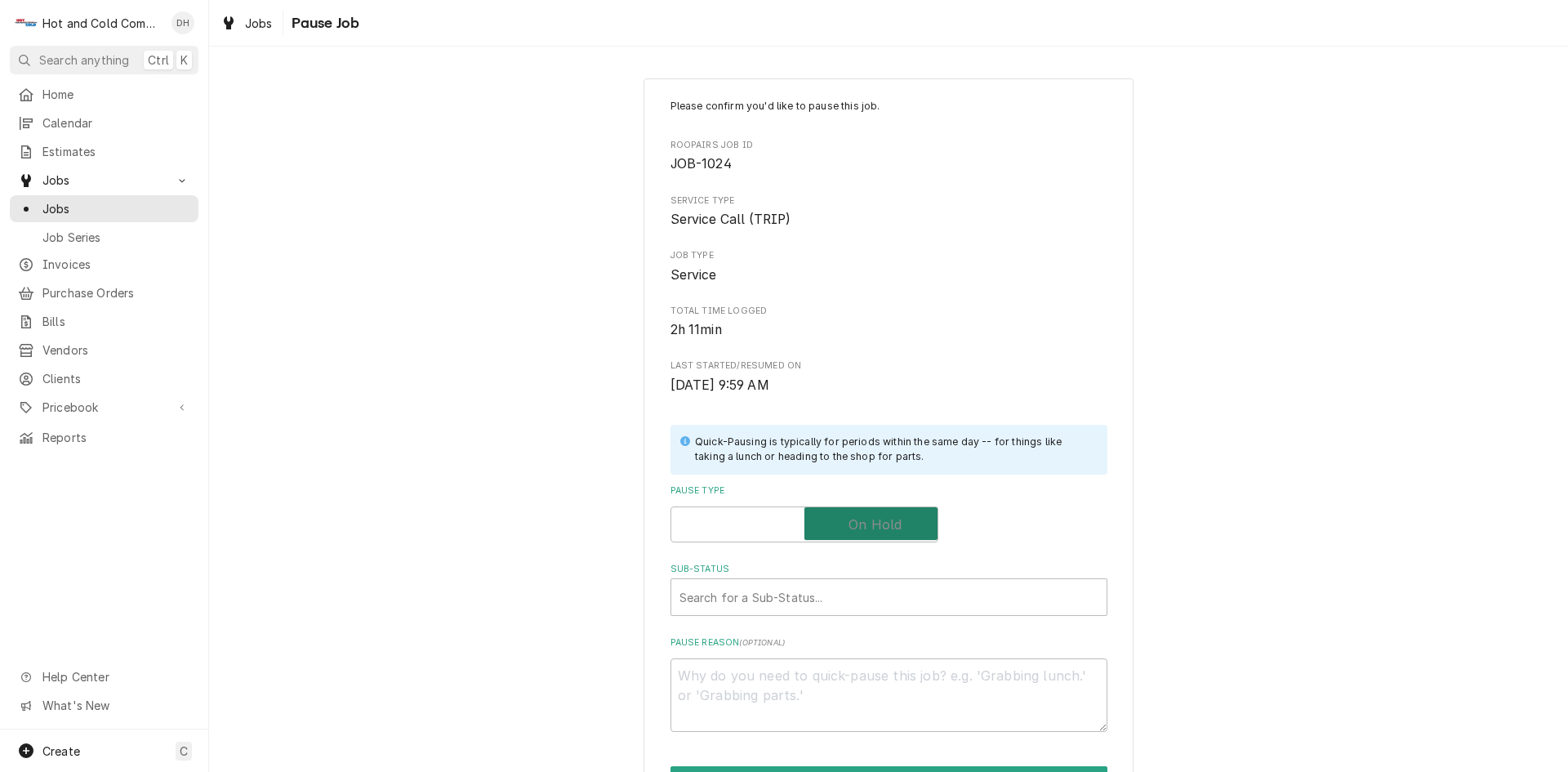
checkbox input "true"
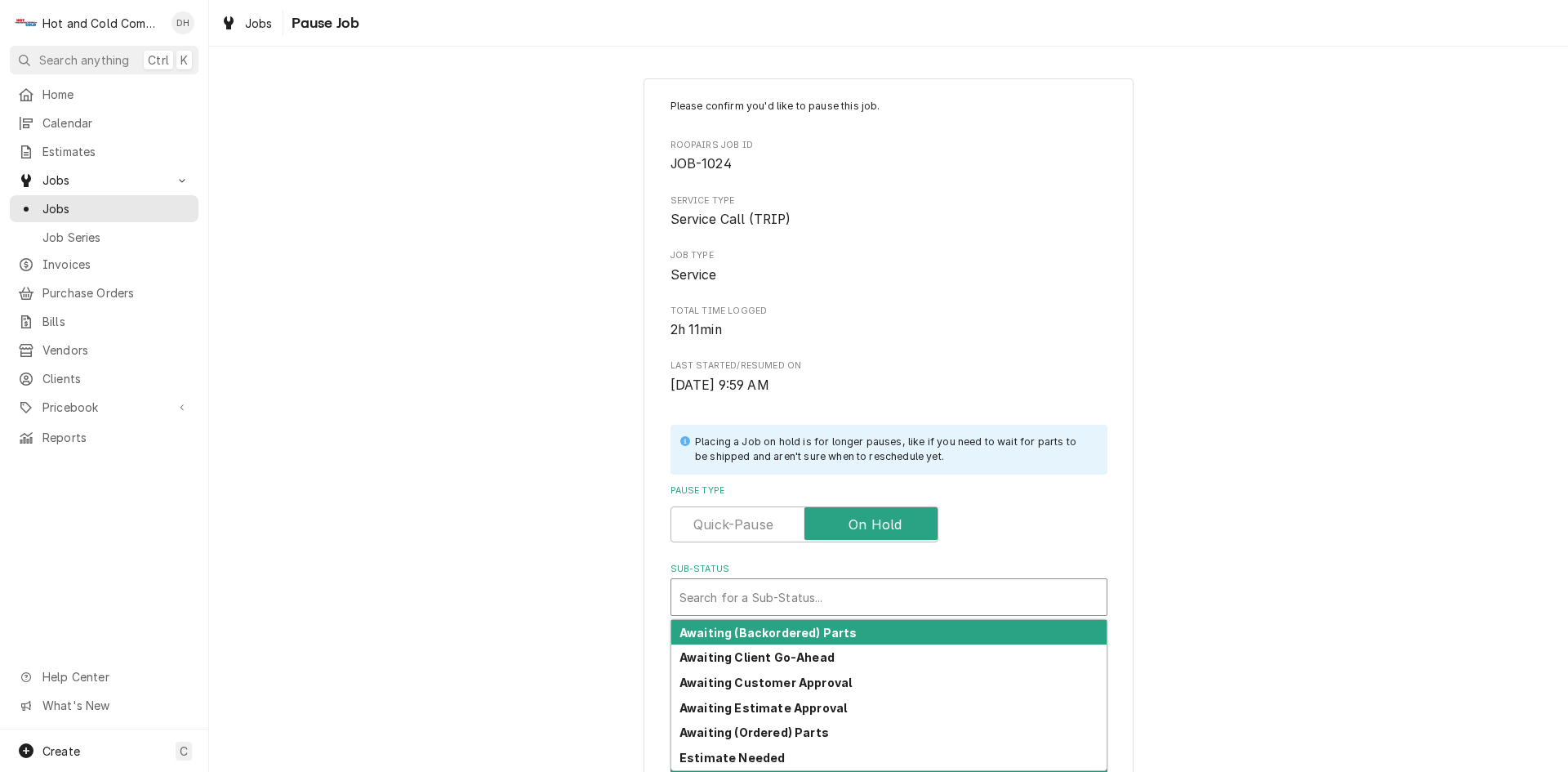
click at [957, 599] on div "Sub-Status" at bounding box center [889, 597] width 419 height 29
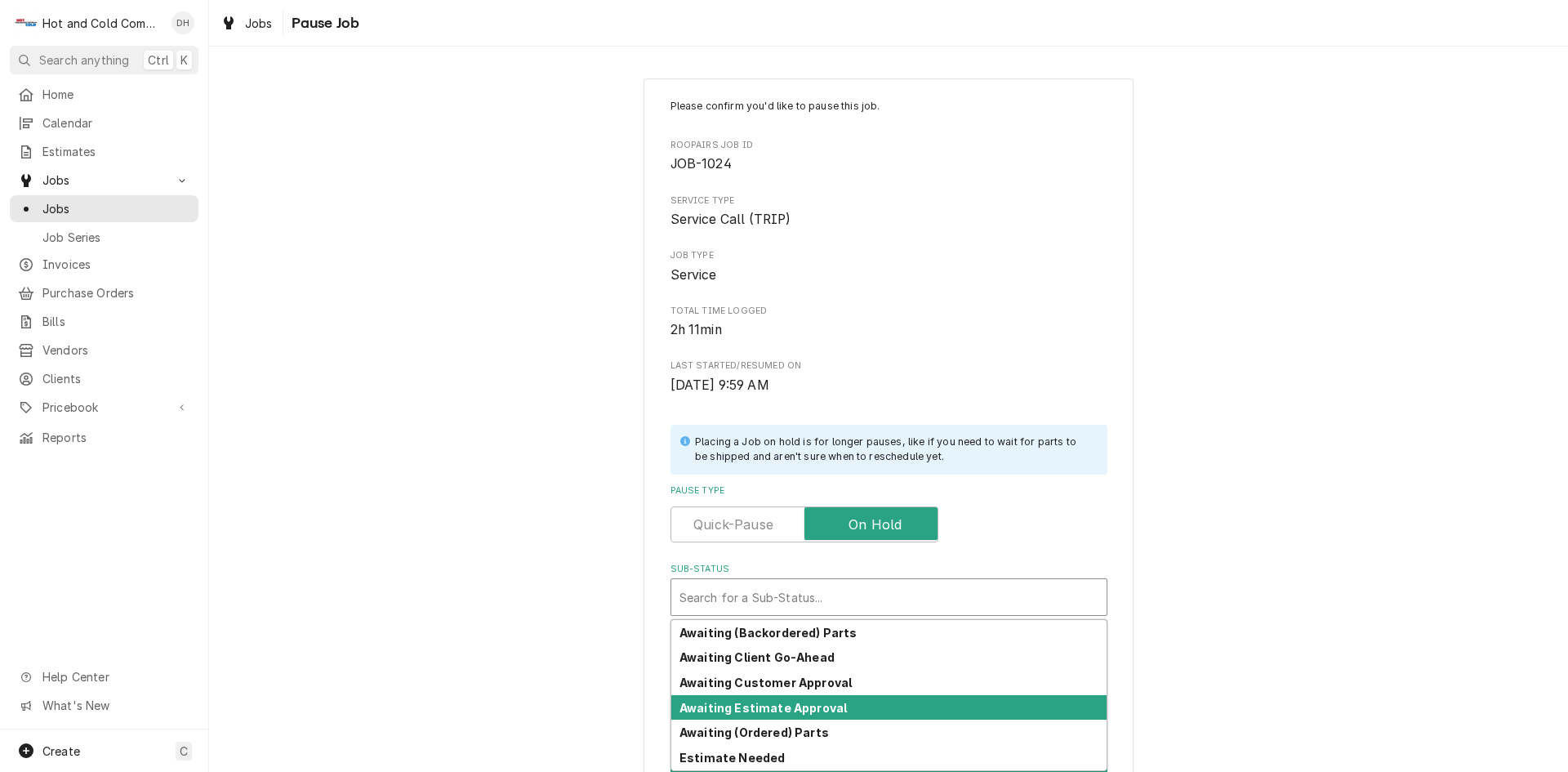
scroll to position [75, 0]
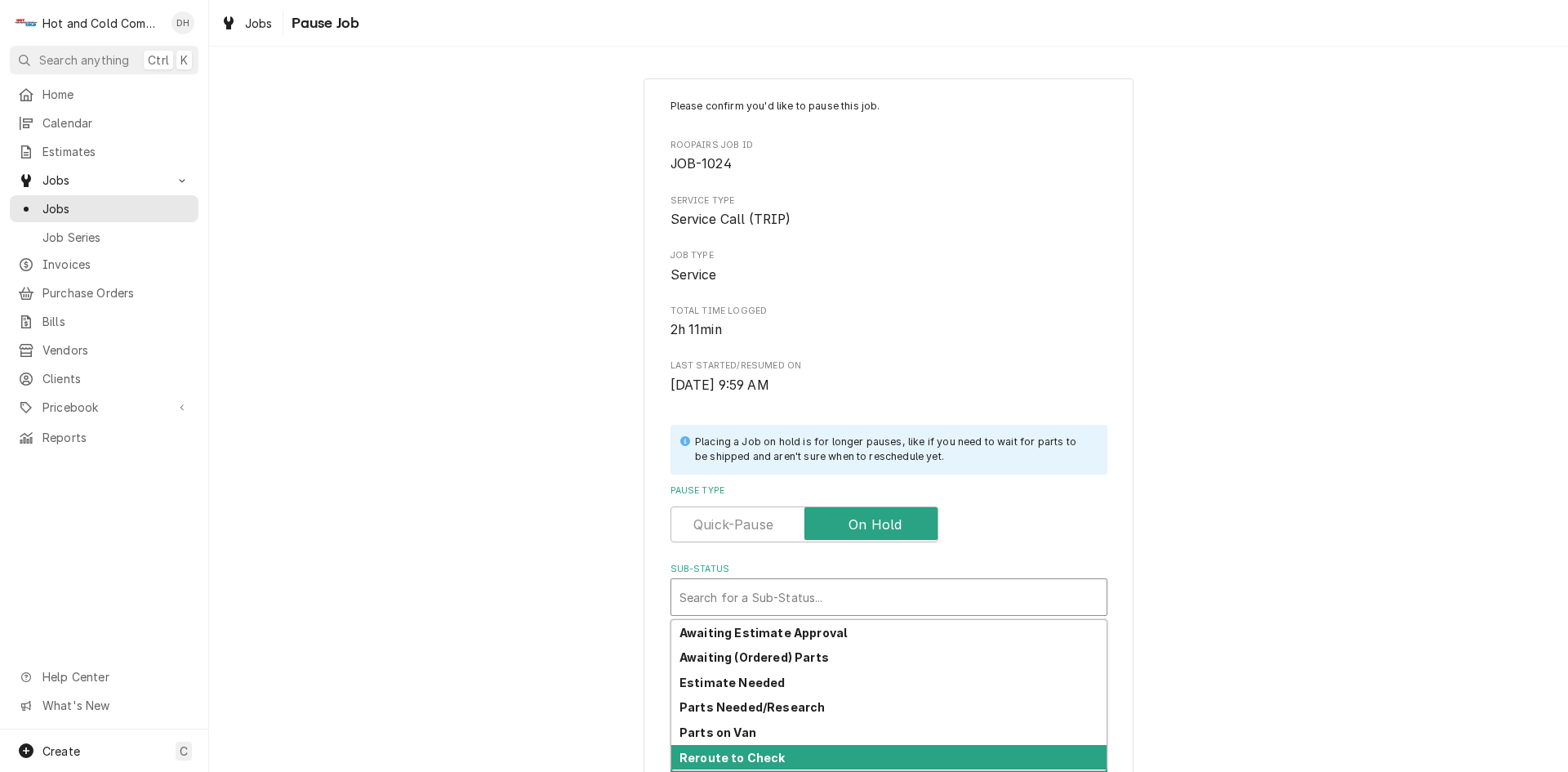
click at [810, 756] on div "Reroute to Check" at bounding box center [889, 757] width 436 height 26
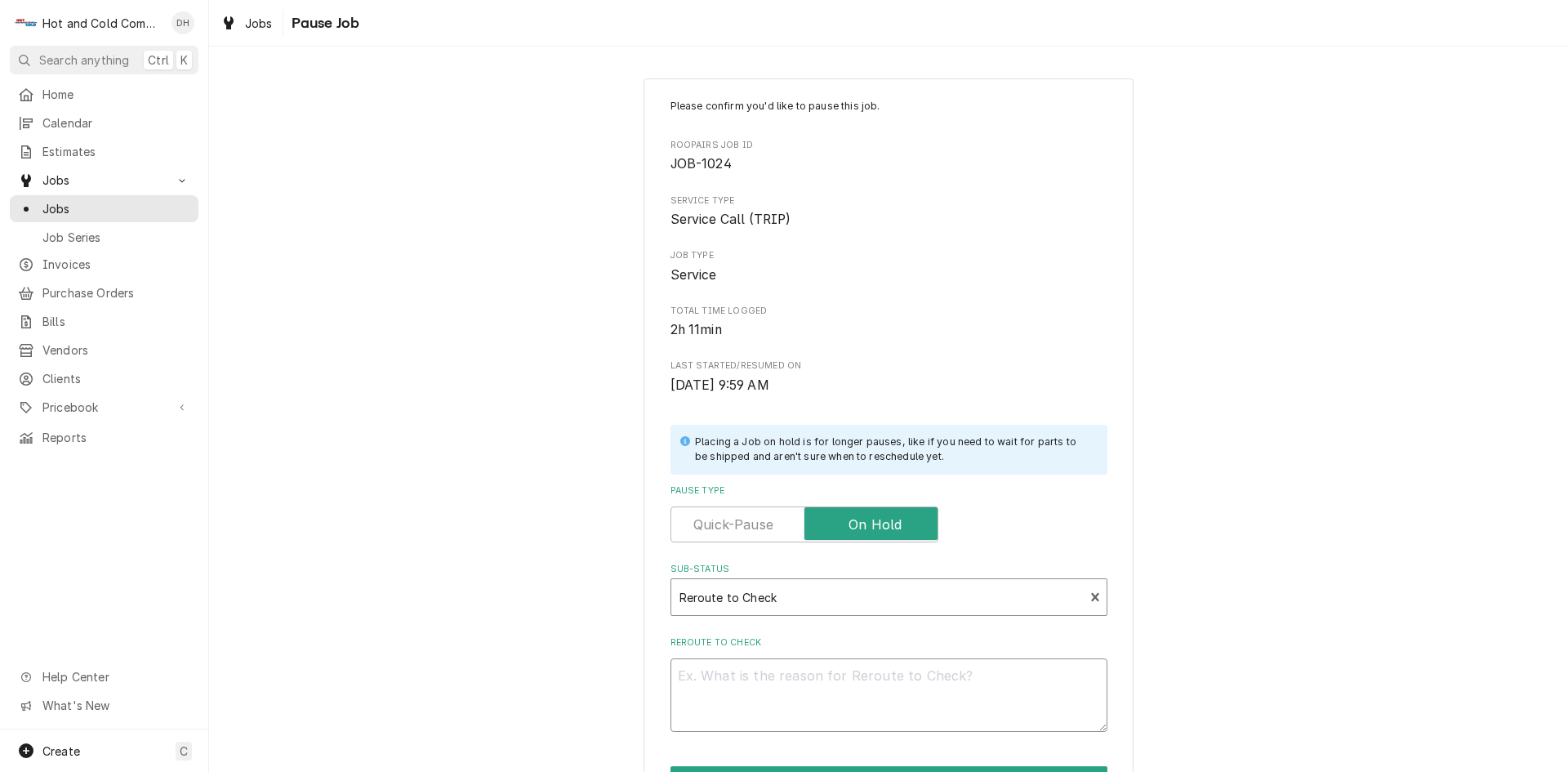
click at [808, 668] on textarea "Reroute to Check" at bounding box center [889, 695] width 437 height 73
type textarea "x"
type textarea "D"
type textarea "x"
type textarea "Da"
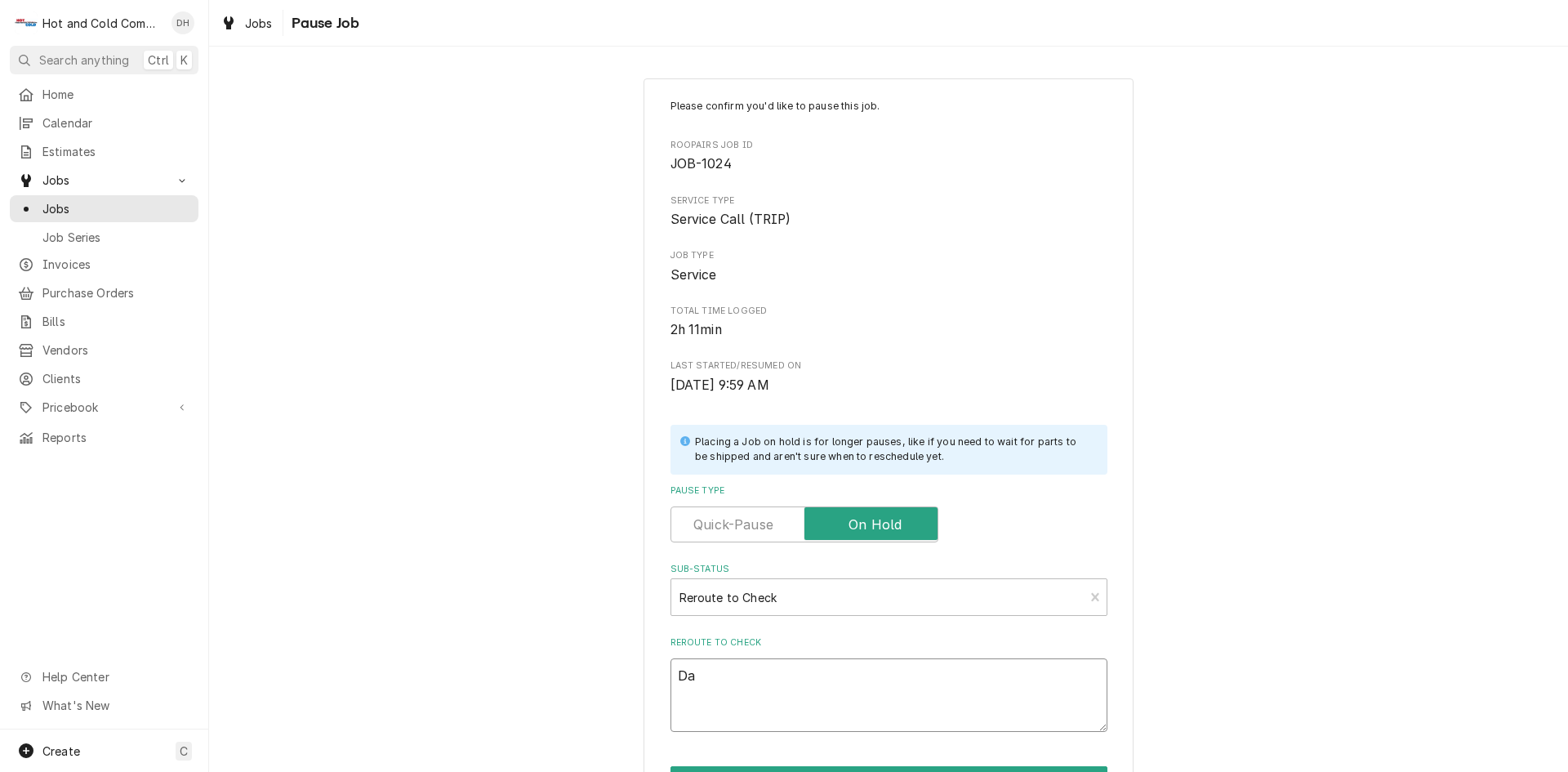
type textarea "x"
type textarea "Dan"
type textarea "x"
type textarea "Dann"
type textarea "x"
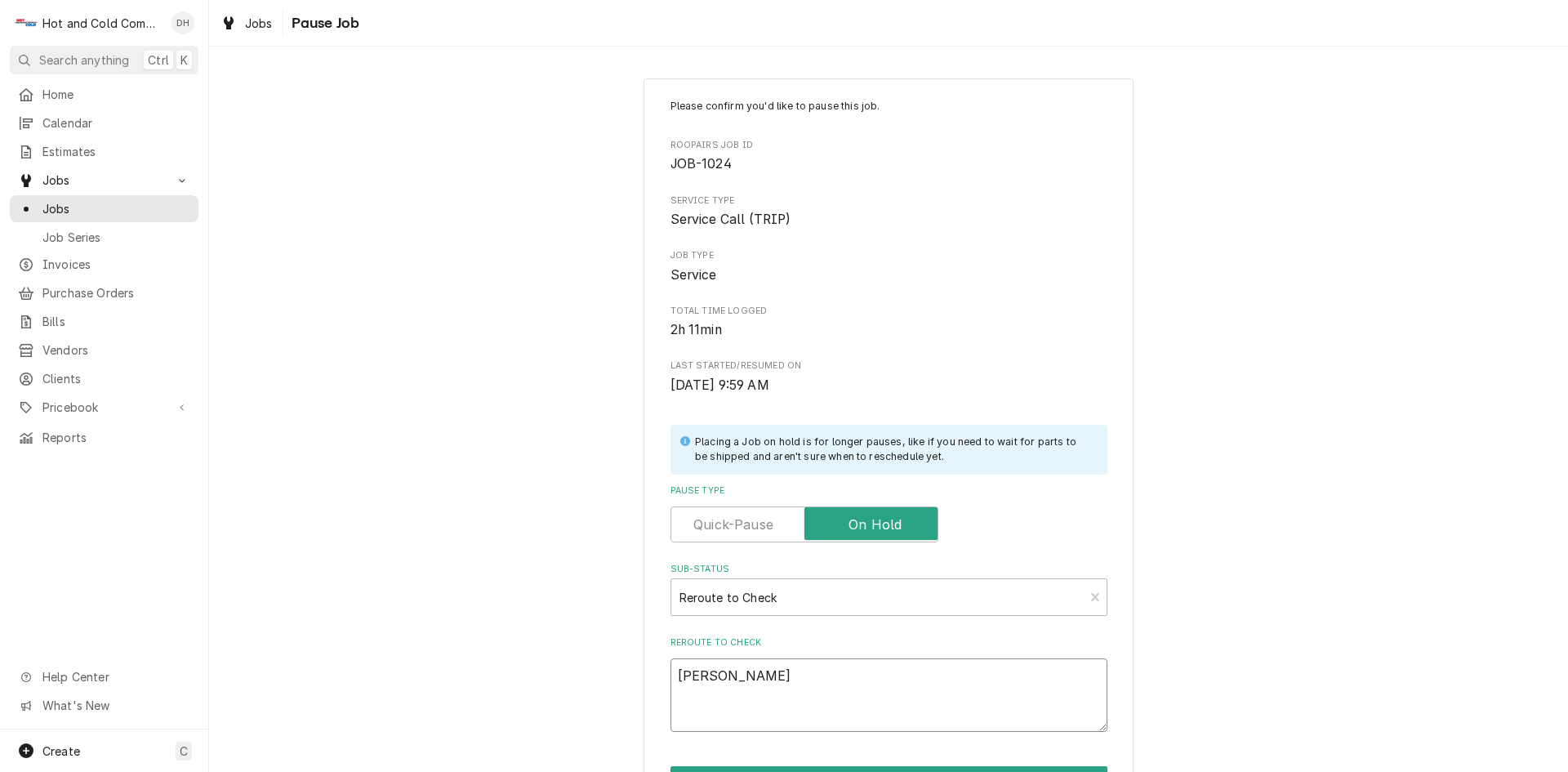
type textarea "Danny"
type textarea "x"
type textarea "Danny"
type textarea "x"
type textarea "Danny c"
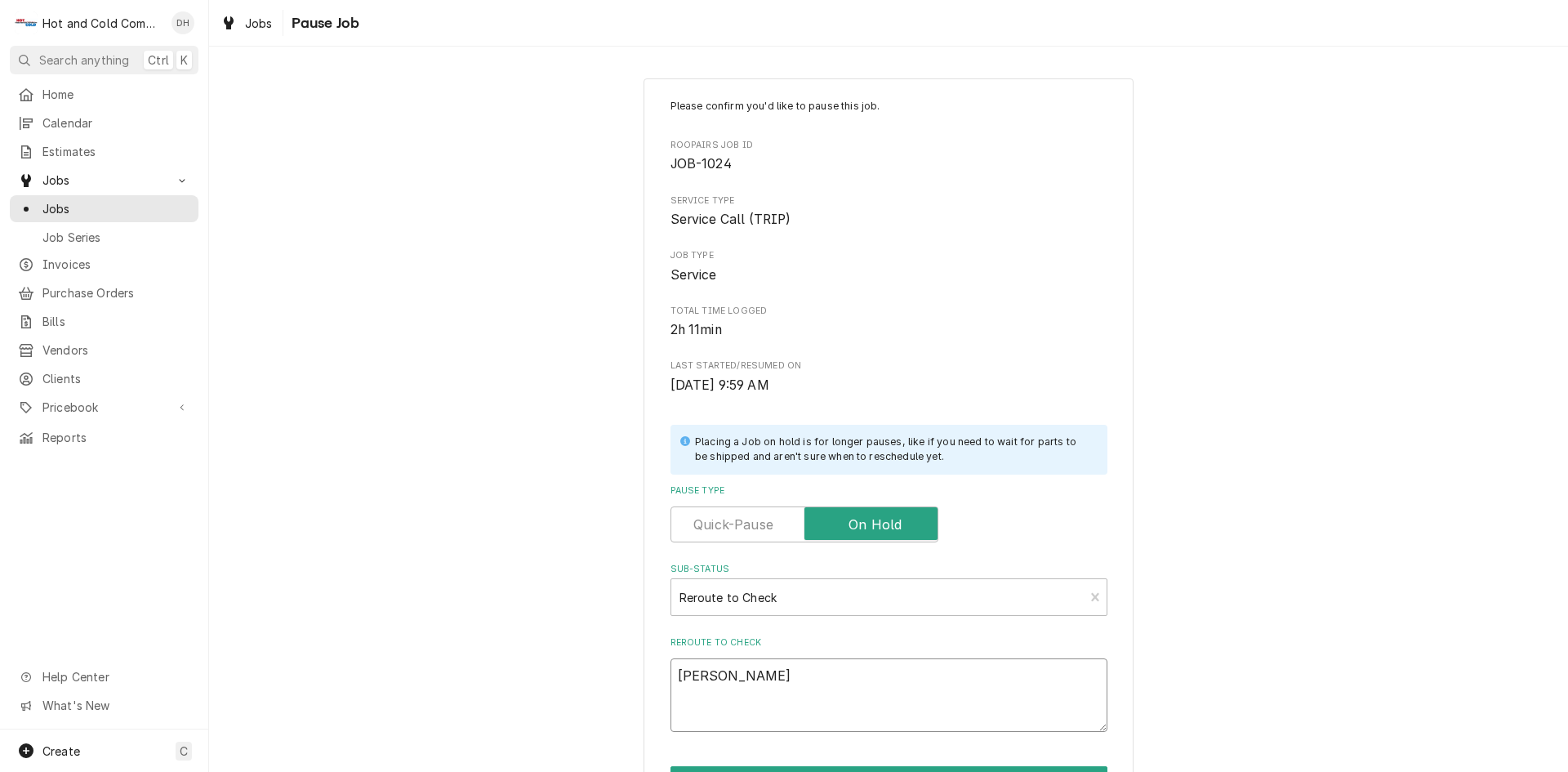
type textarea "x"
type textarea "Danny ca"
type textarea "x"
type textarea "Danny cal"
type textarea "x"
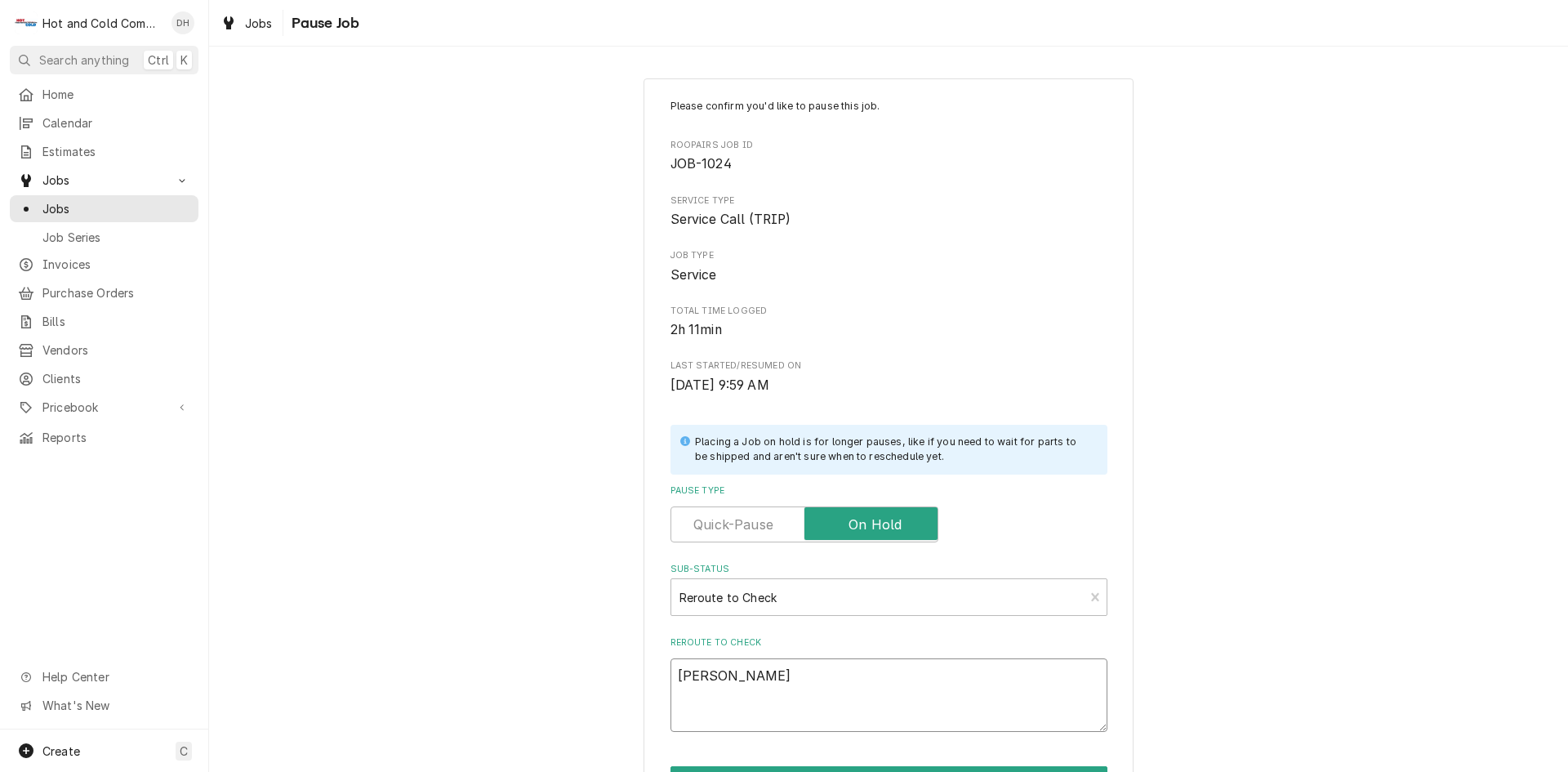
type textarea "Danny call"
type textarea "x"
type textarea "Danny calle"
type textarea "x"
type textarea "Danny called"
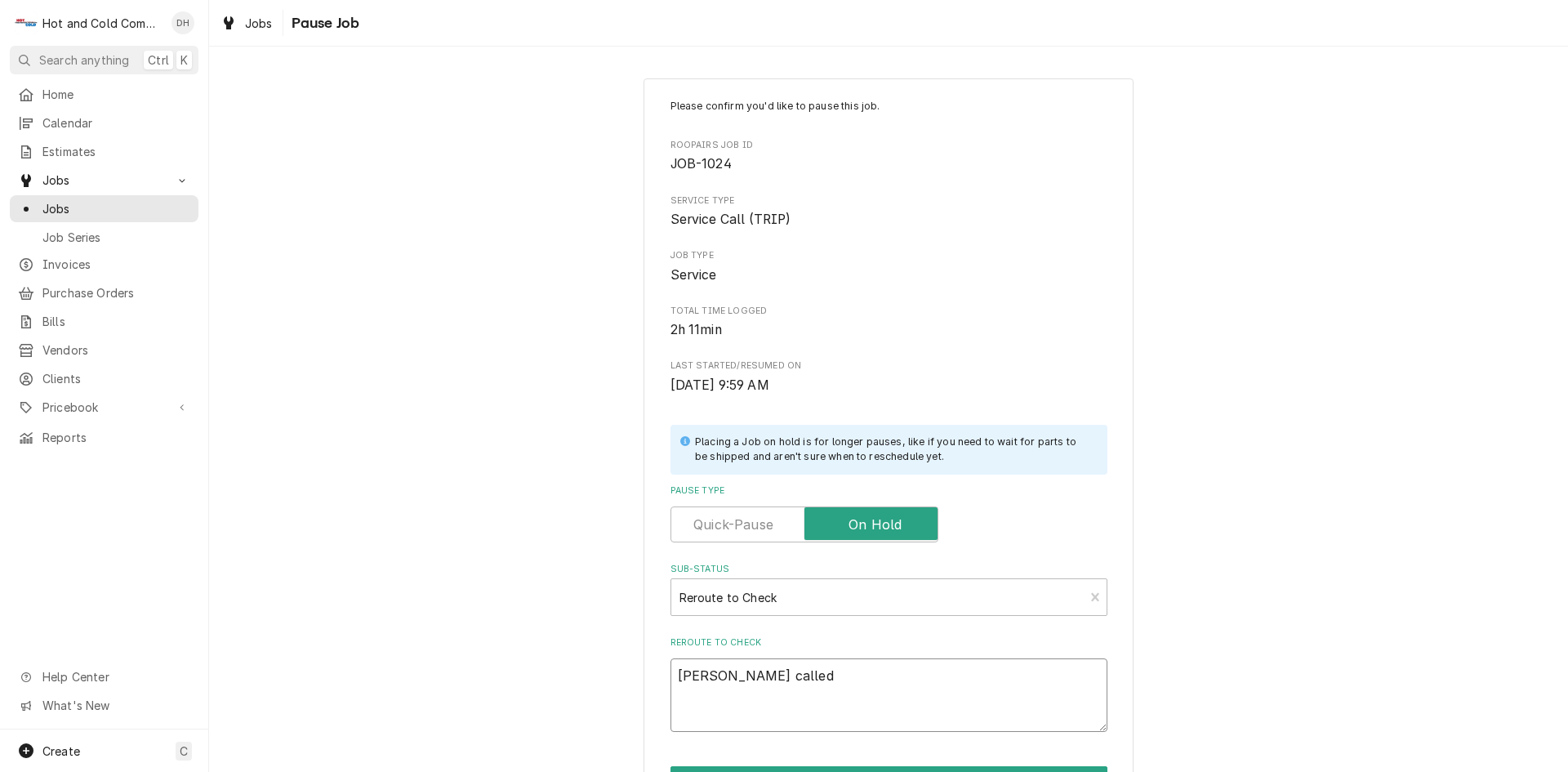
type textarea "x"
type textarea "Danny called"
type textarea "x"
type textarea "Danny called 8"
type textarea "x"
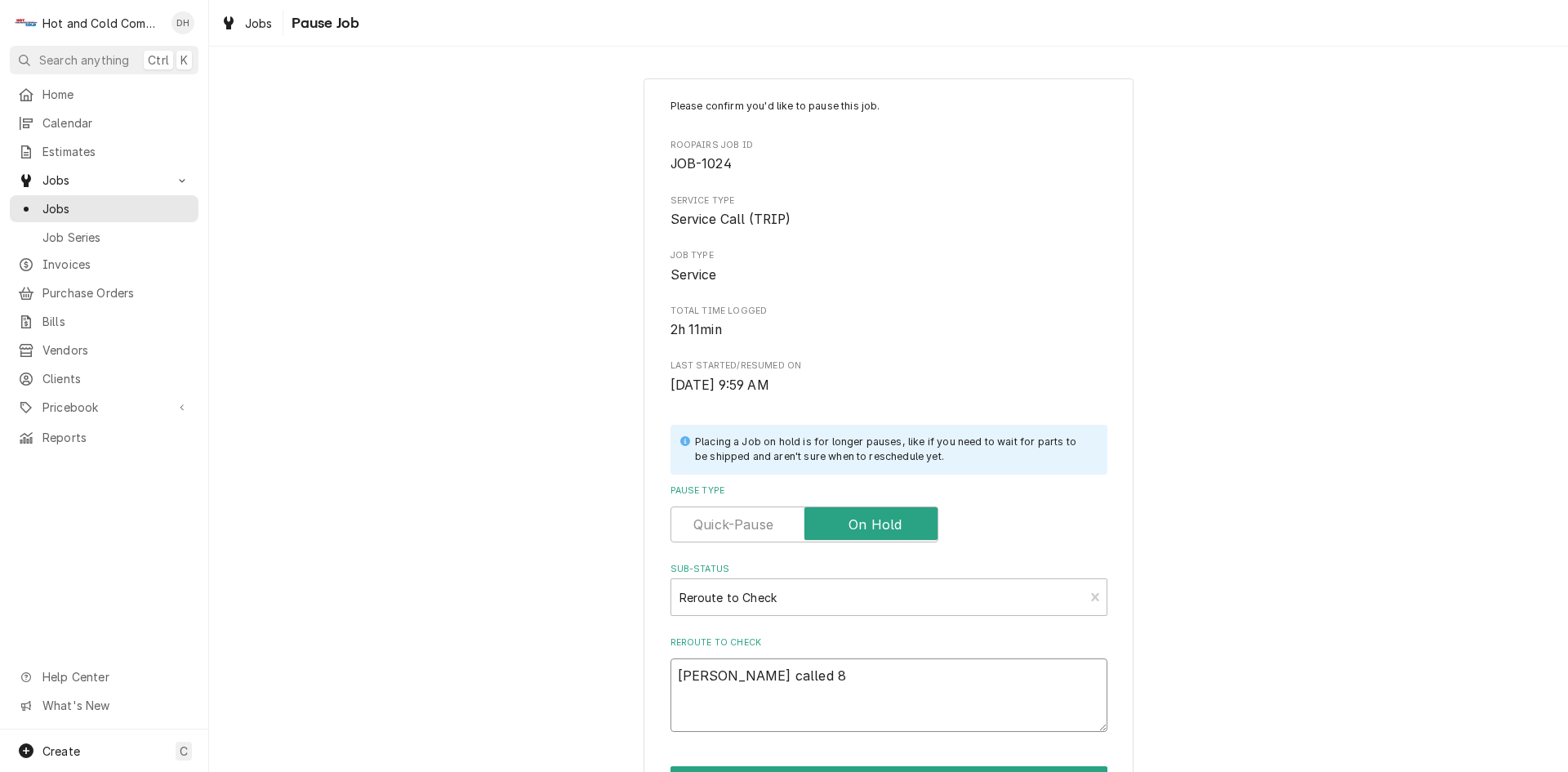
type textarea "Danny called 8/"
type textarea "x"
type textarea "Danny called 8/1"
type textarea "x"
type textarea "Danny called 8/15"
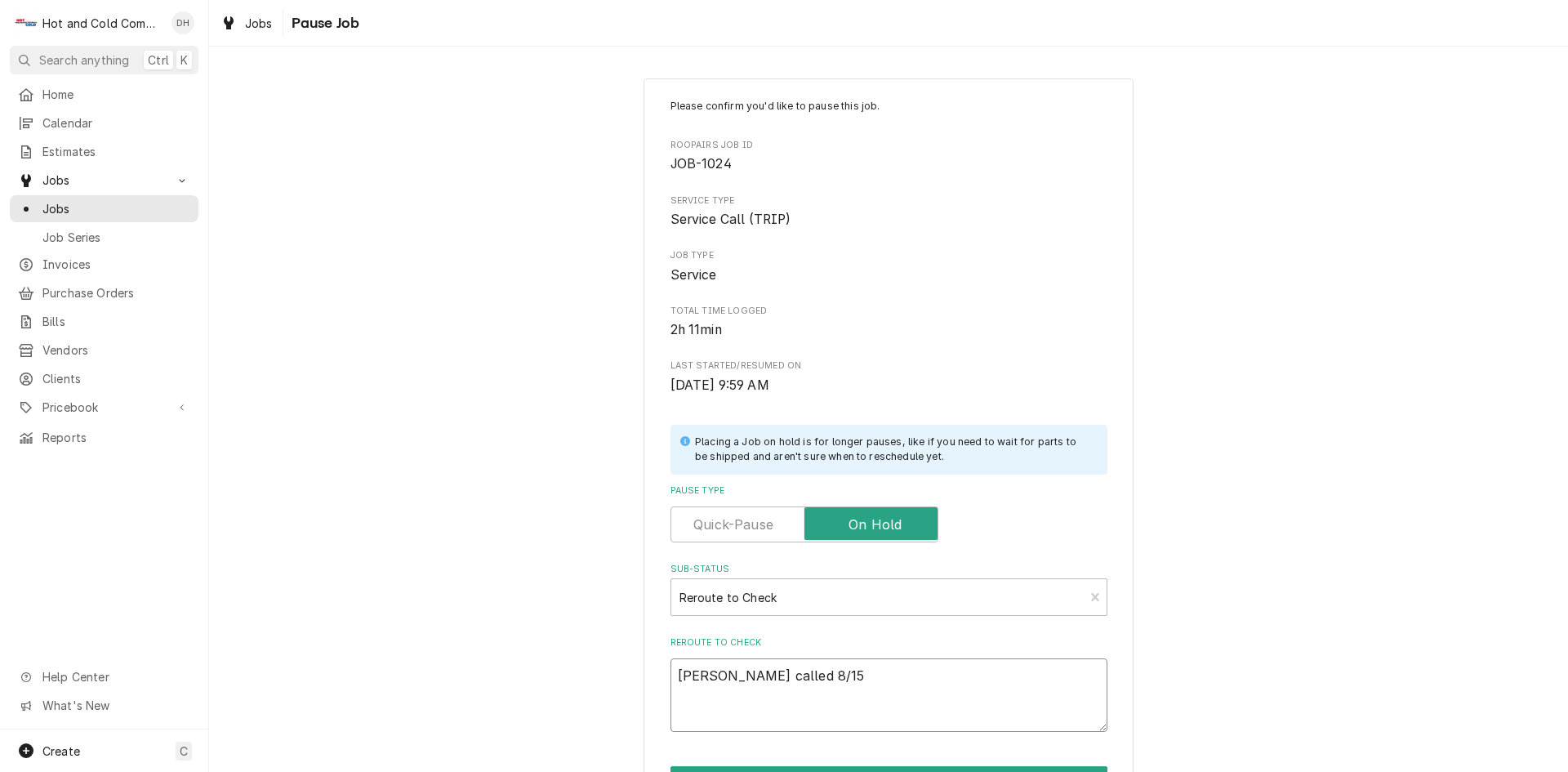
type textarea "x"
type textarea "Danny called 8/15/"
type textarea "x"
type textarea "Danny called 8/15/2"
type textarea "x"
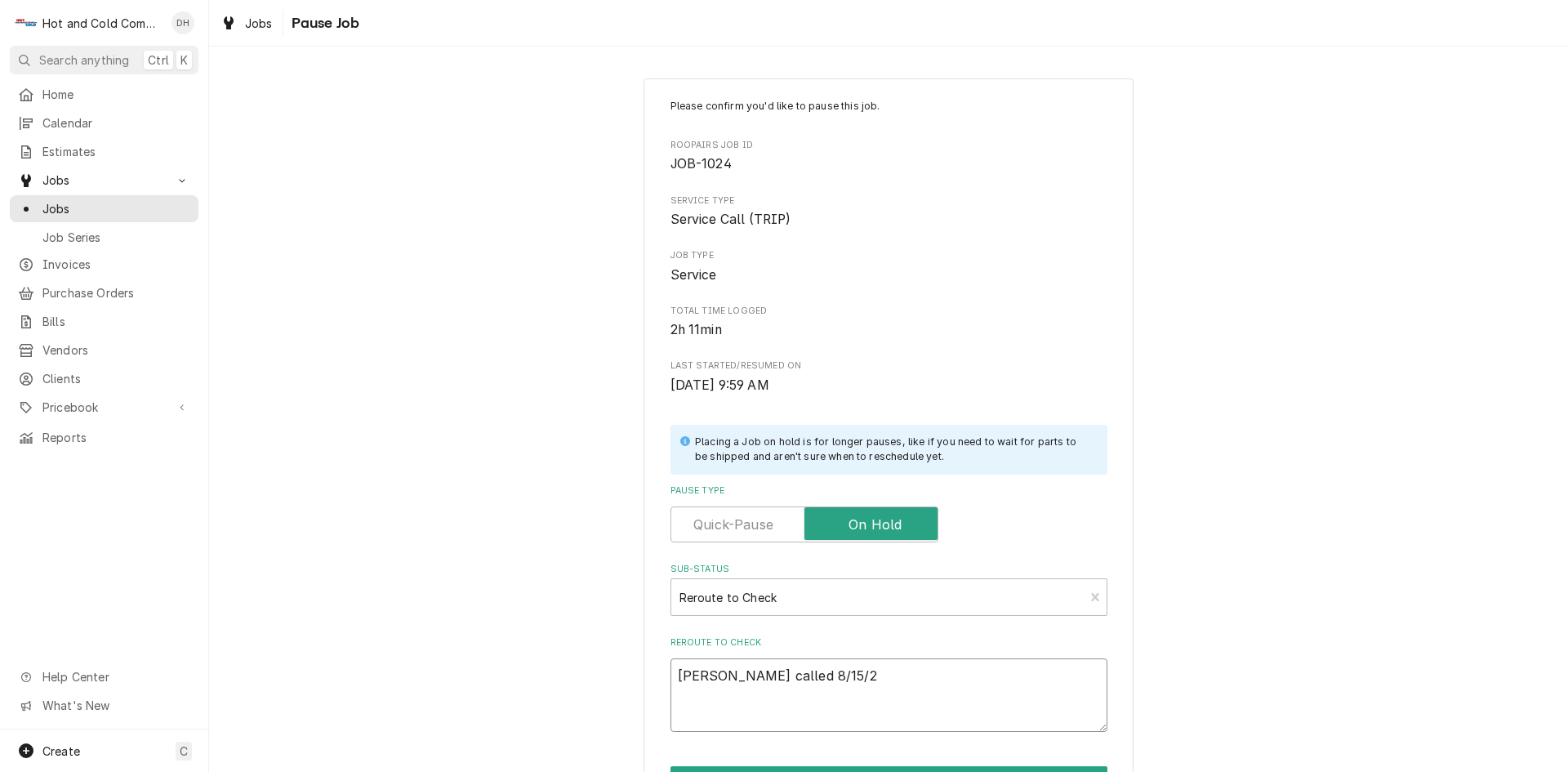
type textarea "Danny called 8/15/25"
type textarea "x"
type textarea "Danny called 8/15/25"
type textarea "x"
type textarea "Danny called 8/15/25 9"
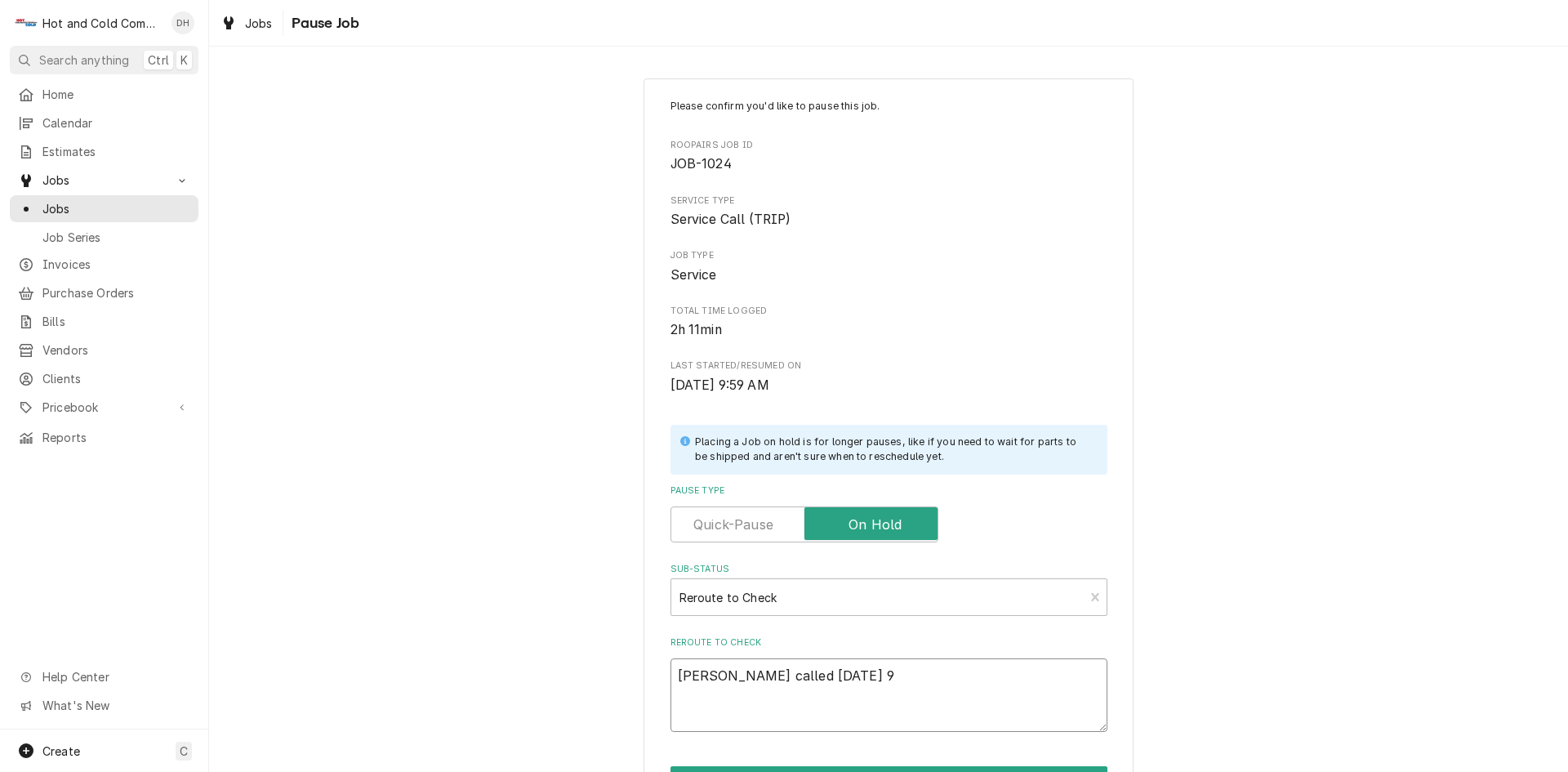
type textarea "x"
type textarea "Danny called 8/15/25 9:"
type textarea "x"
type textarea "Danny called 8/15/25 9:4"
type textarea "x"
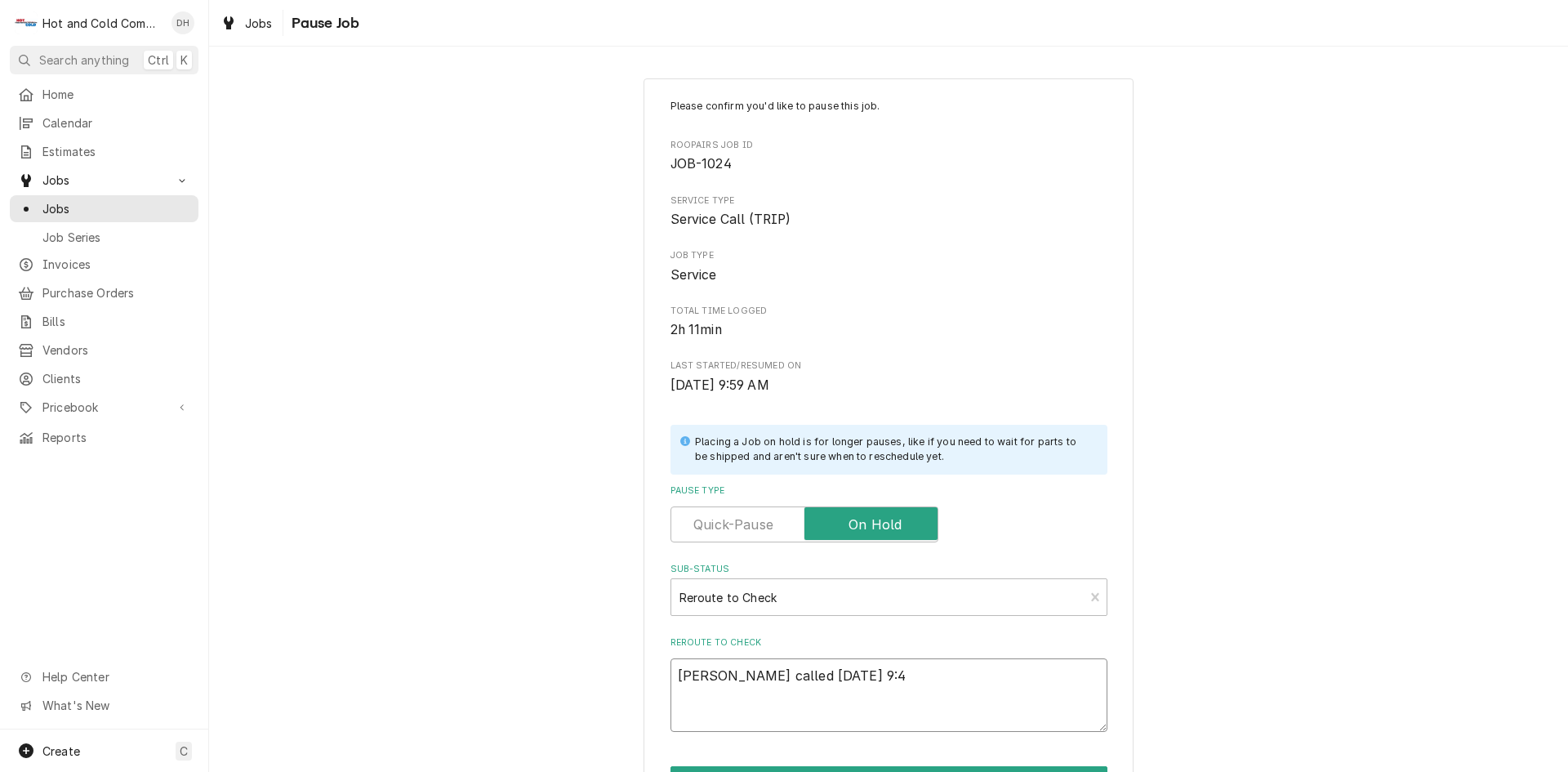
type textarea "Danny called 8/15/25 9:45"
type textarea "x"
type textarea "Danny called 8/15/25 9:45"
type textarea "x"
type textarea "Danny called 8/15/25 9:45 A"
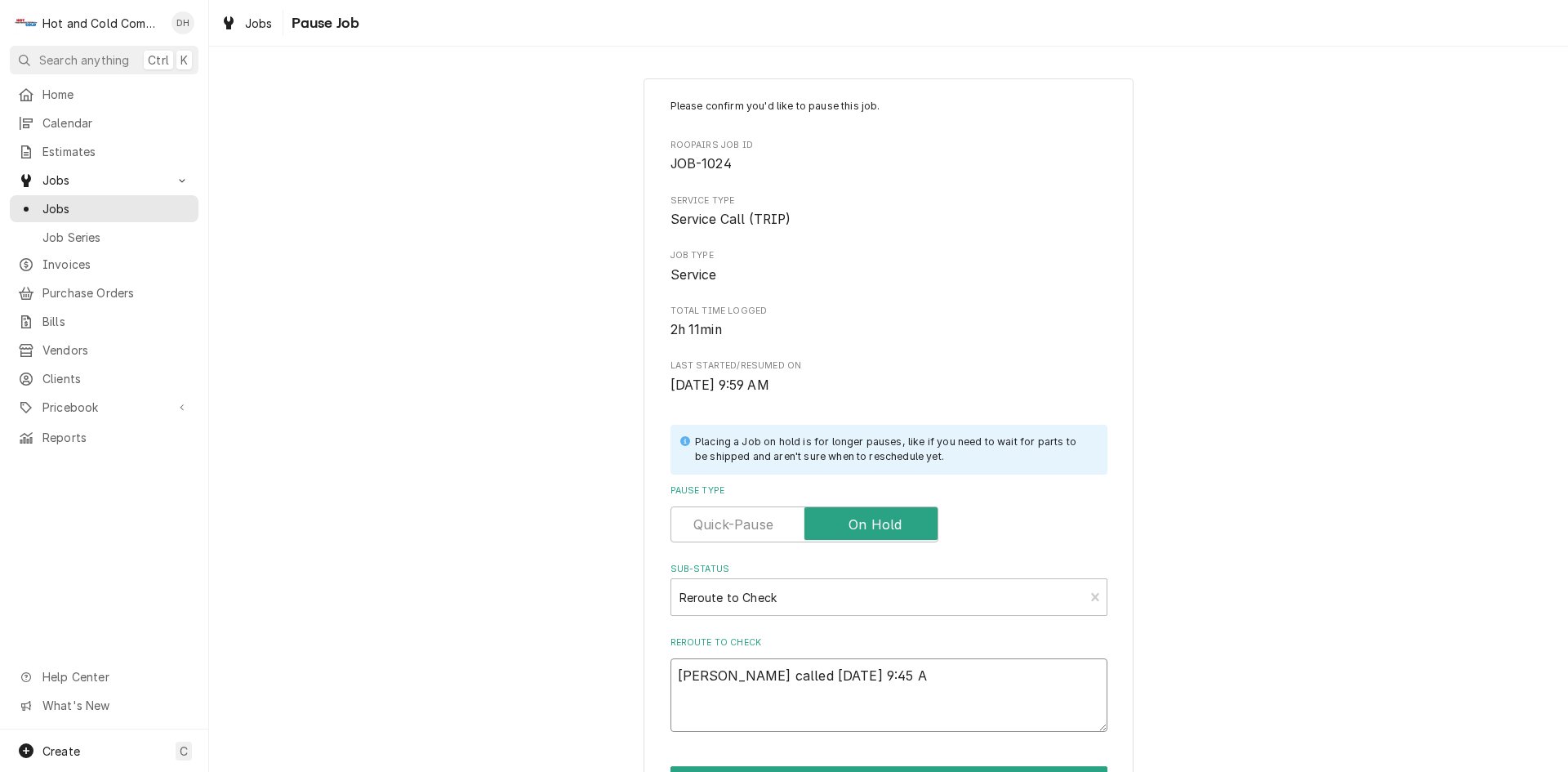
type textarea "x"
type textarea "Danny called 8/15/25 9:45 AM"
type textarea "x"
type textarea "Danny called 8/15/25 9:45 AM"
type textarea "x"
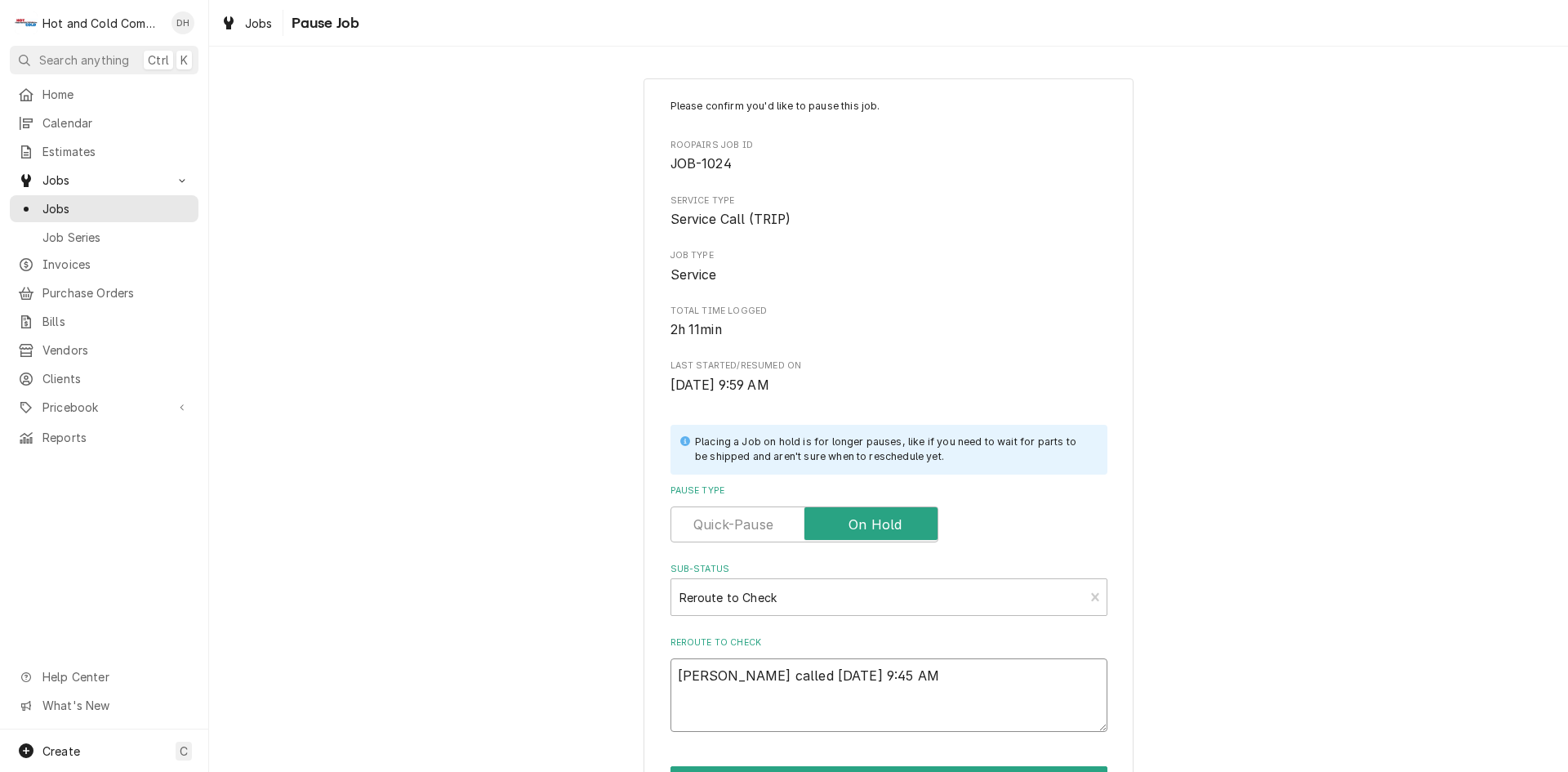
type textarea "Danny called 8/15/25 9:45 AM s"
type textarea "x"
type textarea "Danny called 8/15/25 9:45 AM sa"
type textarea "x"
type textarea "Danny called 8/15/25 9:45 AM sai"
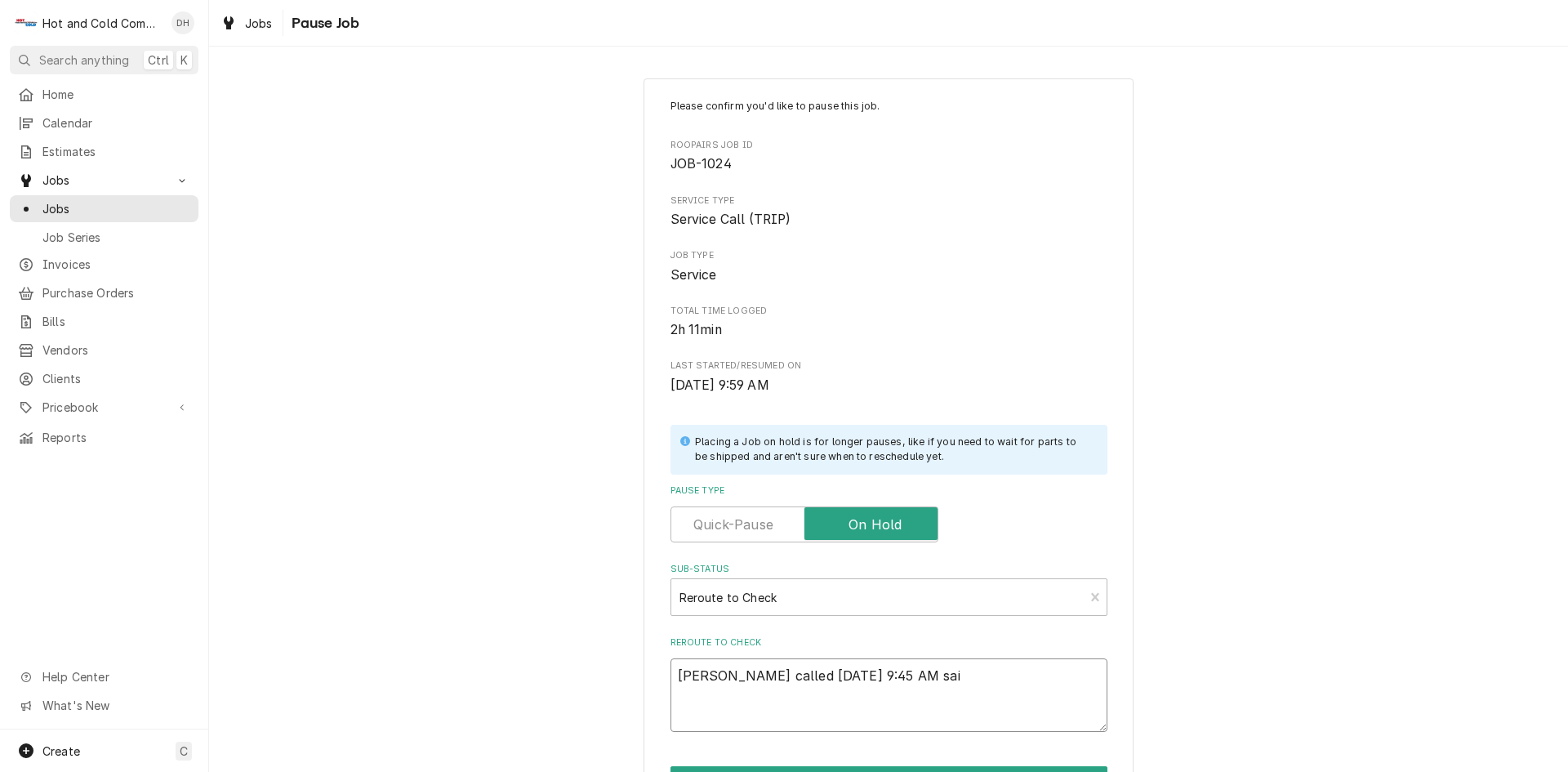
type textarea "x"
type textarea "Danny called 8/15/25 9:45 AM said"
type textarea "x"
type textarea "Danny called 8/15/25 9:45 AM said"
type textarea "x"
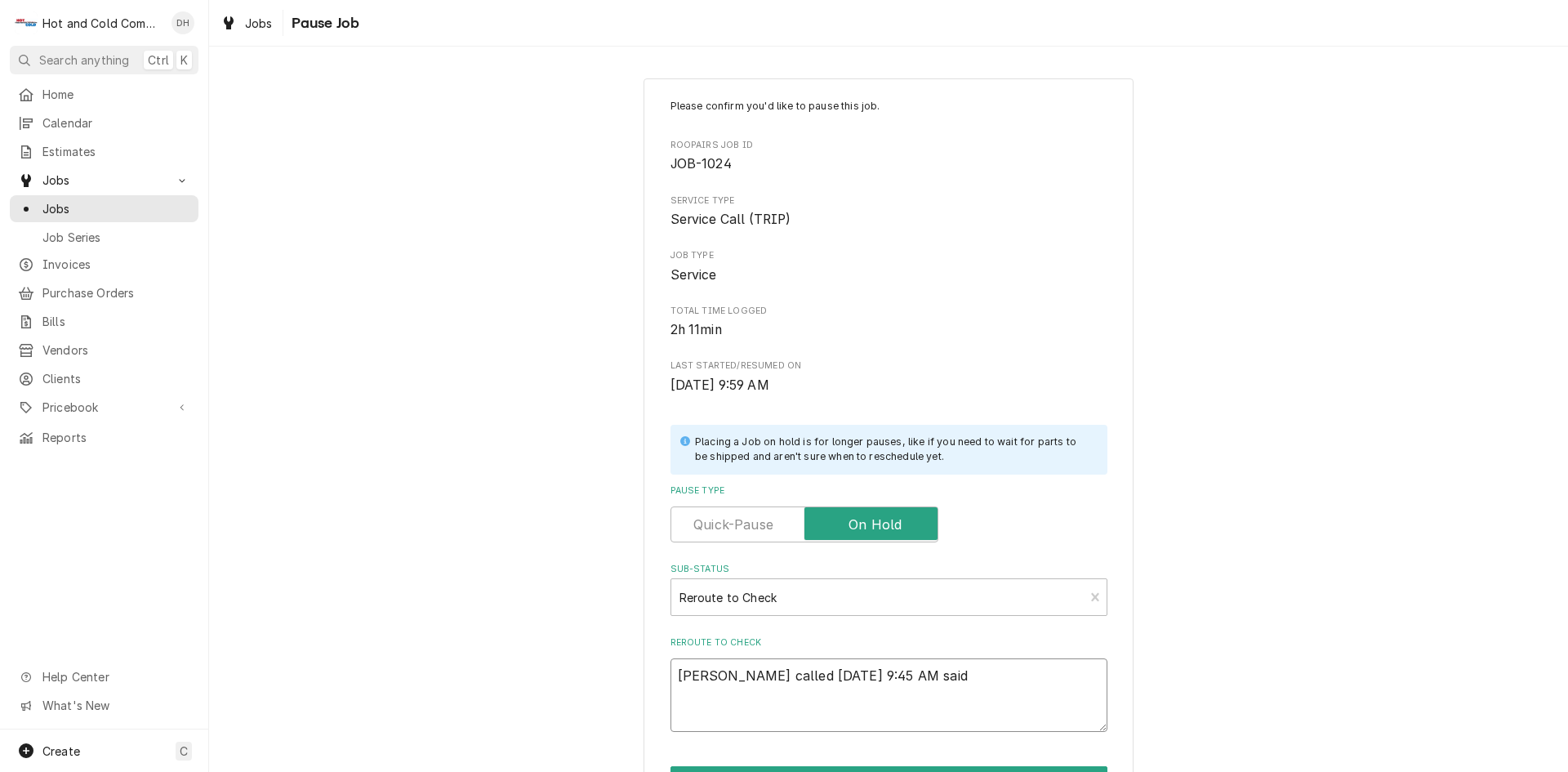
type textarea "Danny called 8/15/25 9:45 AM said c"
type textarea "x"
type textarea "Danny called 8/15/25 9:45 AM said co"
type textarea "x"
type textarea "Danny called 8/15/25 9:45 AM said coo"
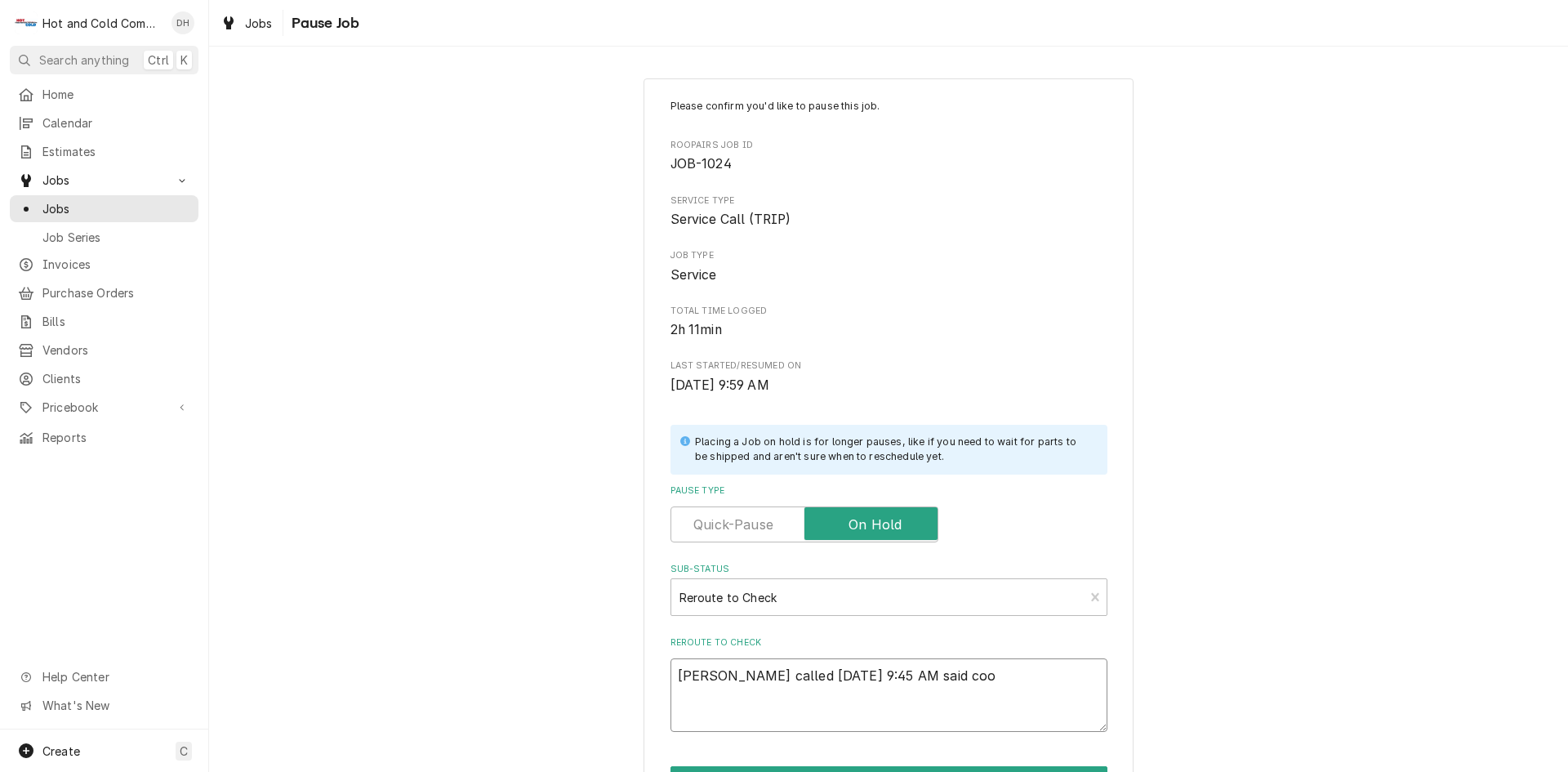
type textarea "x"
type textarea "Danny called 8/15/25 9:45 AM said cool"
type textarea "x"
type textarea "Danny called 8/15/25 9:45 AM said coole"
type textarea "x"
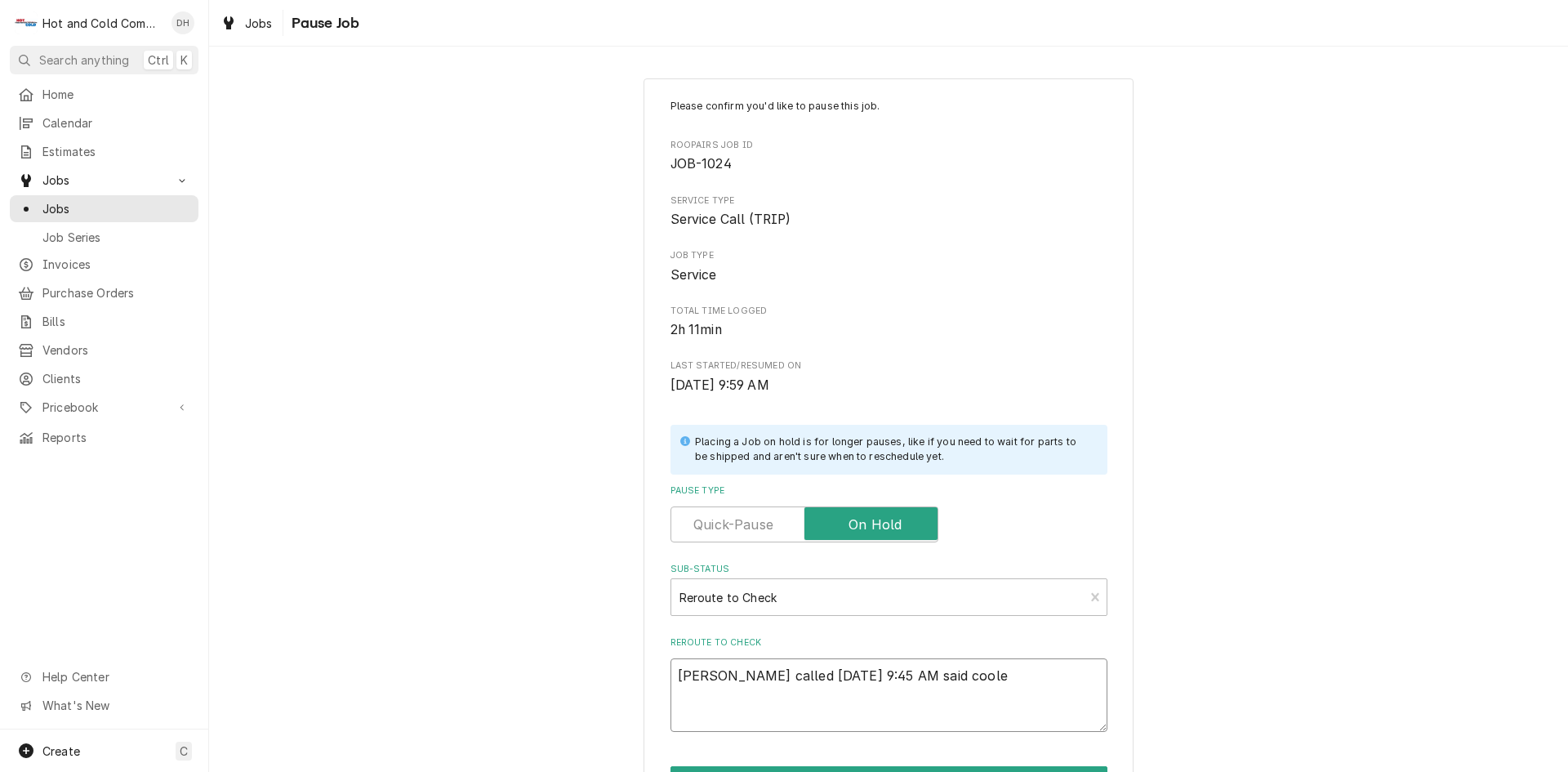
type textarea "Danny called 8/15/25 9:45 AM said cooler"
type textarea "x"
type textarea "Danny called 8/15/25 9:45 AM said cooler"
type textarea "x"
type textarea "Danny called 8/15/25 9:45 AM said cooler i"
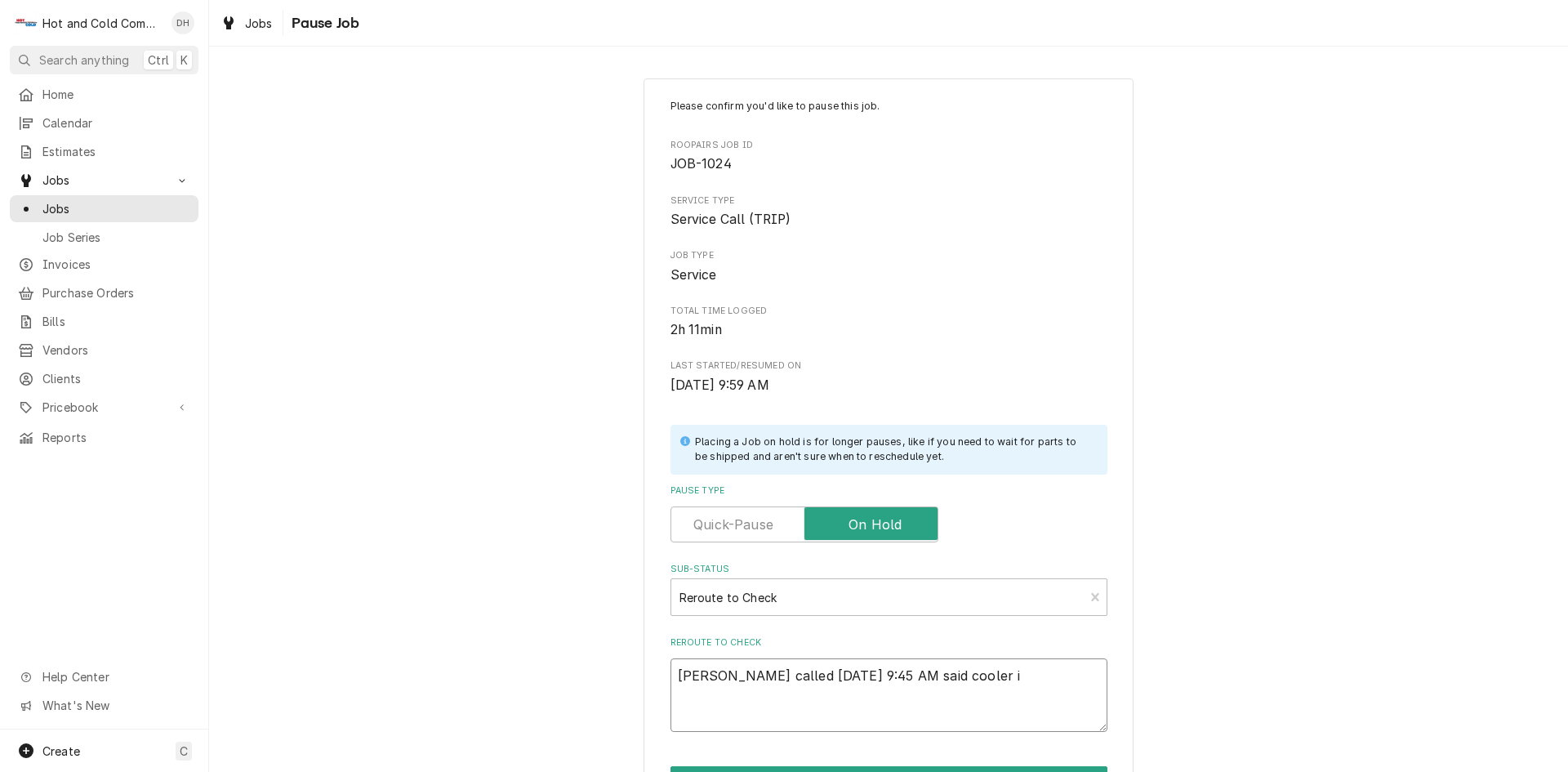
type textarea "x"
type textarea "Danny called 8/15/25 9:45 AM said cooler is"
type textarea "x"
type textarea "Danny called 8/15/25 9:45 AM said cooler is"
type textarea "x"
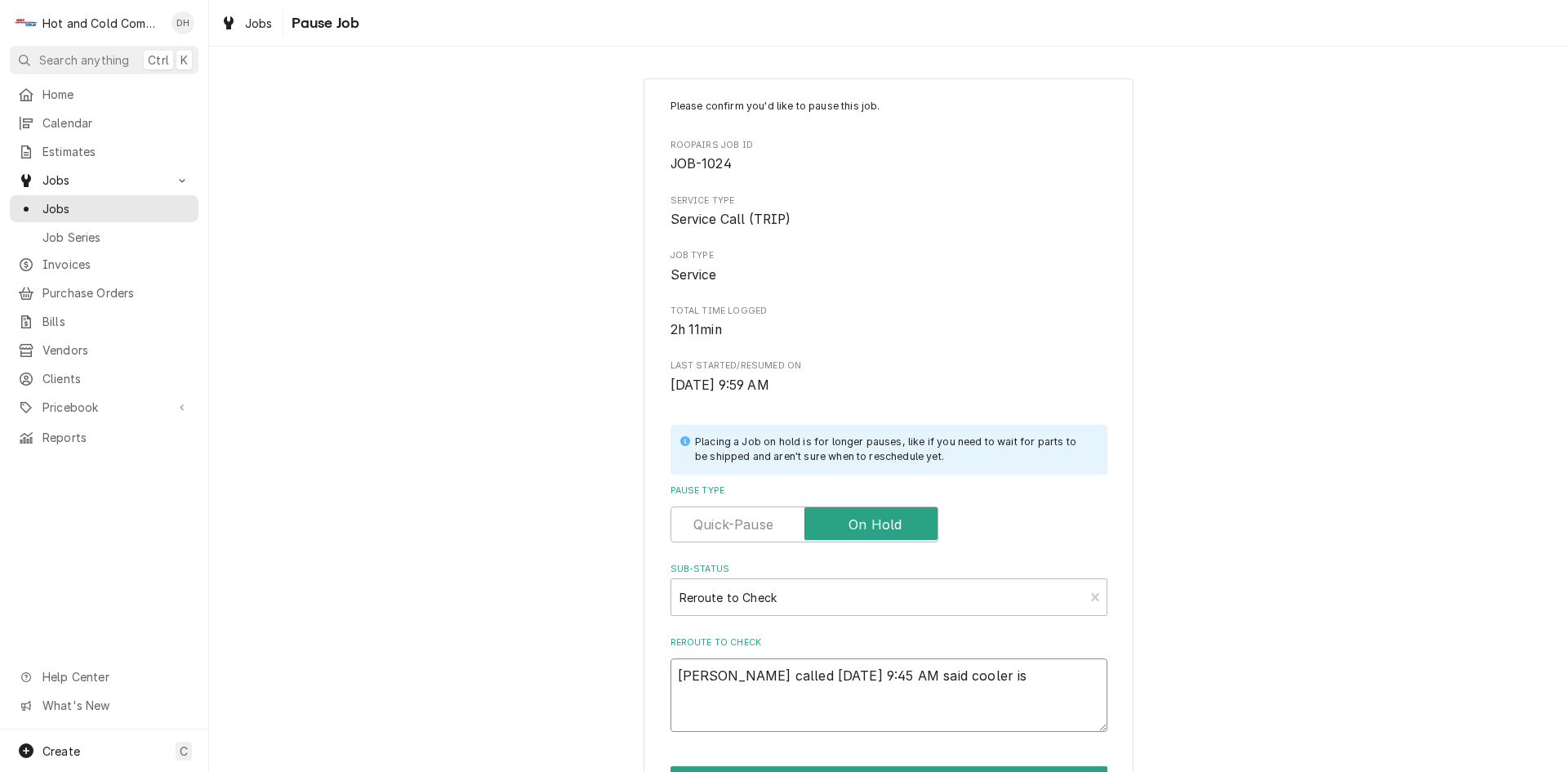
type textarea "Danny called 8/15/25 9:45 AM said cooler is a"
type textarea "x"
type textarea "Danny called 8/15/25 9:45 AM said cooler is at"
type textarea "x"
type textarea "Danny called 8/15/25 9:45 AM said cooler is at"
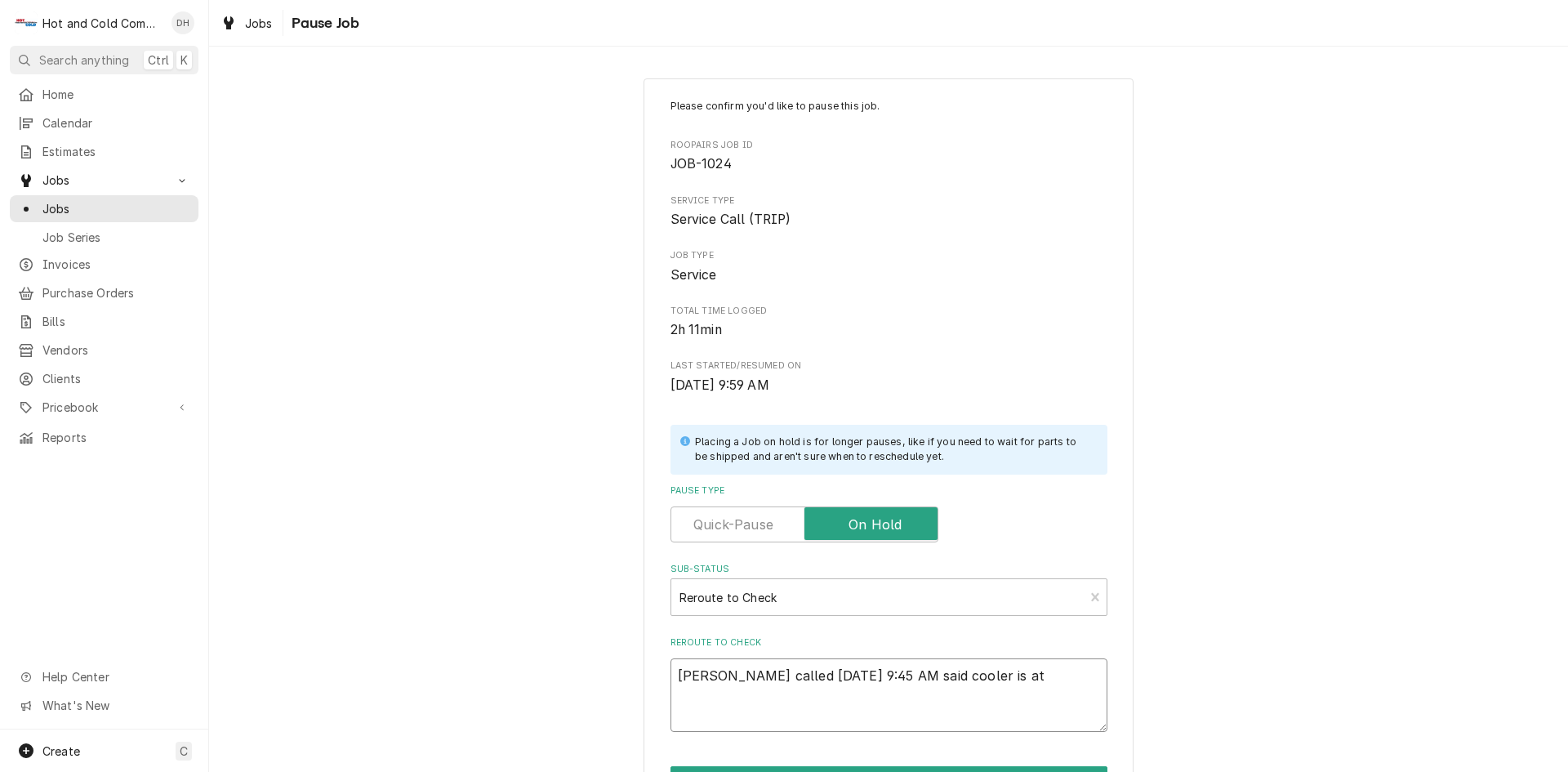
type textarea "x"
type textarea "Danny called 8/15/25 9:45 AM said cooler is at 4"
type textarea "x"
type textarea "Danny called 8/15/25 9:45 AM said cooler is at 46"
type textarea "x"
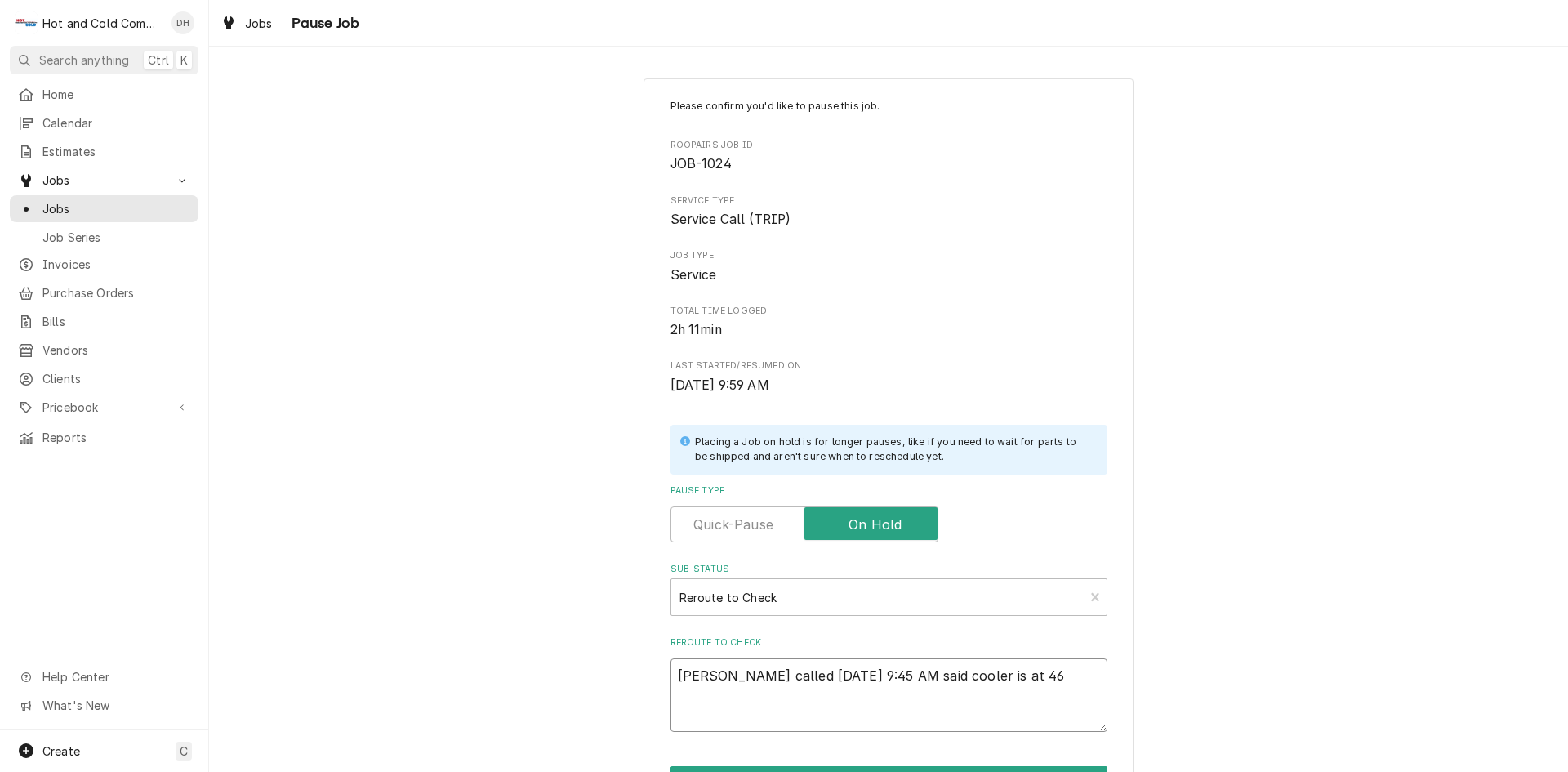
type textarea "Danny called 8/15/25 9:45 AM said cooler is at 46"
type textarea "x"
type textarea "Danny called 8/15/25 9:45 AM said cooler is at 46 a"
type textarea "x"
type textarea "Danny called 8/15/25 9:45 AM said cooler is at 46 an"
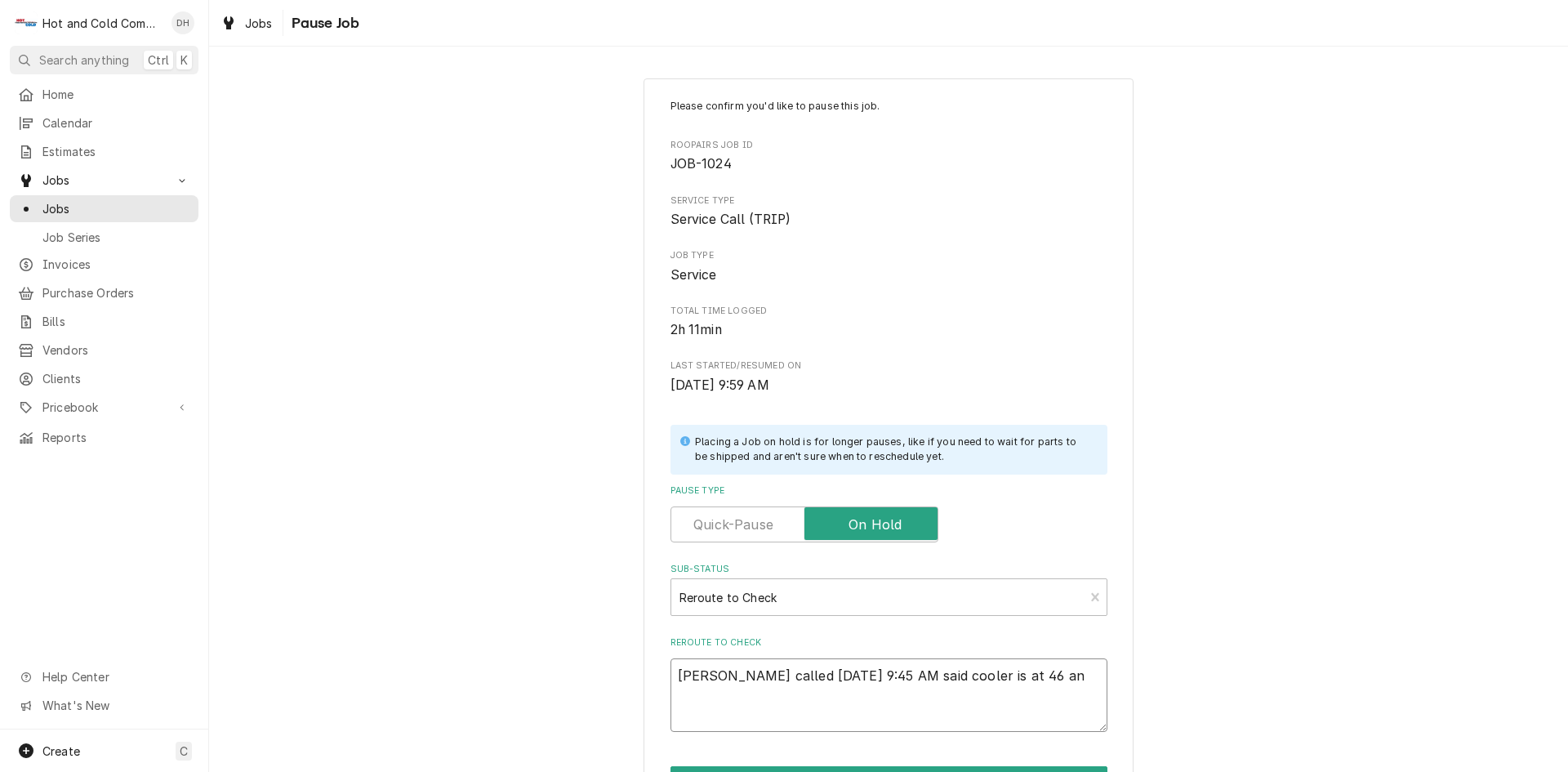
type textarea "x"
type textarea "Danny called 8/15/25 9:45 AM said cooler is at 46 and"
type textarea "x"
type textarea "Danny called 8/15/25 9:45 AM said cooler is at 46 and"
type textarea "x"
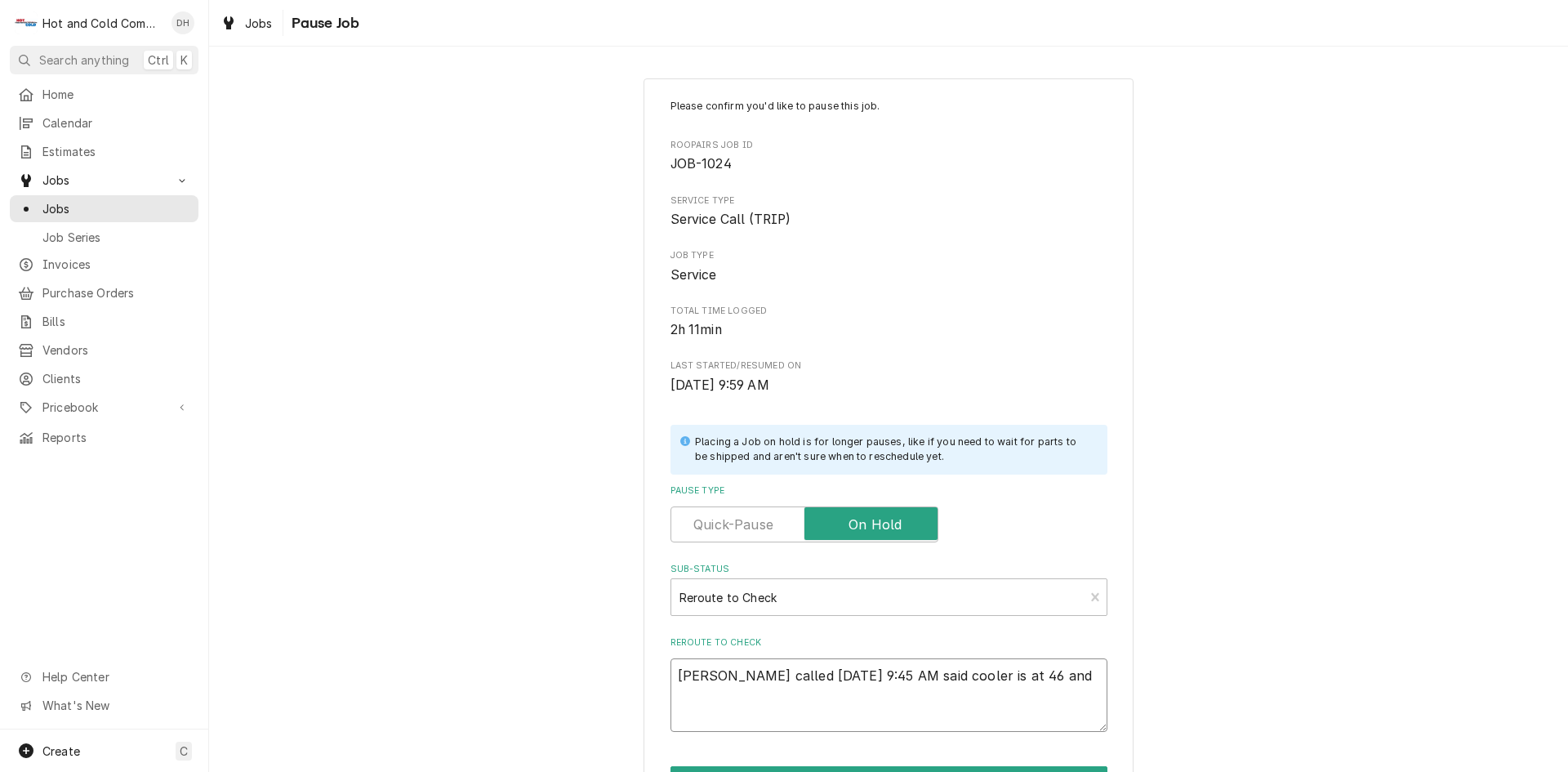
type textarea "Danny called 8/15/25 9:45 AM said cooler is at 46 and f"
type textarea "x"
type textarea "Danny called 8/15/25 9:45 AM said cooler is at 46 and fr"
type textarea "x"
type textarea "Danny called 8/15/25 9:45 AM said cooler is at 46 and fro"
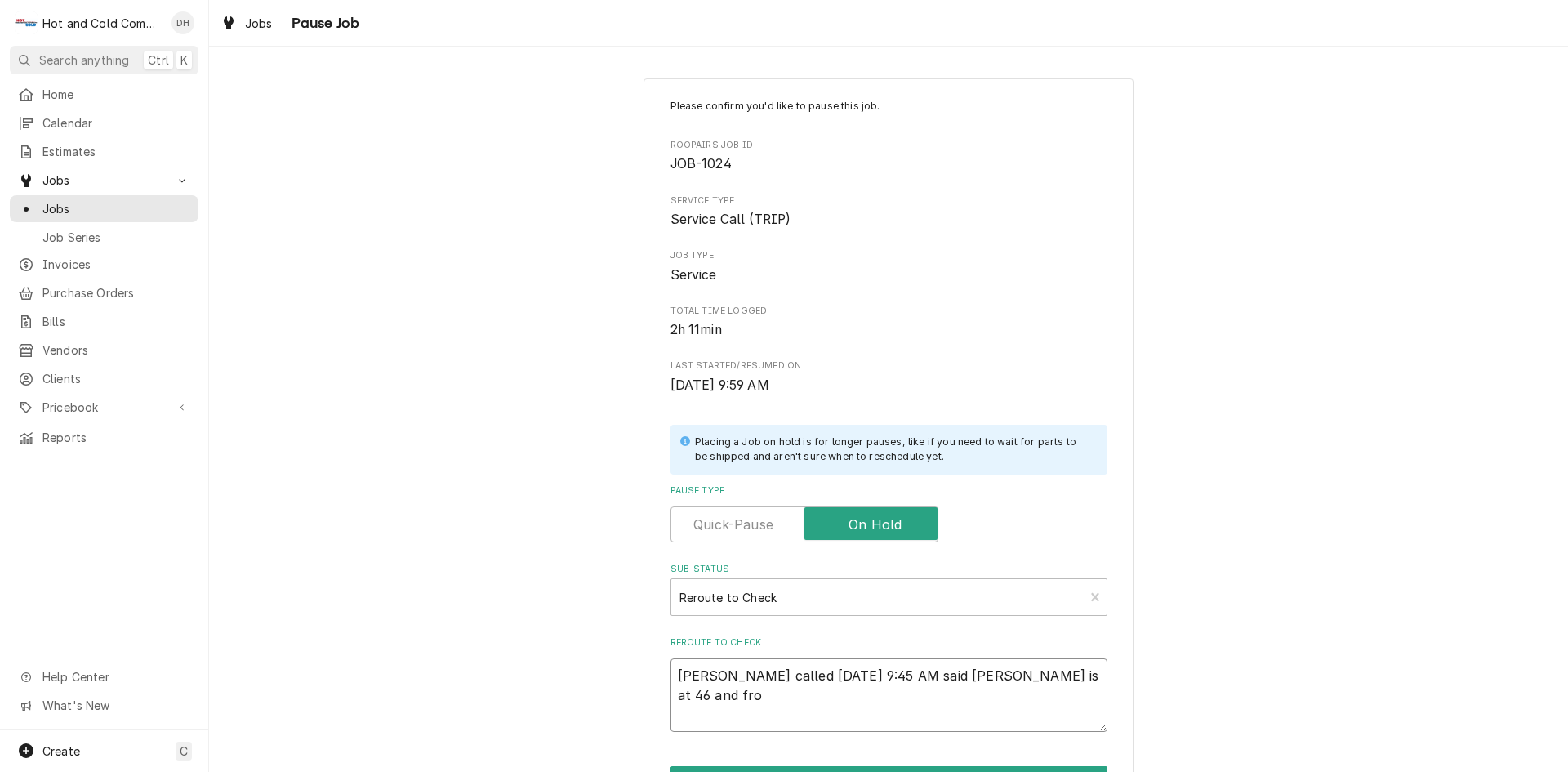
type textarea "x"
type textarea "Danny called 8/15/25 9:45 AM said cooler is at 46 and fros"
type textarea "x"
type textarea "Danny called 8/15/25 9:45 AM said cooler is at 46 and frost"
type textarea "x"
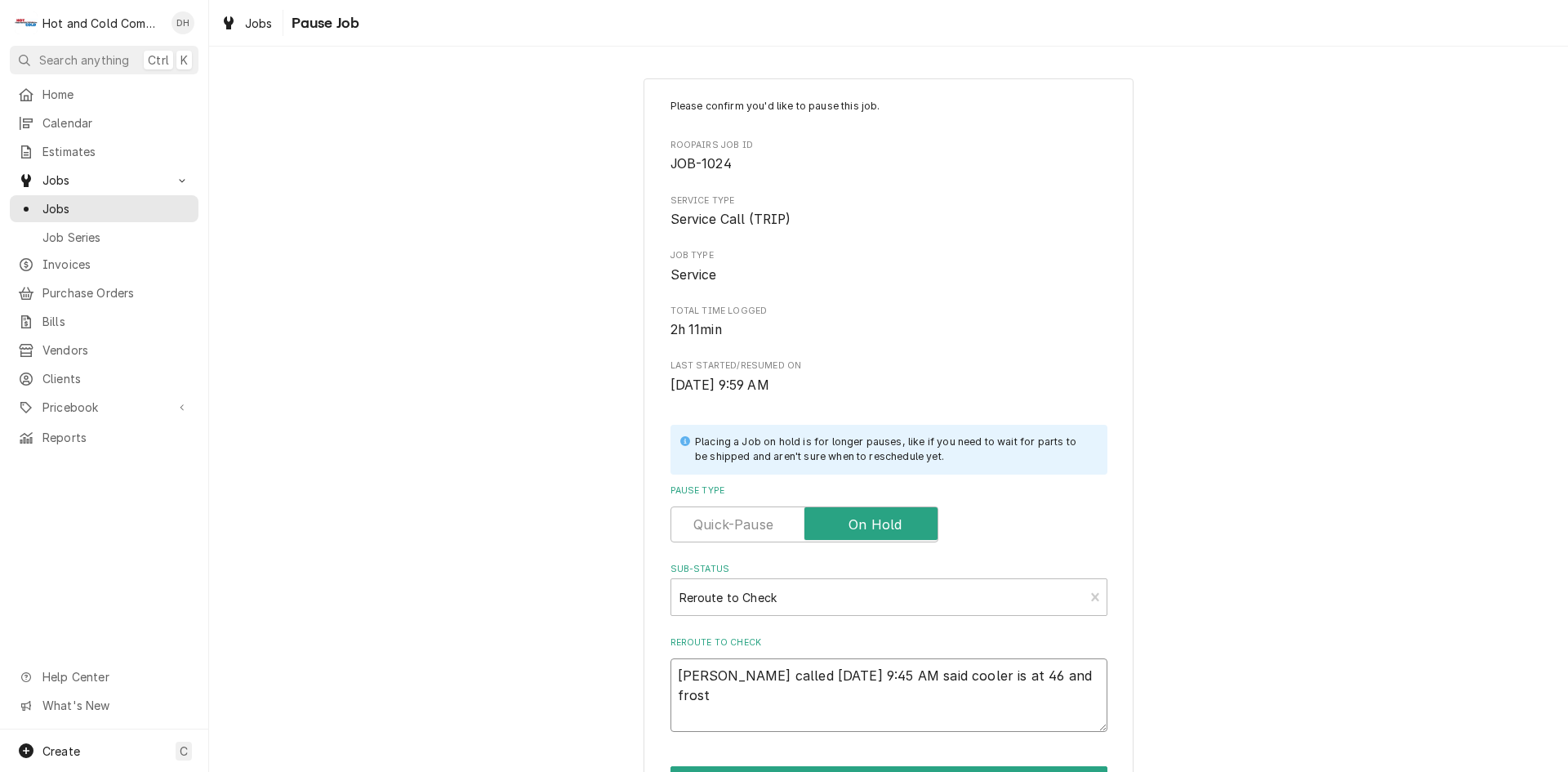
type textarea "Danny called 8/15/25 9:45 AM said cooler is at 46 and frost/"
type textarea "x"
type textarea "Danny called 8/15/25 9:45 AM said cooler is at 46 and frost/i"
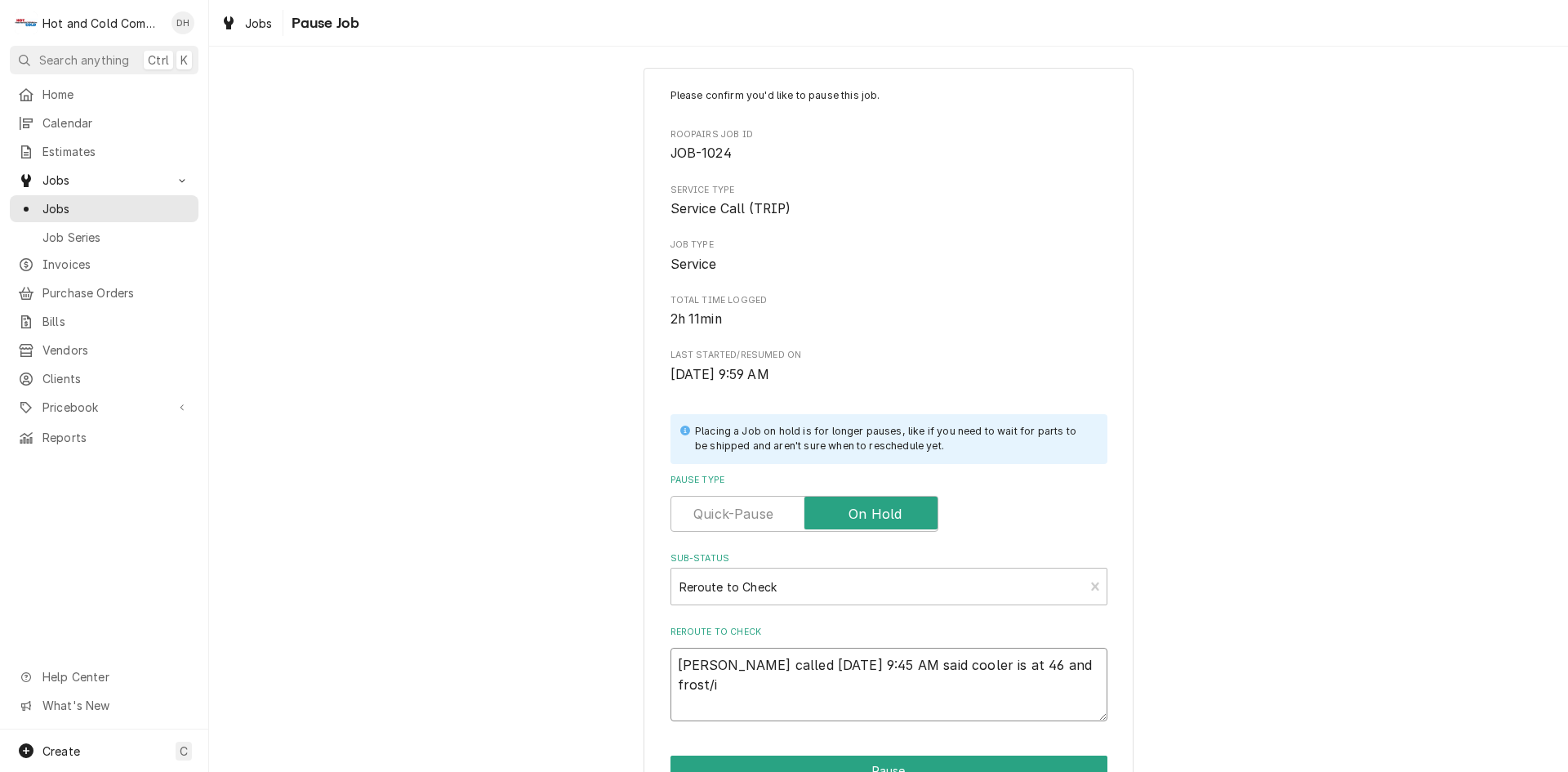
type textarea "x"
type textarea "Danny called 8/15/25 9:45 AM said cooler is at 46 and frost/ic"
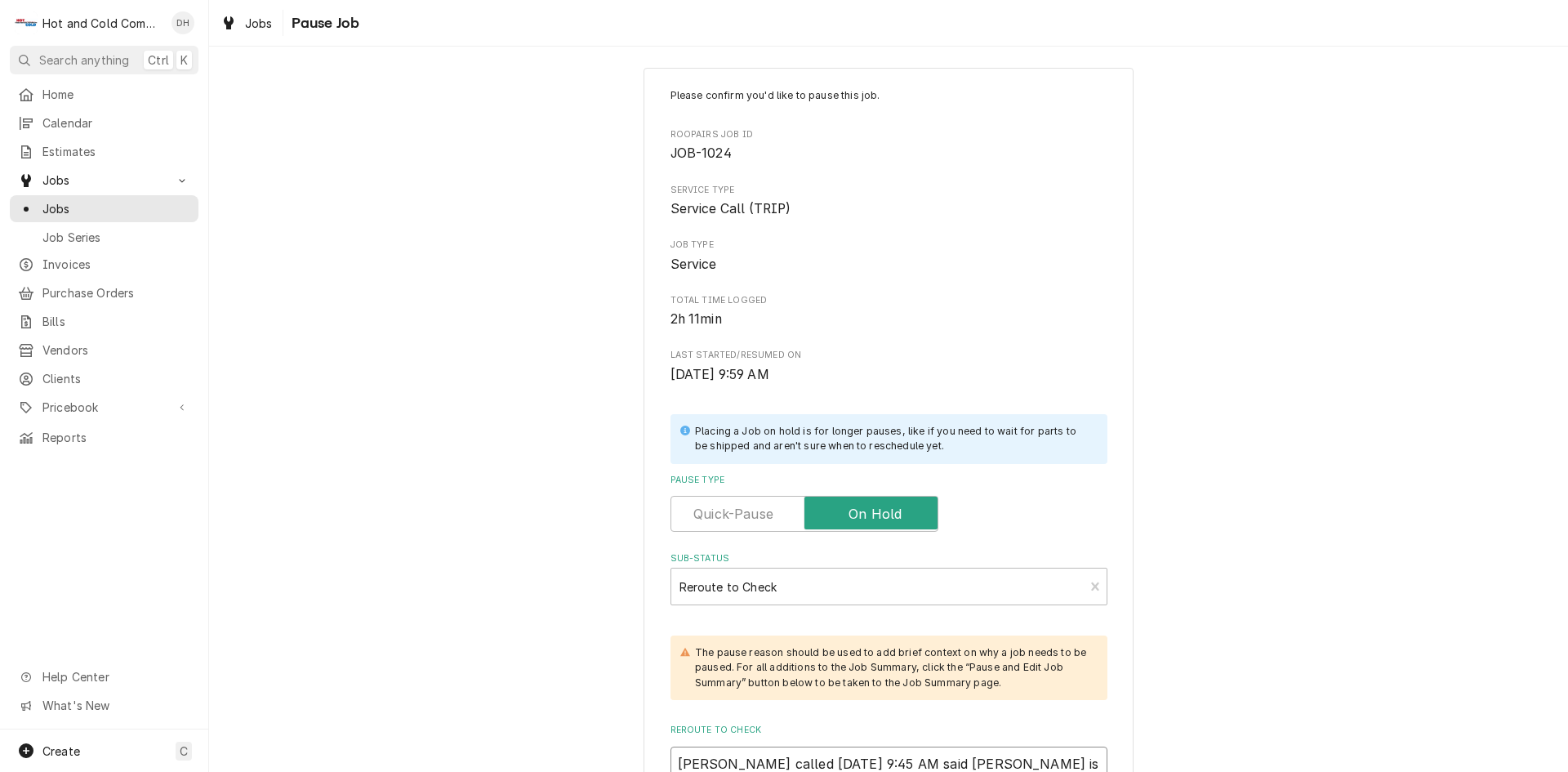
type textarea "x"
type textarea "Danny called 8/15/25 9:45 AM said cooler is at 46 and frost/ice"
type textarea "x"
type textarea "Danny called 8/15/25 9:45 AM said cooler is at 46 and frost/ice"
type textarea "x"
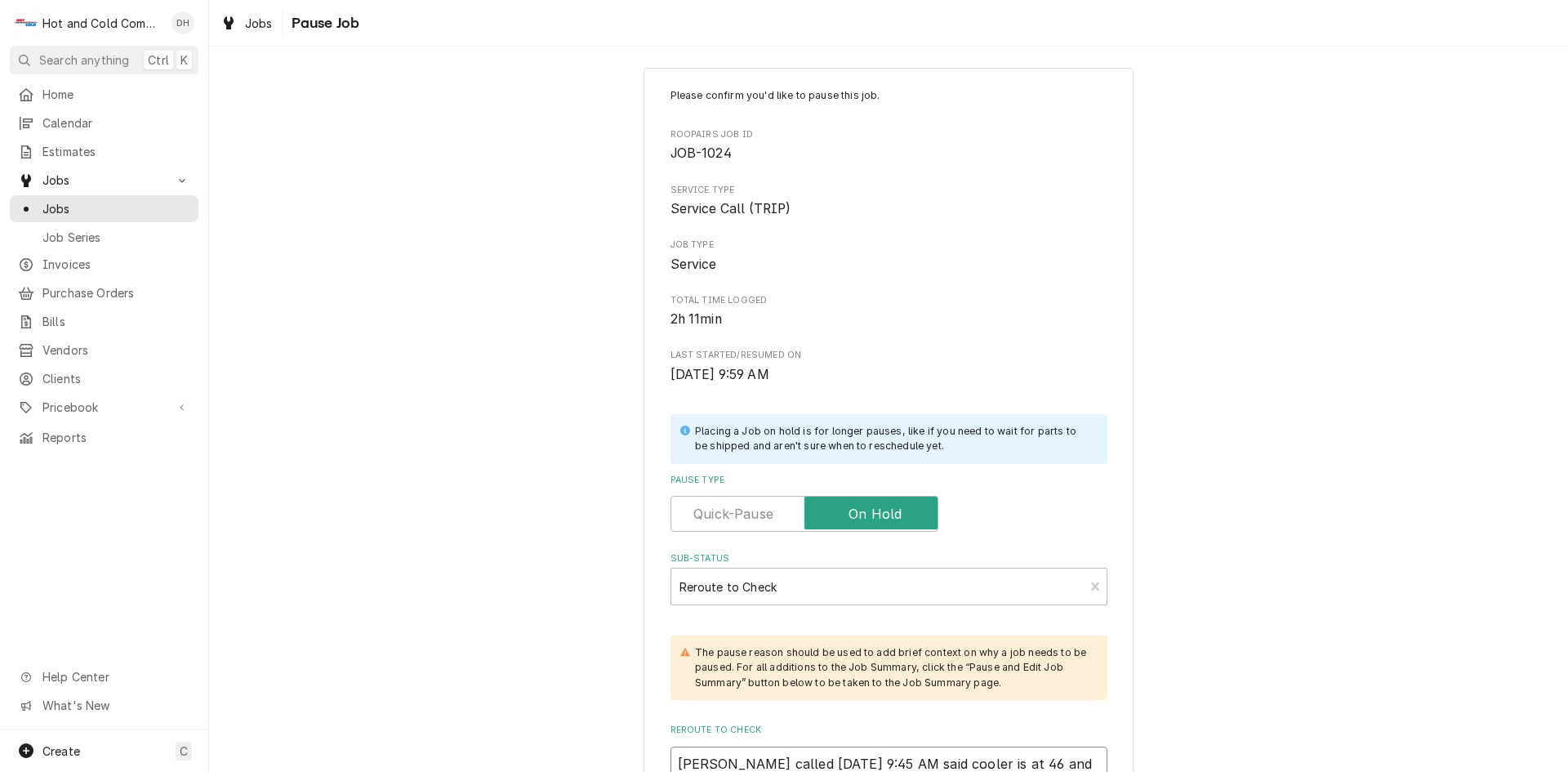
type textarea "Danny called 8/15/25 9:45 AM said cooler is at 46 and frost/ice o"
type textarea "x"
type textarea "Danny called 8/15/25 9:45 AM said cooler is at 46 and frost/ice on"
type textarea "x"
type textarea "Danny called 8/15/25 9:45 AM said cooler is at 46 and frost/ice on"
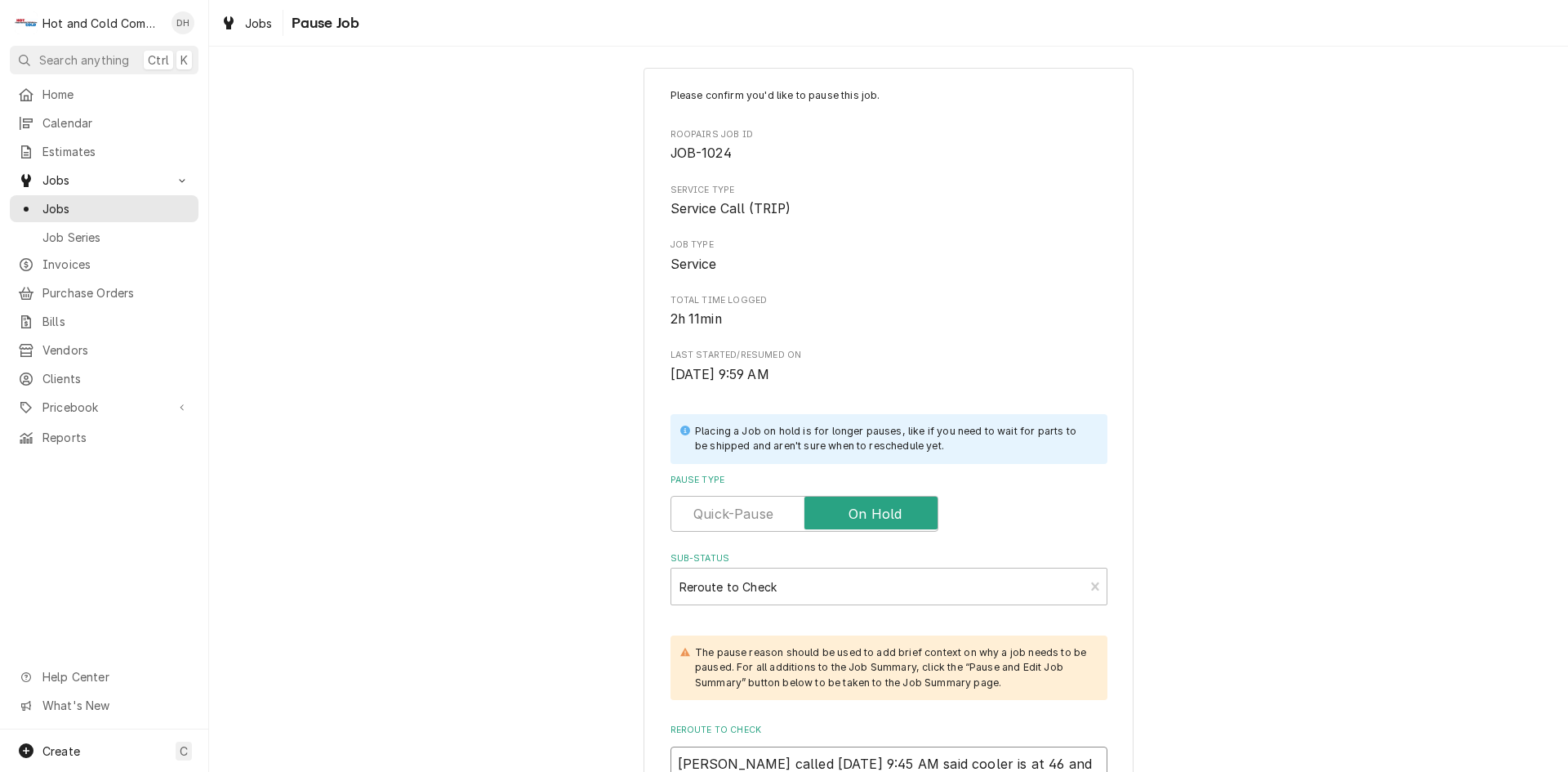
type textarea "x"
type textarea "Danny called 8/15/25 9:45 AM said cooler is at 46 and frost/ice on b"
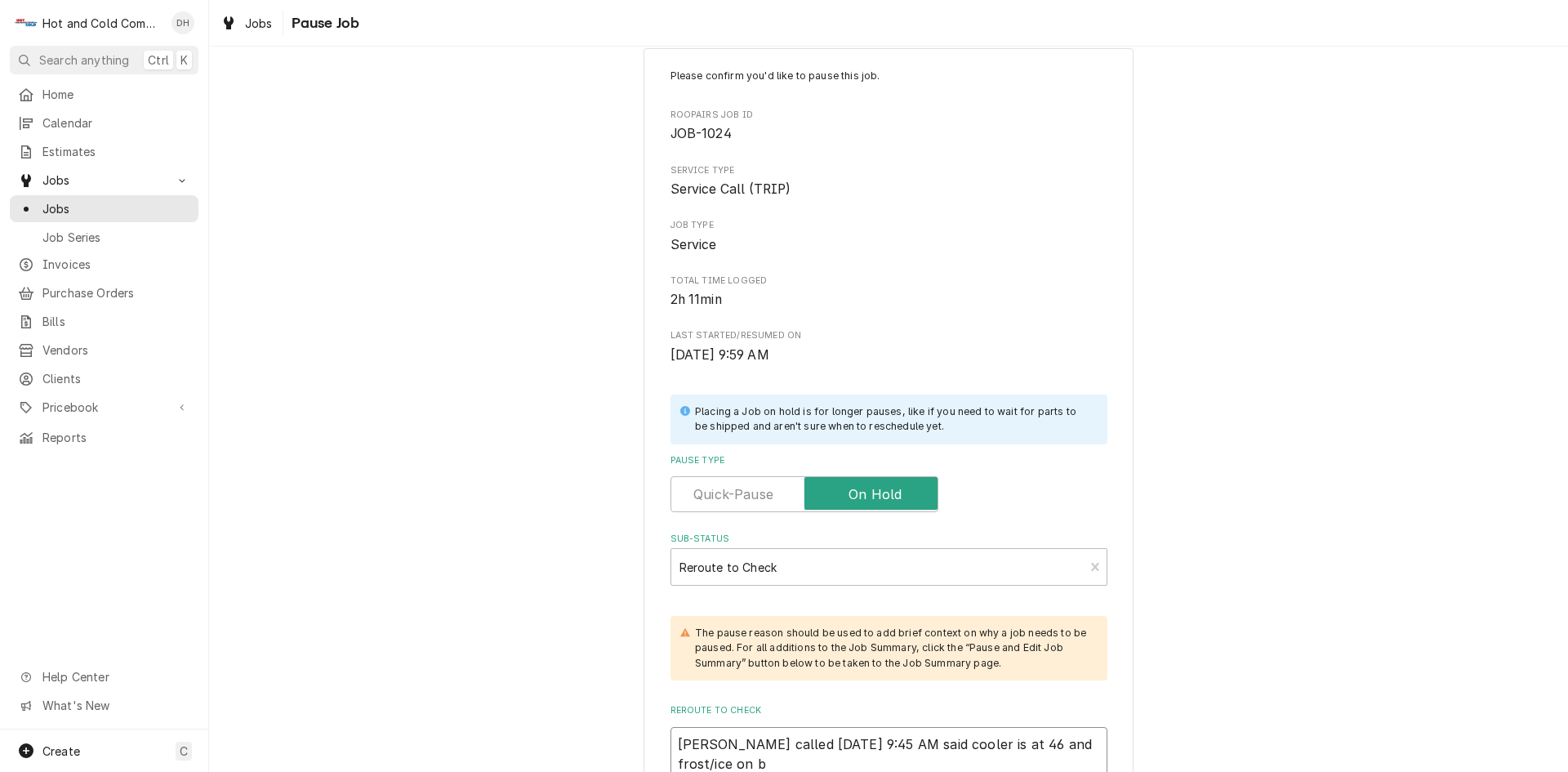
type textarea "x"
type textarea "Danny called 8/15/25 9:45 AM said cooler is at 46 and frost/ice on ba"
type textarea "x"
type textarea "Danny called 8/15/25 9:45 AM said cooler is at 46 and frost/ice on bac"
type textarea "x"
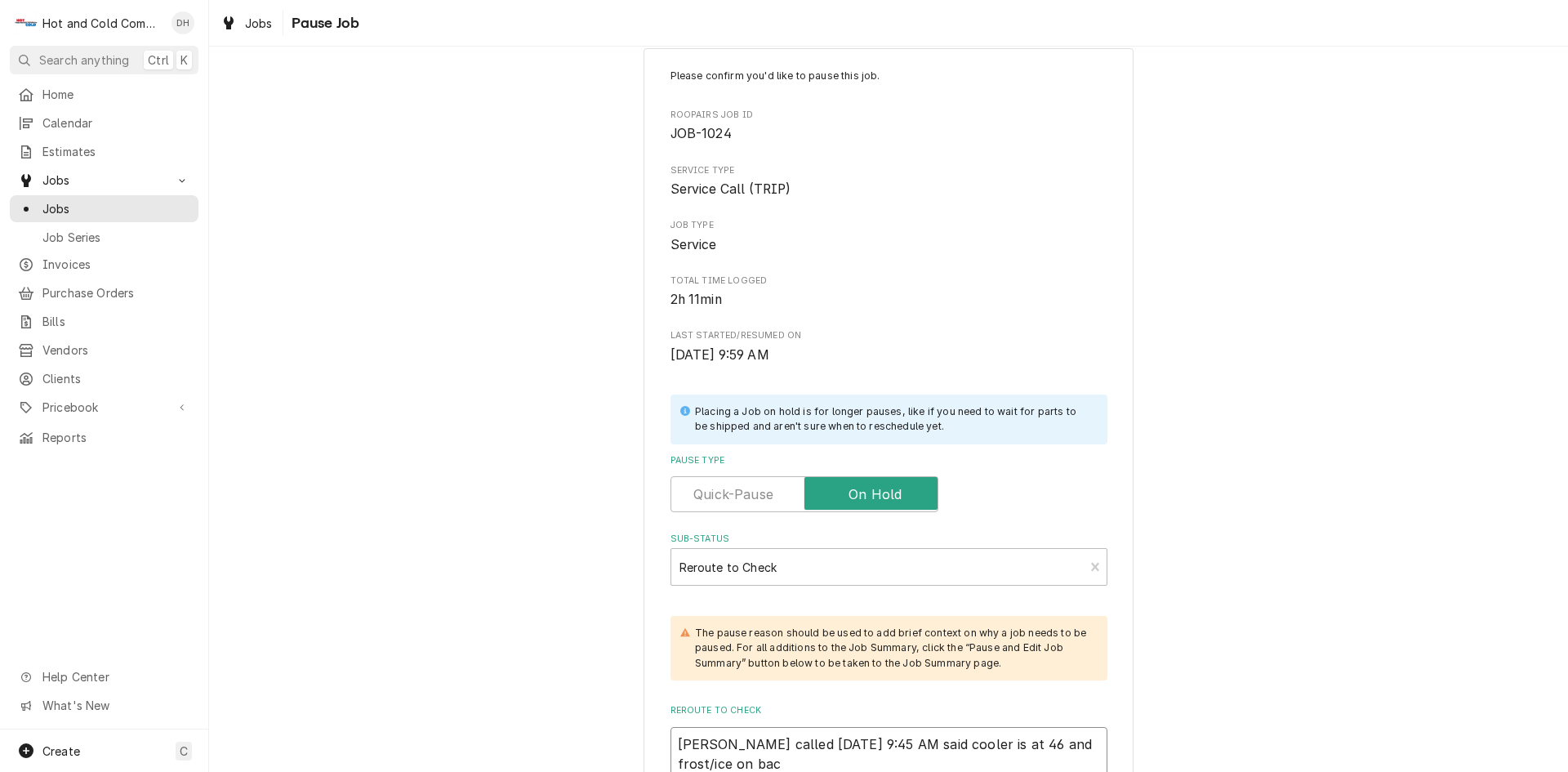
type textarea "Danny called 8/15/25 9:45 AM said cooler is at 46 and frost/ice on back"
type textarea "x"
type textarea "Danny called 8/15/25 9:45 AM said cooler is at 46 and frost/ice on back"
type textarea "x"
type textarea "Danny called 8/15/25 9:45 AM said cooler is at 46 and frost/ice on back c"
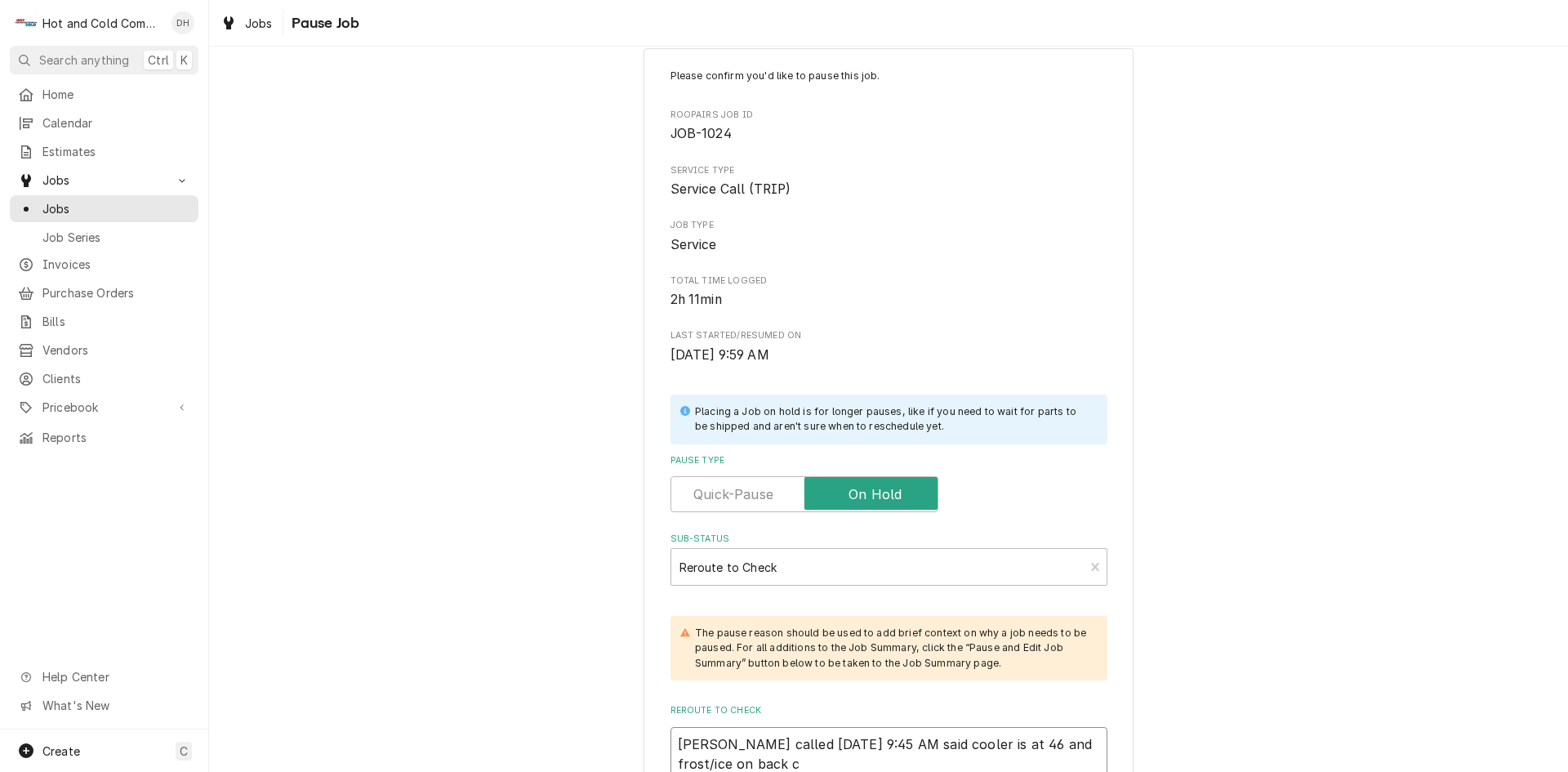
type textarea "x"
type textarea "Danny called 8/15/25 9:45 AM said cooler is at 46 and frost/ice on back co"
type textarea "x"
type textarea "Danny called 8/15/25 9:45 AM said cooler is at 46 and frost/ice on back coi"
type textarea "x"
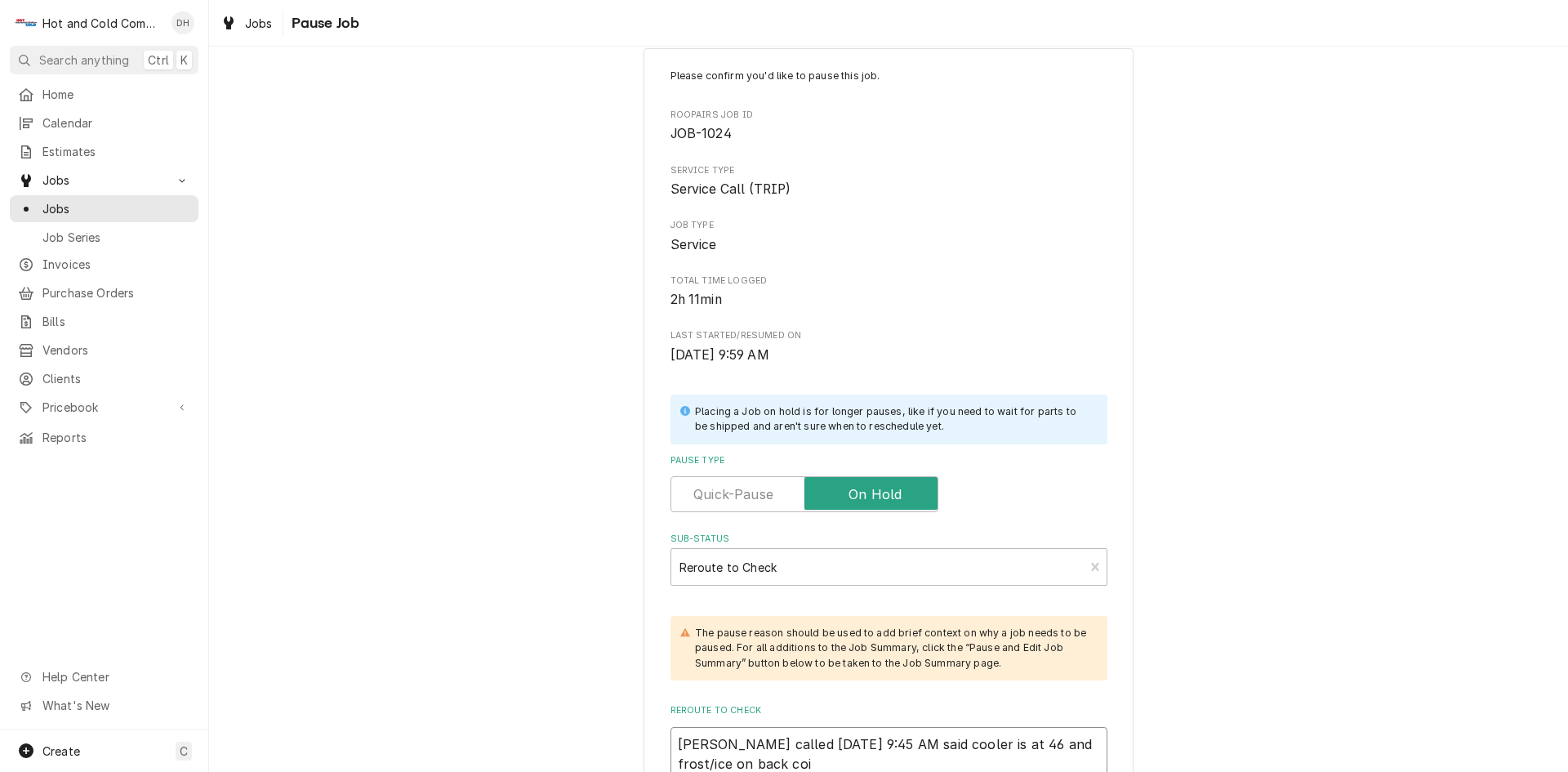
type textarea "Danny called 8/15/25 9:45 AM said cooler is at 46 and frost/ice on back coil"
type textarea "x"
type textarea "Danny called 8/15/25 9:45 AM said cooler is at 46 and frost/ice on back coil"
type textarea "x"
type textarea "Danny called 8/15/25 9:45 AM said cooler is at 46 and frost/ice on back coil b"
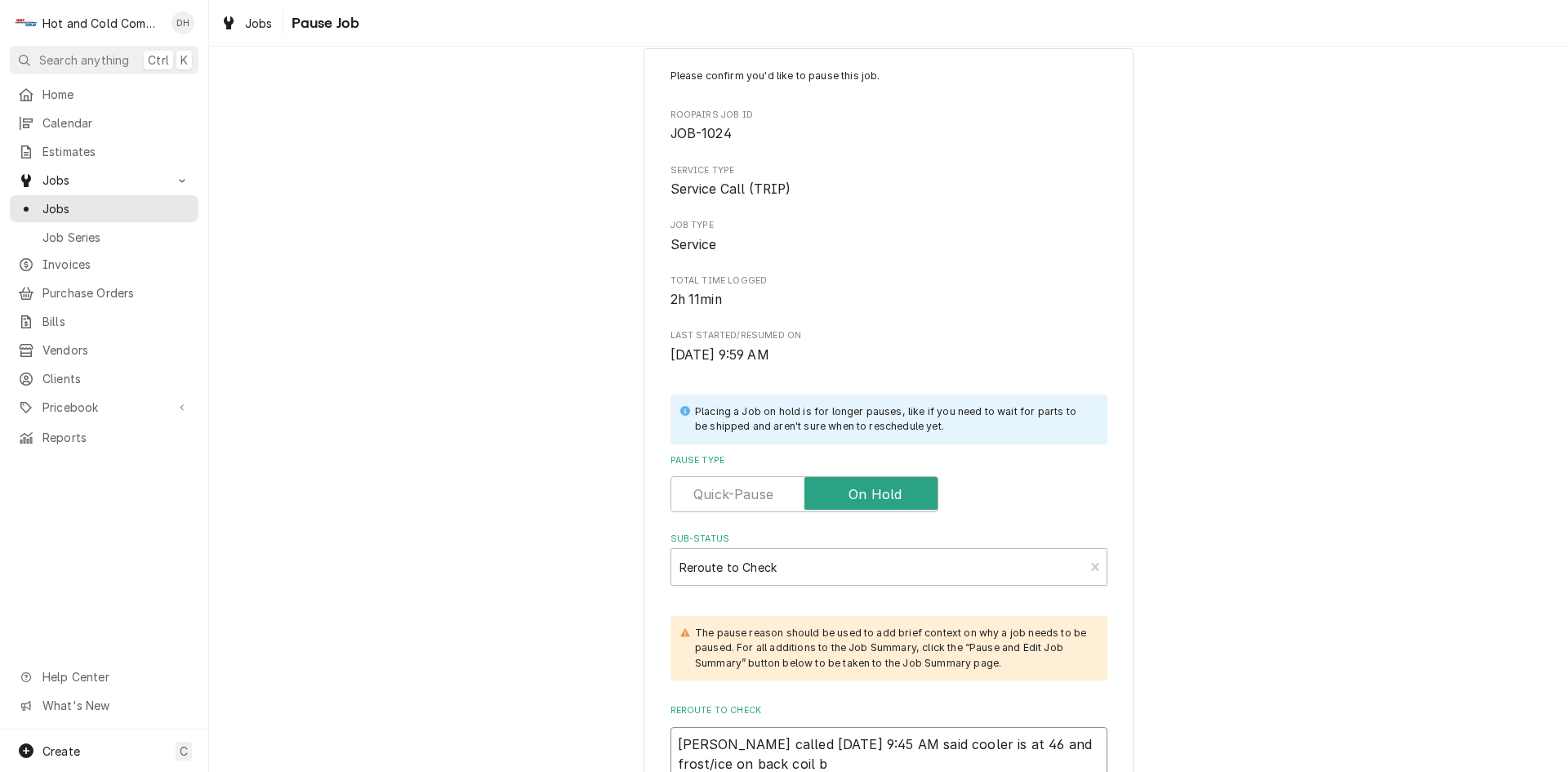
type textarea "x"
type textarea "Danny called 8/15/25 9:45 AM said cooler is at 46 and frost/ice on back coil ba"
type textarea "x"
type textarea "Danny called 8/15/25 9:45 AM said cooler is at 46 and frost/ice on back coil bac"
type textarea "x"
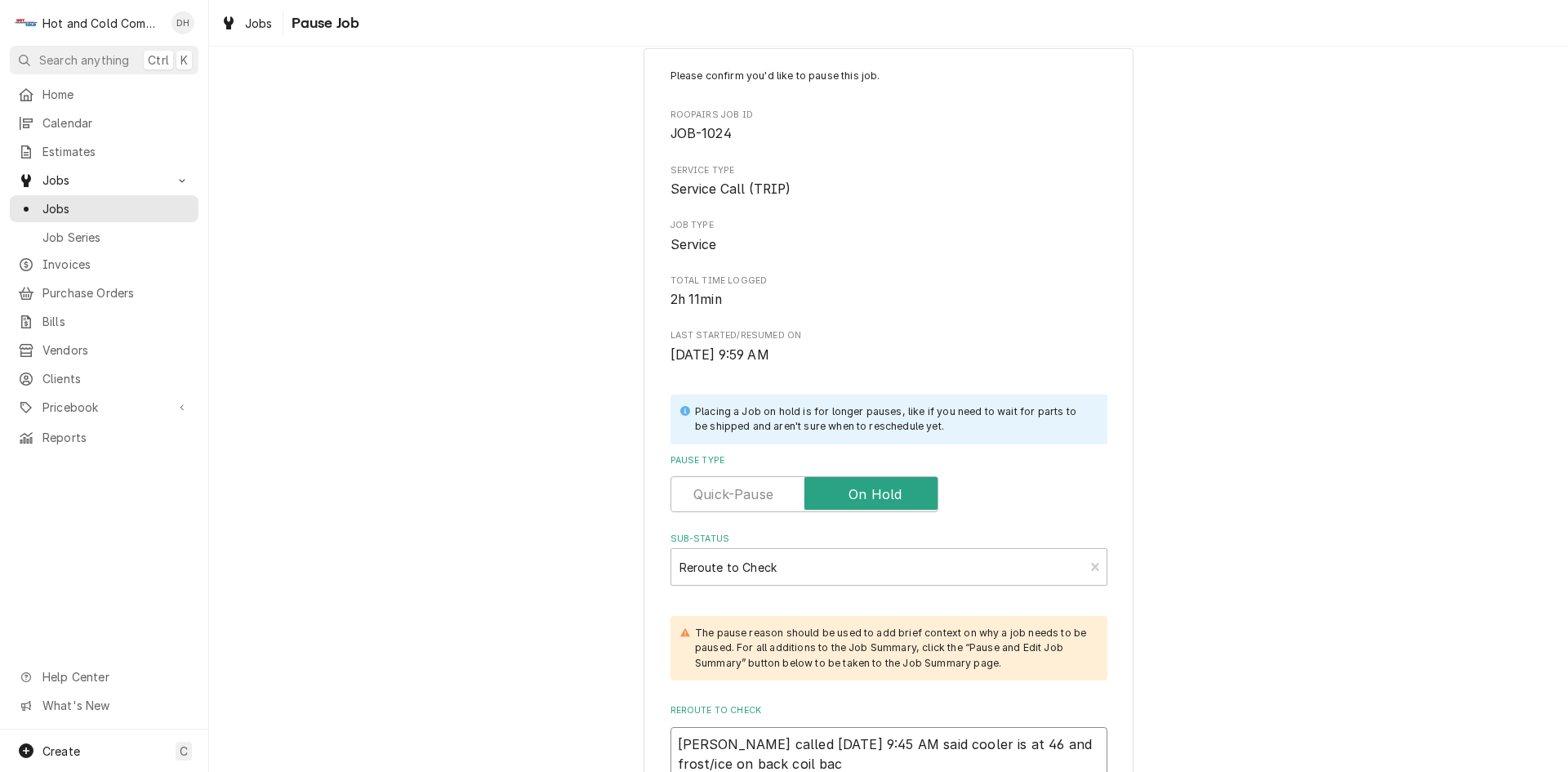
type textarea "Danny called 8/15/25 9:45 AM said cooler is at 46 and frost/ice on back coil ba…"
type textarea "x"
type textarea "Danny called 8/15/25 9:45 AM said cooler is at 46 and frost/ice on back coil ba…"
type textarea "x"
type textarea "Danny called 8/15/25 9:45 AM said cooler is at 46 and frost/ice on back coil ba…"
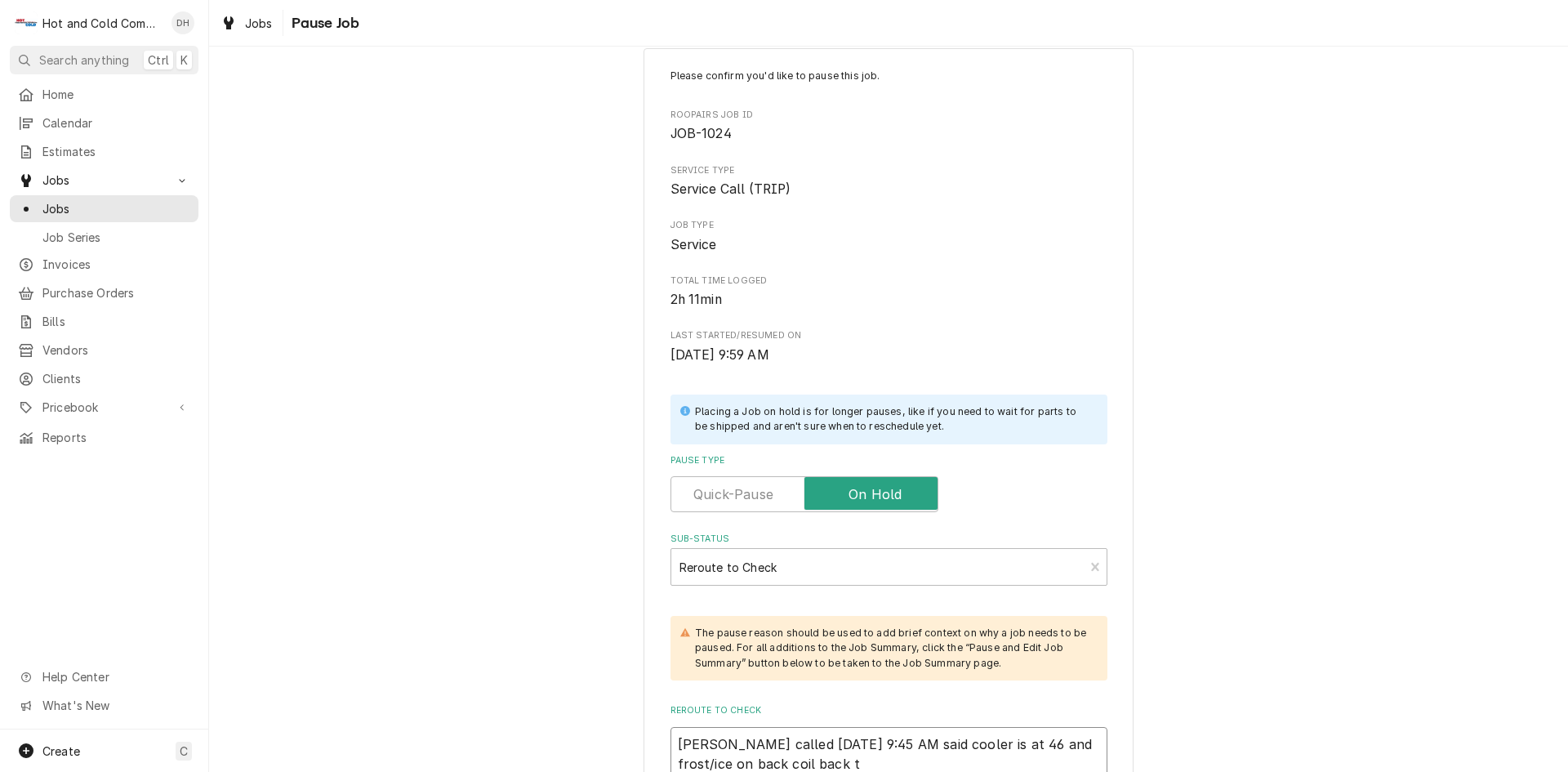
type textarea "x"
type textarea "Danny called 8/15/25 9:45 AM said cooler is at 46 and frost/ice on back coil ba…"
type textarea "x"
type textarea "Danny called 8/15/25 9:45 AM said cooler is at 46 and frost/ice on back coil ba…"
type textarea "x"
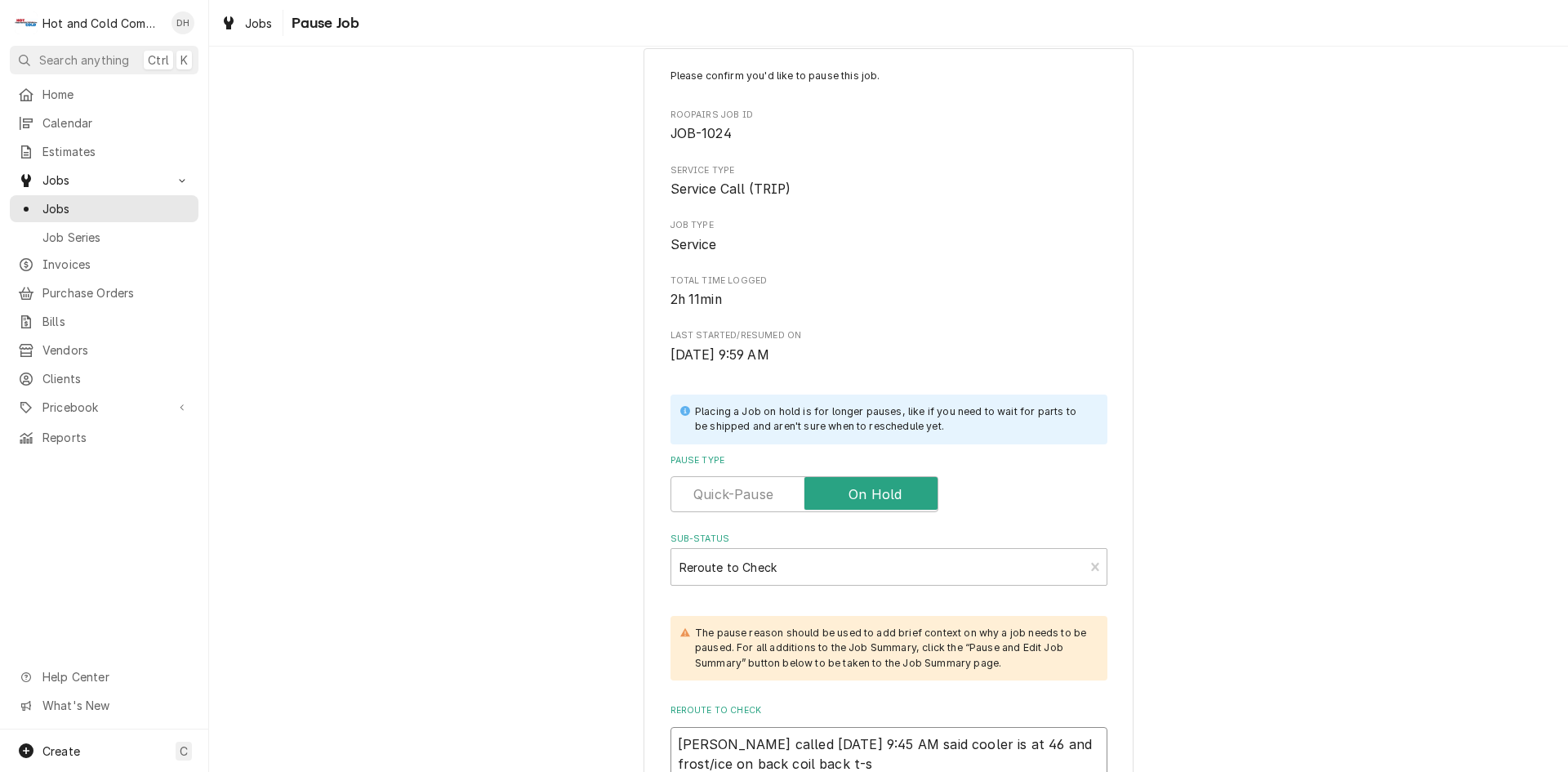
type textarea "Danny called 8/15/25 9:45 AM said cooler is at 46 and frost/ice on back coil ba…"
type textarea "x"
type textarea "Danny called 8/15/25 9:45 AM said cooler is at 46 and frost/ice on back coil ba…"
type textarea "x"
type textarea "Danny called 8/15/25 9:45 AM said cooler is at 46 and frost/ice on back coil ba…"
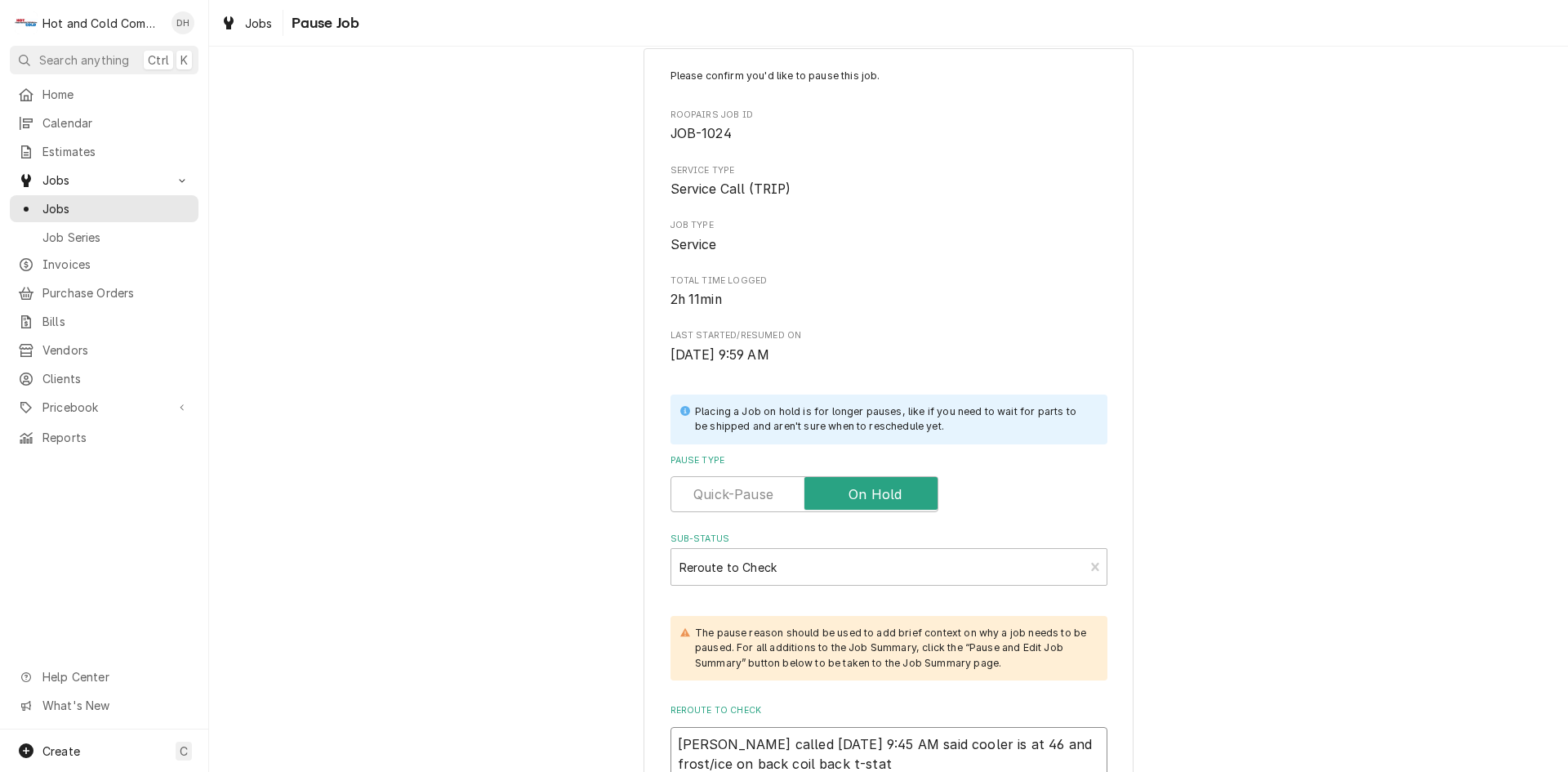
type textarea "x"
type textarea "Danny called 8/15/25 9:45 AM said cooler is at 46 and frost/ice on back coil ba…"
type textarea "x"
type textarea "Danny called 8/15/25 9:45 AM said cooler is at 46 and frost/ice on back coil ba…"
type textarea "x"
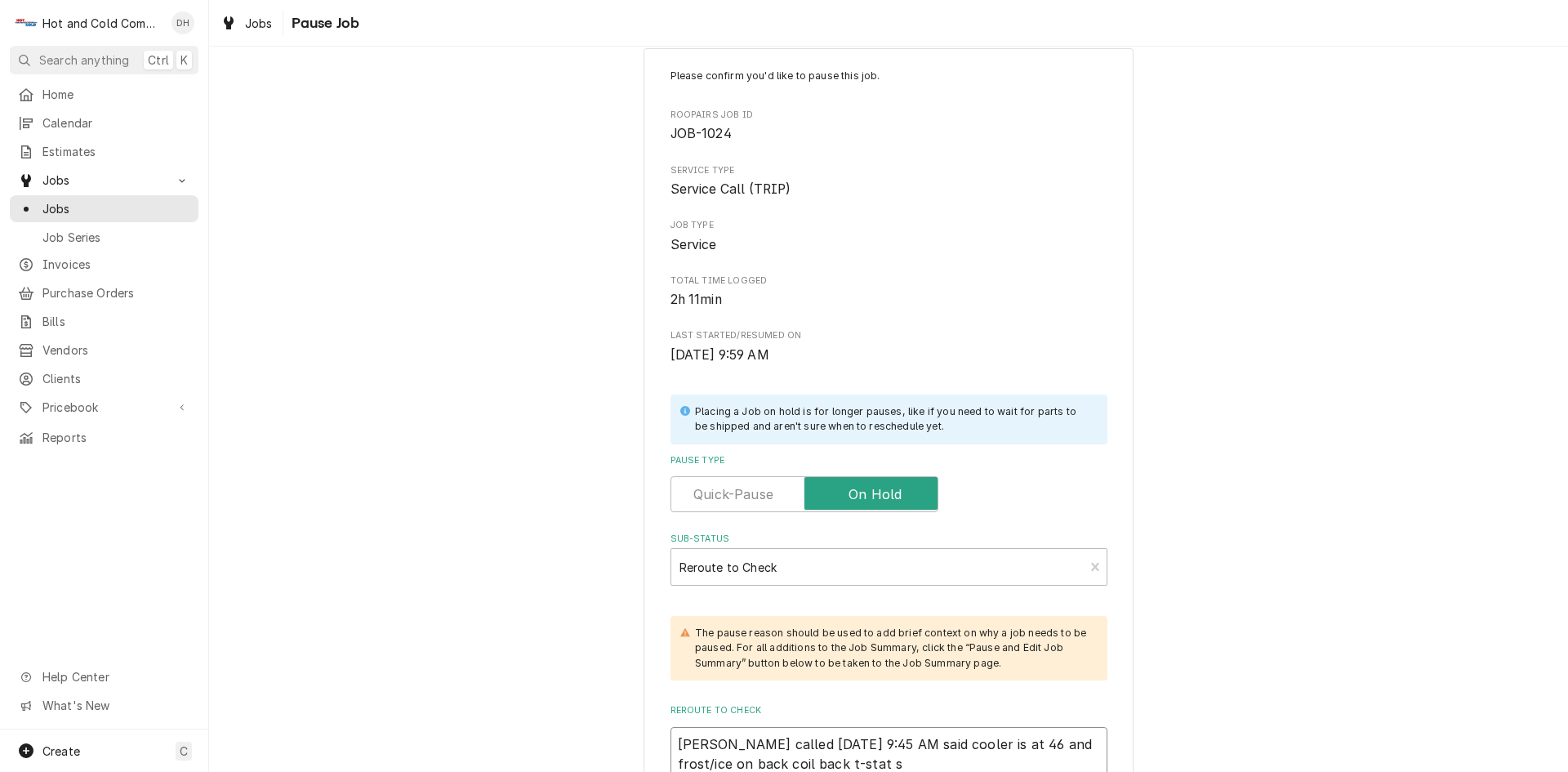
type textarea "Danny called 8/15/25 9:45 AM said cooler is at 46 and frost/ice on back coil ba…"
type textarea "x"
type textarea "Danny called 8/15/25 9:45 AM said cooler is at 46 and frost/ice on back coil ba…"
type textarea "x"
type textarea "Danny called 8/15/25 9:45 AM said cooler is at 46 and frost/ice on back coil ba…"
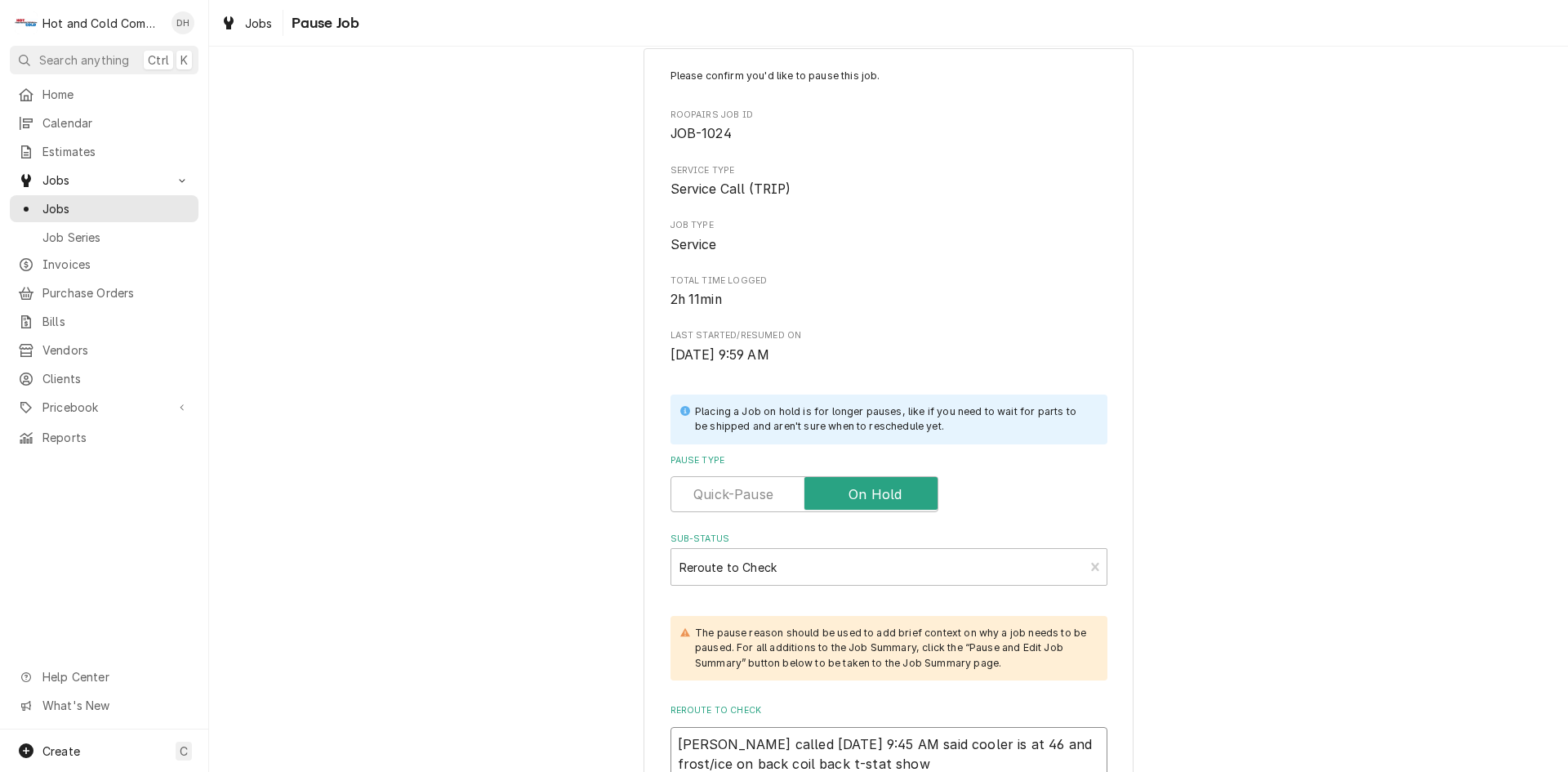
type textarea "x"
type textarea "Danny called 8/15/25 9:45 AM said cooler is at 46 and frost/ice on back coil ba…"
type textarea "x"
type textarea "Danny called 8/15/25 9:45 AM said cooler is at 46 and frost/ice on back coil ba…"
type textarea "x"
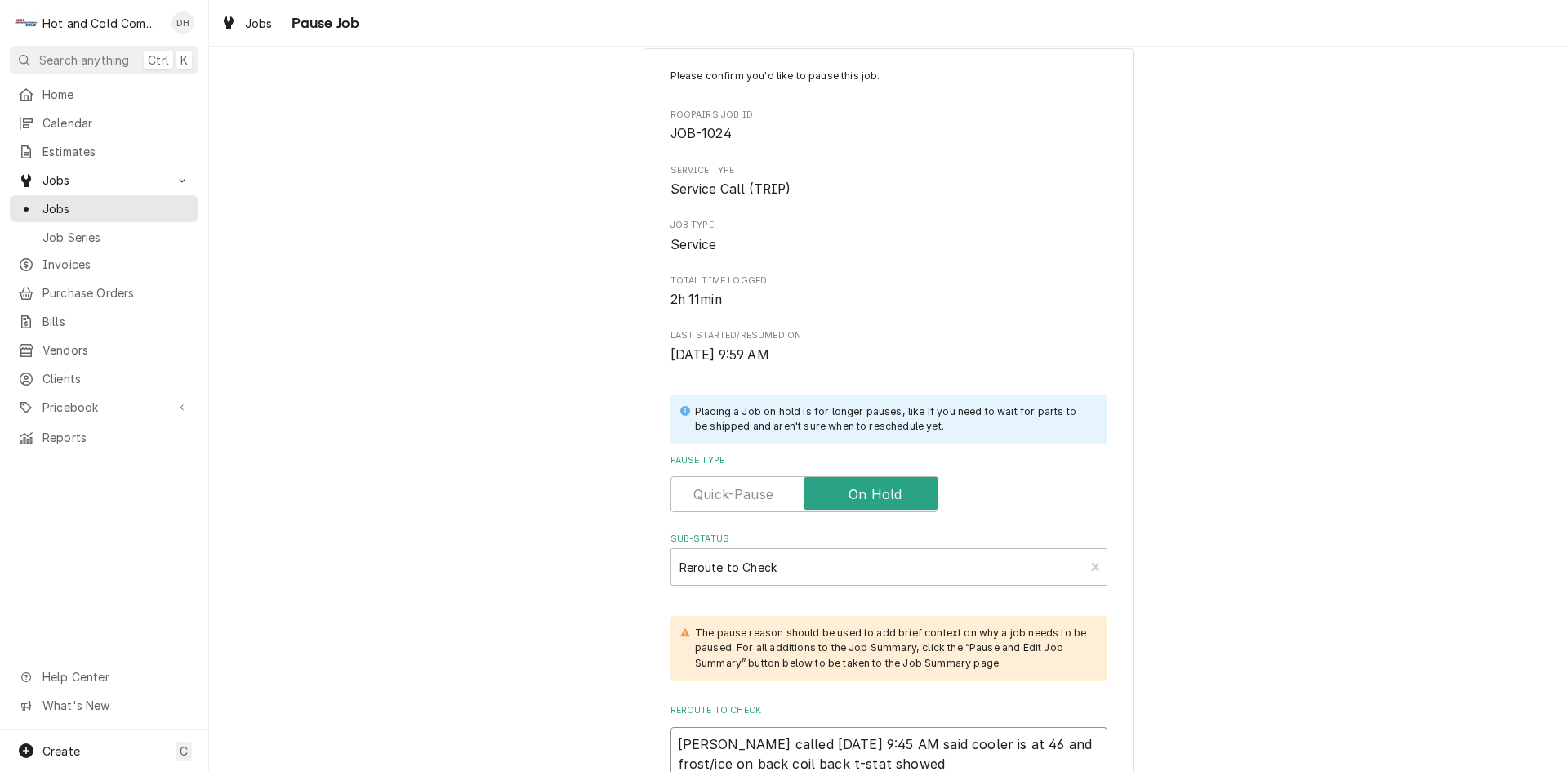
type textarea "Danny called 8/15/25 9:45 AM said cooler is at 46 and frost/ice on back coil ba…"
type textarea "x"
type textarea "Danny called 8/15/25 9:45 AM said cooler is at 46 and frost/ice on back coil ba…"
type textarea "x"
type textarea "Danny called 8/15/25 9:45 AM said cooler is at 46 and frost/ice on back coil ba…"
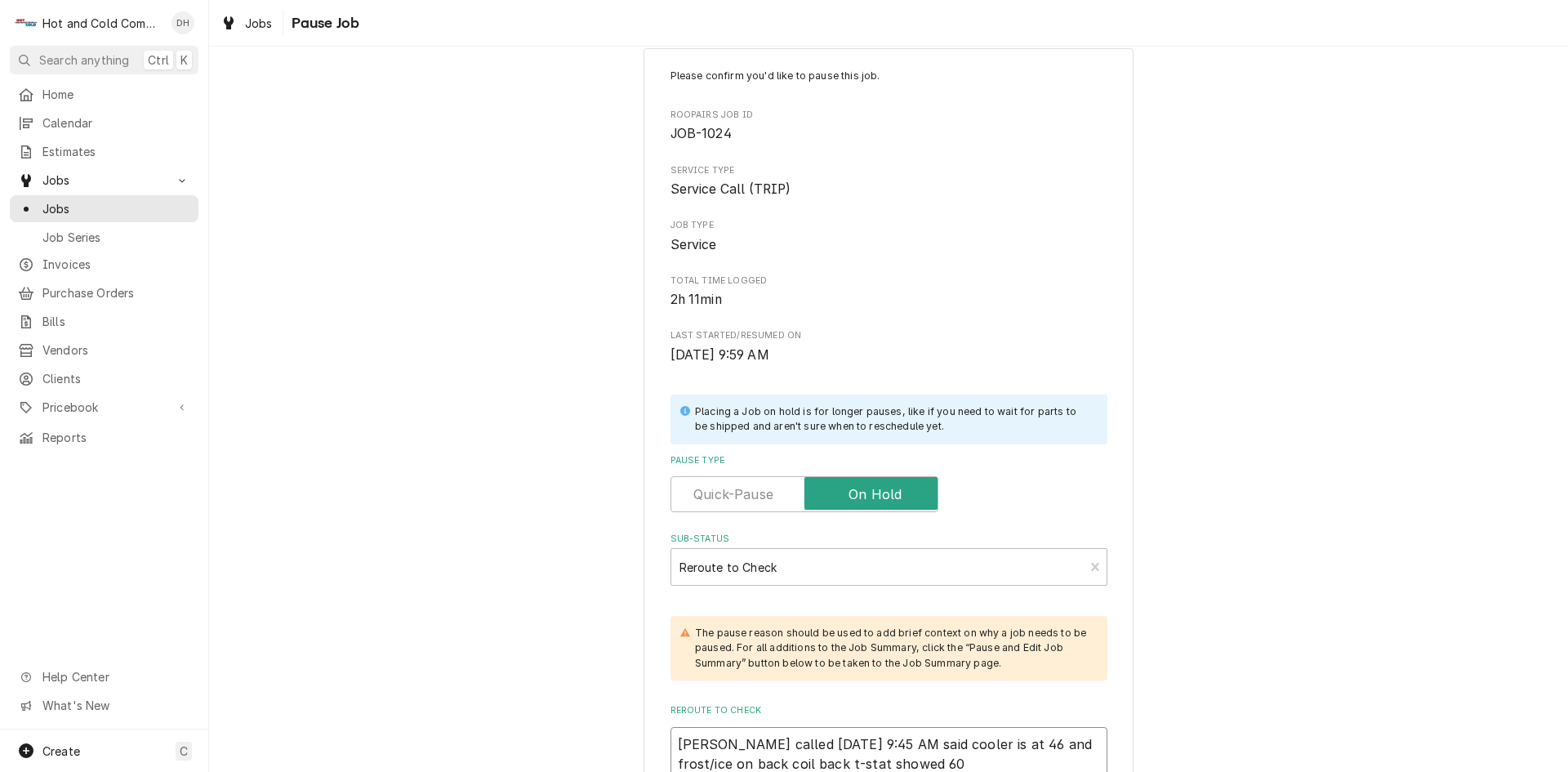
type textarea "x"
type textarea "Danny called 8/15/25 9:45 AM said cooler is at 46 and frost/ice on back coil ba…"
type textarea "x"
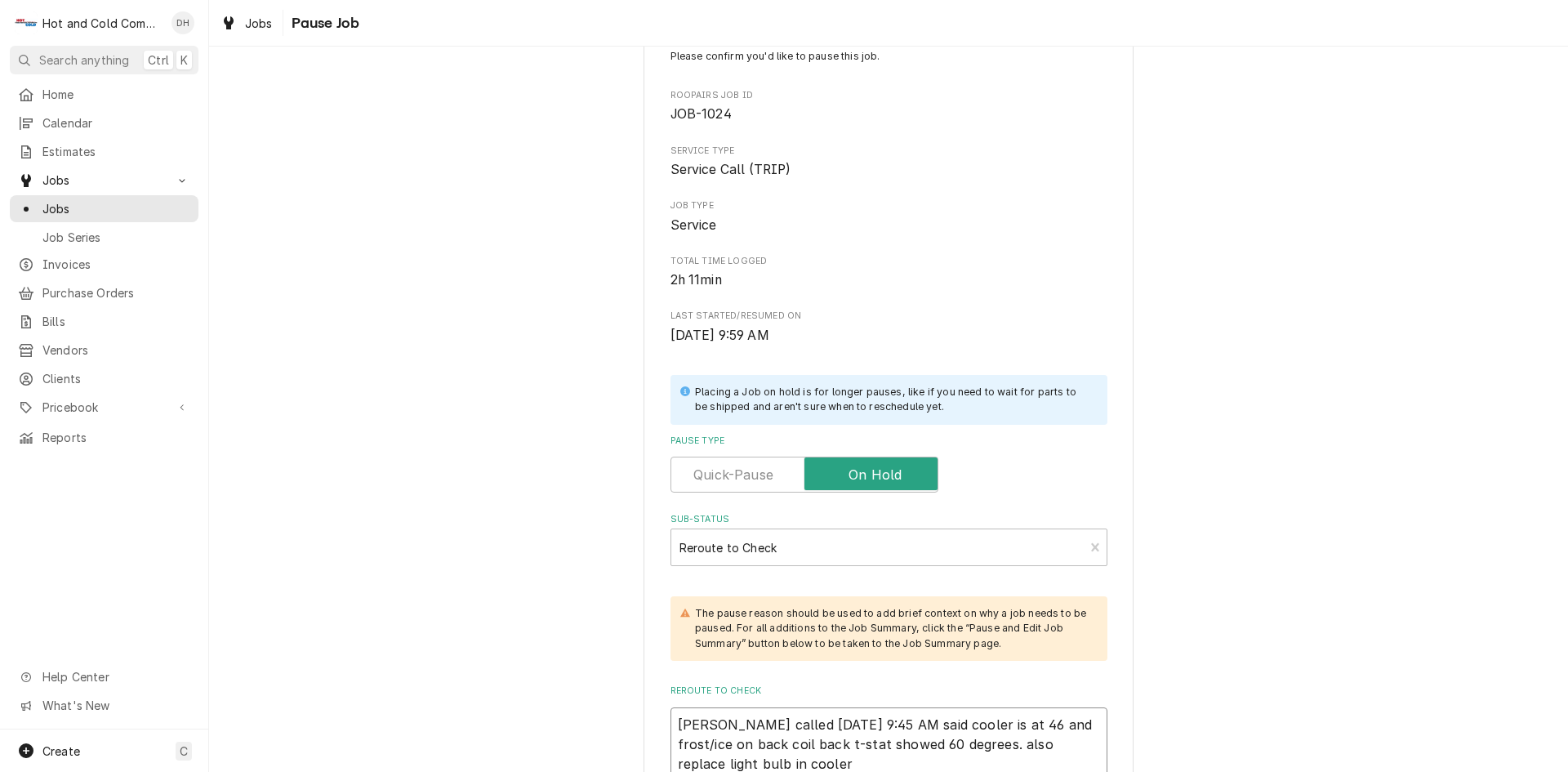
scroll to position [242, 0]
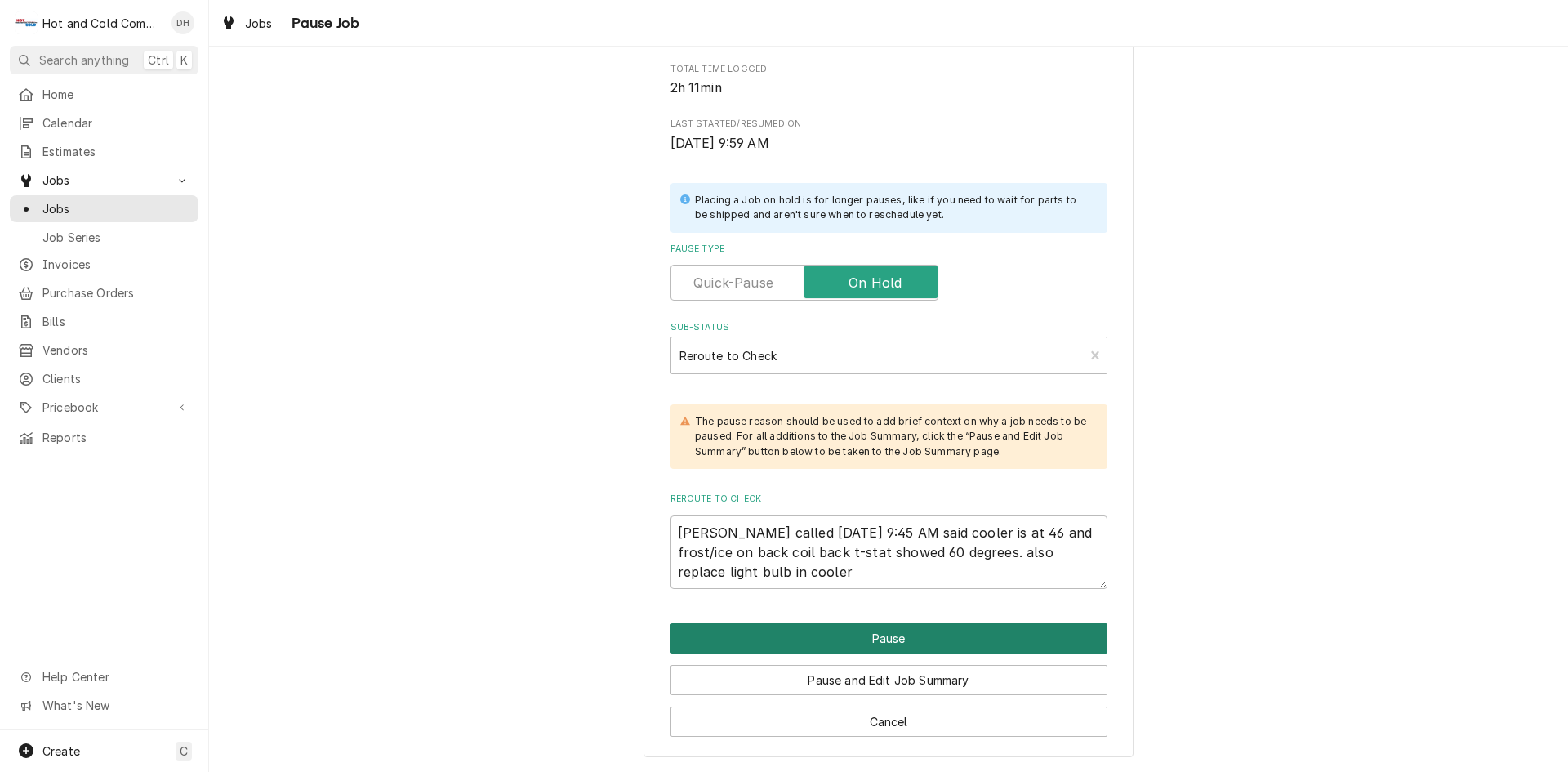
click at [905, 639] on button "Pause" at bounding box center [889, 638] width 437 height 30
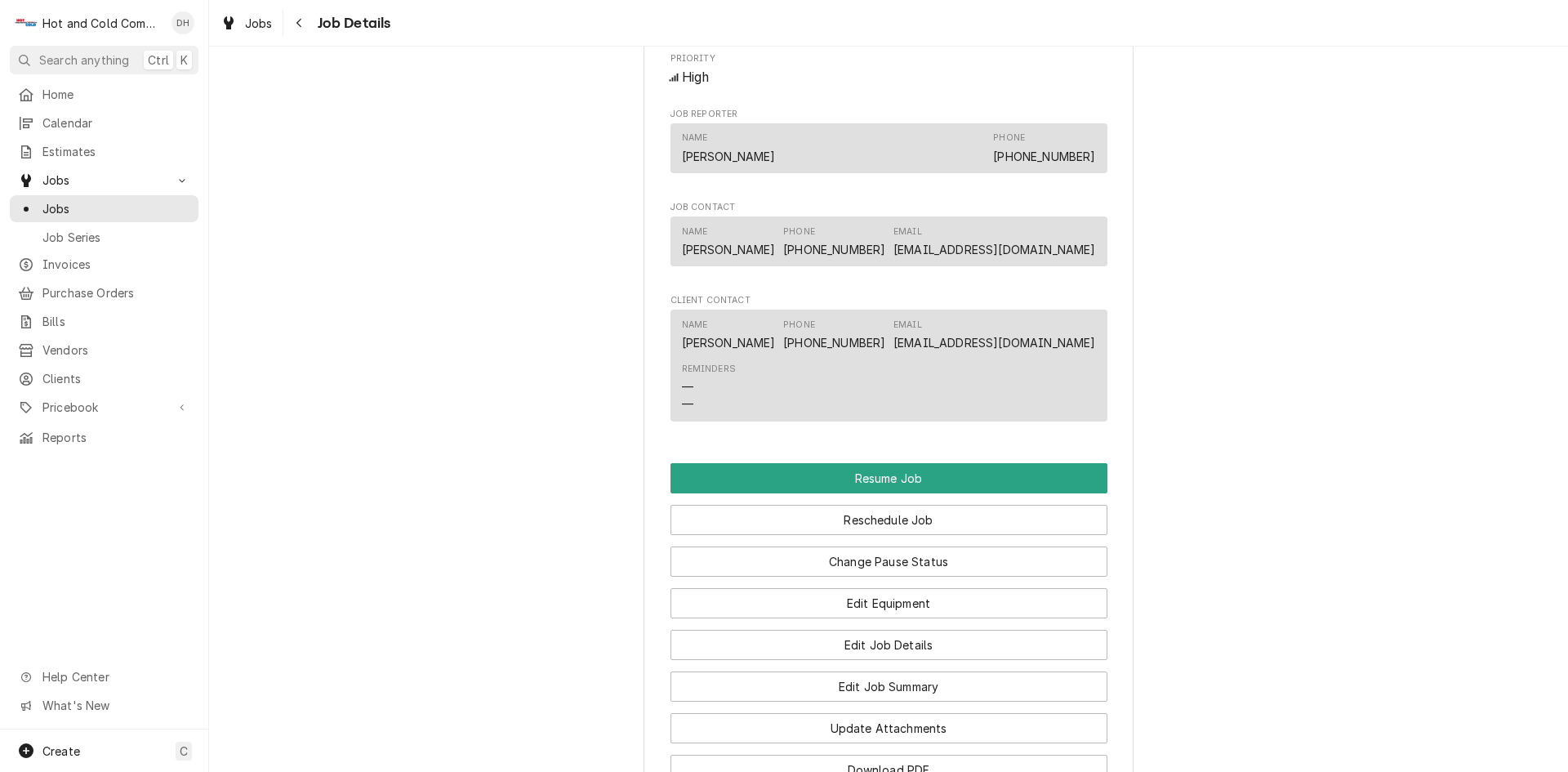
scroll to position [1361, 0]
